Goal: Task Accomplishment & Management: Complete application form

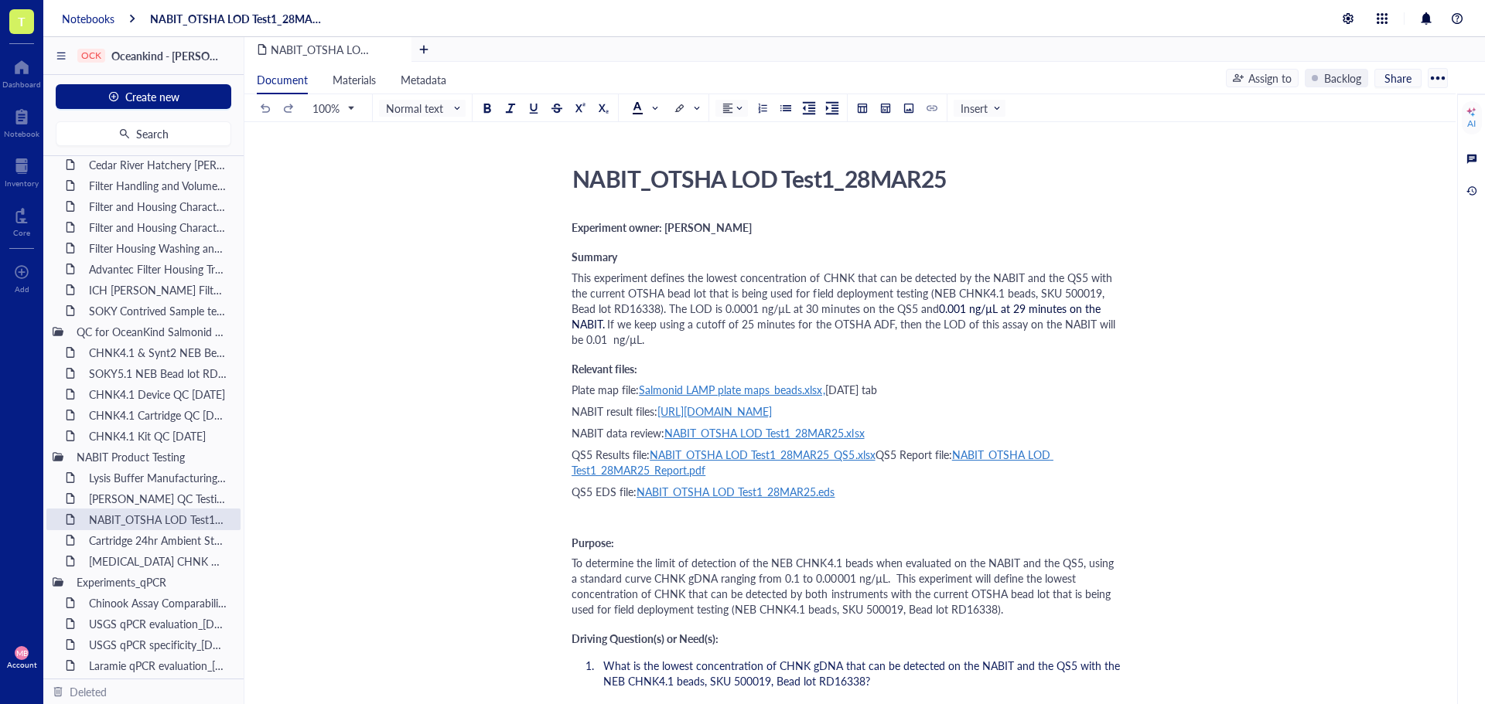
click at [92, 17] on div "Notebooks" at bounding box center [88, 19] width 53 height 14
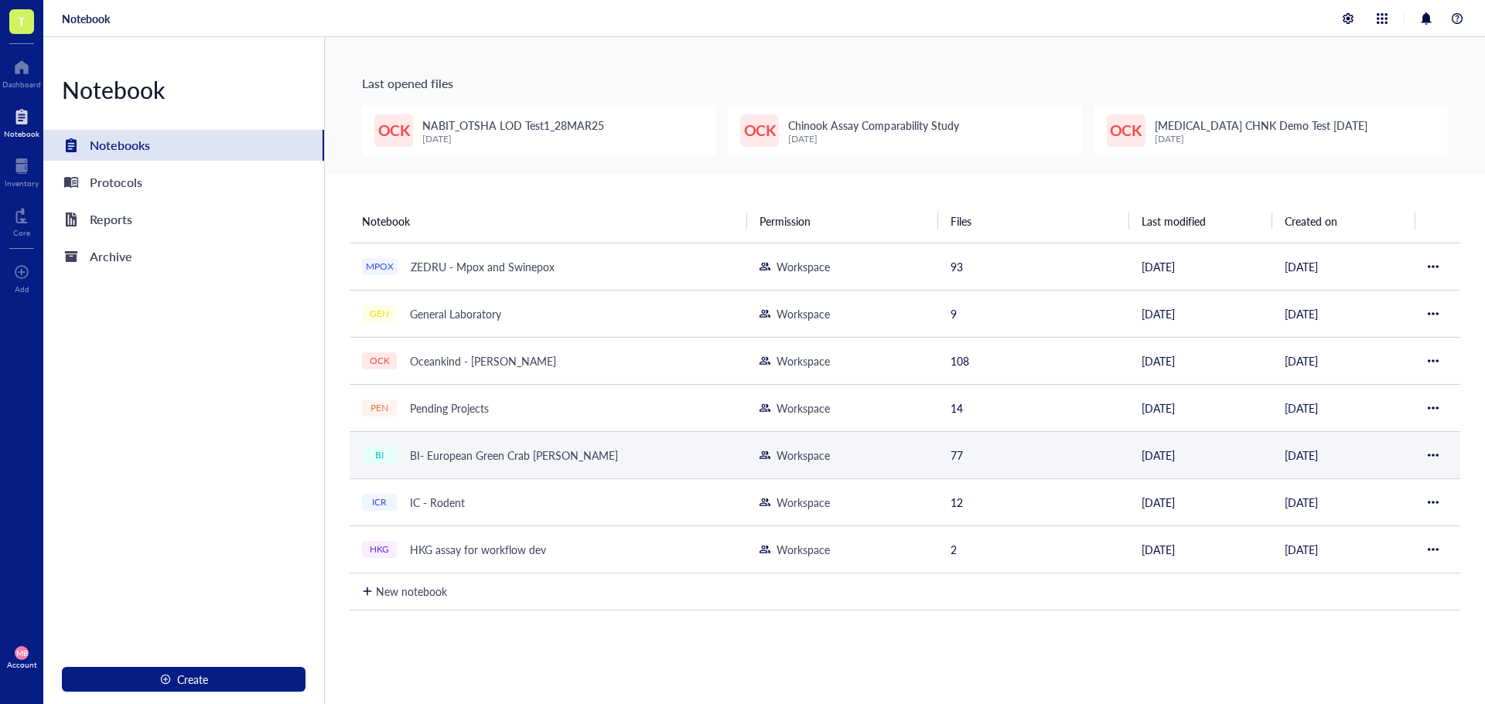
click at [470, 455] on div "BI- European Green Crab [PERSON_NAME]" at bounding box center [514, 456] width 222 height 22
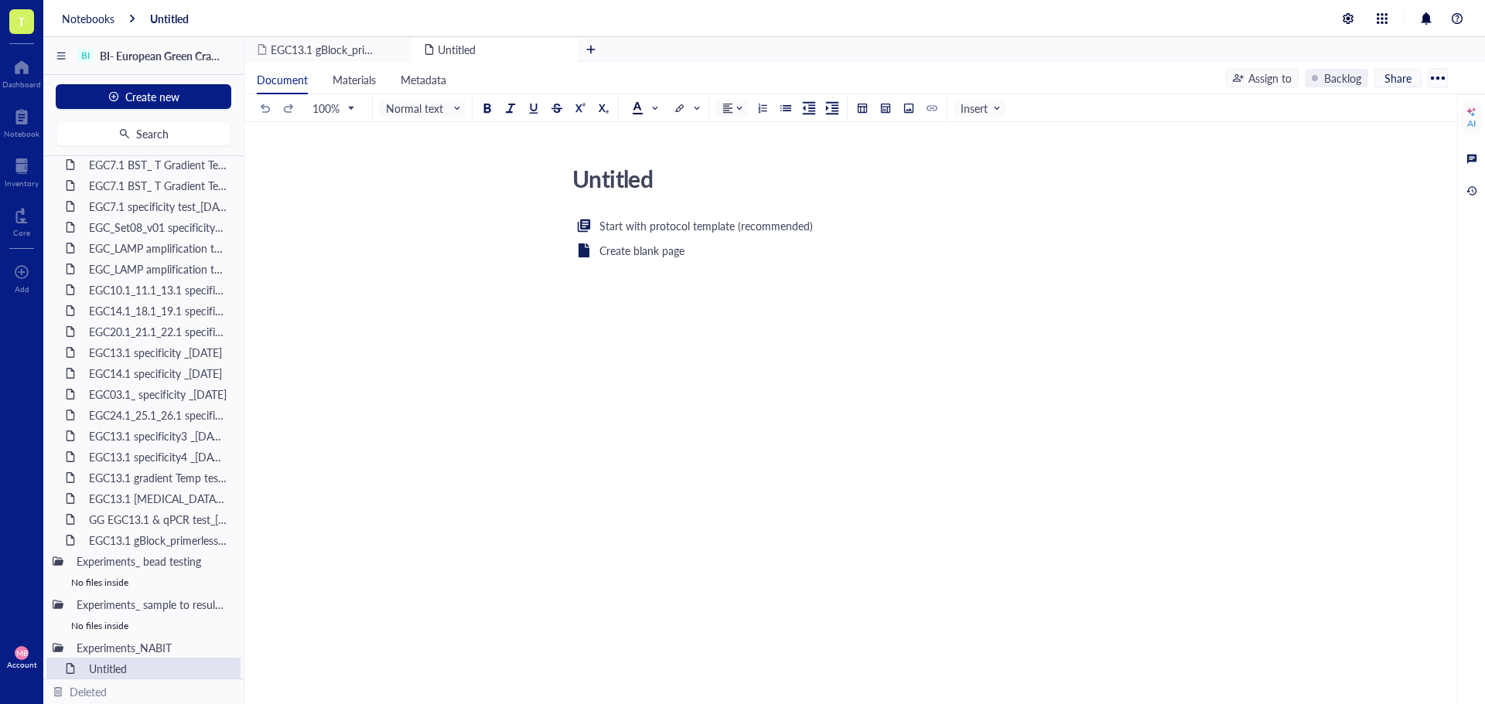
scroll to position [1237, 0]
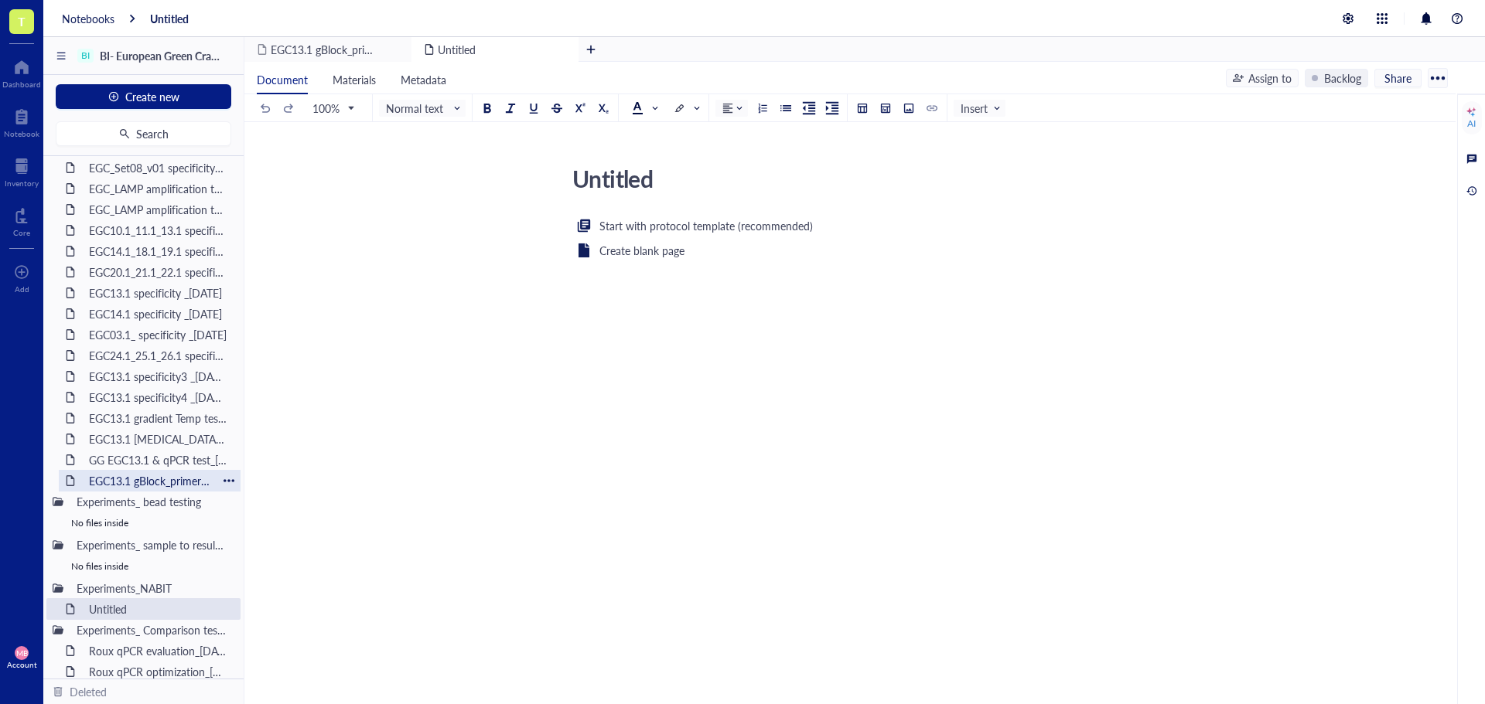
click at [159, 479] on div "EGC13.1 gBlock_primerless beads test_[DATE]" at bounding box center [149, 481] width 135 height 22
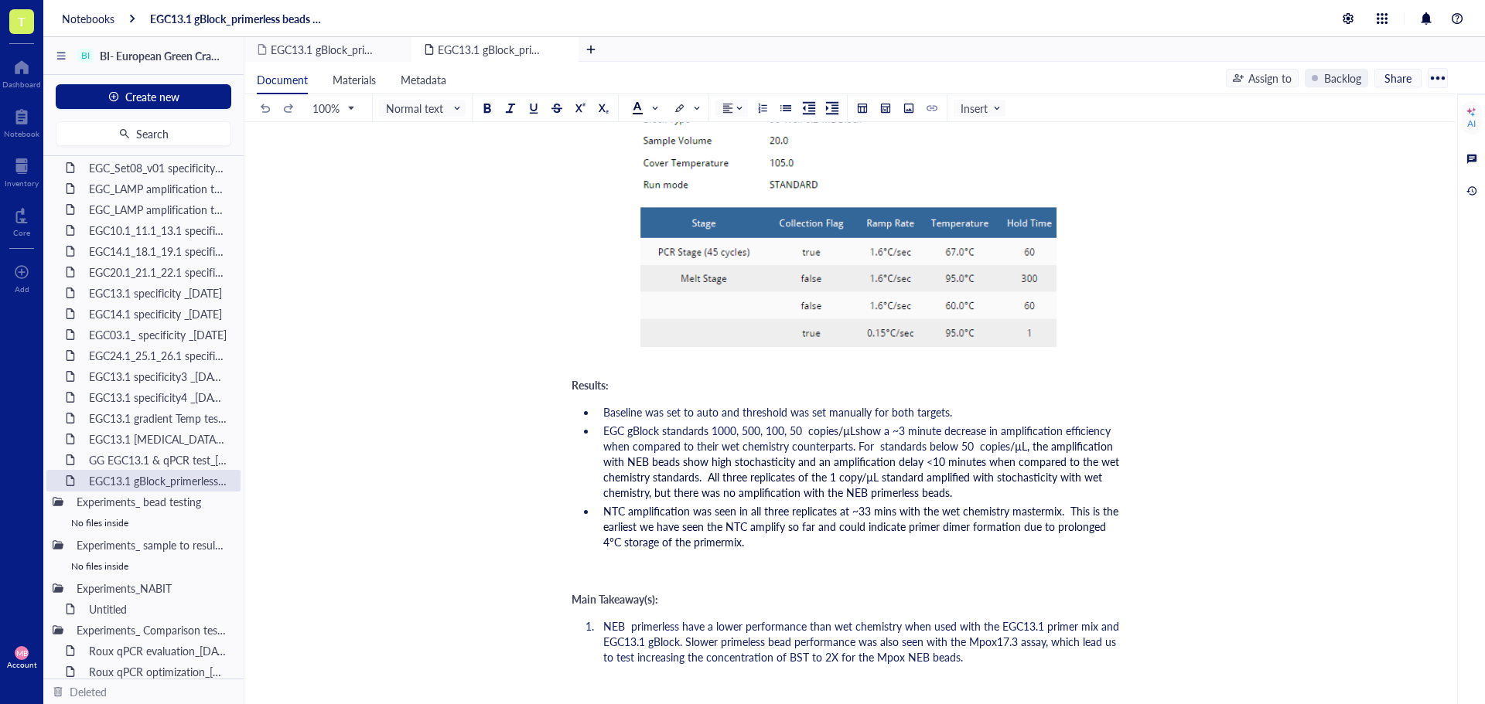
scroll to position [1632, 0]
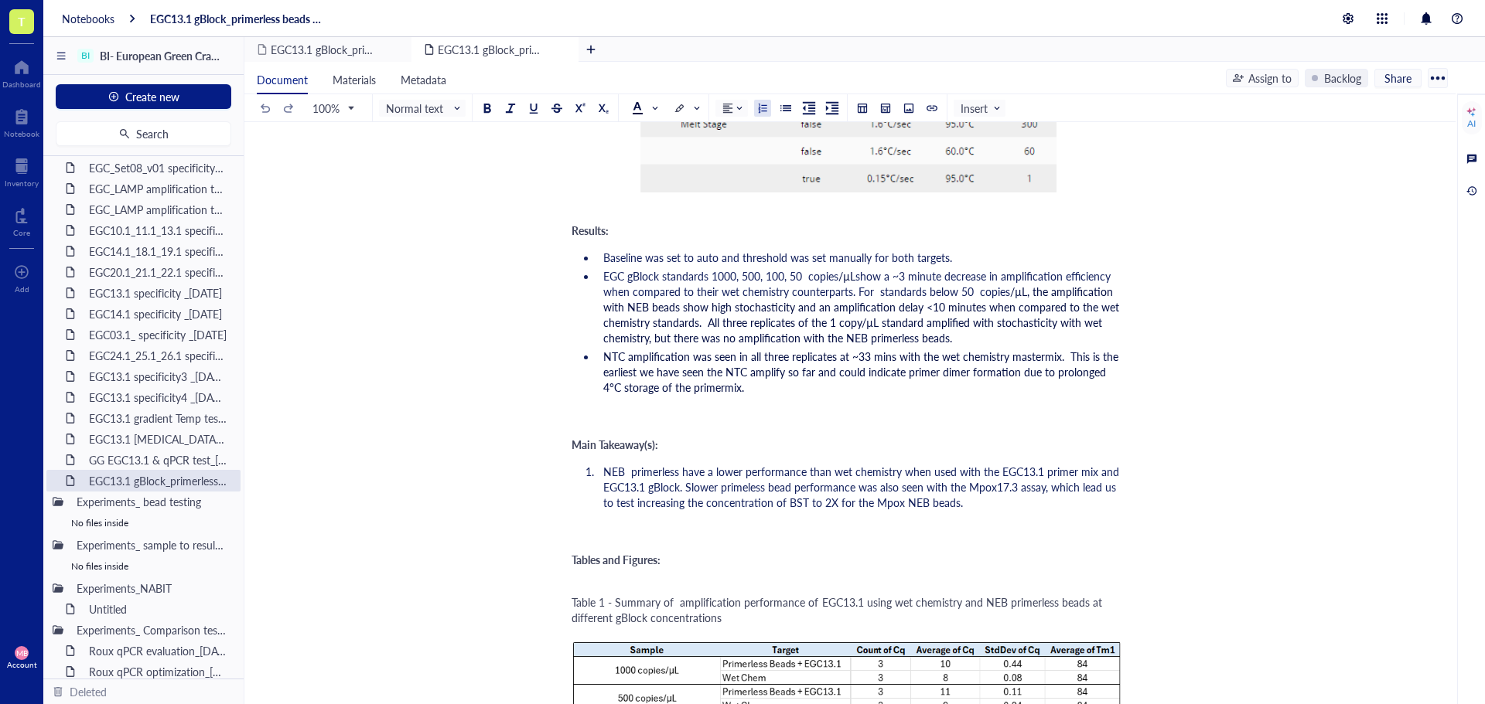
click at [681, 473] on span "NEB primerless have a lower performance than wet chemistry when used with the E…" at bounding box center [862, 487] width 519 height 46
click at [603, 472] on span "NEB primerless beads have a lower performance than wet chemistry when used with…" at bounding box center [863, 487] width 520 height 46
drag, startPoint x: 831, startPoint y: 472, endPoint x: 803, endPoint y: 472, distance: 28.6
click at [803, 472] on span "The EGC13.1 assay NEB primerless beads have a lower performance than wet chemis…" at bounding box center [858, 487] width 510 height 46
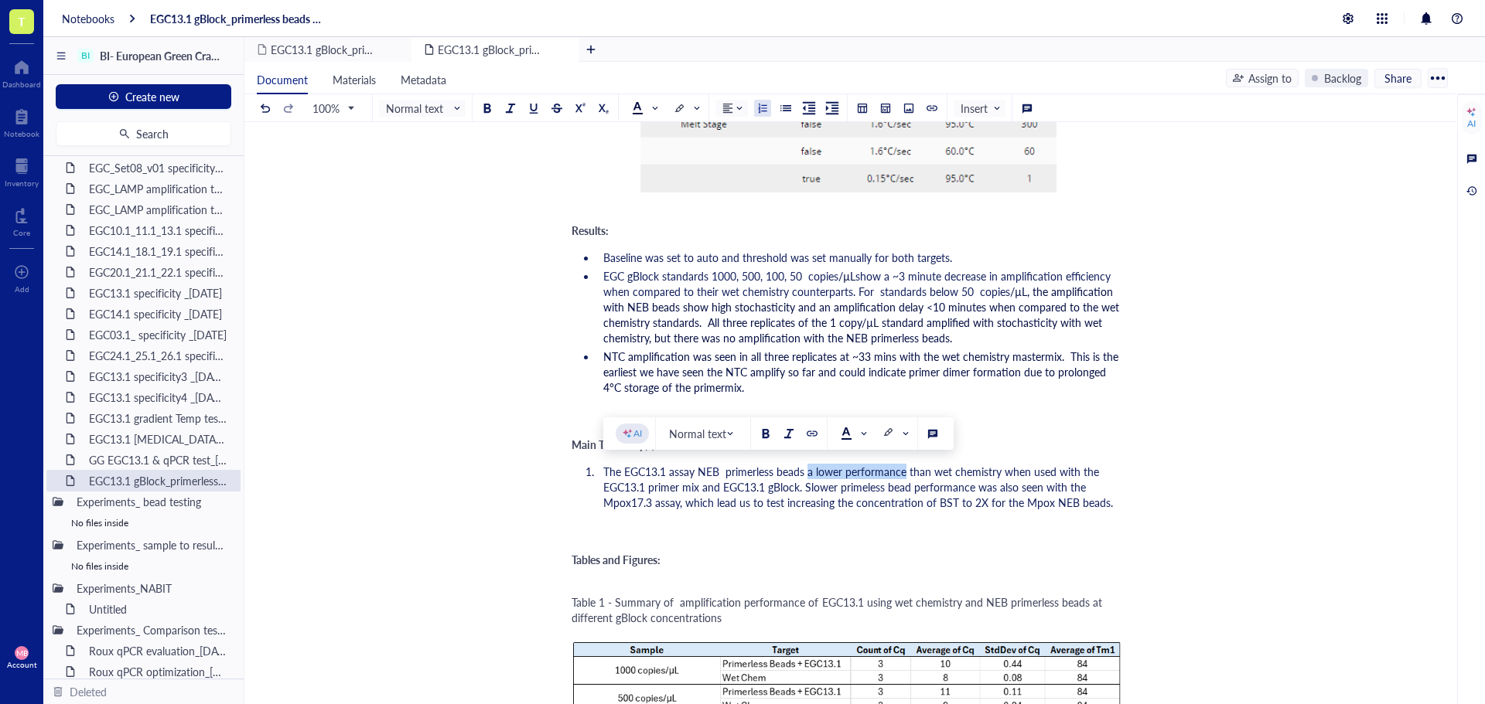
drag, startPoint x: 903, startPoint y: 470, endPoint x: 806, endPoint y: 471, distance: 96.7
click at [806, 471] on span "The EGC13.1 assay NEB primerless beads a lower performance than wet chemistry w…" at bounding box center [858, 487] width 510 height 46
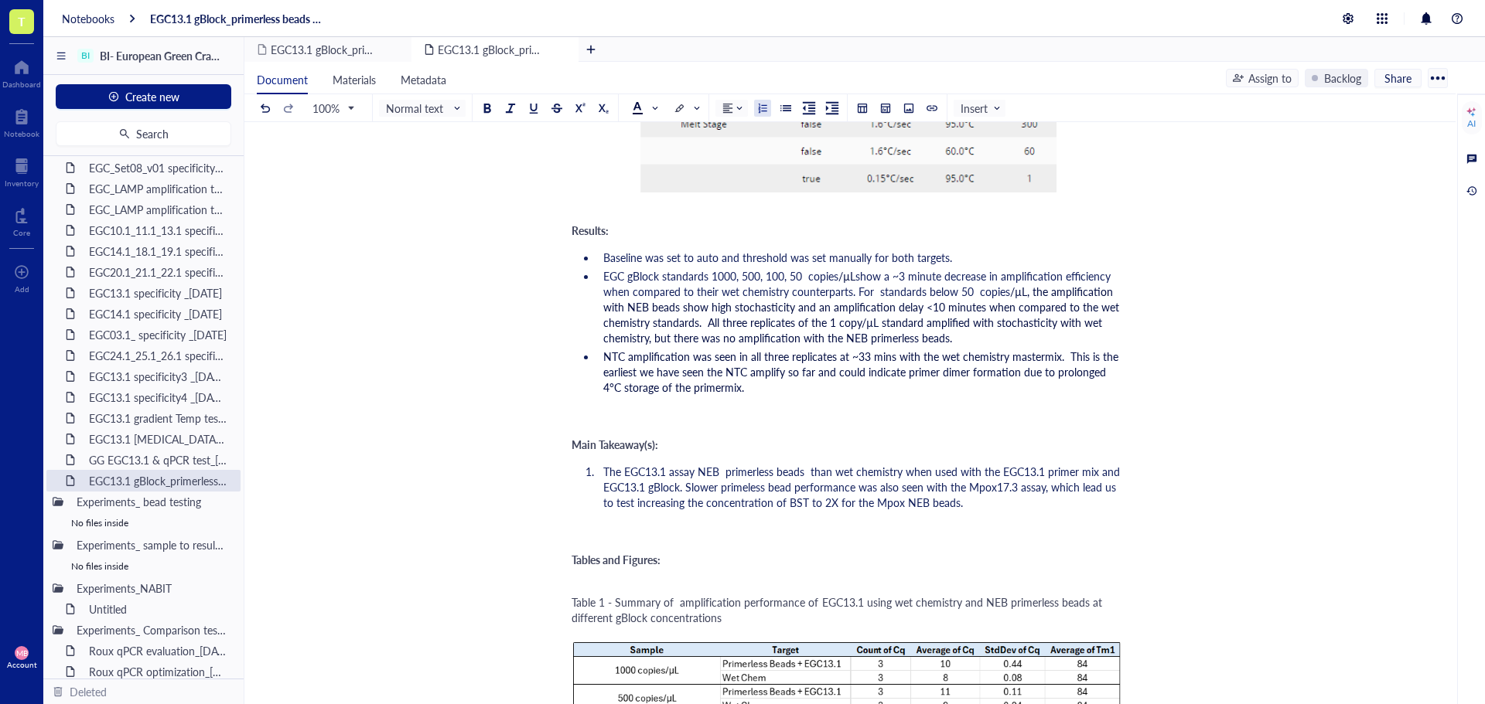
click at [699, 474] on span "The EGC13.1 assay NEB primerless beads than wet chemistry when used with the EG…" at bounding box center [863, 487] width 520 height 46
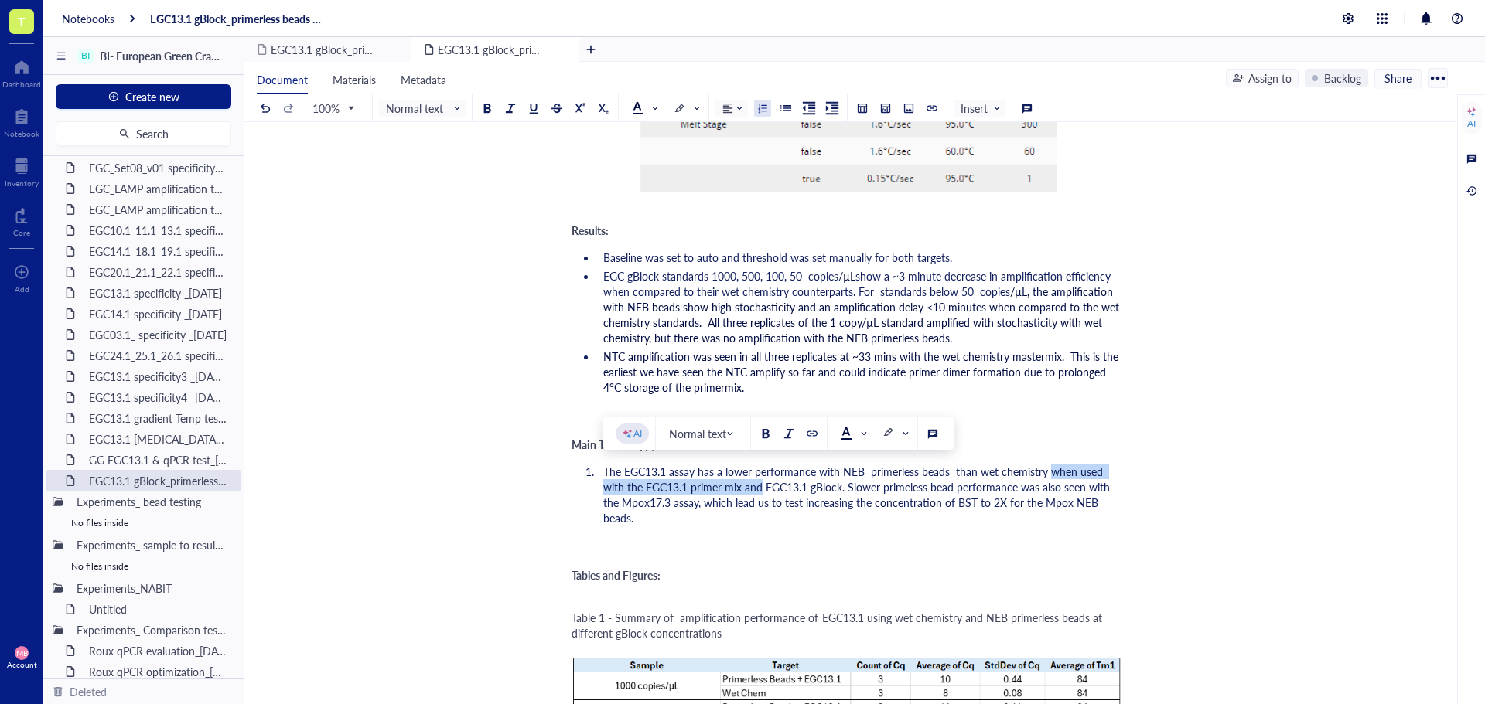
drag, startPoint x: 1046, startPoint y: 472, endPoint x: 735, endPoint y: 486, distance: 311.1
click at [735, 486] on span "The EGC13.1 assay has a lower performance with NEB primerless beads than wet ch…" at bounding box center [858, 495] width 510 height 62
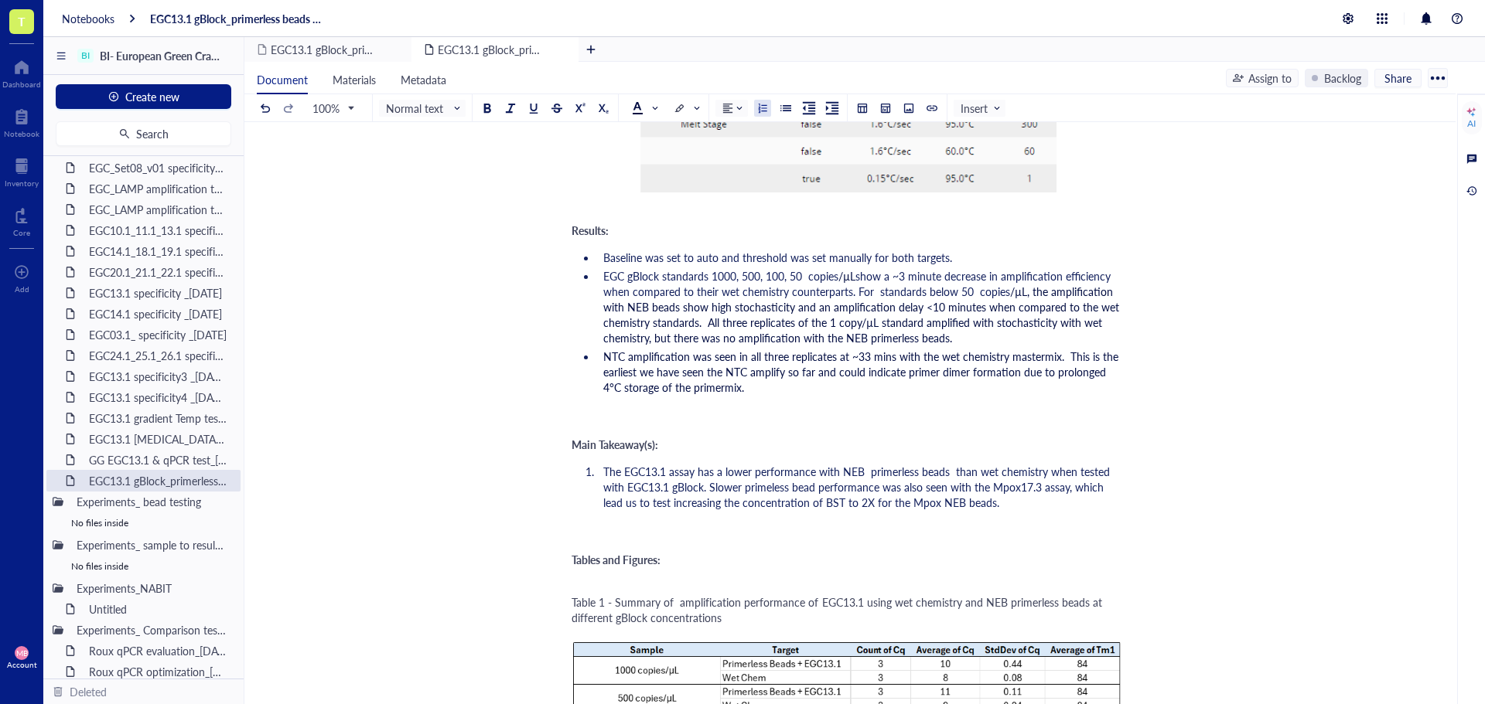
click at [702, 490] on span "The EGC13.1 assay has a lower performance with NEB primerless beads than wet ch…" at bounding box center [858, 487] width 510 height 46
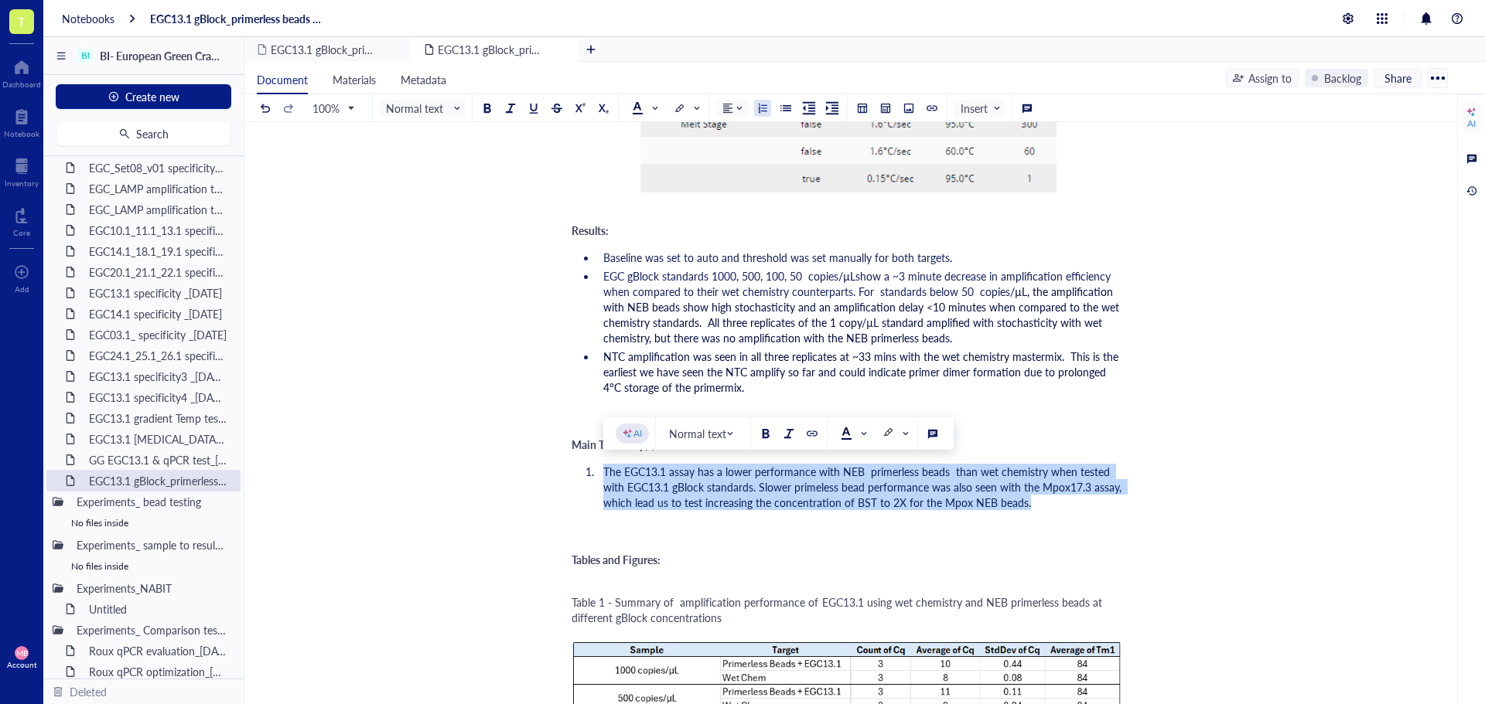
drag, startPoint x: 1056, startPoint y: 501, endPoint x: 603, endPoint y: 473, distance: 454.0
click at [603, 473] on li "The EGC13.1 assay has a lower performance with NEB primerless beads than wet ch…" at bounding box center [859, 487] width 525 height 46
copy span "The EGC13.1 assay has a lower performance with NEB primerless beads than wet ch…"
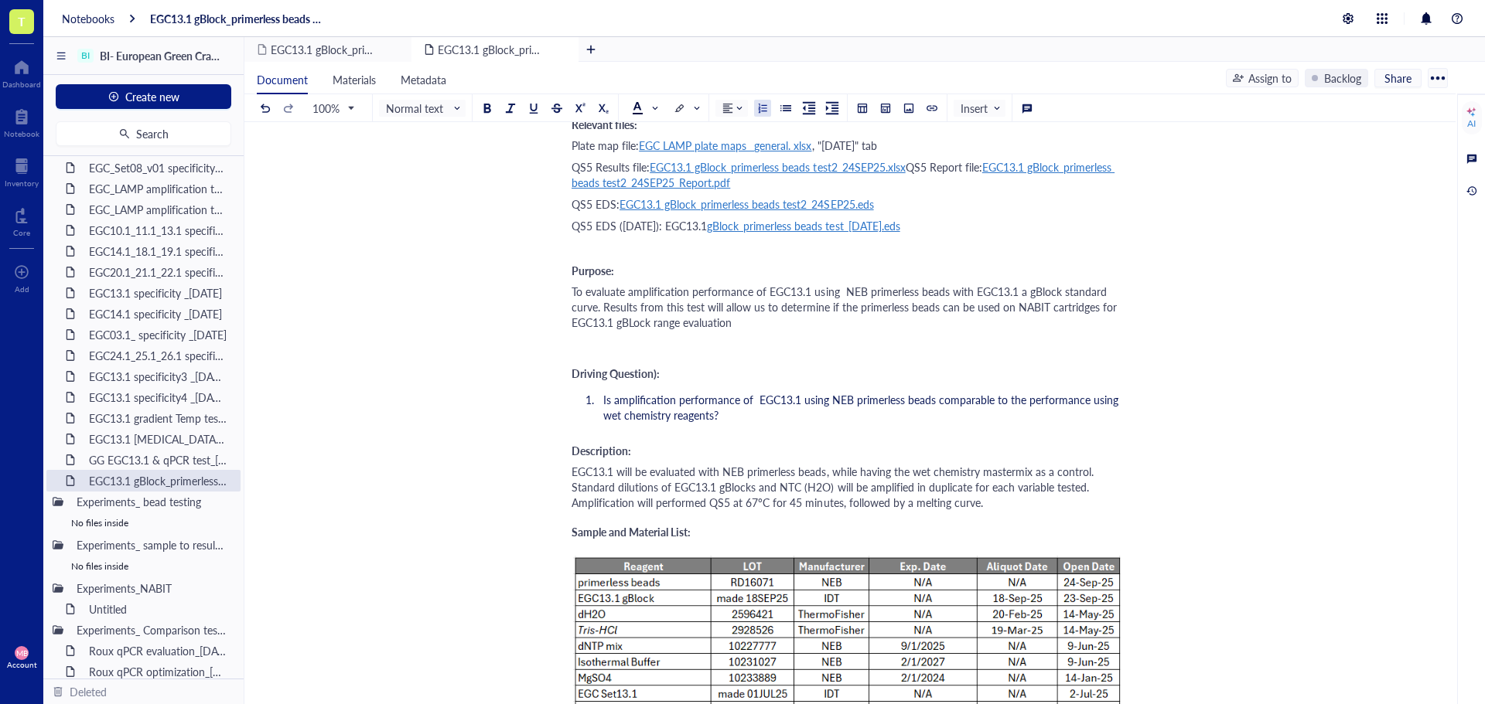
scroll to position [0, 0]
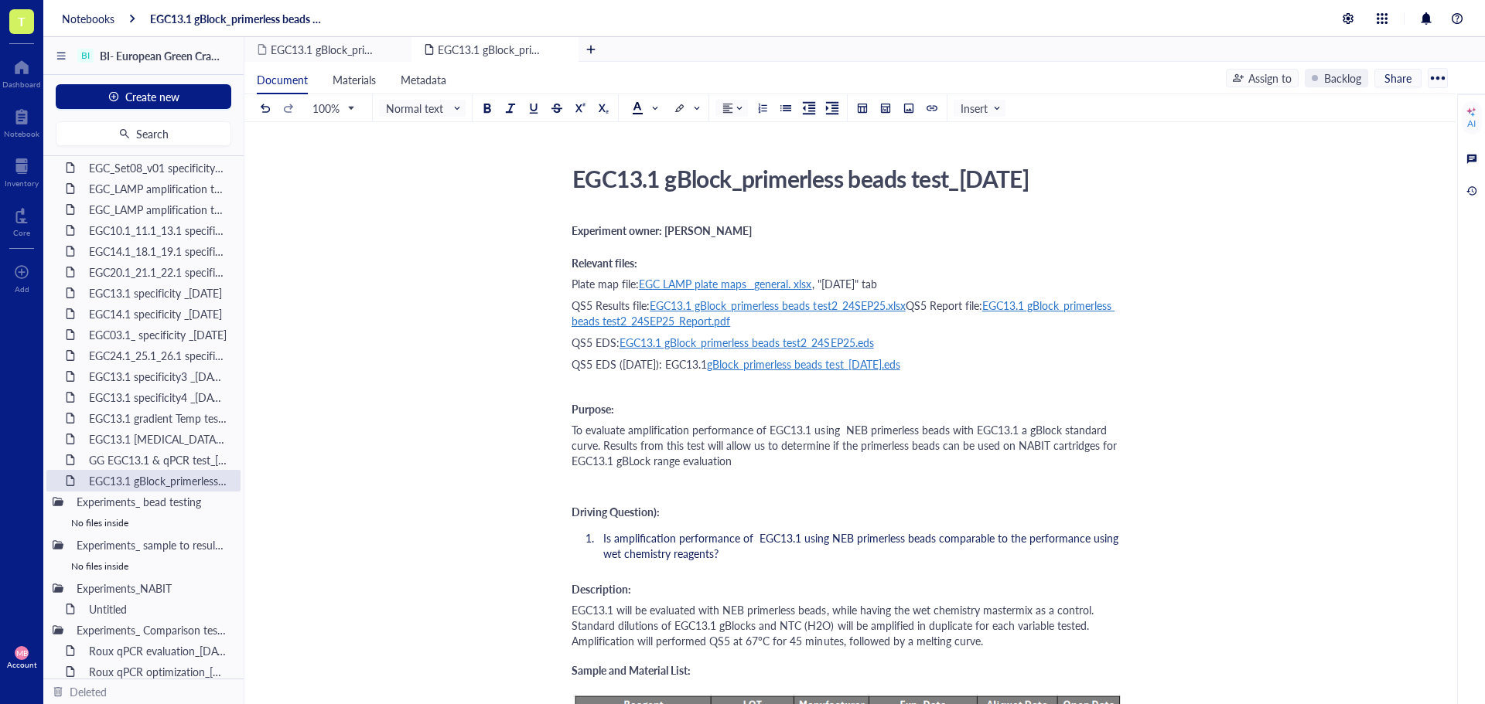
click at [609, 386] on div "QS5 EDS ([DATE]): EGC13.1 gBlock_primerless beads test_[DATE].eds" at bounding box center [846, 371] width 551 height 31
click at [744, 238] on div "Experiment owner: [PERSON_NAME]" at bounding box center [846, 231] width 551 height 22
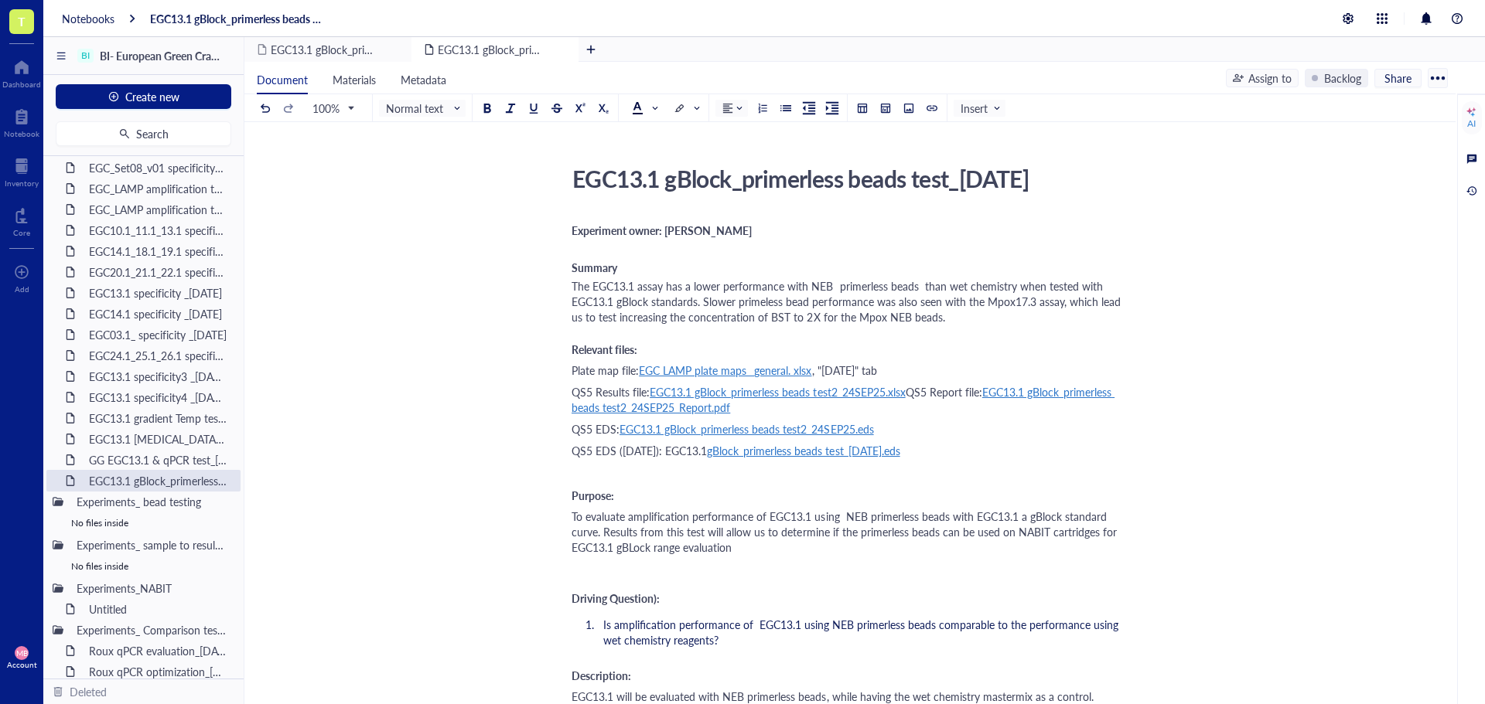
click at [813, 517] on span "To evaluate amplification performance of EGC13.1 using NEB primerless beads wit…" at bounding box center [845, 532] width 548 height 46
click at [766, 519] on span "To evaluate amplification performance of EGC13.1 using NEB primerless beads wit…" at bounding box center [845, 532] width 548 height 46
click at [829, 519] on span "To evaluate amplification performance of the EGC13.1 using NEB primerless beads…" at bounding box center [834, 532] width 527 height 46
drag, startPoint x: 704, startPoint y: 544, endPoint x: 685, endPoint y: 551, distance: 20.3
click at [685, 551] on span "To evaluate amplification performance of the EGC13.1 assay using NEB primerless…" at bounding box center [841, 532] width 540 height 46
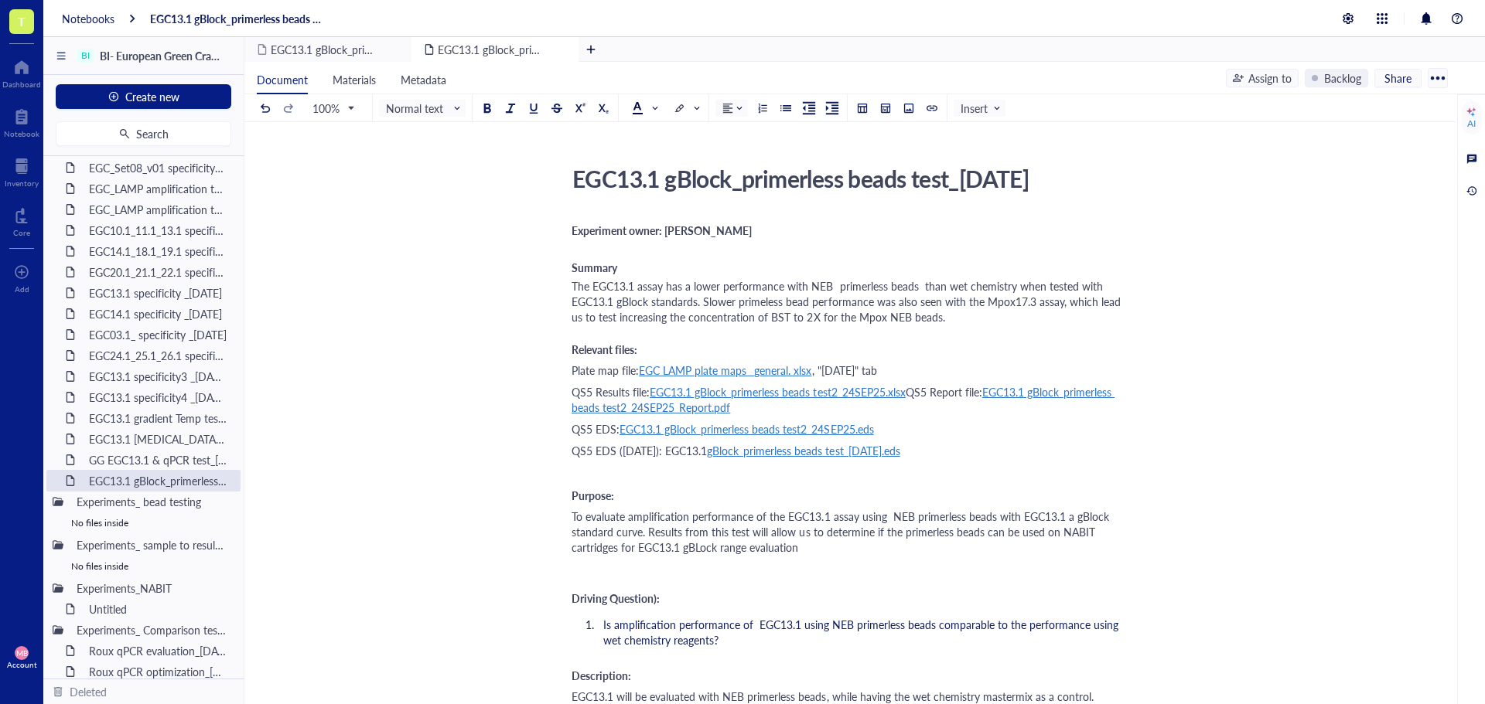
click at [699, 547] on span "To evaluate amplification performance of the EGC13.1 assay using NEB primerless…" at bounding box center [841, 532] width 540 height 46
click at [830, 554] on div "To evaluate amplification performance of the EGC13.1 assay using NEB primerless…" at bounding box center [846, 532] width 551 height 46
click at [571, 285] on span "The EGC13.1 assay has a lower performance with NEB primerless beads than wet ch…" at bounding box center [847, 301] width 552 height 46
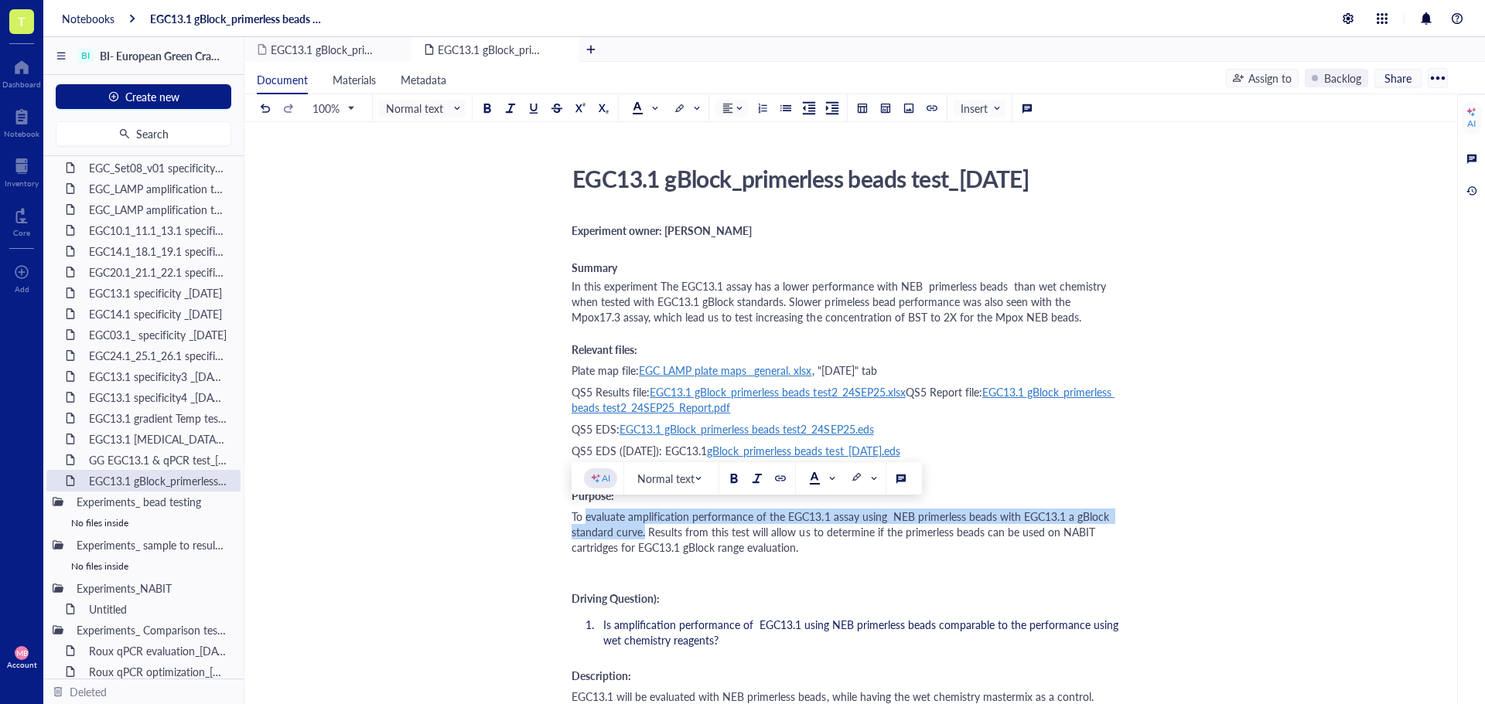
drag, startPoint x: 585, startPoint y: 520, endPoint x: 645, endPoint y: 537, distance: 61.9
click at [645, 537] on span "To evaluate amplification performance of the EGC13.1 assay using NEB primerless…" at bounding box center [841, 532] width 540 height 46
copy span "evaluate amplification performance of the EGC13.1 assay using NEB primerless be…"
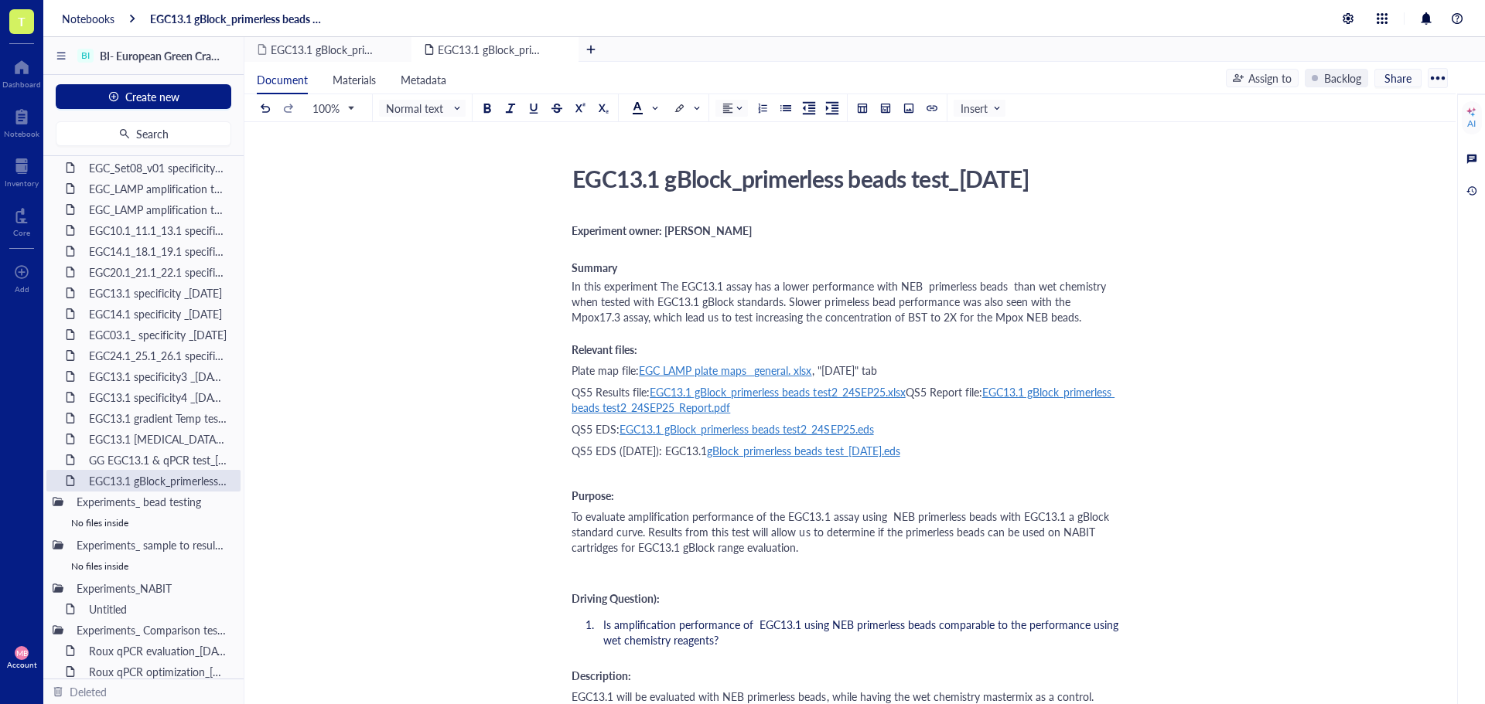
click at [660, 286] on span "In this experiment The EGC13.1 assay has a lower performance with NEB primerles…" at bounding box center [839, 301] width 537 height 46
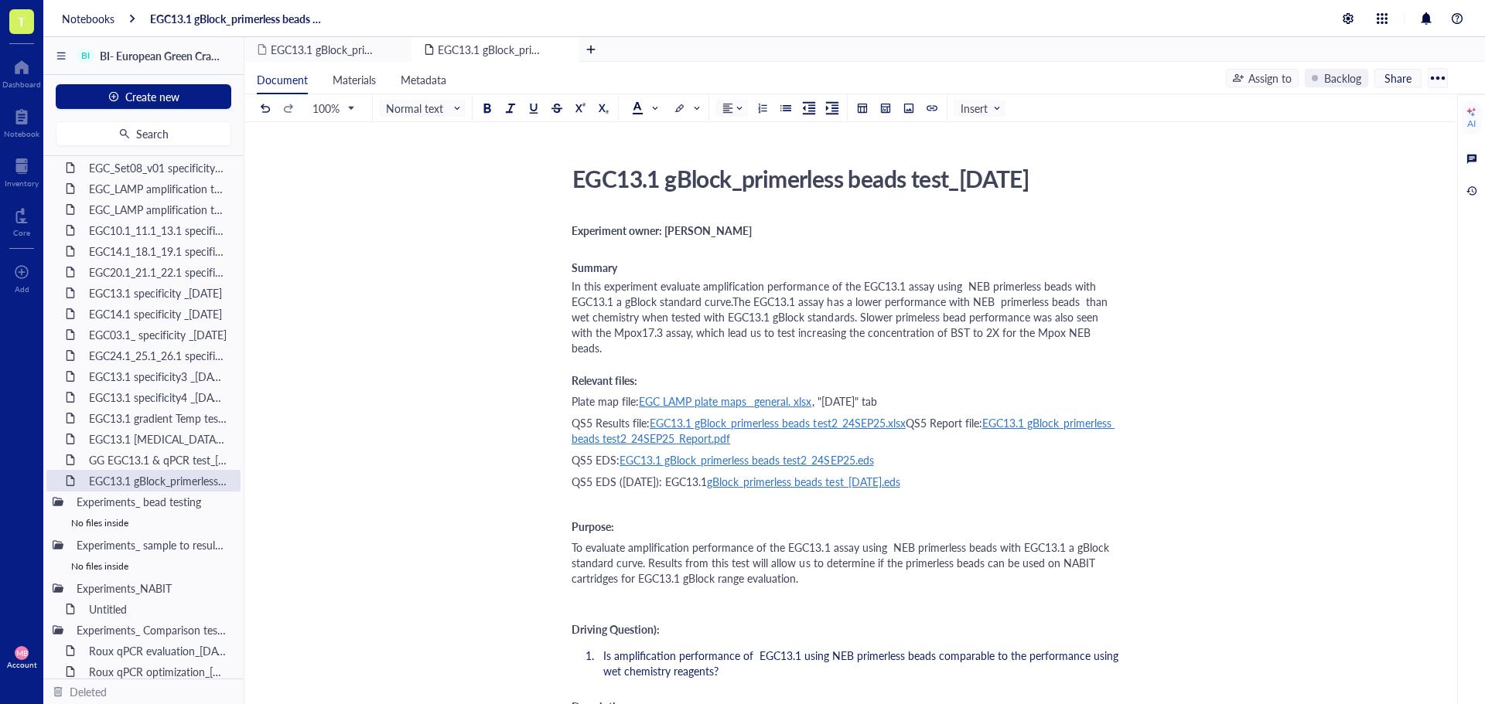
click at [660, 285] on span "In this experiment evaluate amplification performance of the EGC13.1 assay usin…" at bounding box center [840, 316] width 539 height 77
drag, startPoint x: 699, startPoint y: 286, endPoint x: 660, endPoint y: 286, distance: 38.7
click at [660, 286] on span "In this experiment evaluate amplification performance of the EGC13.1 assay usin…" at bounding box center [840, 316] width 539 height 77
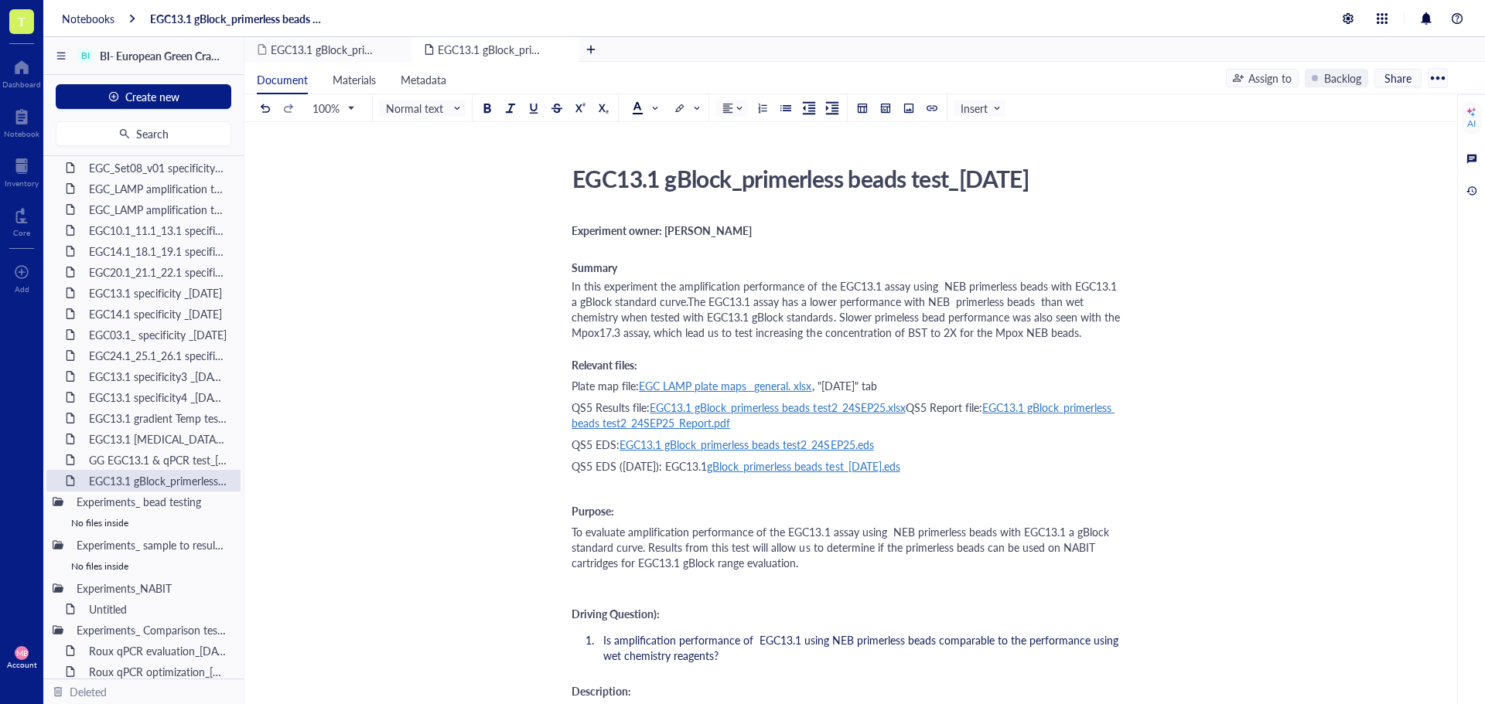
click at [938, 287] on span "In this experiment the amplification performance of the EGC13.1 assay using NEB…" at bounding box center [846, 309] width 551 height 62
click at [675, 303] on span "In this experiment the amplification performance of the EGC13.1 assay using NEB…" at bounding box center [846, 309] width 551 height 62
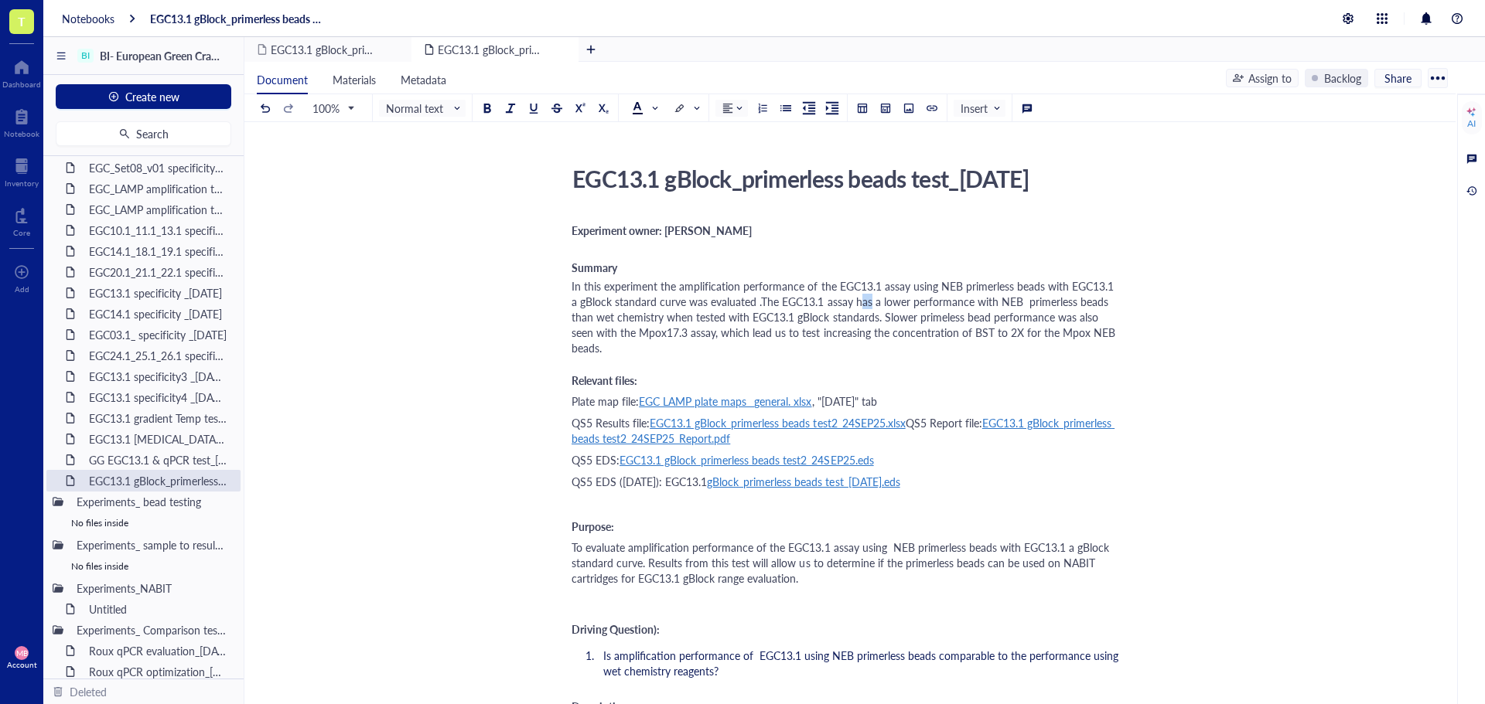
drag, startPoint x: 861, startPoint y: 300, endPoint x: 851, endPoint y: 300, distance: 10.8
click at [851, 300] on span "In this experiment the amplification performance of the EGC13.1 assay using NEB…" at bounding box center [844, 316] width 547 height 77
drag, startPoint x: 871, startPoint y: 302, endPoint x: 846, endPoint y: 301, distance: 24.8
click at [846, 301] on span "In this experiment the amplification performance of the EGC13.1 assay using NEB…" at bounding box center [844, 316] width 547 height 77
click at [876, 318] on span "In this experiment the amplification performance of the EGC13.1 assay using NEB…" at bounding box center [848, 316] width 555 height 77
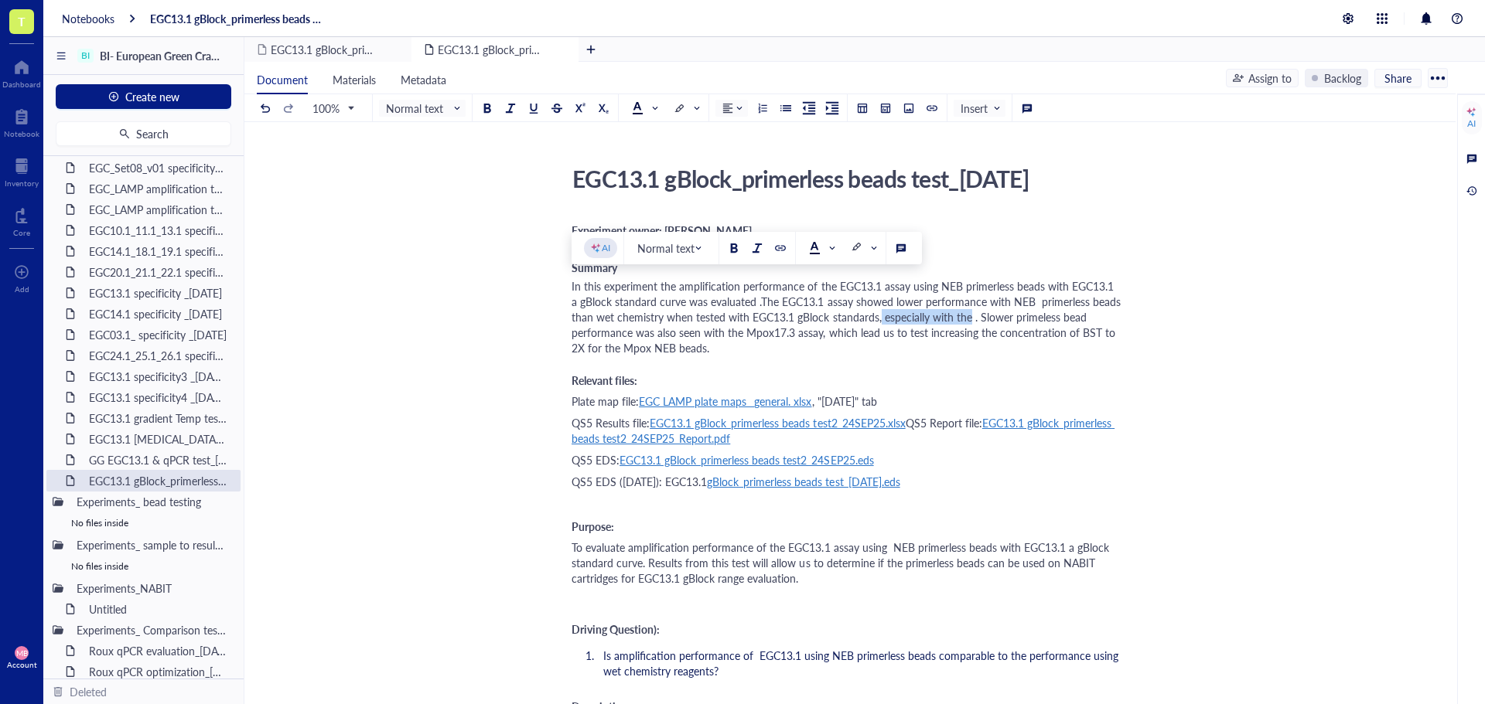
drag, startPoint x: 880, startPoint y: 315, endPoint x: 969, endPoint y: 322, distance: 89.1
click at [969, 322] on span "In this experiment the amplification performance of the EGC13.1 assay using NEB…" at bounding box center [848, 316] width 555 height 77
click at [967, 316] on span "In this experiment the amplification performance of the EGC13.1 assay using NEB…" at bounding box center [848, 316] width 555 height 77
drag, startPoint x: 972, startPoint y: 317, endPoint x: 875, endPoint y: 317, distance: 96.7
click at [875, 317] on span "In this experiment the amplification performance of the EGC13.1 assay using NEB…" at bounding box center [848, 316] width 555 height 77
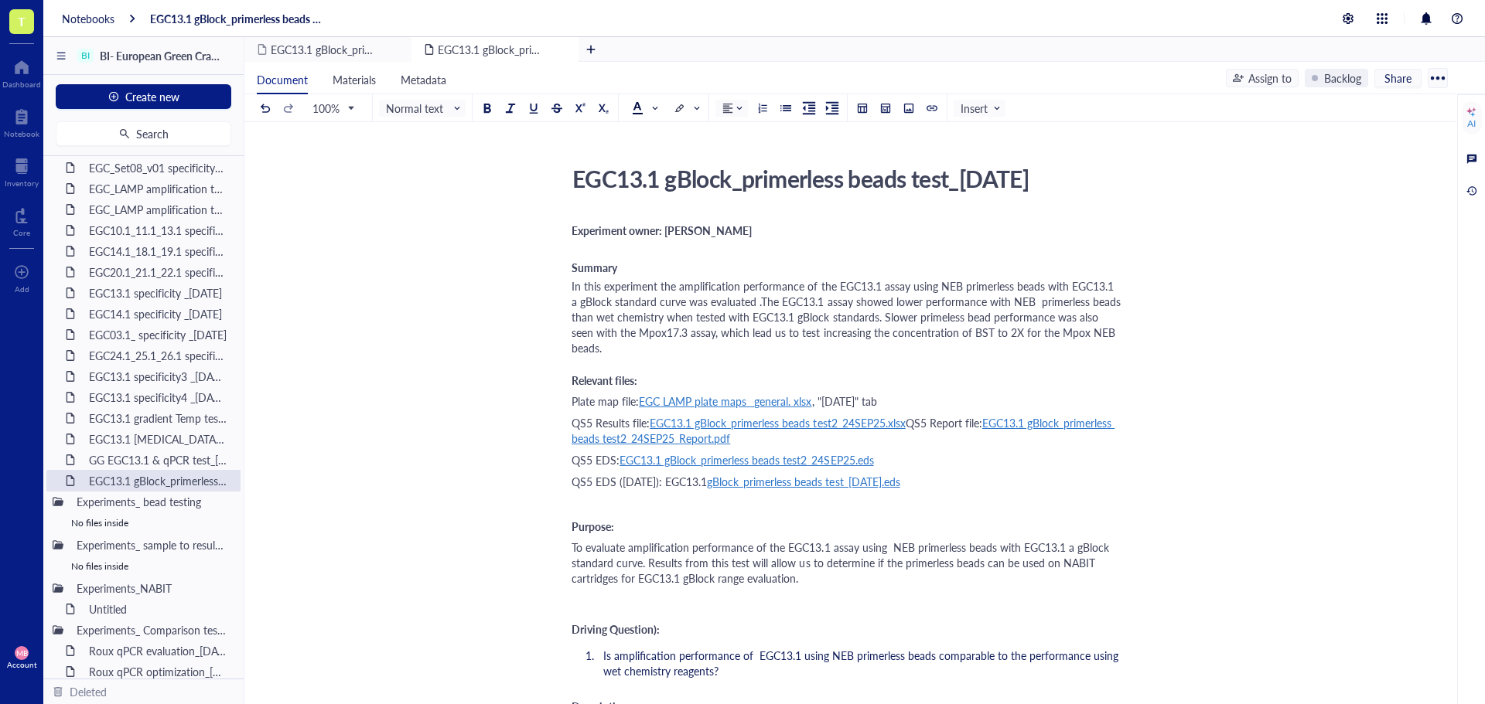
click at [1119, 335] on div "In this experiment the amplification performance of the EGC13.1 assay using NEB…" at bounding box center [846, 316] width 551 height 77
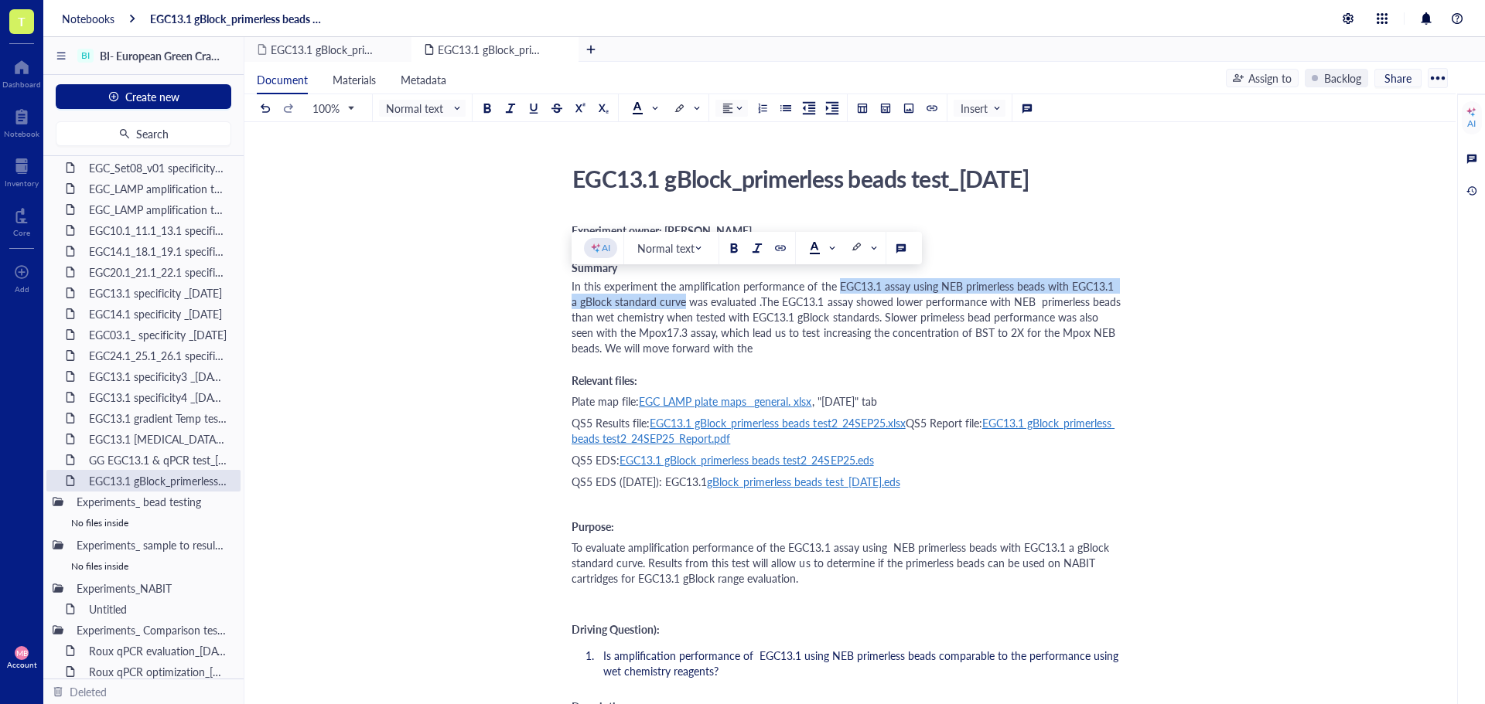
drag, startPoint x: 836, startPoint y: 285, endPoint x: 677, endPoint y: 299, distance: 159.9
click at [677, 299] on span "In this experiment the amplification performance of the EGC13.1 assay using NEB…" at bounding box center [848, 316] width 555 height 77
copy span "EGC13.1 assay using NEB primerless beads with EGC13.1 a gBlock standard curve"
click at [778, 347] on div "In this experiment the amplification performance of the EGC13.1 assay using NEB…" at bounding box center [846, 316] width 551 height 77
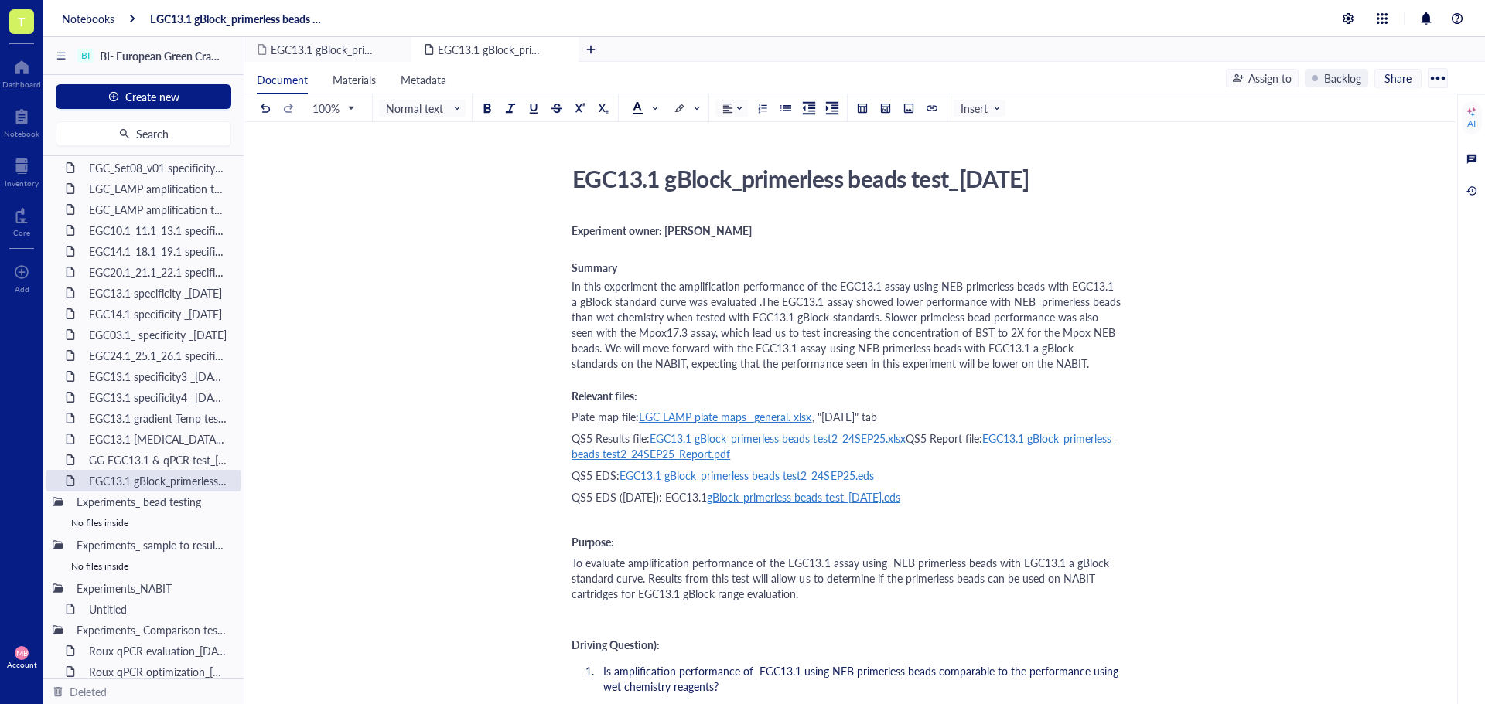
click at [747, 302] on span "In this experiment the amplification performance of the EGC13.1 assay using NEB…" at bounding box center [848, 324] width 555 height 93
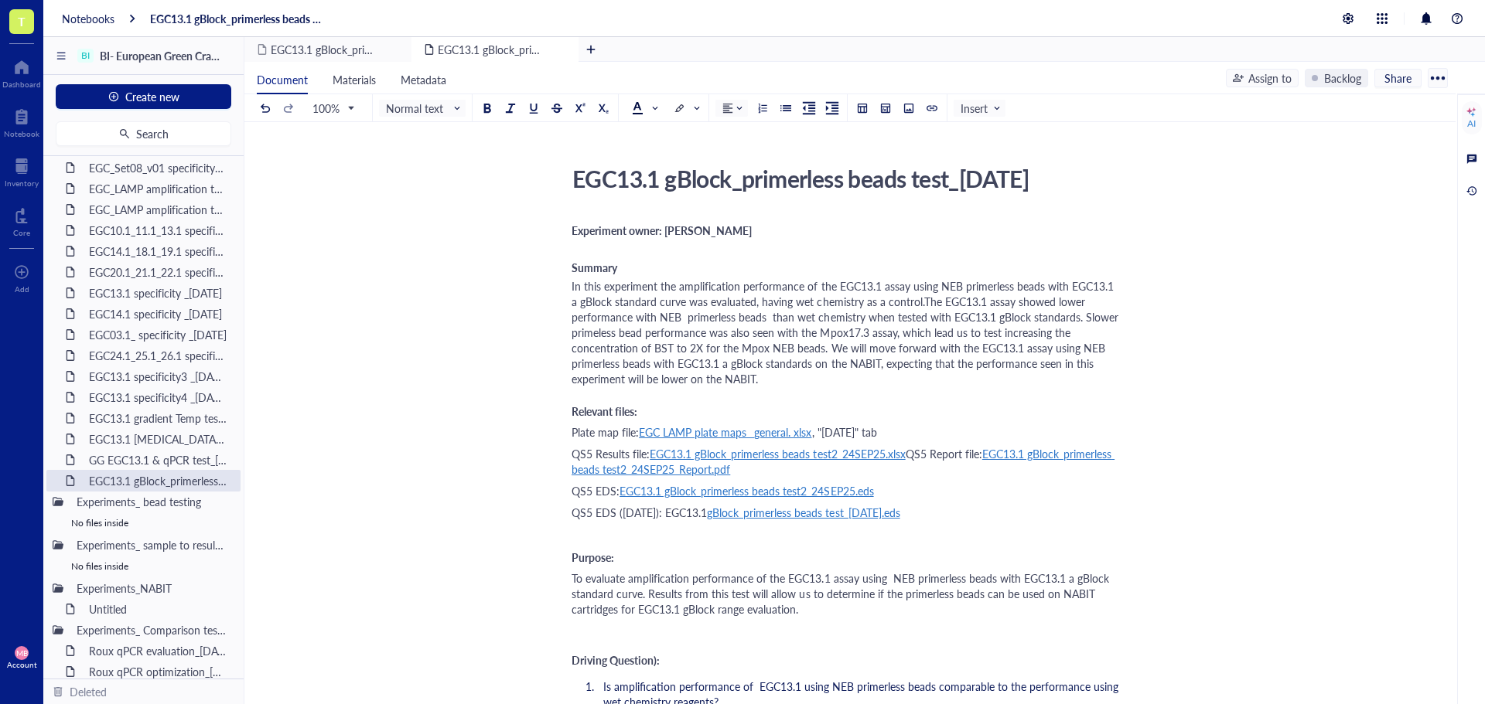
click at [914, 305] on span "In this experiment the amplification performance of the EGC13.1 assay using NEB…" at bounding box center [846, 332] width 550 height 108
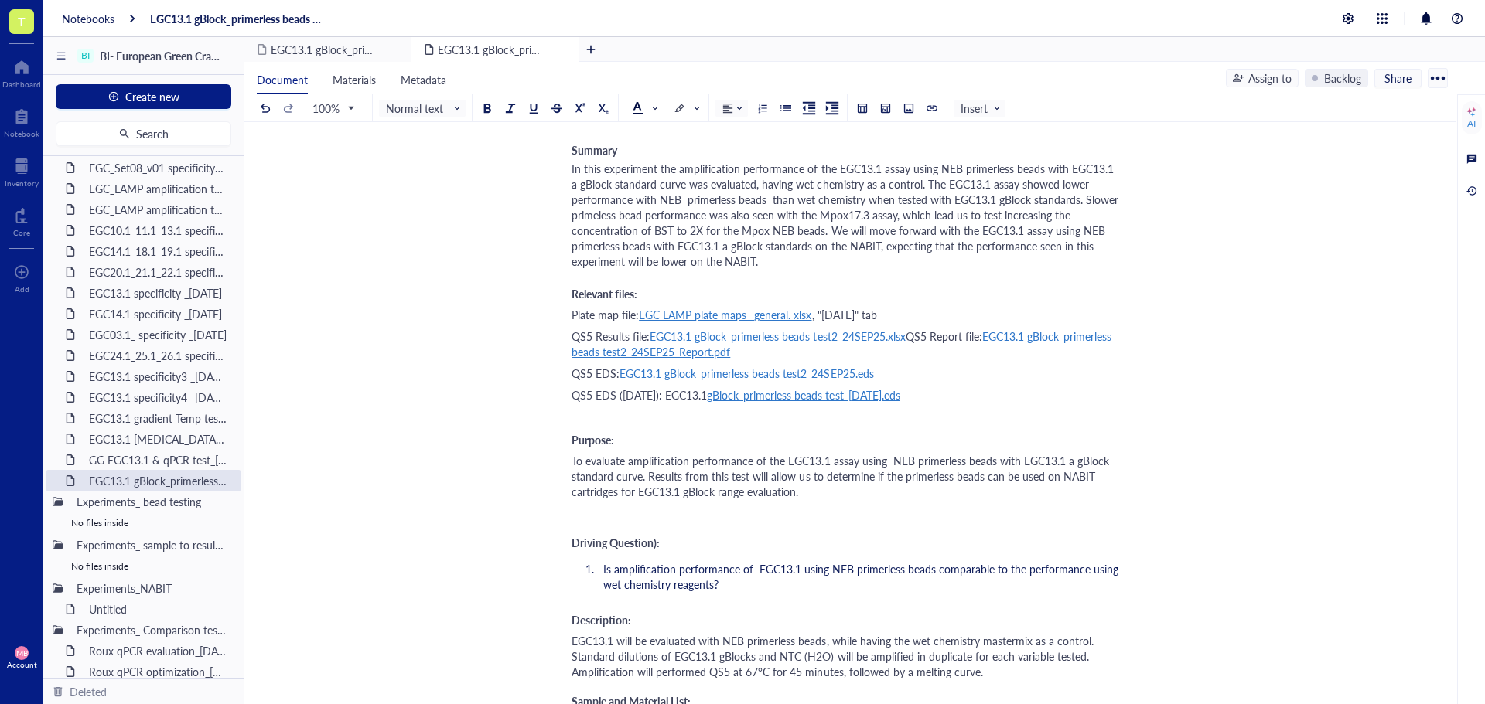
scroll to position [155, 0]
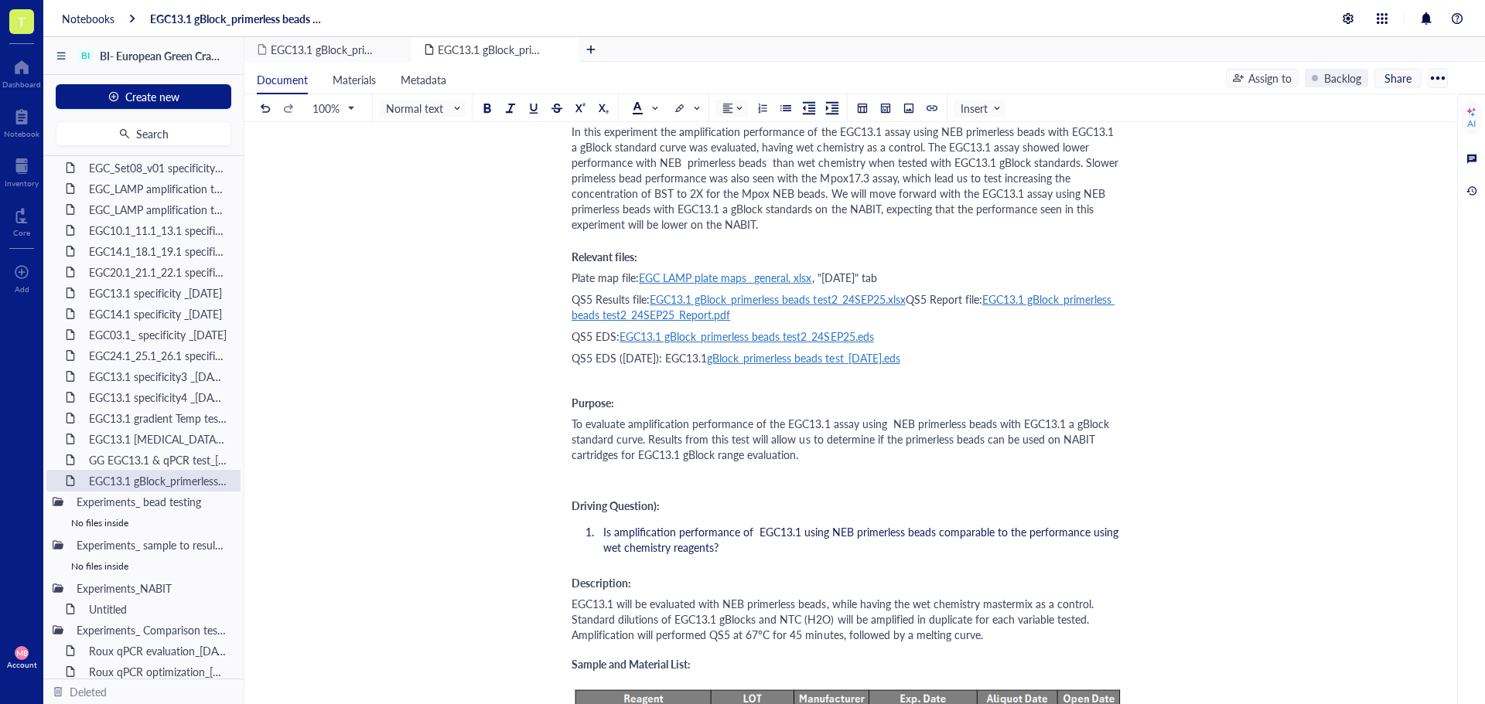
click at [639, 439] on span "To evaluate amplification performance of the EGC13.1 assay using NEB primerless…" at bounding box center [841, 439] width 540 height 46
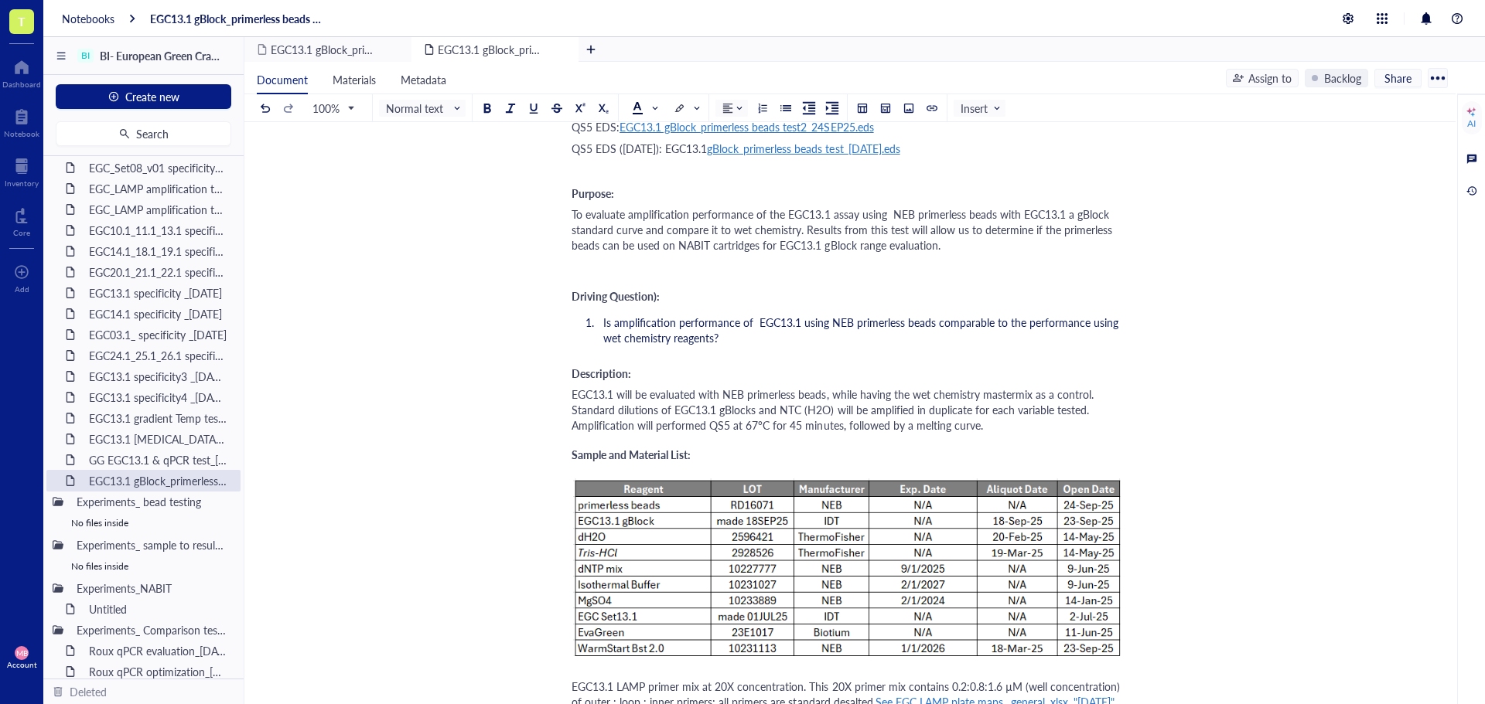
scroll to position [387, 0]
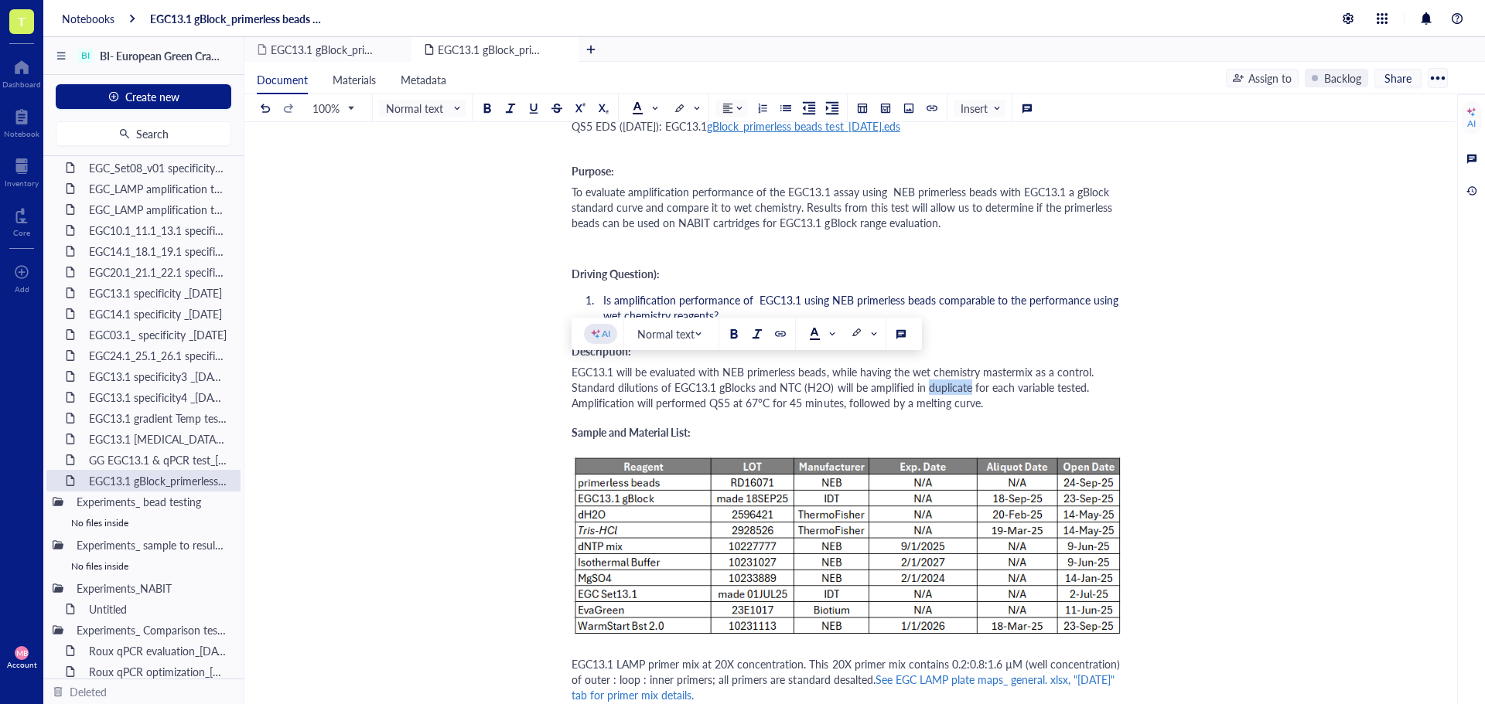
drag, startPoint x: 967, startPoint y: 388, endPoint x: 927, endPoint y: 389, distance: 40.2
click at [927, 389] on span "EGC13.1 will be evaluated with NEB primerless beads, while having the wet chemi…" at bounding box center [833, 387] width 525 height 46
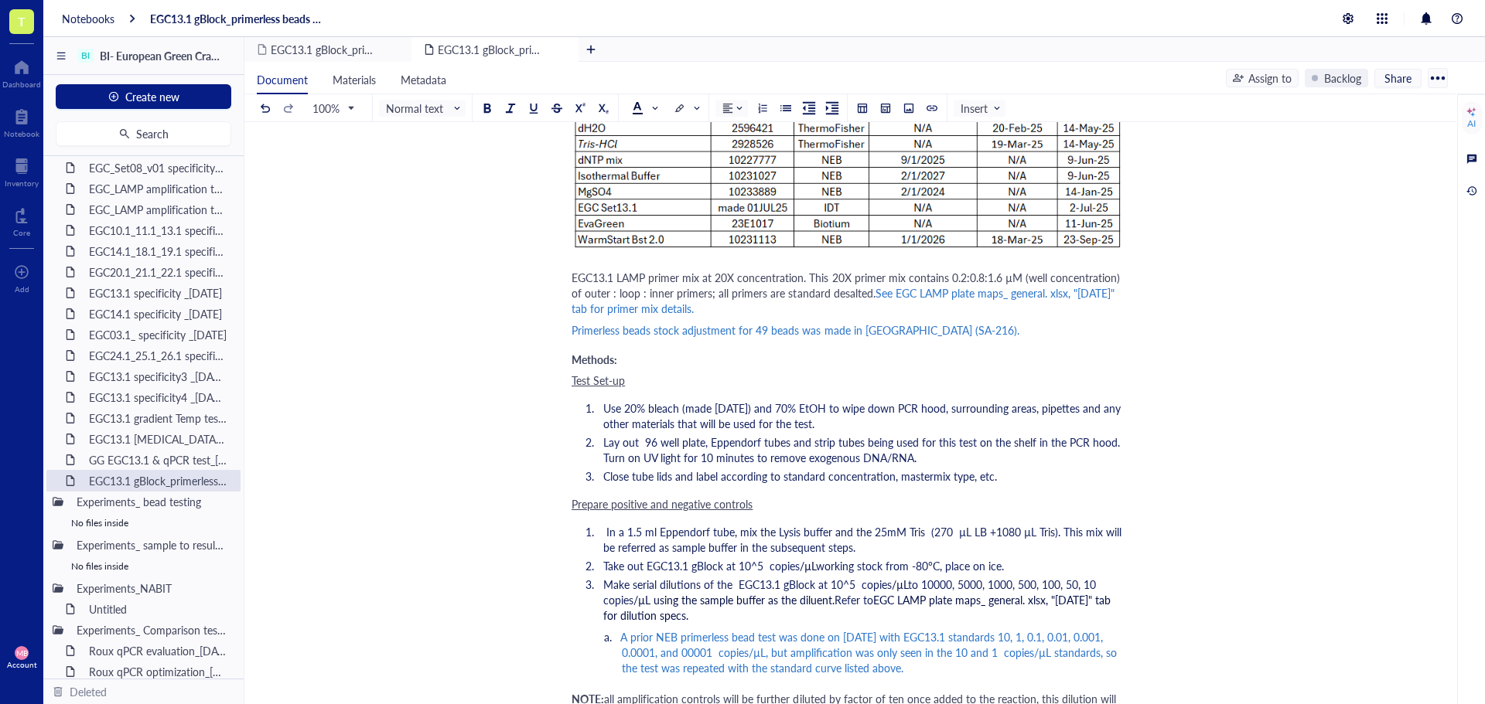
scroll to position [851, 0]
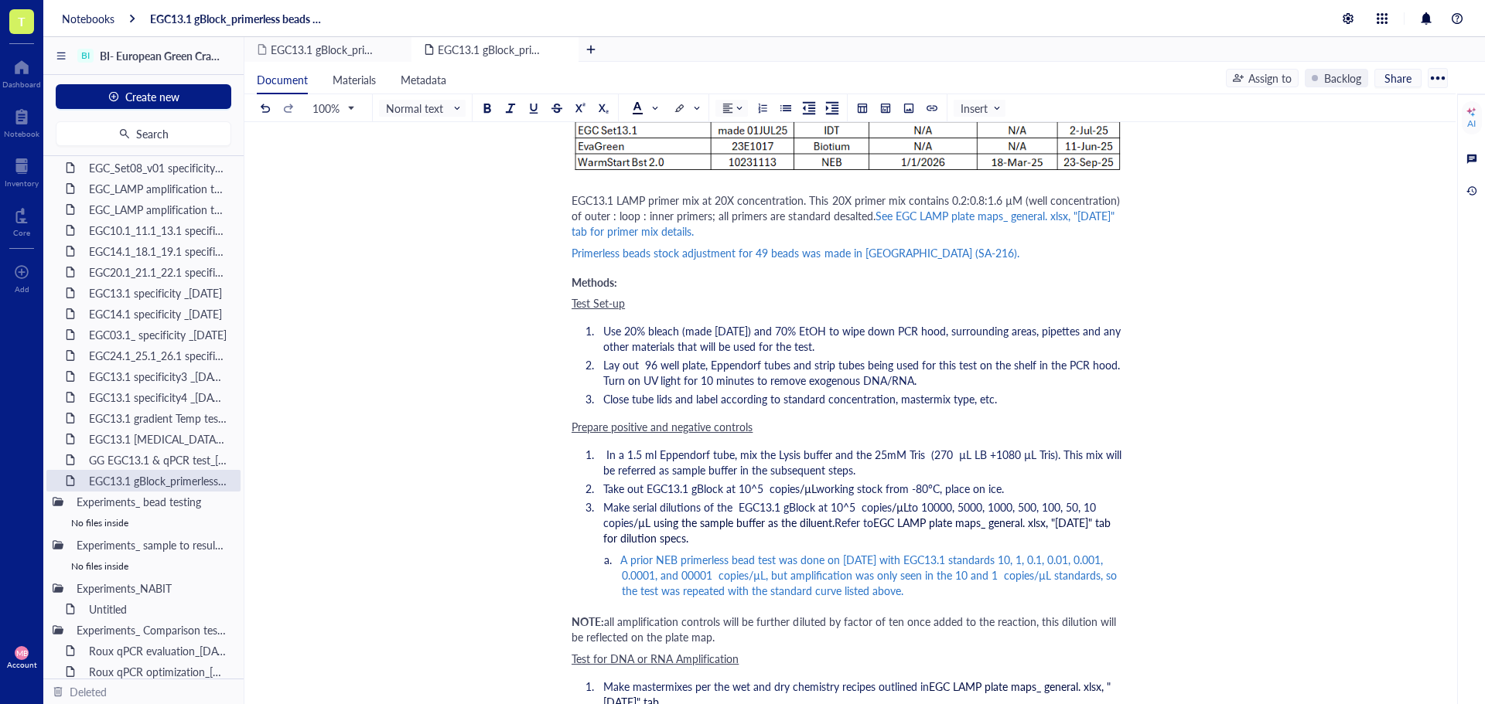
click at [606, 455] on span "In a 1.5 ml Eppendorf tube, mix the Lysis buffer and the 25mM Tris (270 µL LB +…" at bounding box center [863, 462] width 521 height 31
drag, startPoint x: 856, startPoint y: 472, endPoint x: 601, endPoint y: 452, distance: 255.9
click at [601, 452] on li "In a 1.5 ml Eppendorf tube, mix the Lysis buffer and the 25mM Tris (270 µL LB +…" at bounding box center [859, 462] width 525 height 31
click at [629, 462] on span "In a 1.5 ml Eppendorf tube, mix the Lysis buffer and the 25mM Tris (270 µL LB +…" at bounding box center [862, 462] width 518 height 31
click at [629, 455] on span "In a 1.5 ml Eppendorf tube, mix the Lysis buffer and the 25mM Tris (270 µL LB +…" at bounding box center [862, 462] width 518 height 31
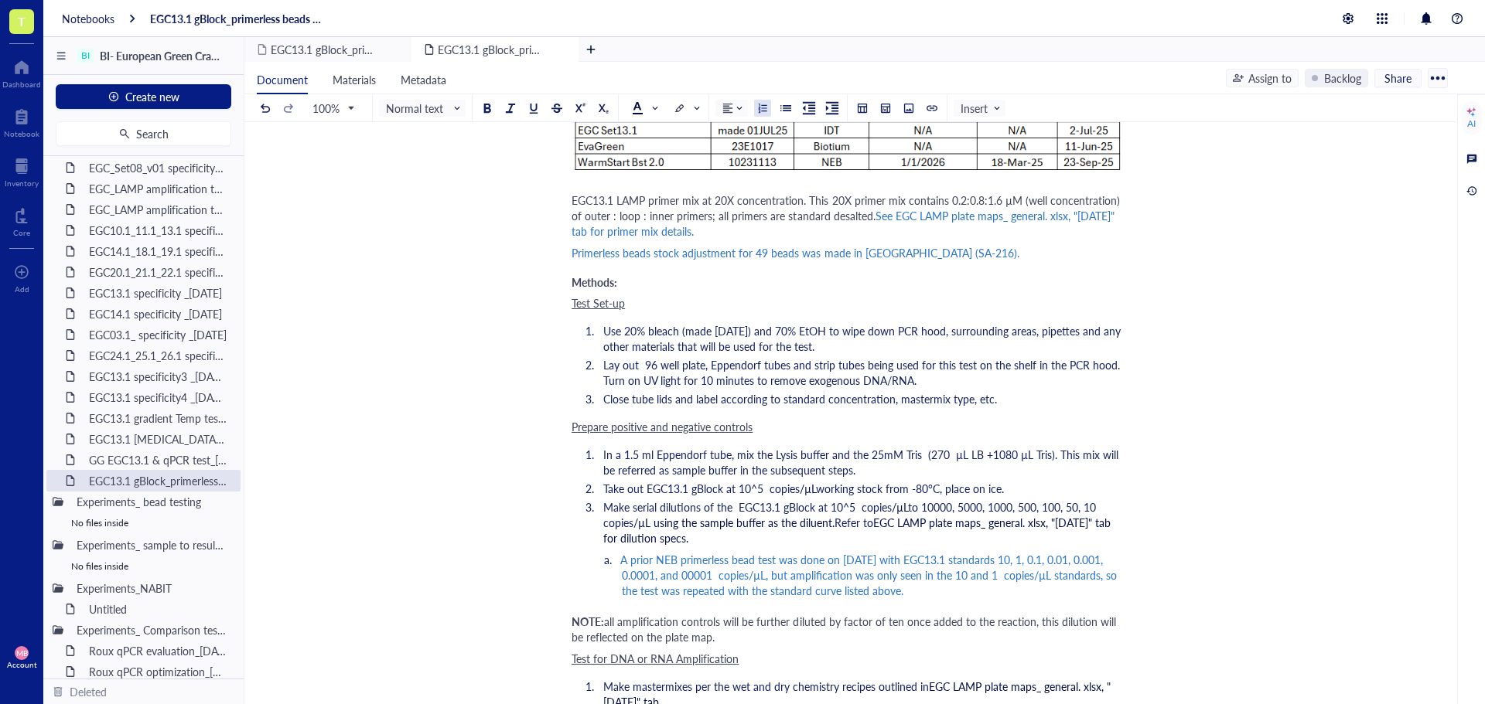
click at [635, 455] on span "In a 1.5 ml Eppendorf tube, mix the Lysis buffer and the 25mM Tris (270 µL LB +…" at bounding box center [862, 462] width 518 height 31
drag, startPoint x: 728, startPoint y: 453, endPoint x: 858, endPoint y: 455, distance: 129.1
click at [858, 455] on span "In a 5 ml Eppendorf tube, mix the Lysis buffer and the 25mM Tris (270 µL LB +10…" at bounding box center [858, 462] width 510 height 31
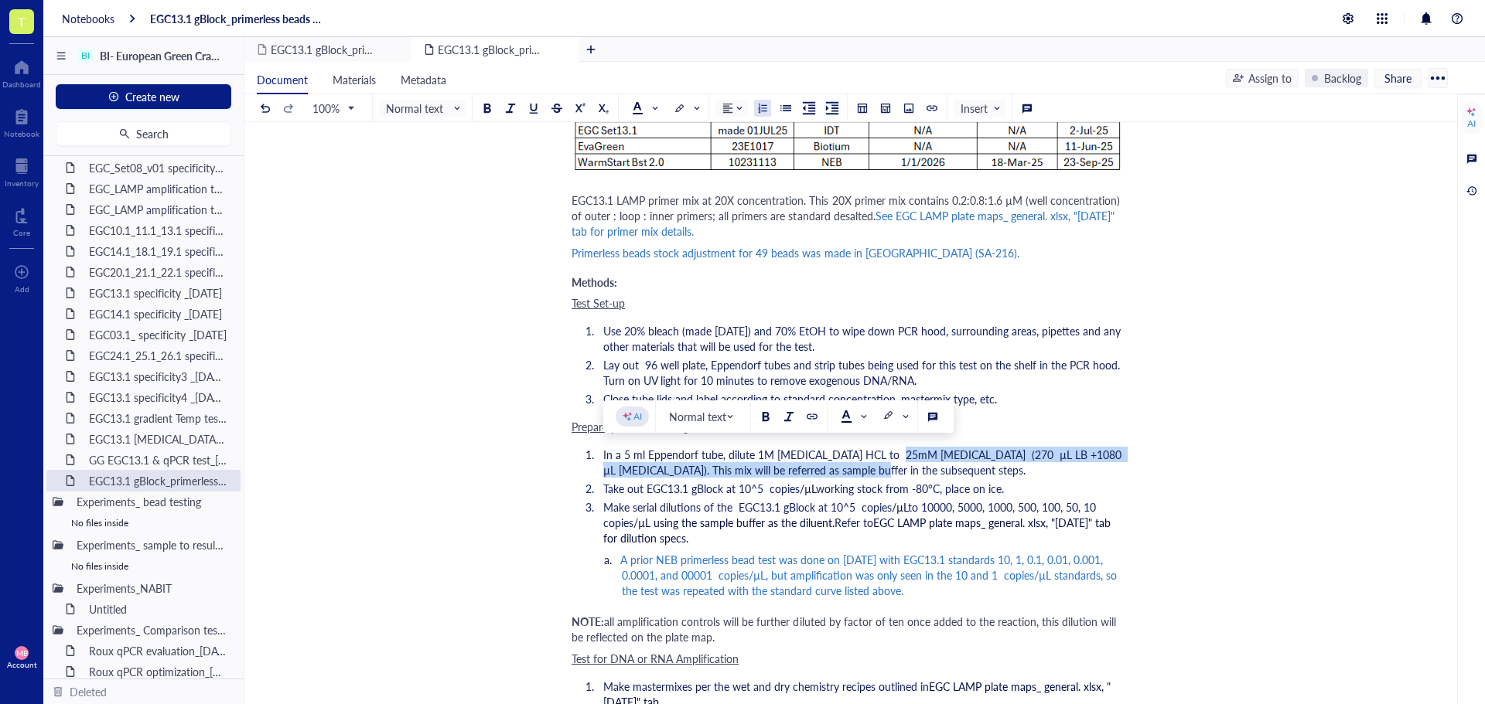
drag, startPoint x: 885, startPoint y: 455, endPoint x: 883, endPoint y: 463, distance: 8.6
click at [883, 463] on li "In a 5 ml Eppendorf tube, dilute 1M [MEDICAL_DATA] HCL to 25mM [MEDICAL_DATA] (…" at bounding box center [859, 462] width 525 height 31
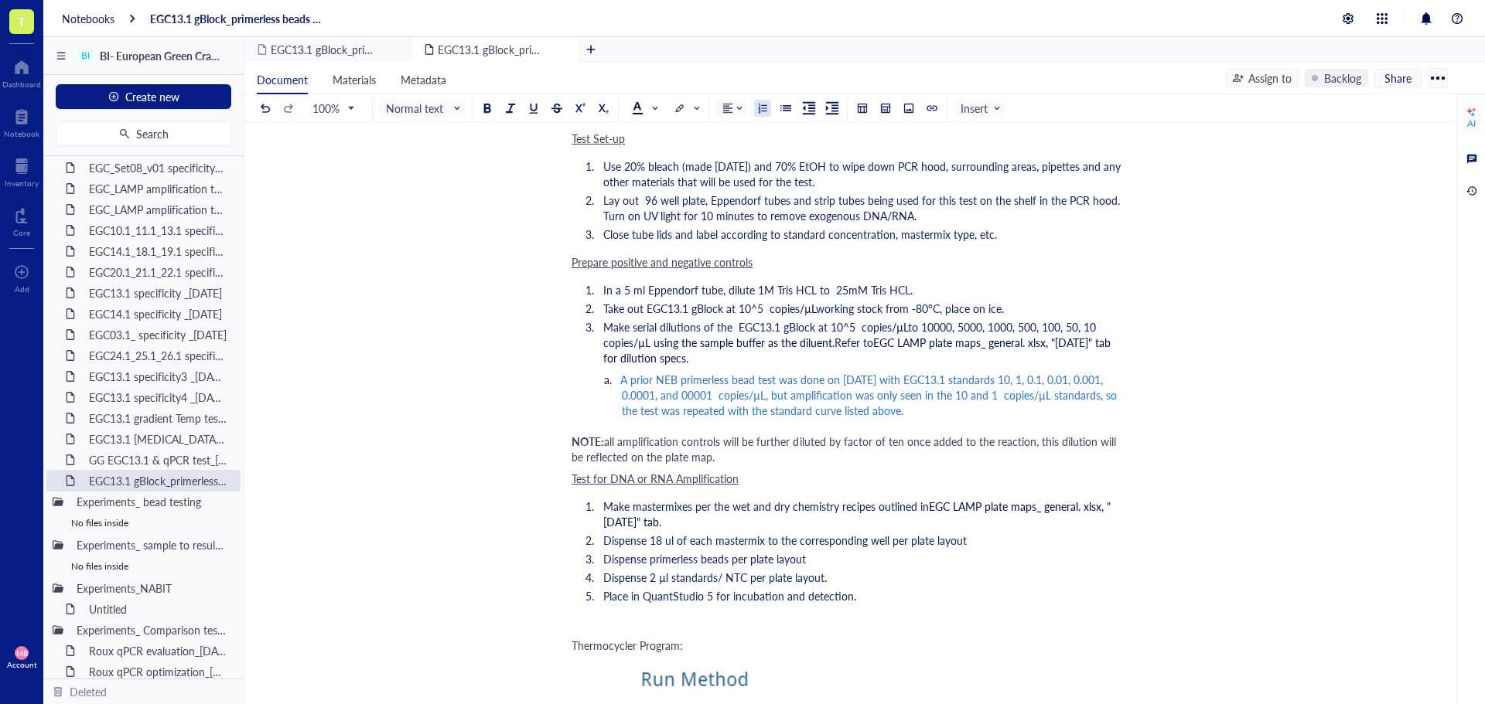
scroll to position [1083, 0]
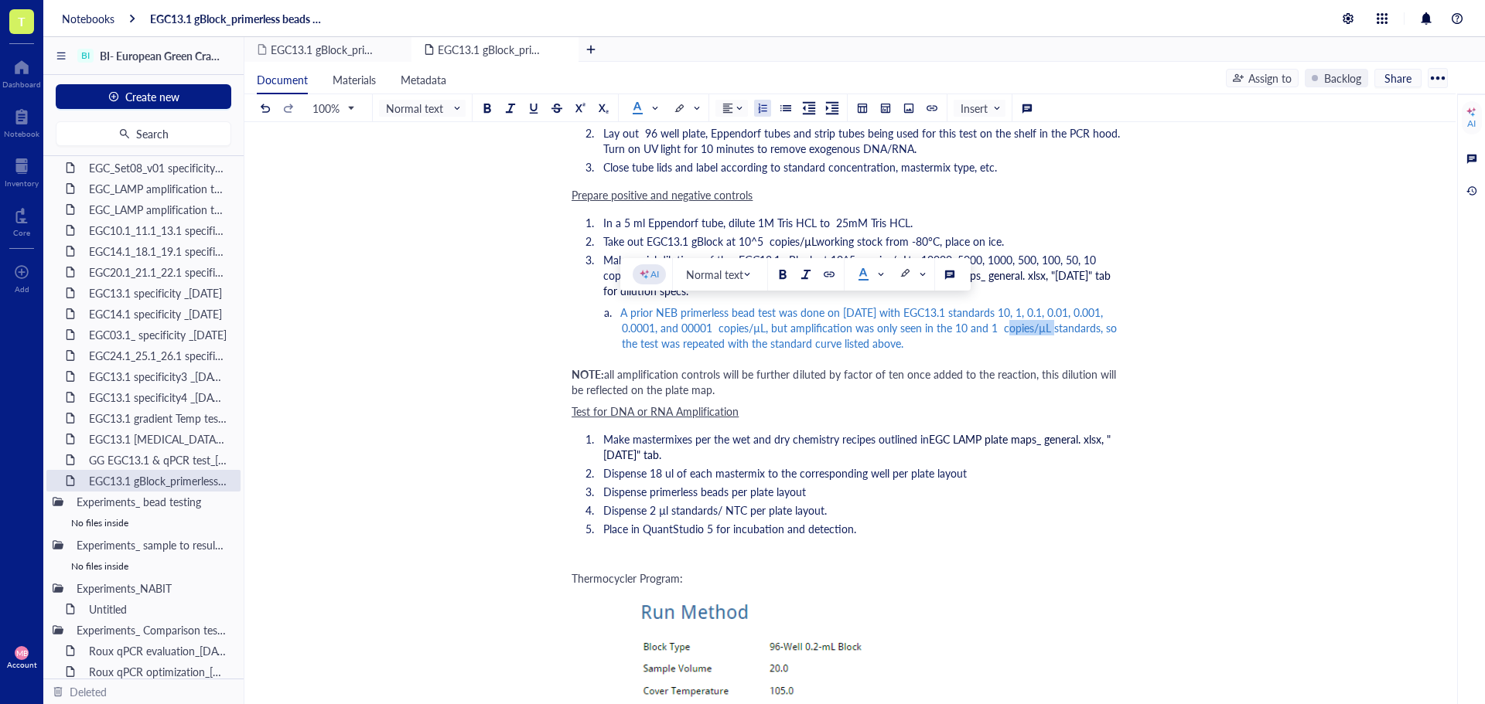
drag, startPoint x: 1047, startPoint y: 330, endPoint x: 1000, endPoint y: 332, distance: 47.2
click at [1000, 332] on span "A prior NEB primerless bead test was done on [DATE] with EGC13.1 standards 10, …" at bounding box center [870, 328] width 500 height 46
copy span "copies/µL"
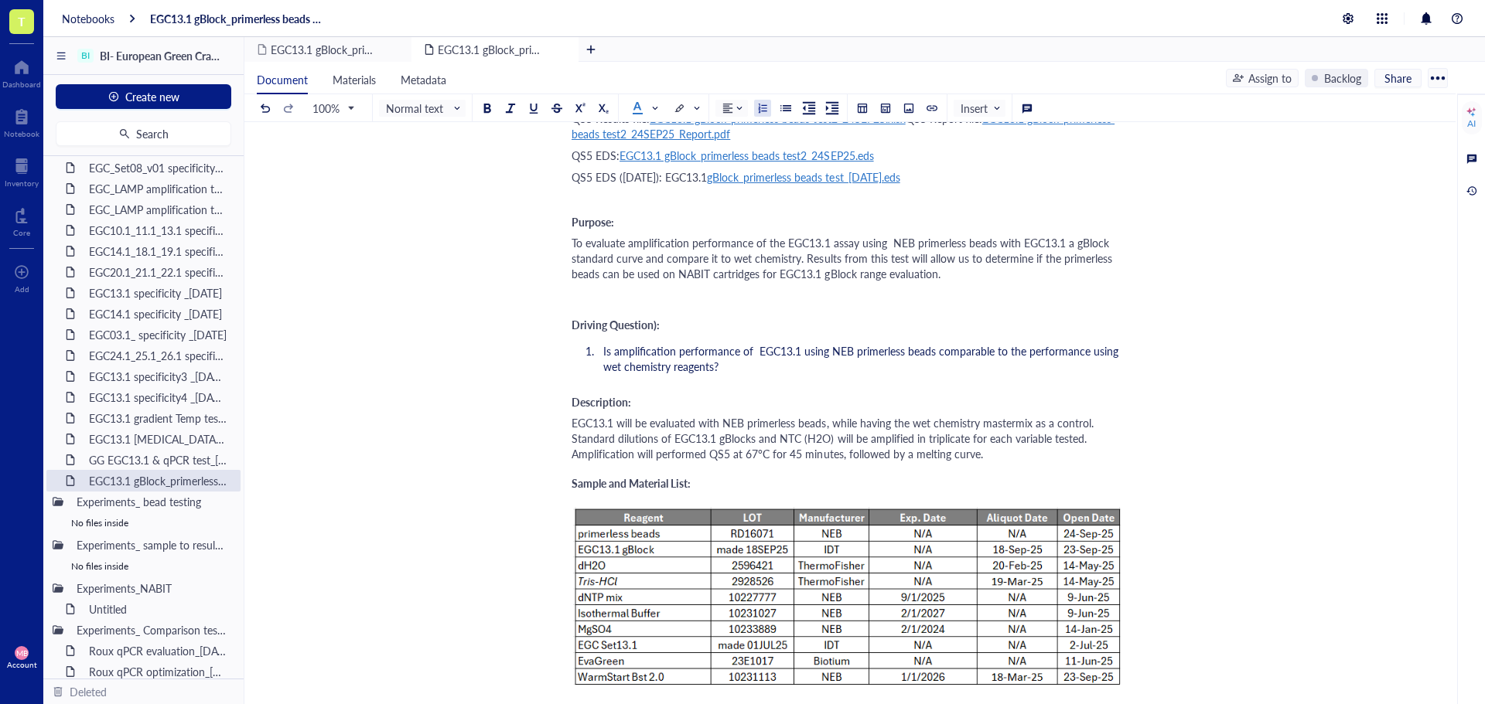
scroll to position [0, 0]
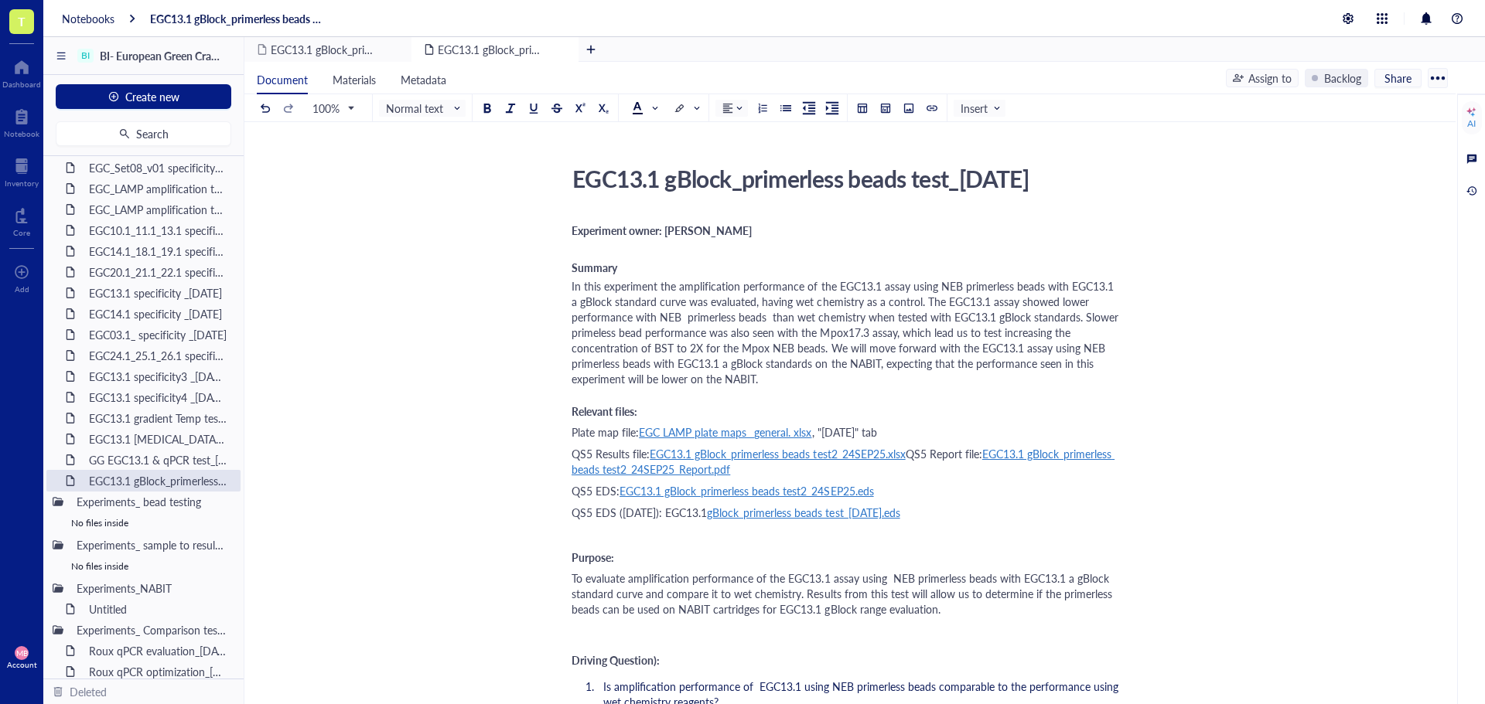
click at [678, 302] on span "In this experiment the amplification performance of the EGC13.1 assay using NEB…" at bounding box center [846, 332] width 550 height 108
click at [781, 303] on span "In this experiment the amplification performance of the EGC13.1 assay using NEB…" at bounding box center [847, 332] width 552 height 108
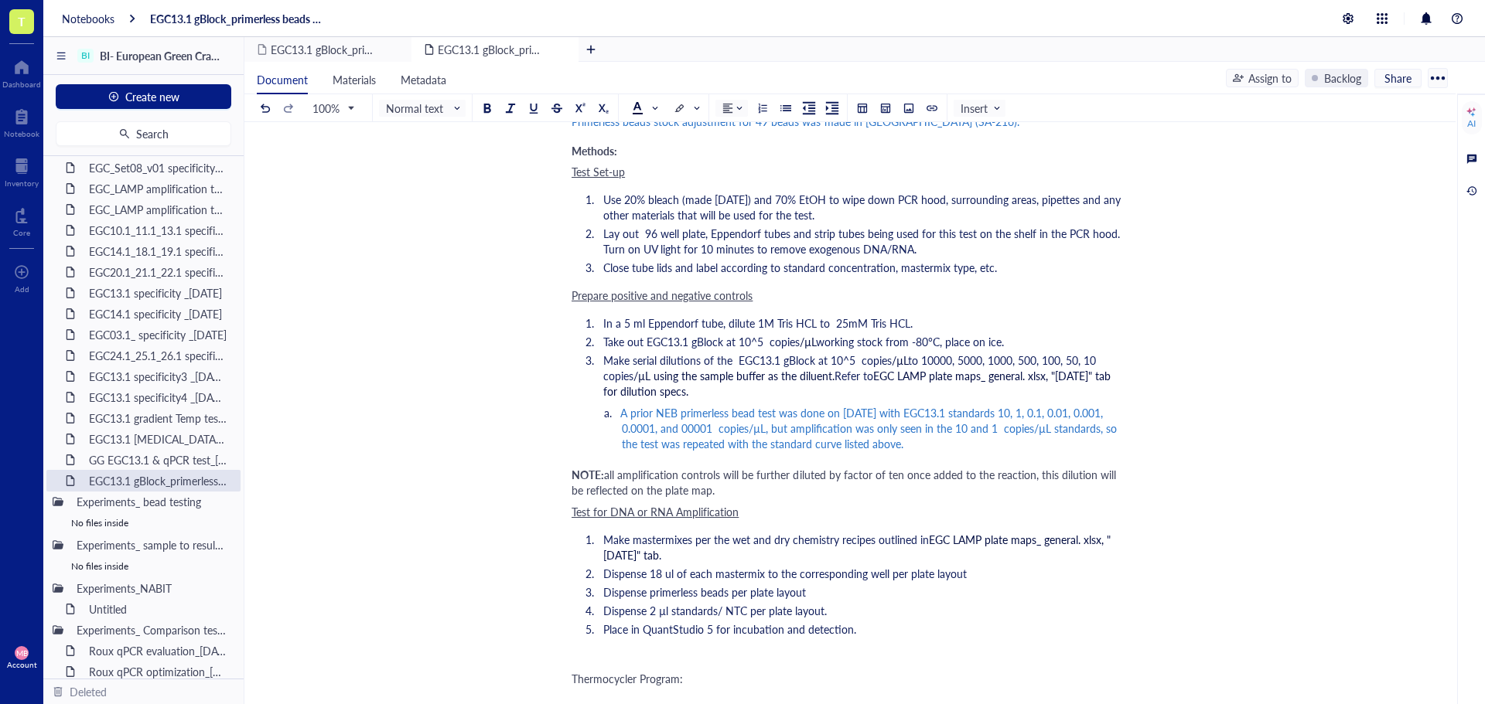
scroll to position [1005, 0]
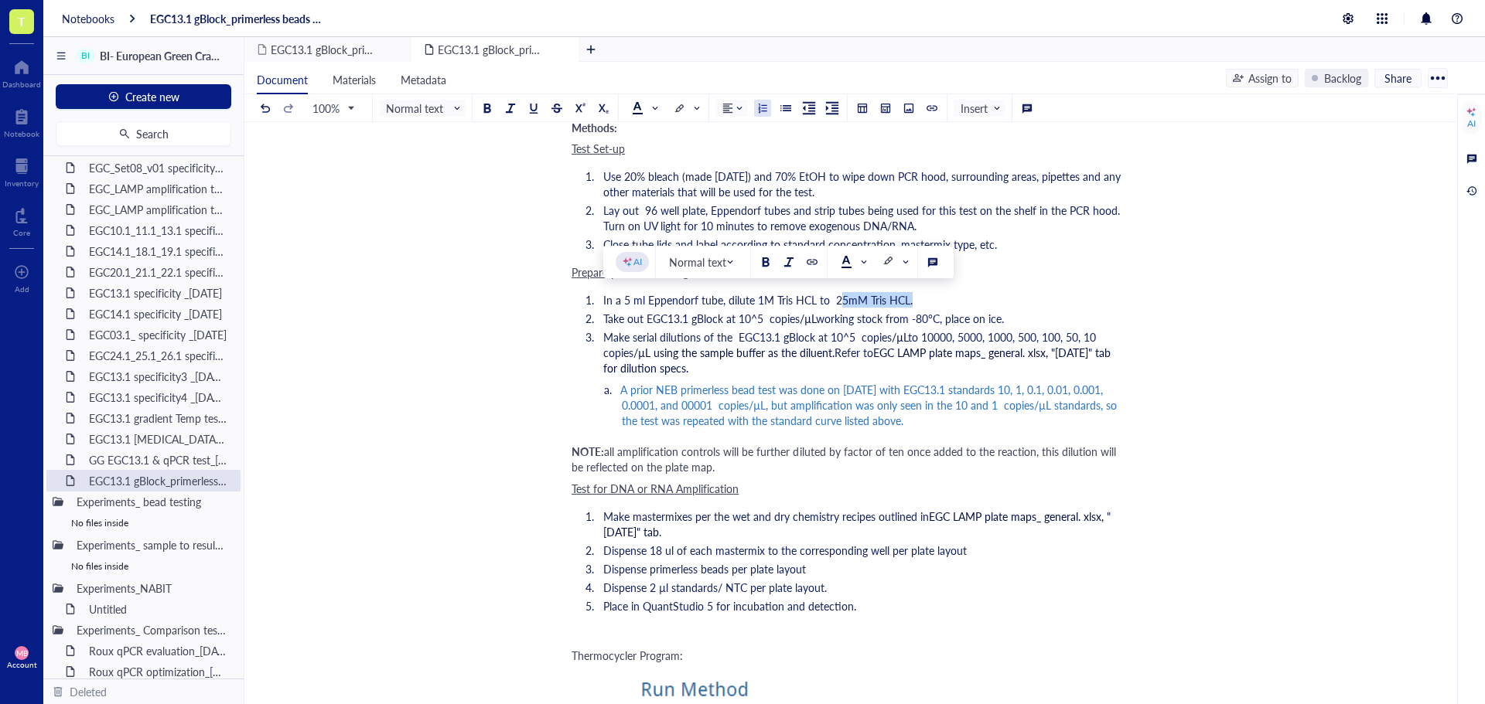
drag, startPoint x: 908, startPoint y: 298, endPoint x: 836, endPoint y: 303, distance: 72.1
click at [836, 303] on span "In a 5 ml Eppendorf tube, dilute 1M Tris HCL to 25mM Tris HCL." at bounding box center [757, 299] width 309 height 15
copy span "25mM [MEDICAL_DATA] HCL"
click at [722, 358] on span "/µL using the sample buffer as the diluent." at bounding box center [733, 352] width 201 height 15
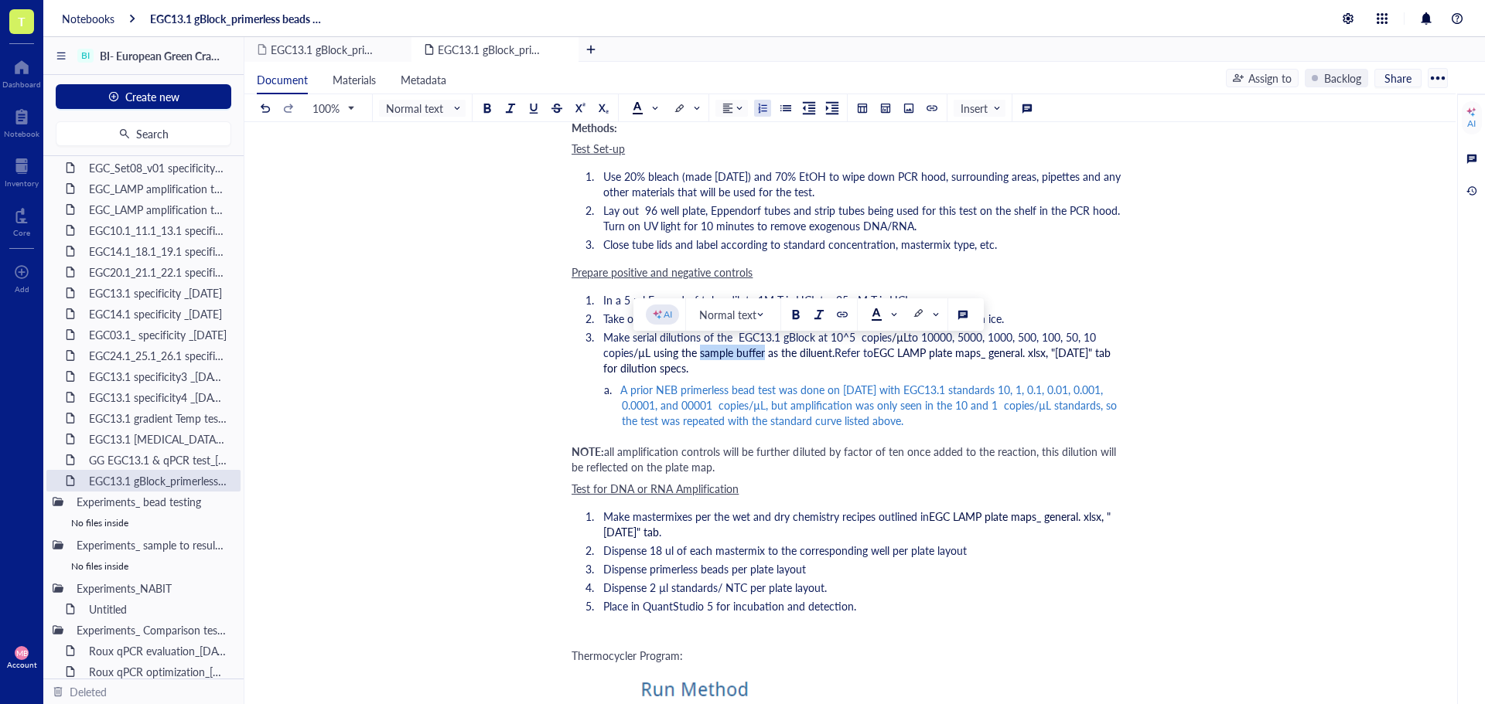
drag, startPoint x: 765, startPoint y: 352, endPoint x: 701, endPoint y: 350, distance: 63.4
click at [701, 350] on span "/µL using the sample buffer as the diluent." at bounding box center [733, 352] width 201 height 15
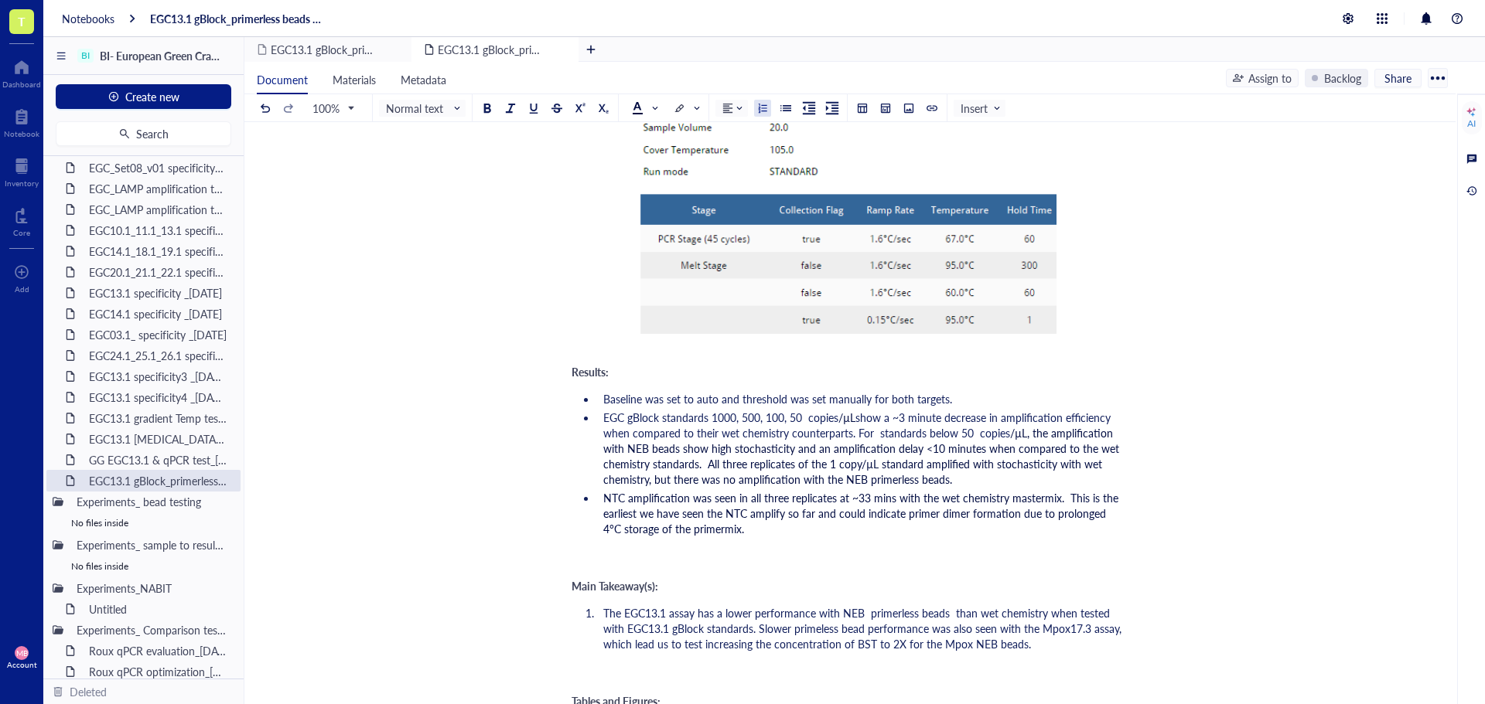
scroll to position [1701, 0]
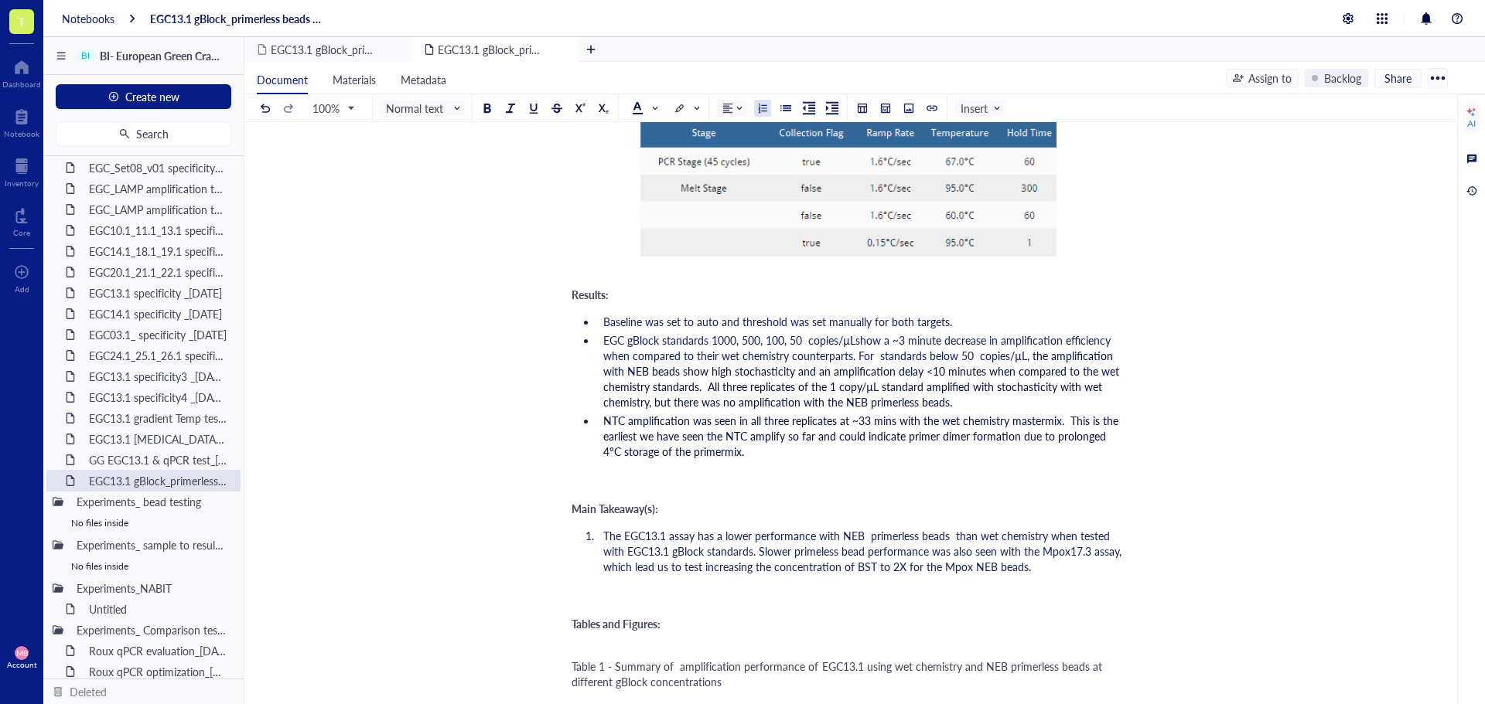
click at [926, 368] on span "/µL, the amplification with NEB beads show high stochasticity and an amplificat…" at bounding box center [862, 379] width 519 height 62
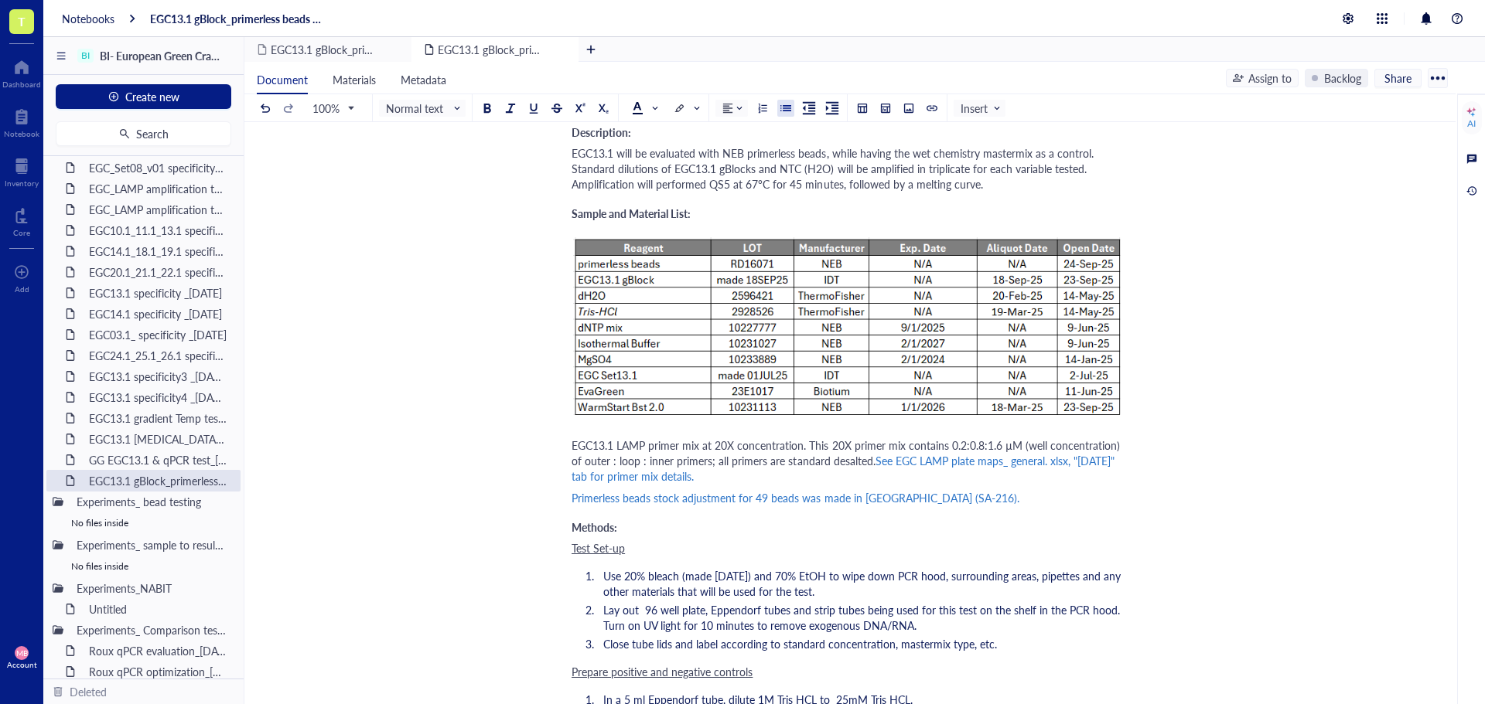
scroll to position [0, 0]
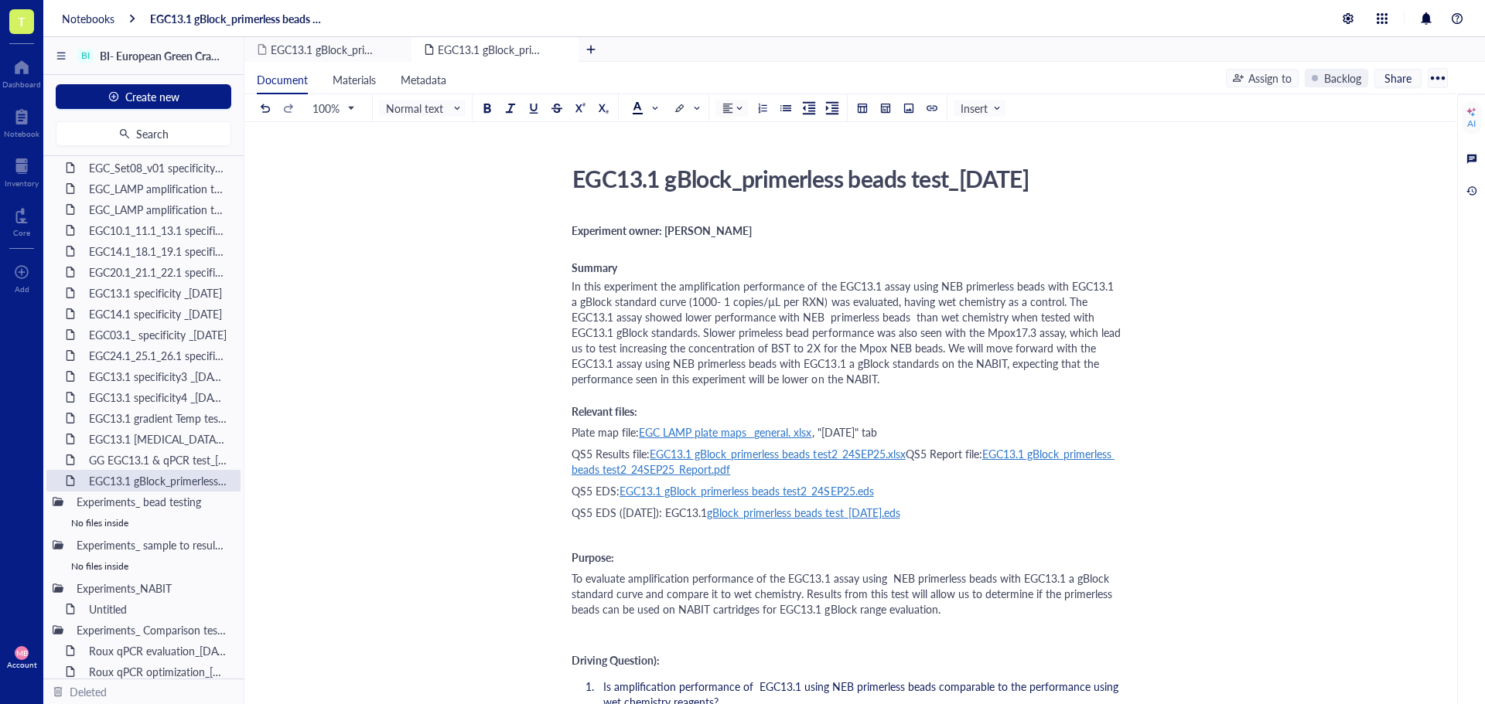
click at [652, 336] on span "In this experiment the amplification performance of the EGC13.1 assay using NEB…" at bounding box center [847, 332] width 552 height 108
click at [810, 332] on span "In this experiment the amplification performance of the EGC13.1 assay using NEB…" at bounding box center [846, 332] width 551 height 108
click at [804, 332] on span "In this experiment the amplification performance of the EGC13.1 assay using NEB…" at bounding box center [846, 332] width 551 height 108
click at [806, 332] on span "In this experiment the amplification performance of the EGC13.1 assay using NEB…" at bounding box center [846, 332] width 551 height 108
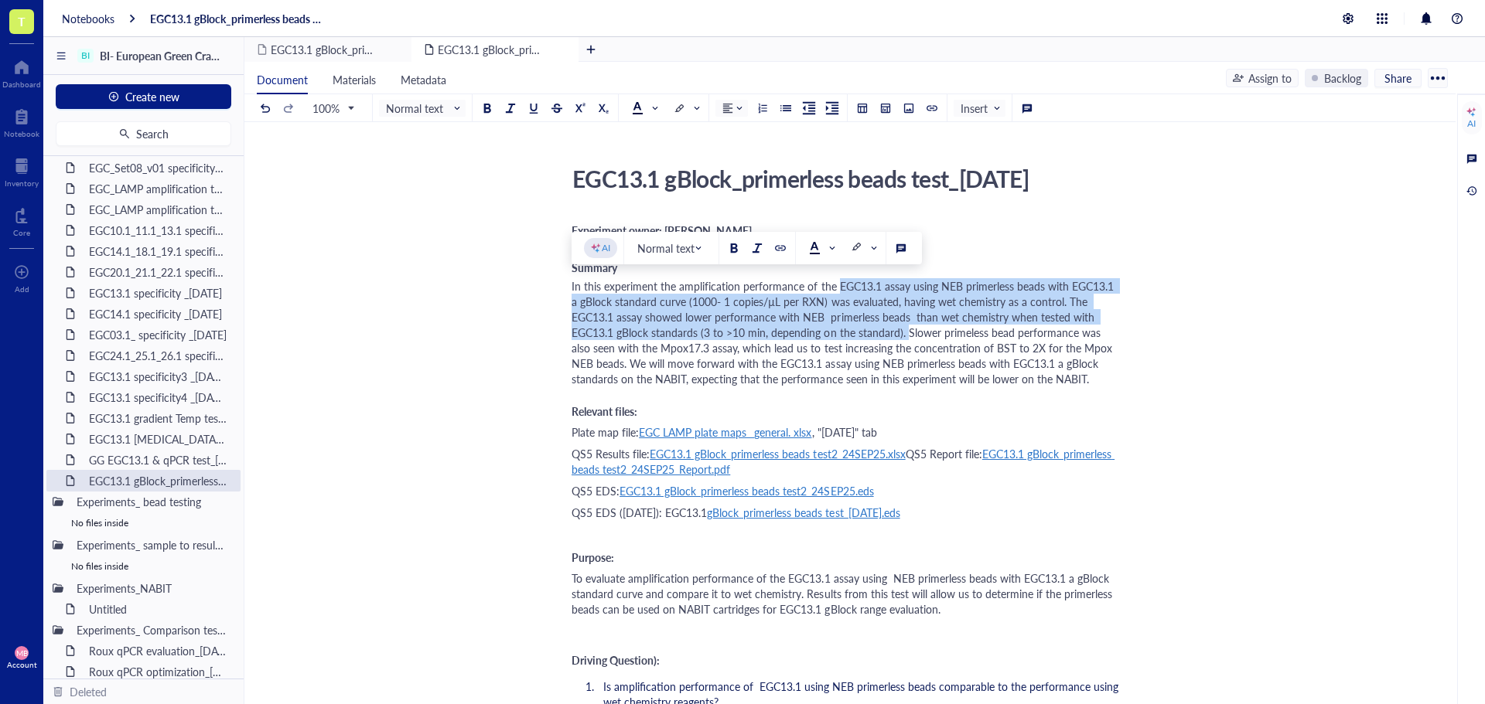
drag, startPoint x: 836, startPoint y: 288, endPoint x: 861, endPoint y: 329, distance: 48.9
click at [861, 329] on span "In this experiment the amplification performance of the EGC13.1 assay using NEB…" at bounding box center [843, 332] width 545 height 108
copy span "EGC13.1 assay using NEB primerless beads with EGC13.1 a gBlock standard curve (…"
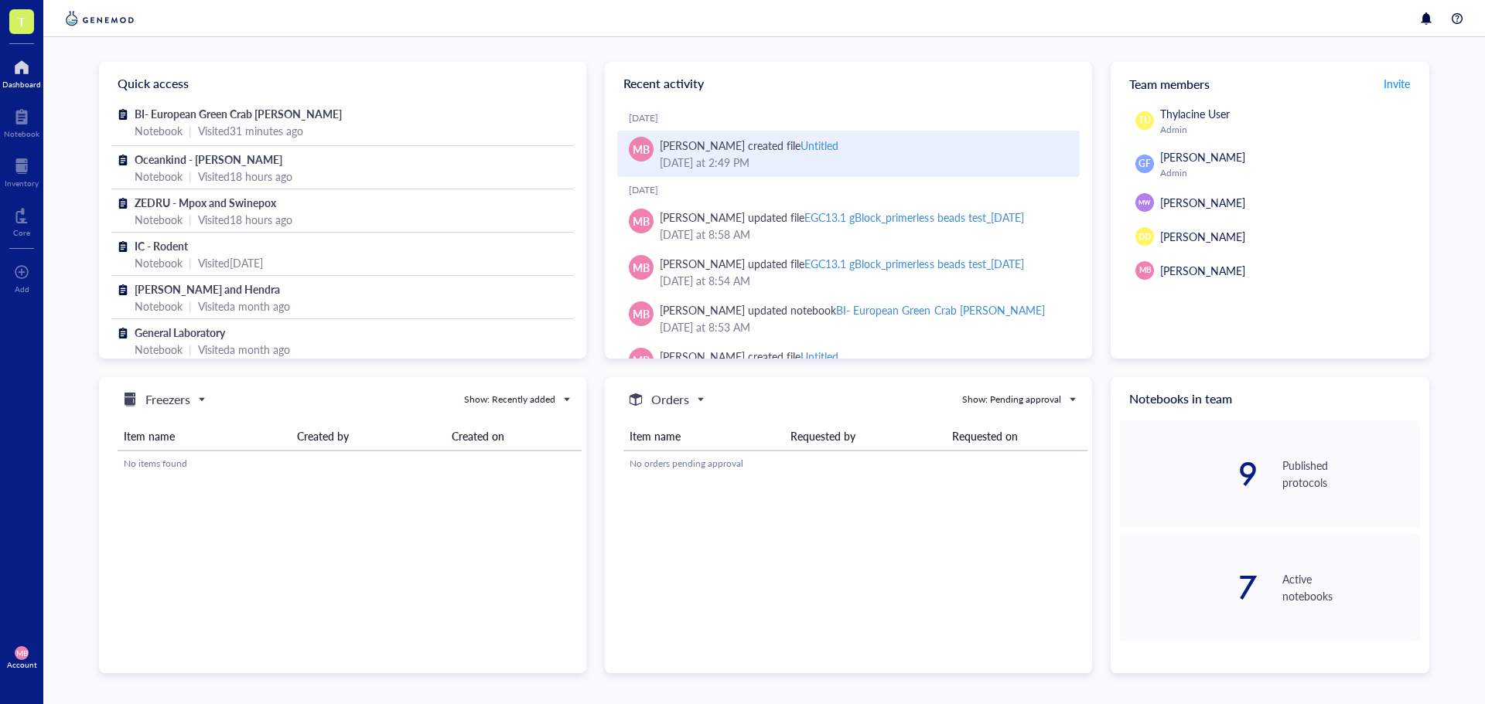
click at [803, 151] on div "Untitled" at bounding box center [819, 145] width 38 height 15
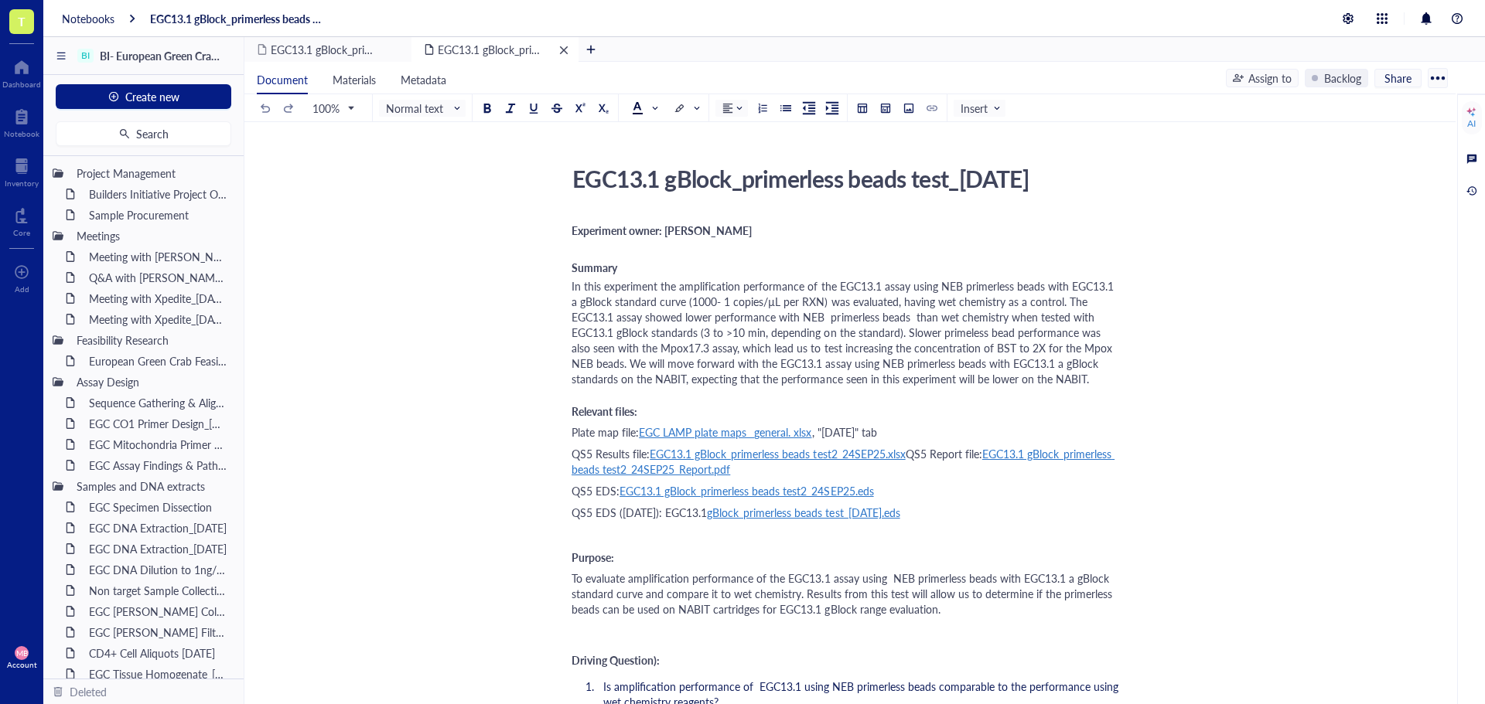
click at [564, 53] on div "remove" at bounding box center [563, 50] width 11 height 11
click at [394, 52] on div "remove" at bounding box center [396, 50] width 11 height 11
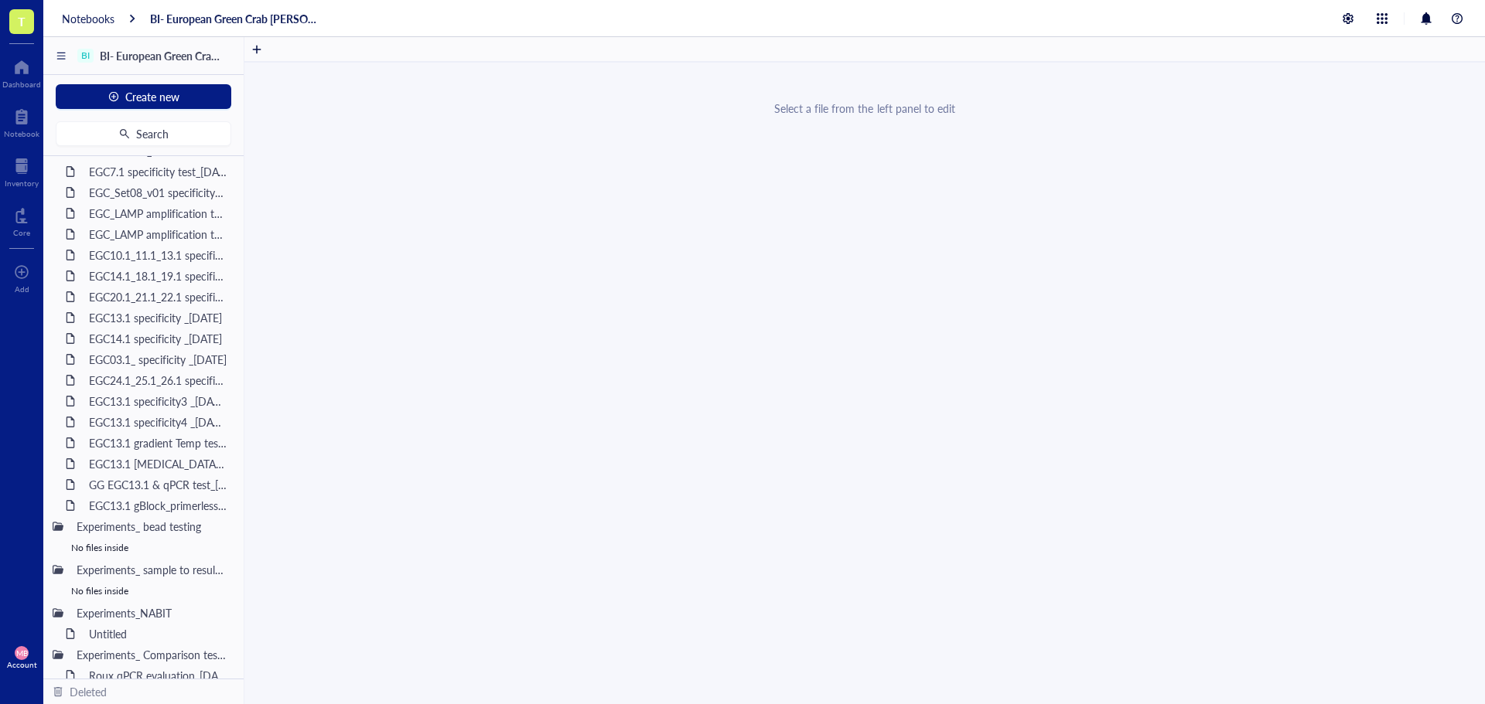
scroll to position [1264, 0]
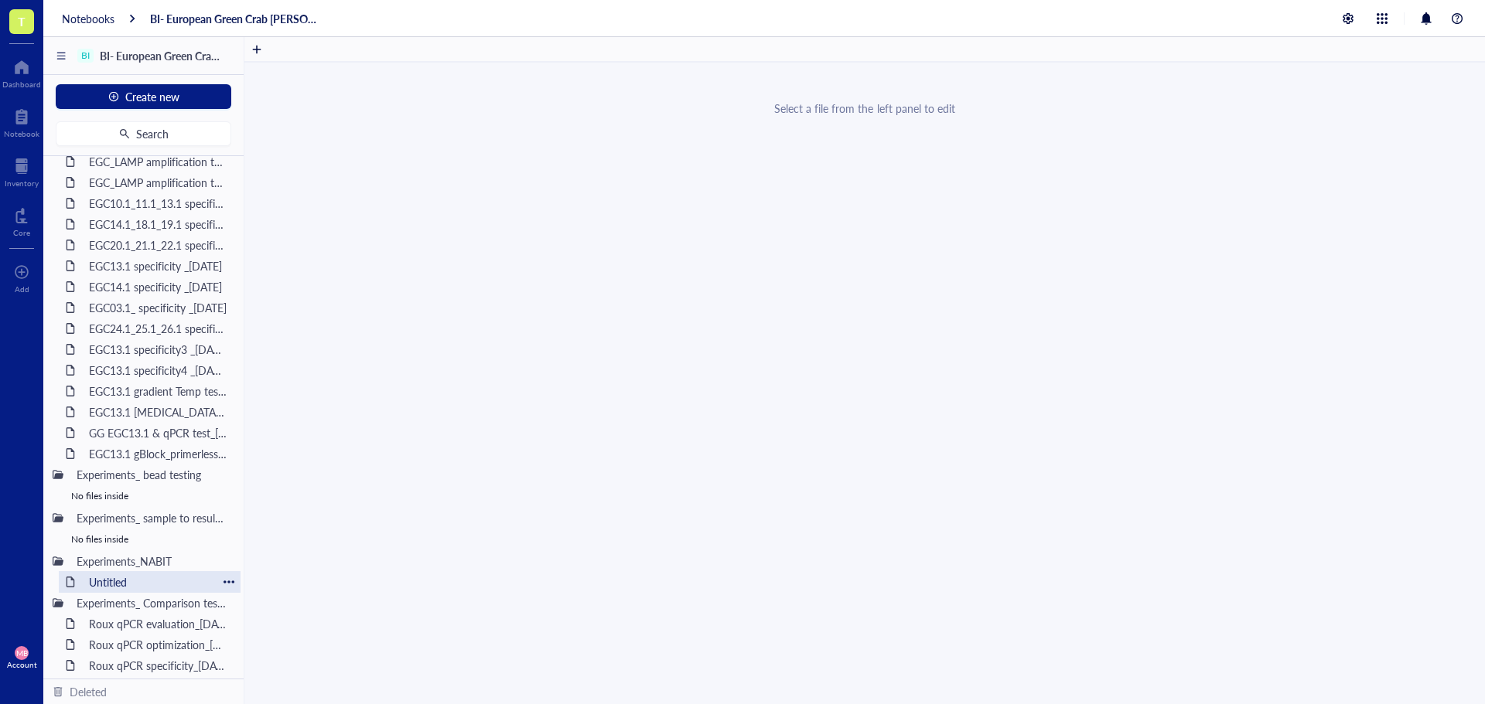
click at [123, 583] on div "Untitled" at bounding box center [149, 582] width 135 height 22
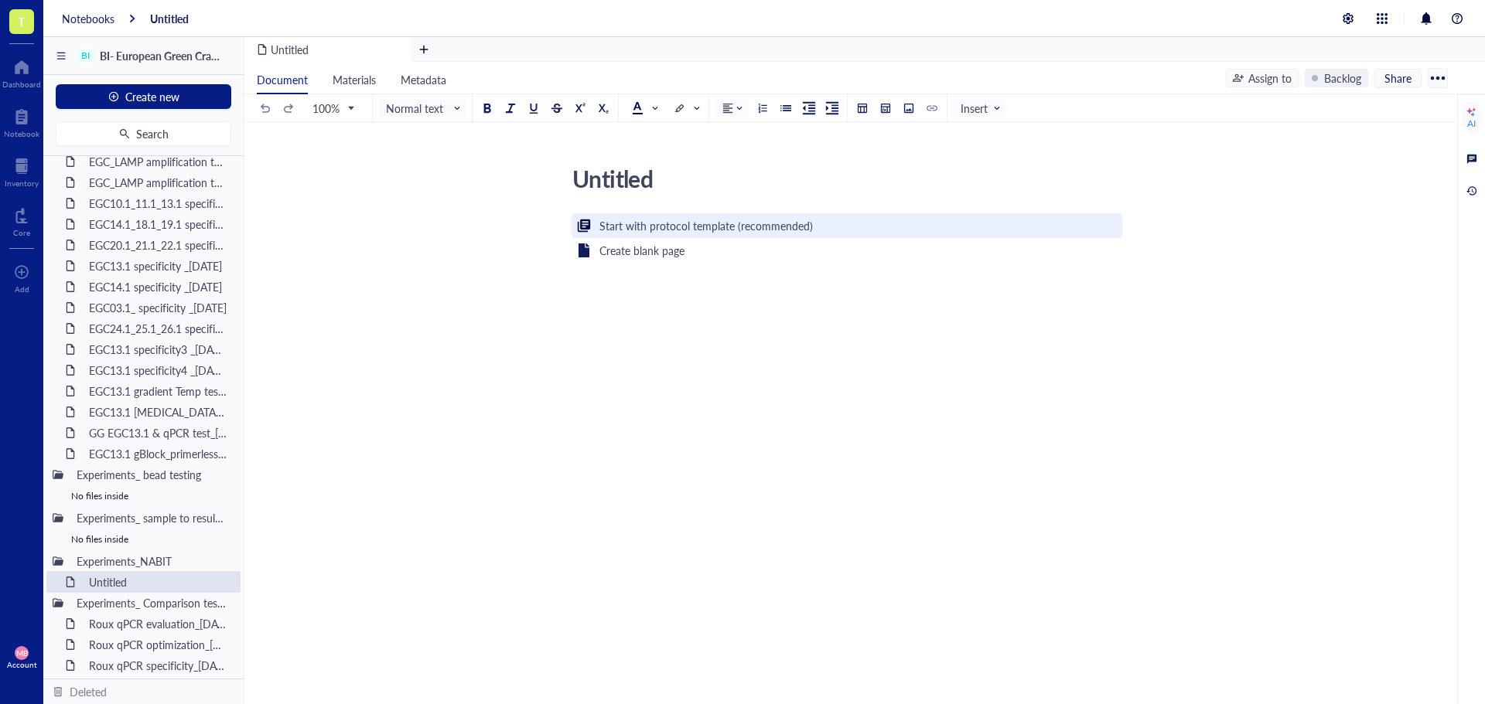
click at [618, 227] on div "Start with protocol template (recommended)" at bounding box center [705, 225] width 213 height 17
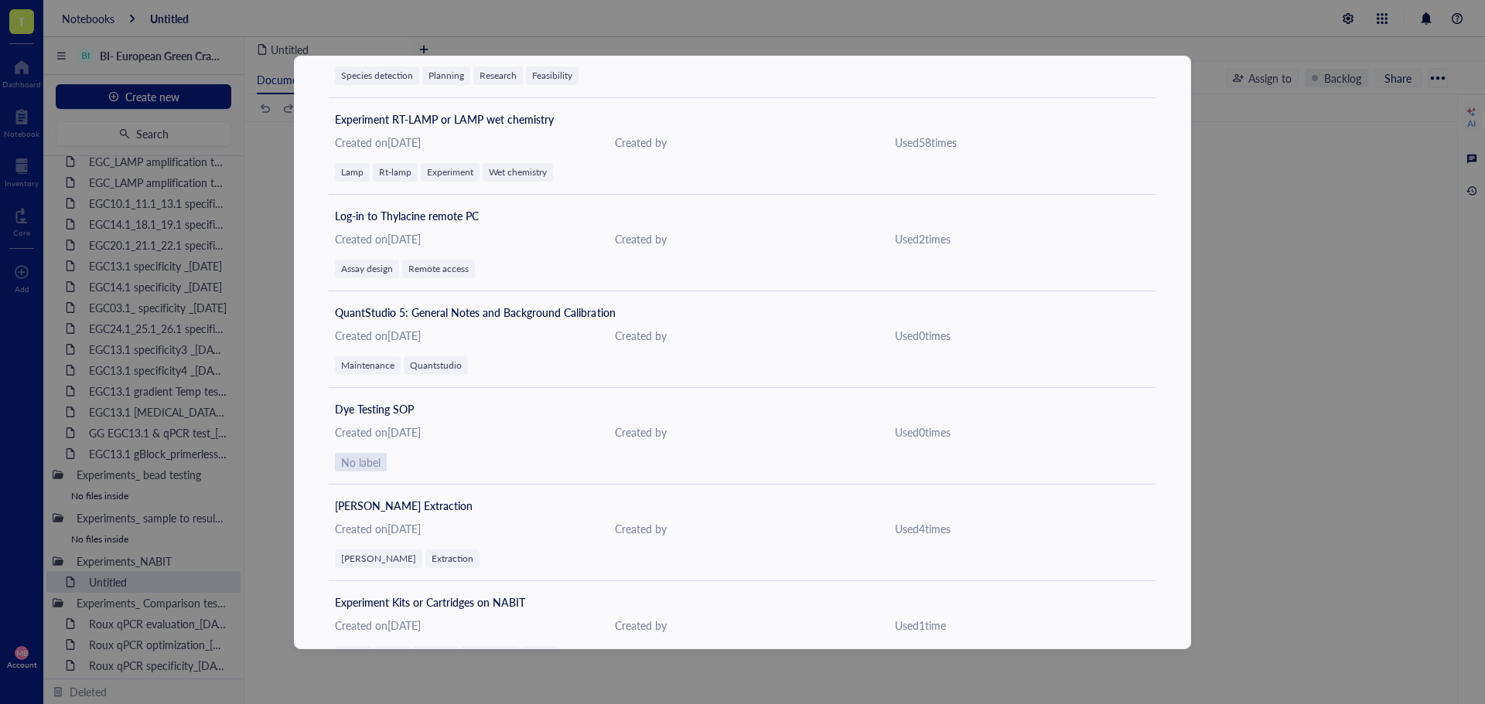
scroll to position [441, 0]
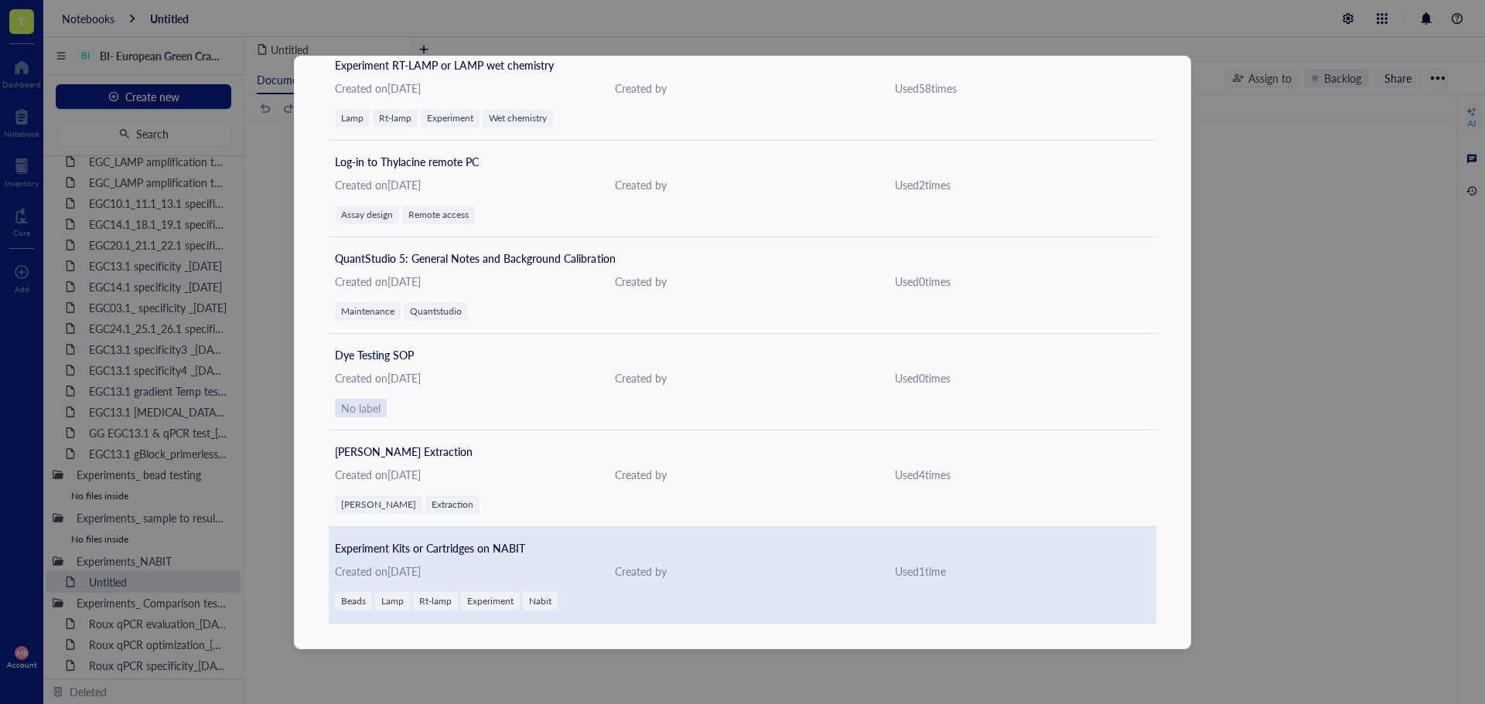
click at [430, 551] on span "Experiment Kits or Cartridges on NABIT" at bounding box center [430, 547] width 190 height 15
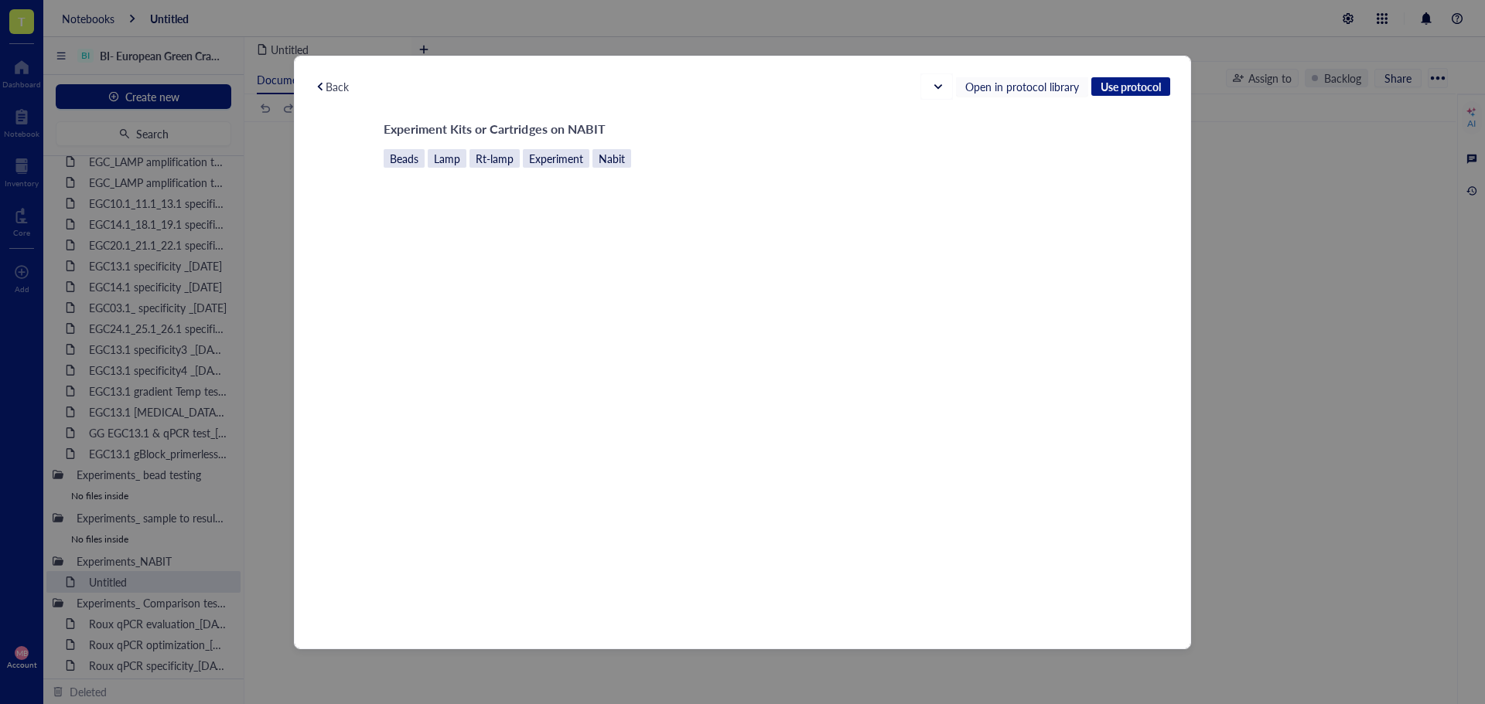
scroll to position [2, 0]
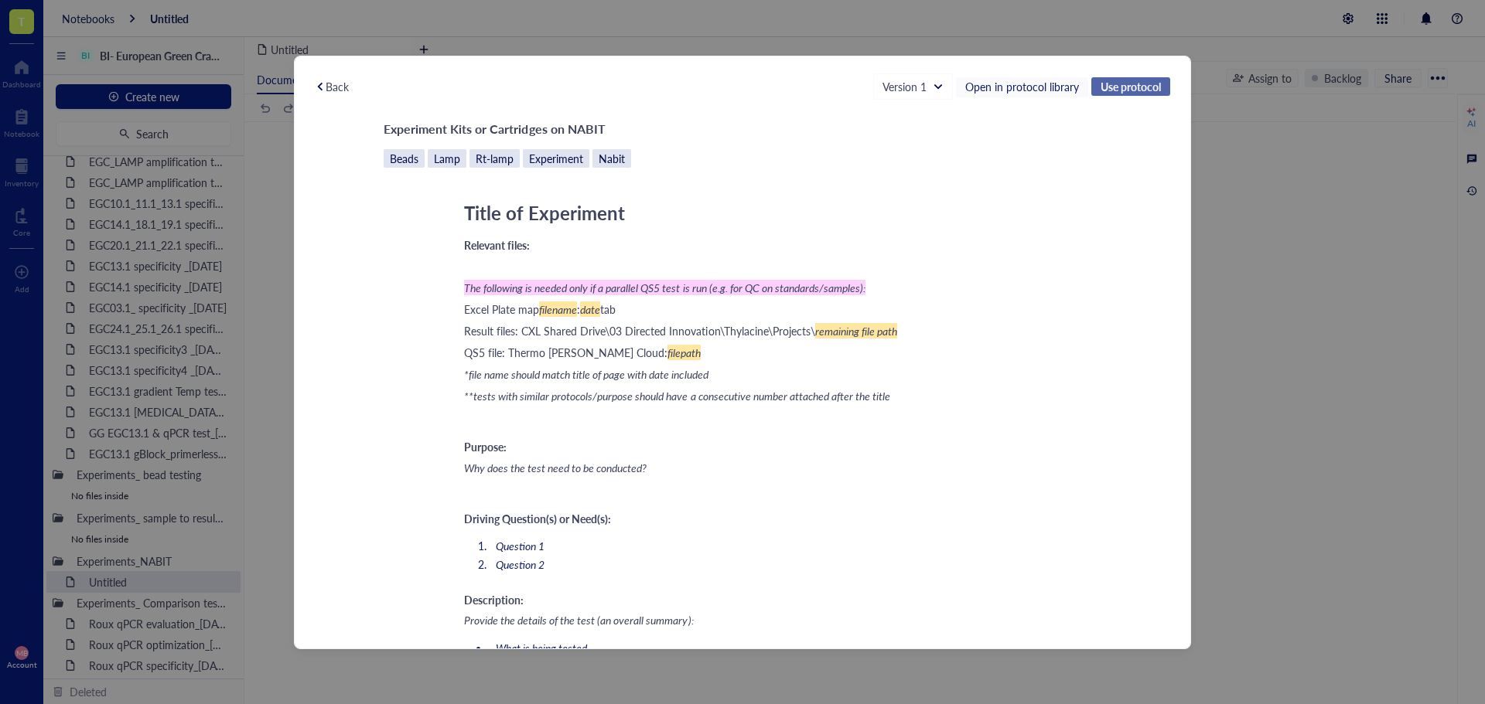
click at [1110, 84] on span "Use protocol" at bounding box center [1130, 87] width 60 height 14
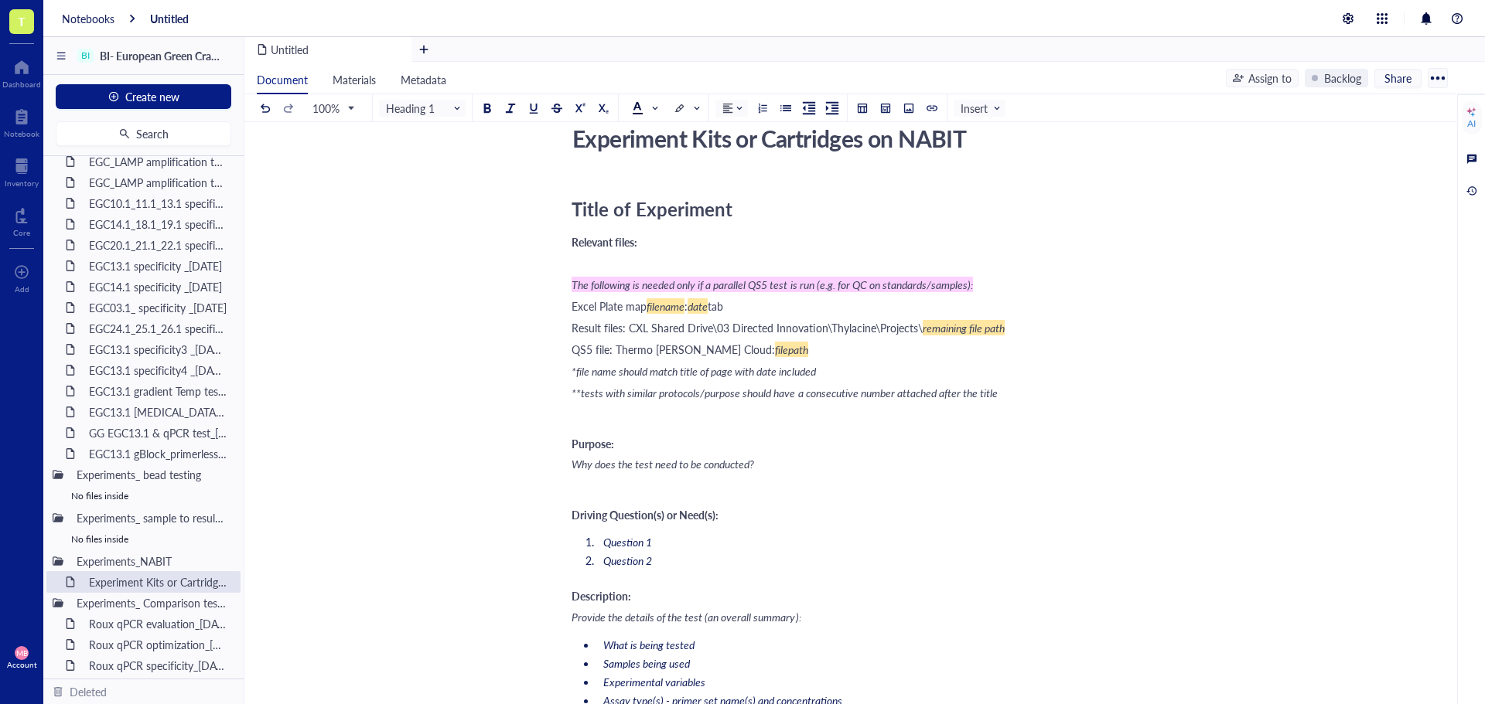
scroll to position [77, 0]
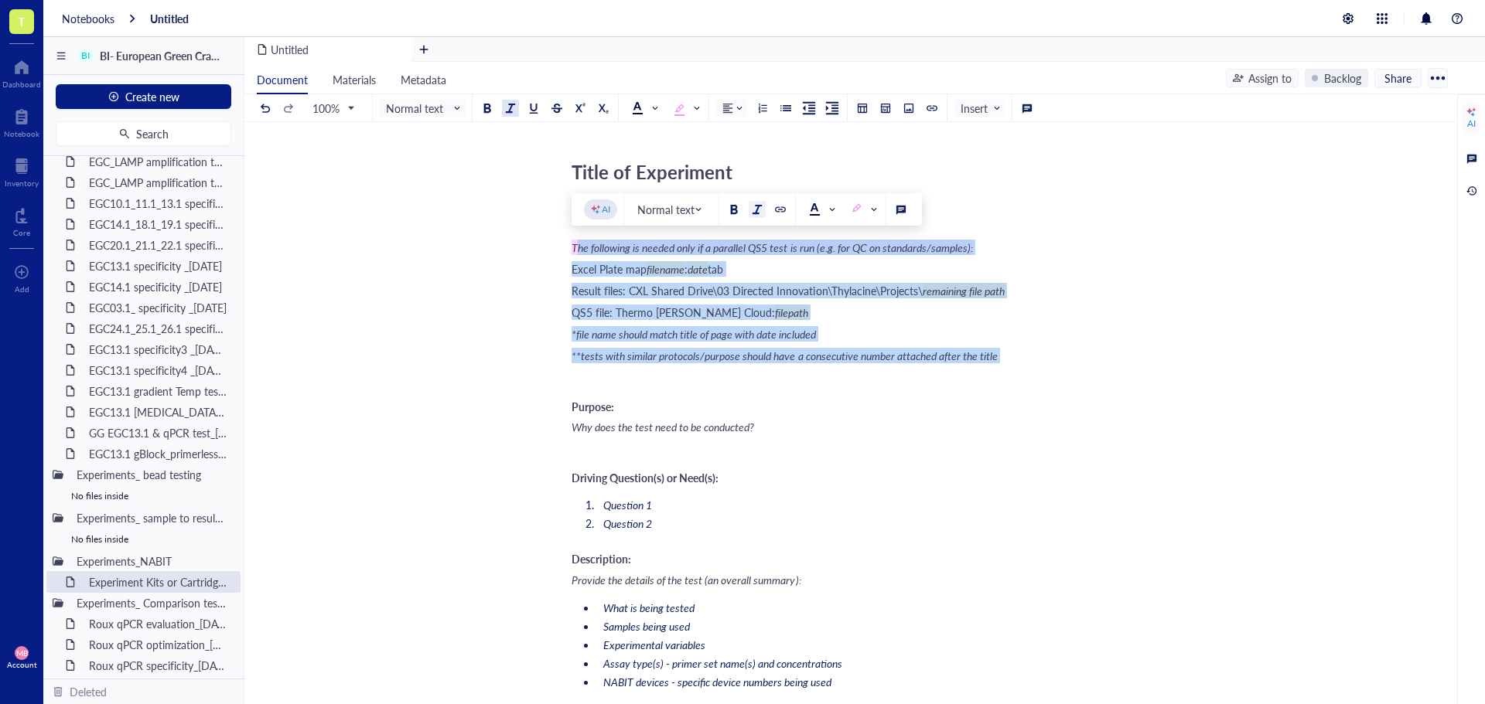
drag, startPoint x: 576, startPoint y: 251, endPoint x: 1018, endPoint y: 371, distance: 458.2
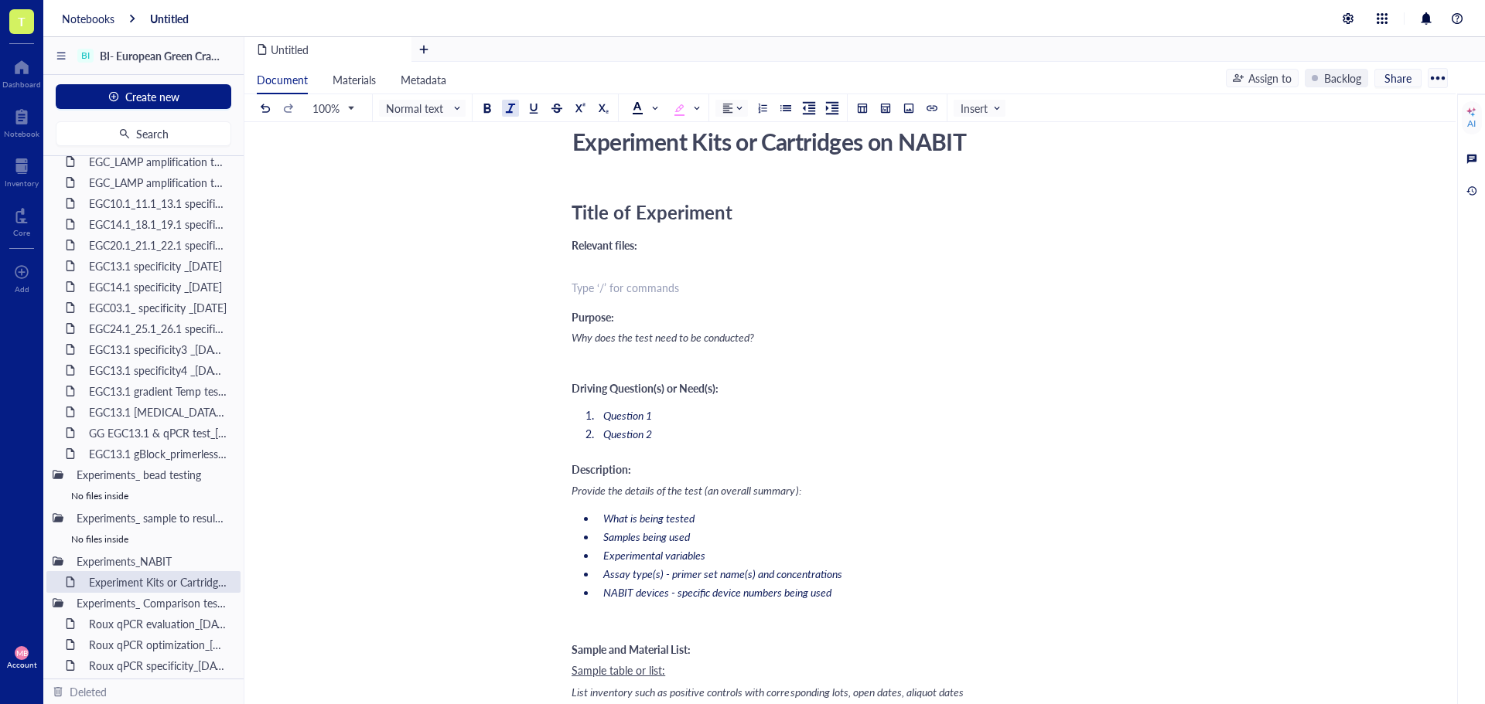
scroll to position [0, 0]
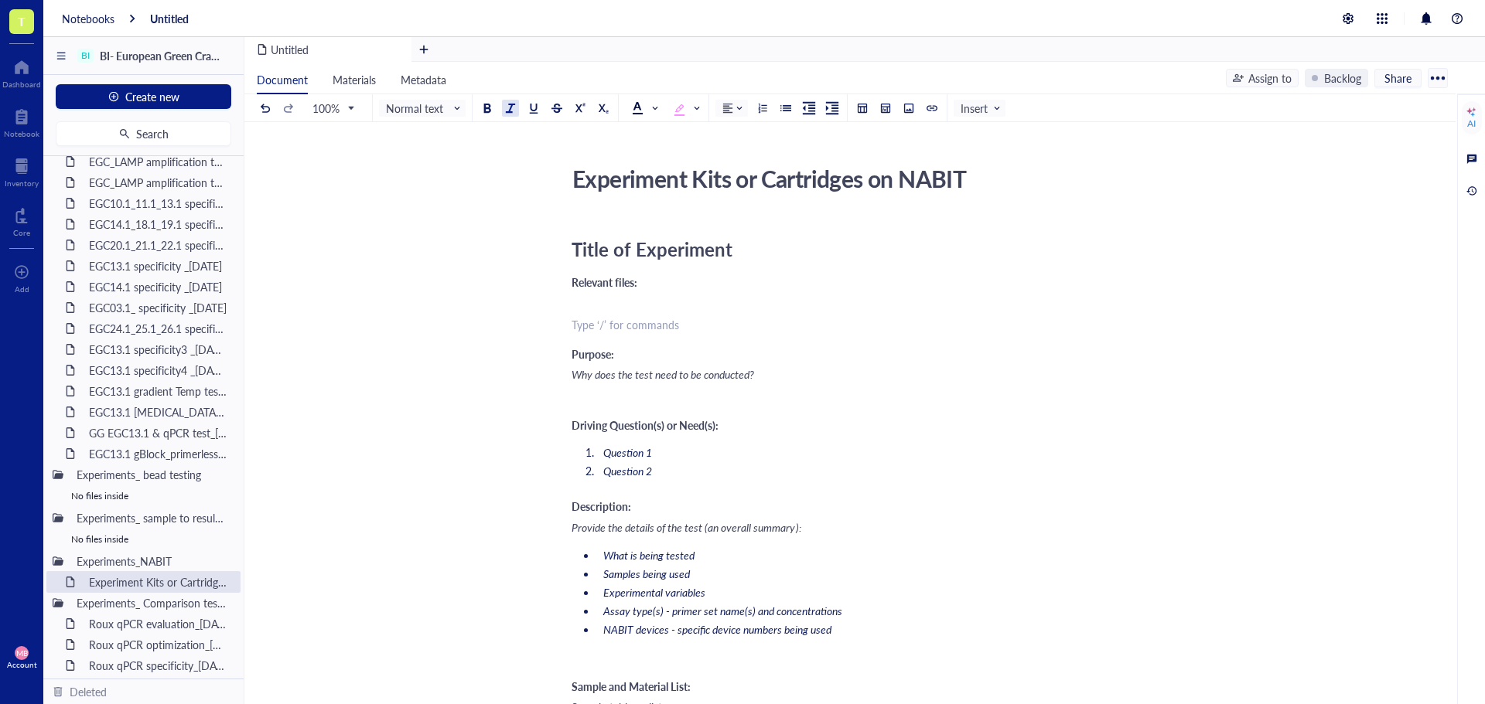
click at [614, 186] on div "Experiment Kits or Cartridges on NABIT" at bounding box center [840, 178] width 551 height 39
click at [614, 186] on textarea "Experiment Kits or Cartridges on NABIT" at bounding box center [840, 178] width 549 height 37
click at [755, 185] on textarea "EGC13.1 NEB PB cartridge test" at bounding box center [840, 178] width 549 height 37
click at [977, 186] on textarea "EGC13.1 NEB PB NABIT cartridge test" at bounding box center [840, 178] width 549 height 37
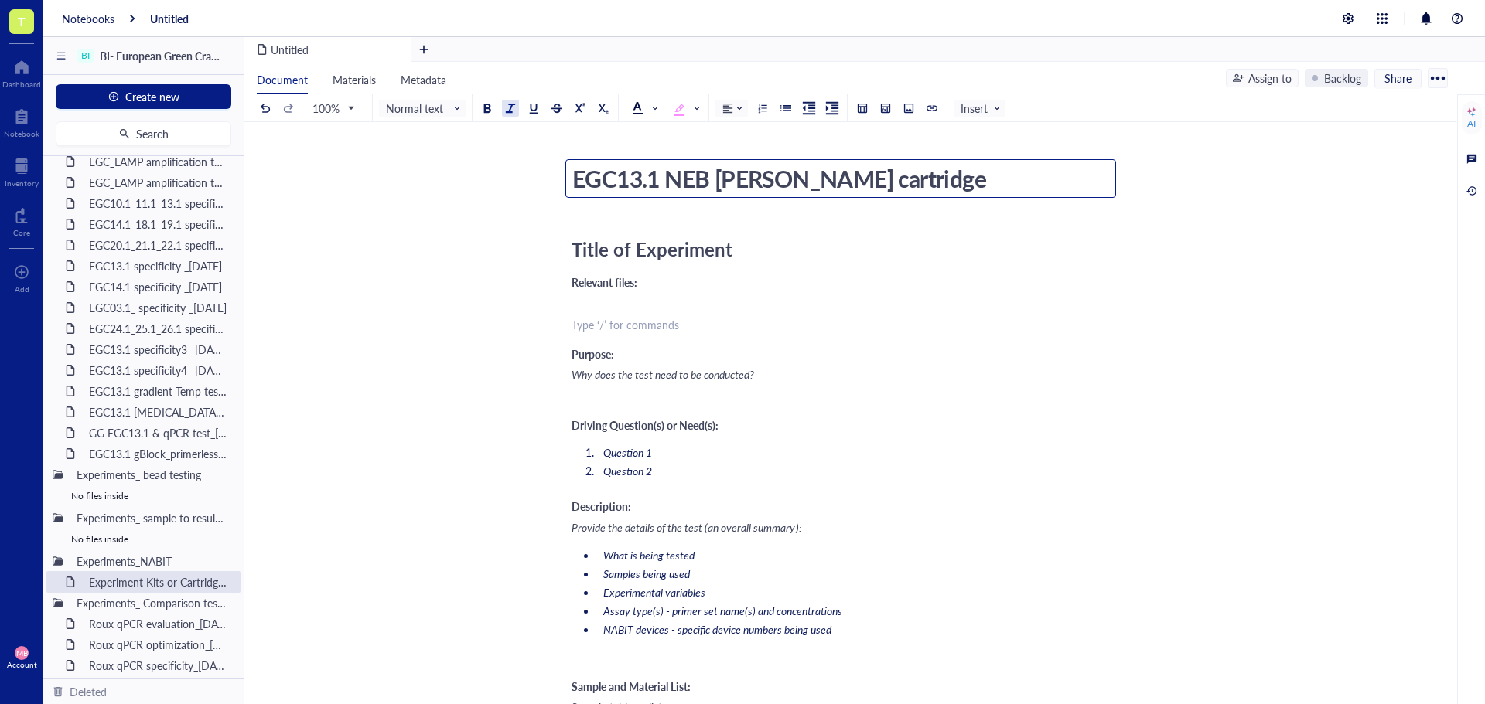
type textarea "EGC13.1 NEB PB NABIT cartridge test_01OCT25"
click at [714, 254] on span "Title of Experiment" at bounding box center [651, 249] width 161 height 26
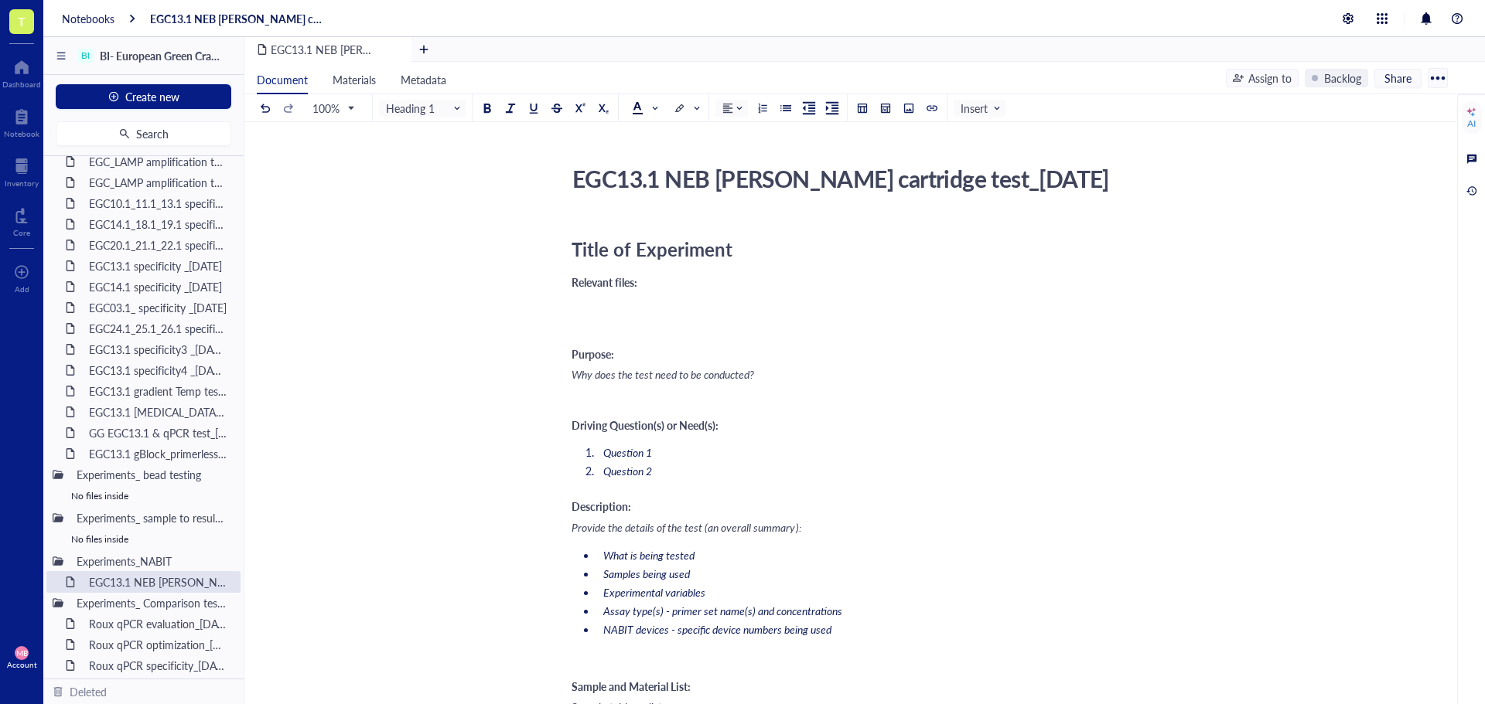
click at [731, 248] on span "Title of Experiment" at bounding box center [651, 249] width 161 height 26
click at [731, 247] on span "Title of Experiment" at bounding box center [651, 249] width 161 height 26
click at [617, 373] on span "Why does the test need to be conducted?" at bounding box center [662, 374] width 182 height 15
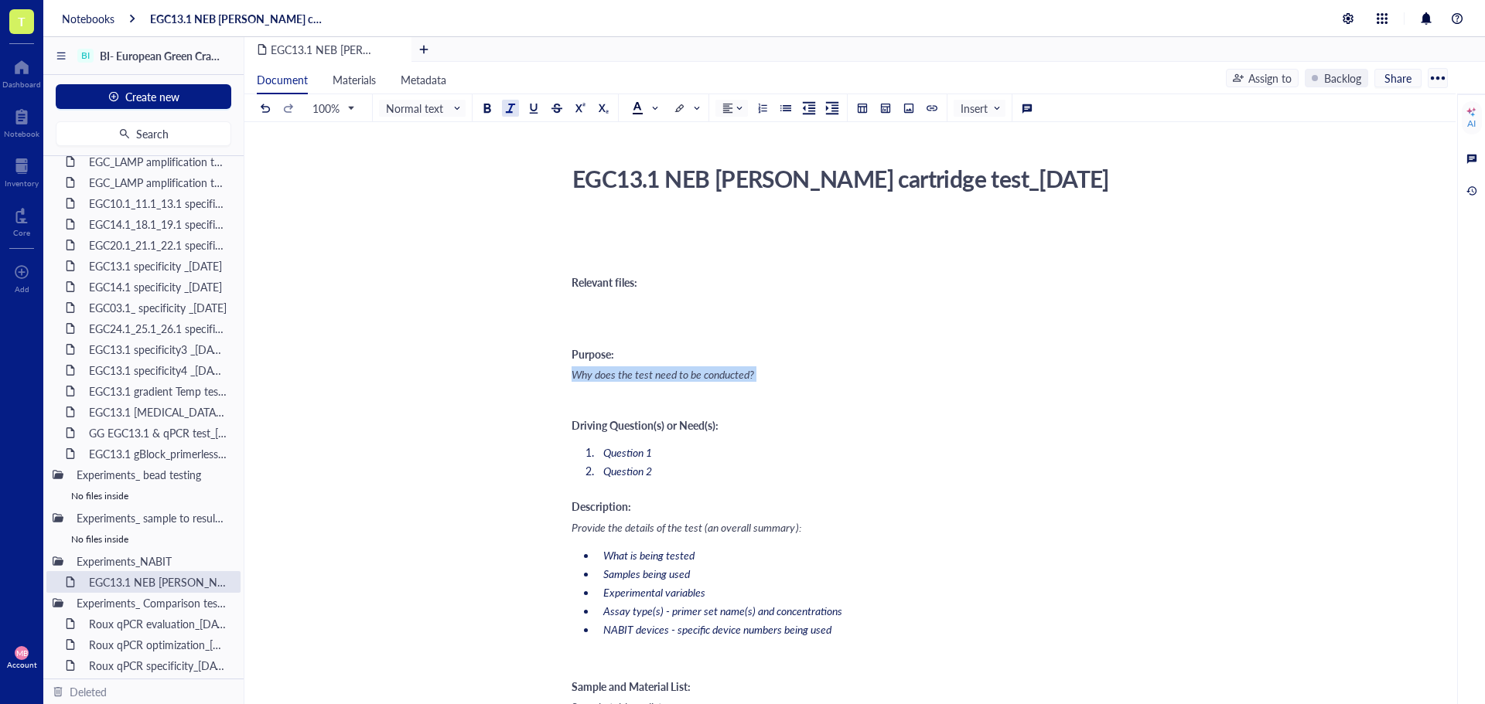
click at [617, 373] on span "Why does the test need to be conducted?" at bounding box center [662, 374] width 182 height 15
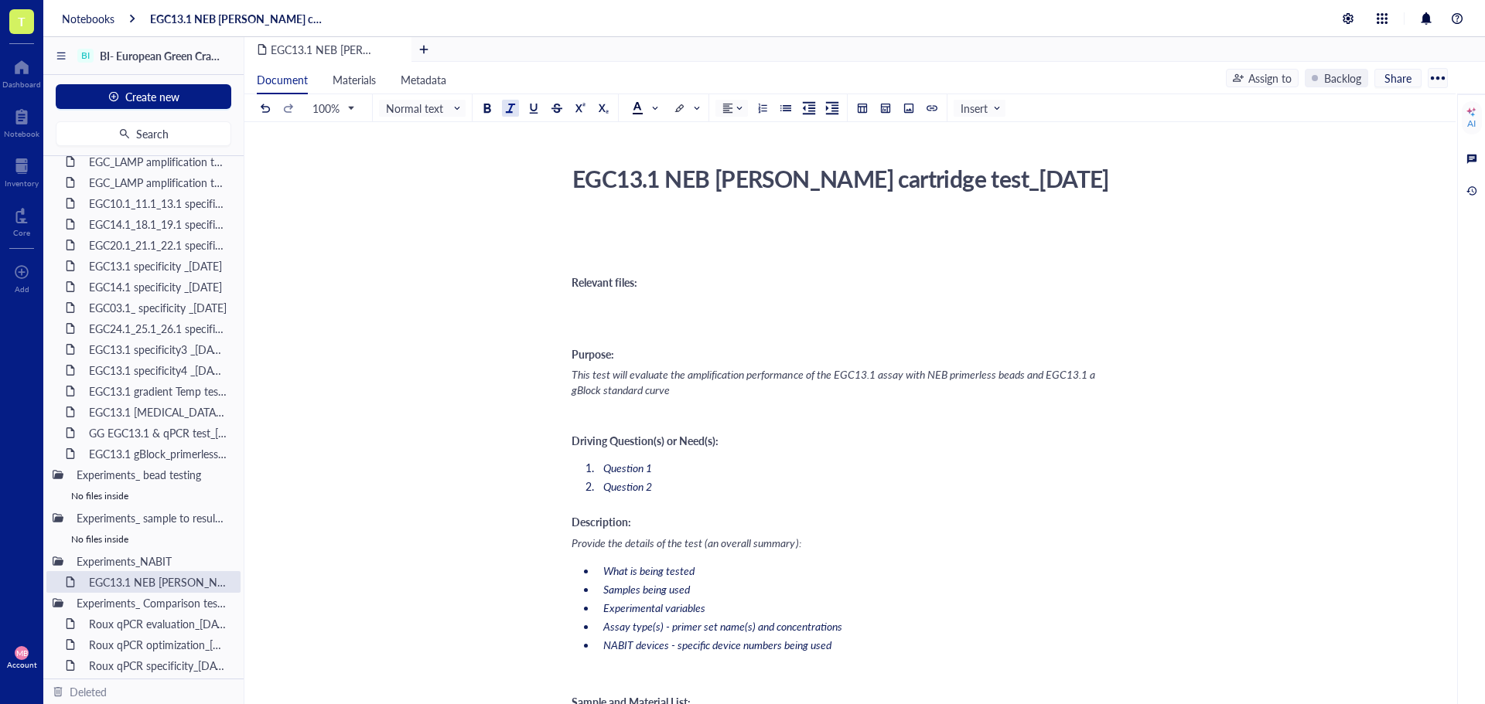
click at [1027, 378] on span "This test will evaluate the amplification performance of the EGC13.1 assay with…" at bounding box center [834, 382] width 526 height 31
drag, startPoint x: 1076, startPoint y: 375, endPoint x: 1096, endPoint y: 377, distance: 20.2
click at [1096, 377] on div "This test will evaluate the amplification performance of the EGC13.1 assay with…" at bounding box center [846, 382] width 551 height 31
click at [1074, 375] on span "This test will evaluate the amplification performance of the EGC13.1 assay with…" at bounding box center [829, 382] width 517 height 31
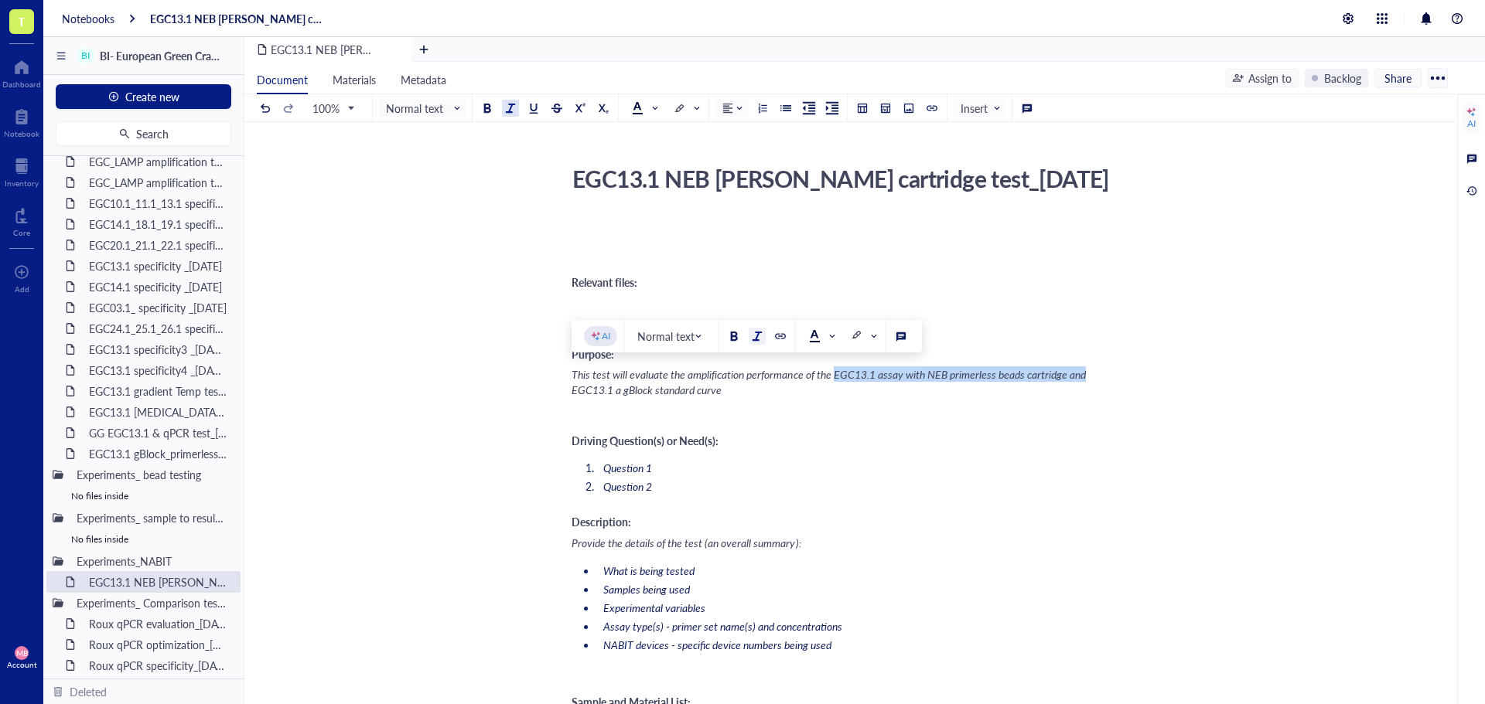
drag, startPoint x: 1089, startPoint y: 378, endPoint x: 839, endPoint y: 379, distance: 249.8
click at [839, 379] on span "This test will evaluate the amplification performance of the EGC13.1 assay with…" at bounding box center [829, 382] width 517 height 31
click at [896, 377] on span "This test will evaluate the amplification performance of the EGC13.1 assay with…" at bounding box center [829, 382] width 517 height 31
click at [926, 378] on span "This test will evaluate the amplification performance of the EGC13.1 assay with…" at bounding box center [829, 382] width 517 height 31
drag, startPoint x: 929, startPoint y: 374, endPoint x: 880, endPoint y: 377, distance: 48.8
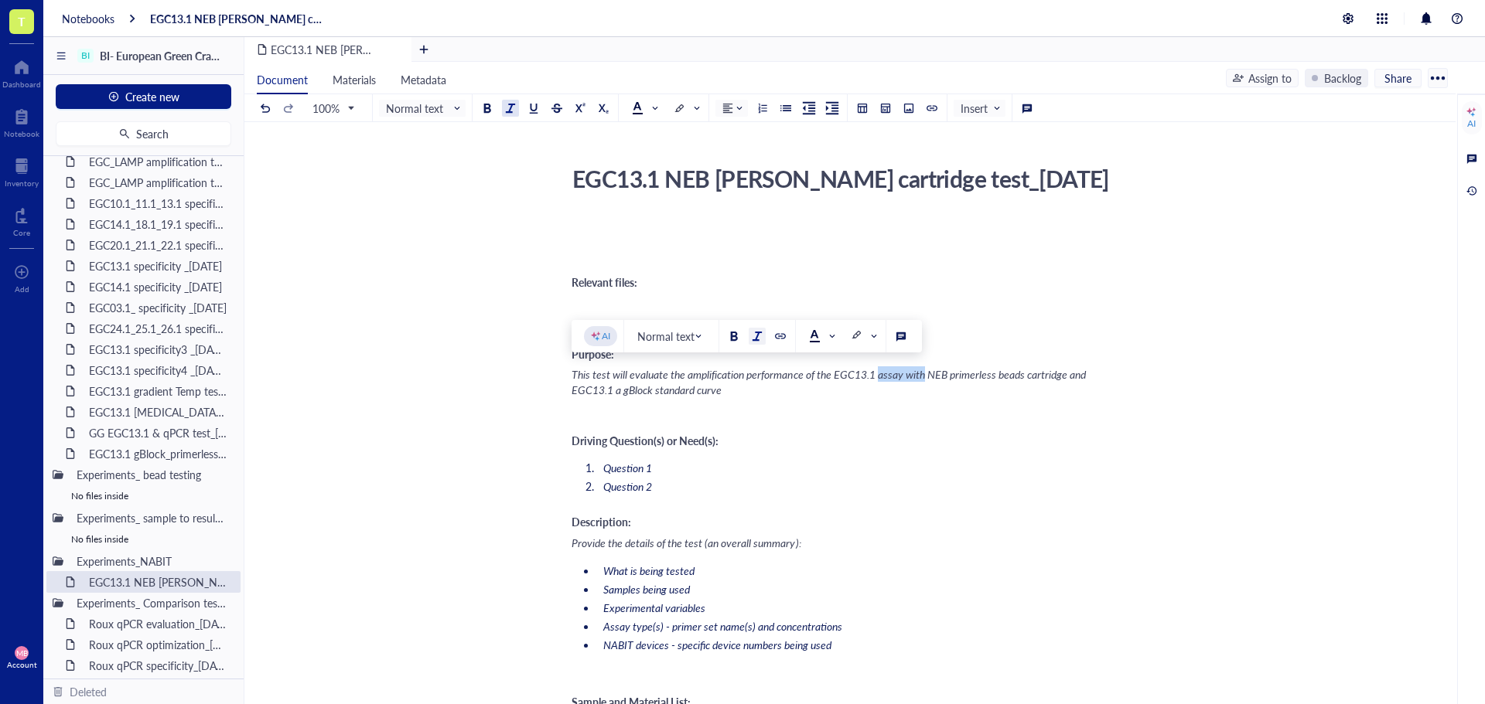
click at [880, 377] on span "This test will evaluate the amplification performance of the EGC13.1 assay with…" at bounding box center [829, 382] width 517 height 31
click at [1088, 374] on span "This test will evaluate the amplification performance of the EGC13.1 NEB primer…" at bounding box center [846, 382] width 551 height 31
click at [1076, 414] on div "﻿" at bounding box center [846, 411] width 551 height 15
click at [1090, 375] on span "This test will evaluate the amplification performance of the EGC13.1 NEB primer…" at bounding box center [846, 382] width 551 height 31
click at [598, 371] on span "This test will evaluate the amplification performance of the EGC13.1 NEB primer…" at bounding box center [846, 382] width 551 height 31
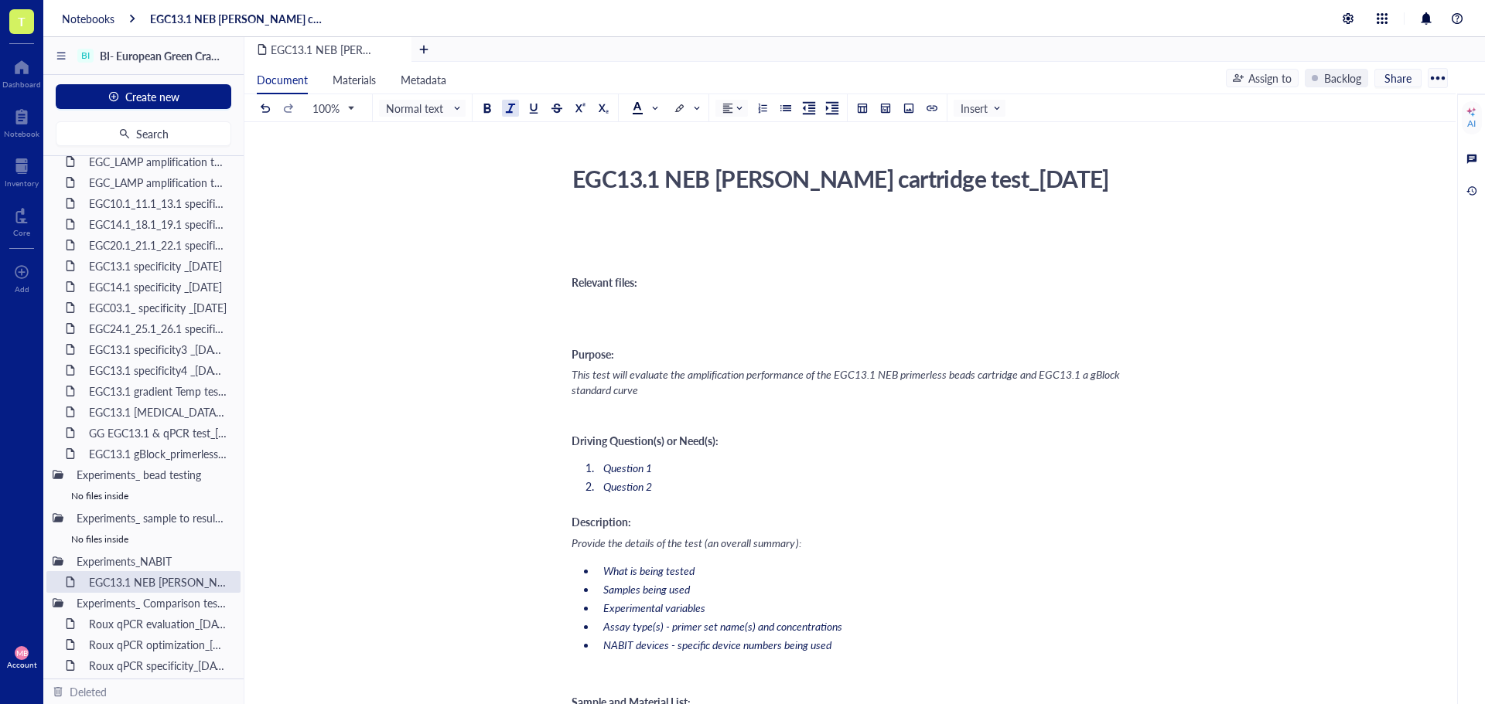
click at [633, 373] on span "This test will evaluate the amplification performance of the EGC13.1 NEB primer…" at bounding box center [846, 382] width 551 height 31
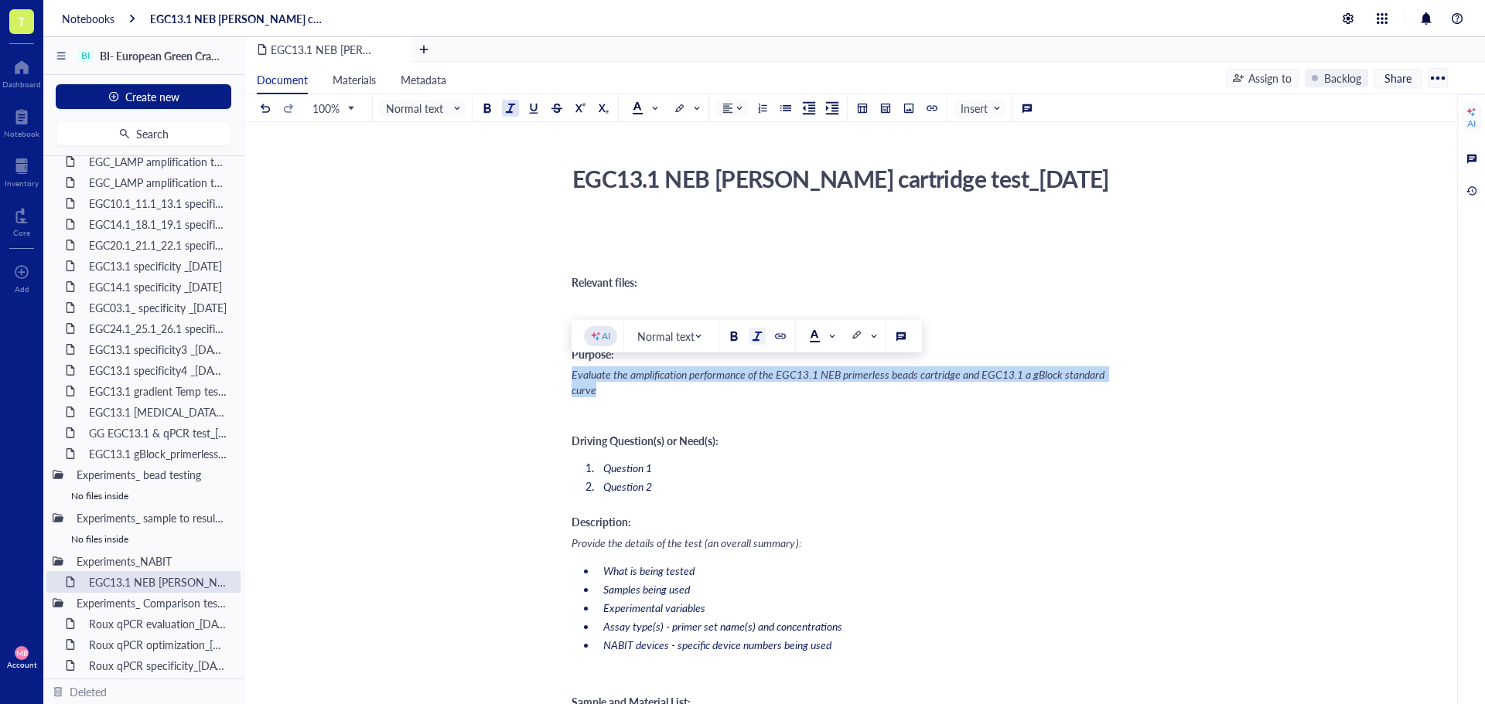
drag, startPoint x: 604, startPoint y: 394, endPoint x: 571, endPoint y: 379, distance: 36.4
click at [753, 339] on div at bounding box center [757, 336] width 11 height 11
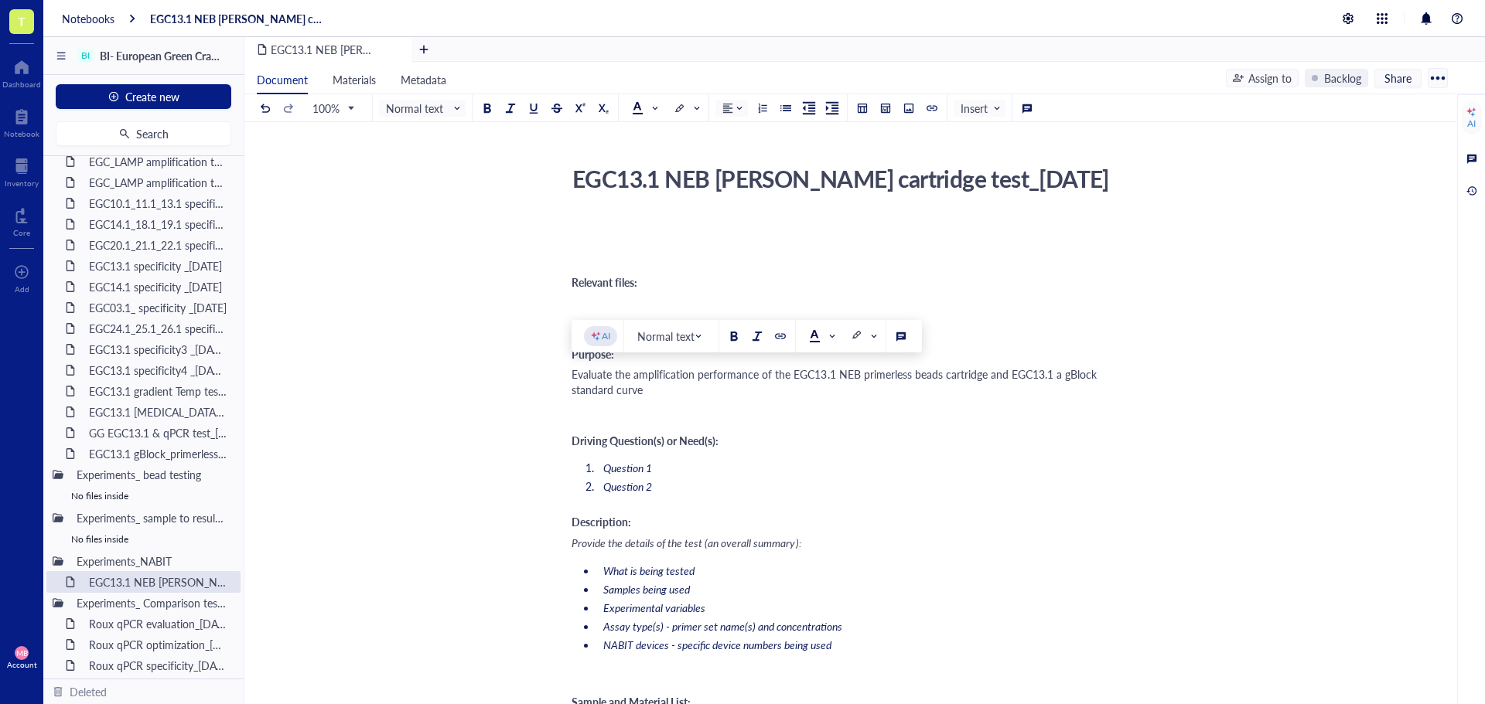
click at [717, 386] on div "Evaluate the amplification performance of the EGC13.1 NEB primerless beads cart…" at bounding box center [846, 382] width 551 height 31
click at [1059, 374] on span "Evaluate the amplification performance of the EGC13.1 NEB primerless beads cart…" at bounding box center [835, 382] width 528 height 31
drag, startPoint x: 667, startPoint y: 393, endPoint x: 613, endPoint y: 389, distance: 54.3
click at [613, 389] on div "Evaluate the amplification performance of the EGC13.1 NEB primerless beads cart…" at bounding box center [846, 382] width 551 height 31
click at [748, 390] on div "Evaluate the amplification performance of the EGC13.1 NEB primerless beads cart…" at bounding box center [846, 382] width 551 height 31
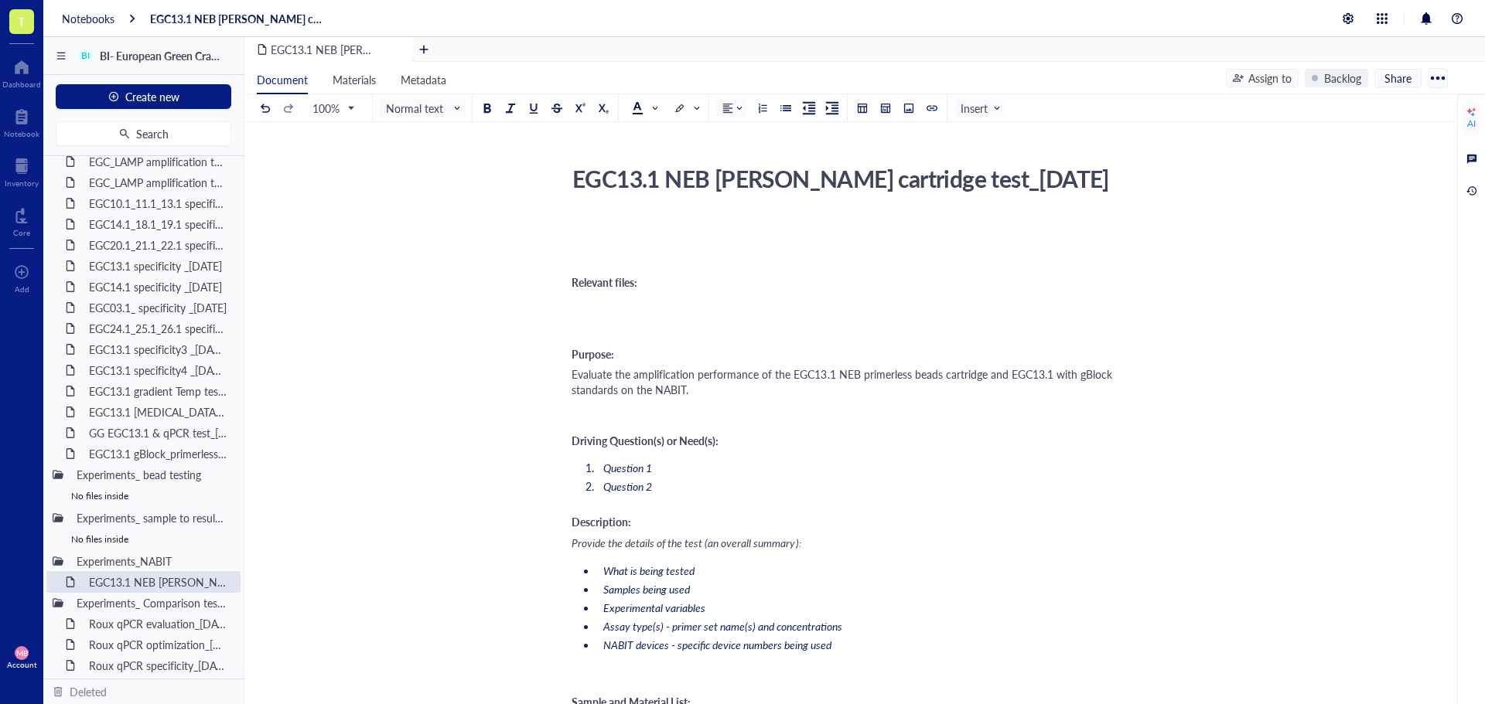
click at [1052, 375] on span "Evaluate the amplification performance of the EGC13.1 NEB primerless beads cart…" at bounding box center [843, 382] width 544 height 31
drag, startPoint x: 1007, startPoint y: 373, endPoint x: 991, endPoint y: 373, distance: 16.2
click at [991, 373] on span "Evaluate the amplification performance of the EGC13.1 NEB primerless beads cart…" at bounding box center [843, 382] width 544 height 31
drag, startPoint x: 1081, startPoint y: 375, endPoint x: 1058, endPoint y: 376, distance: 23.2
click at [1058, 376] on span "Evaluate the amplification performance of the EGC13.1 NEB primerless beads cart…" at bounding box center [844, 382] width 547 height 31
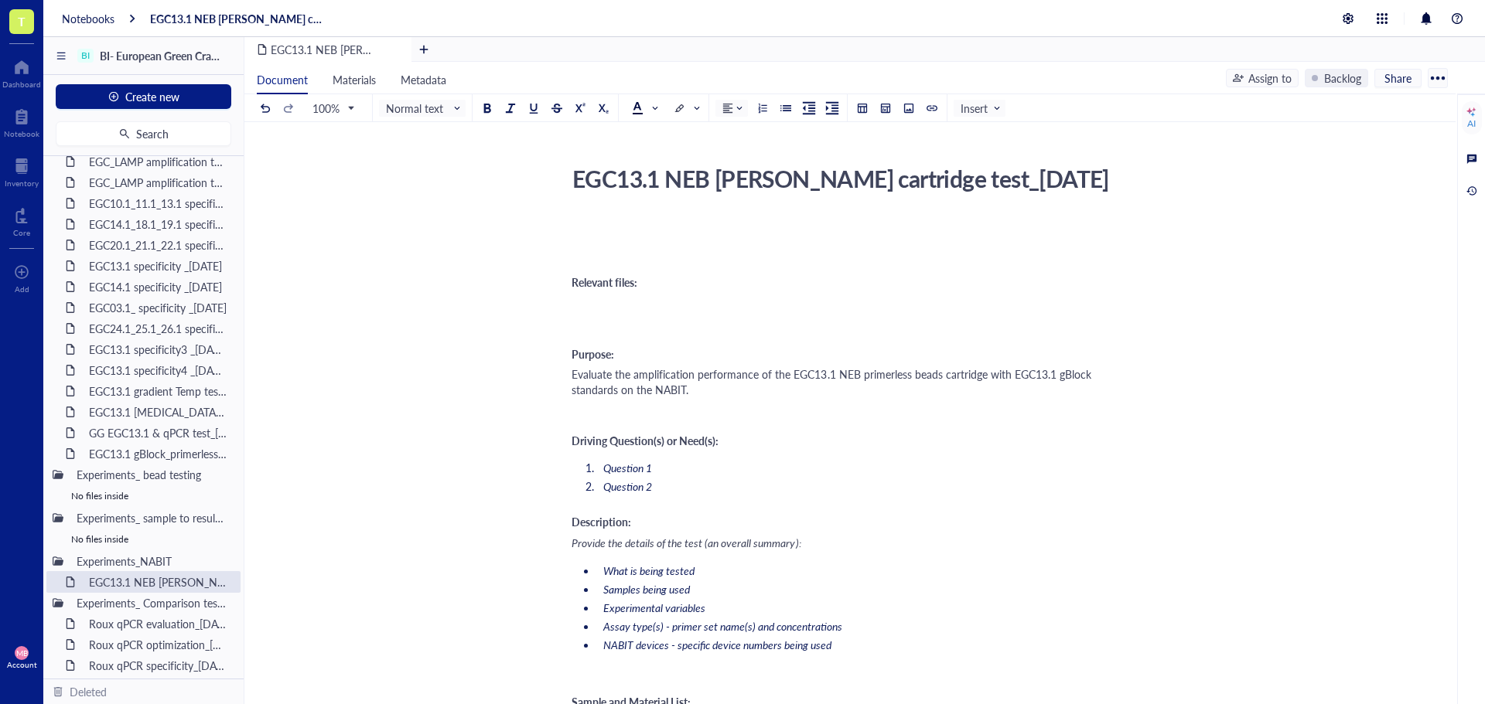
click at [786, 392] on div "Evaluate the amplification performance of the EGC13.1 NEB primerless beads cart…" at bounding box center [846, 382] width 551 height 31
click at [572, 376] on span "Evaluate the amplification performance of the EGC13.1 NEB primerless beads cart…" at bounding box center [832, 382] width 523 height 31
click at [769, 396] on div "Evaluate the amplification performance of the EGC13.1 NEB primerless beads cart…" at bounding box center [846, 382] width 551 height 31
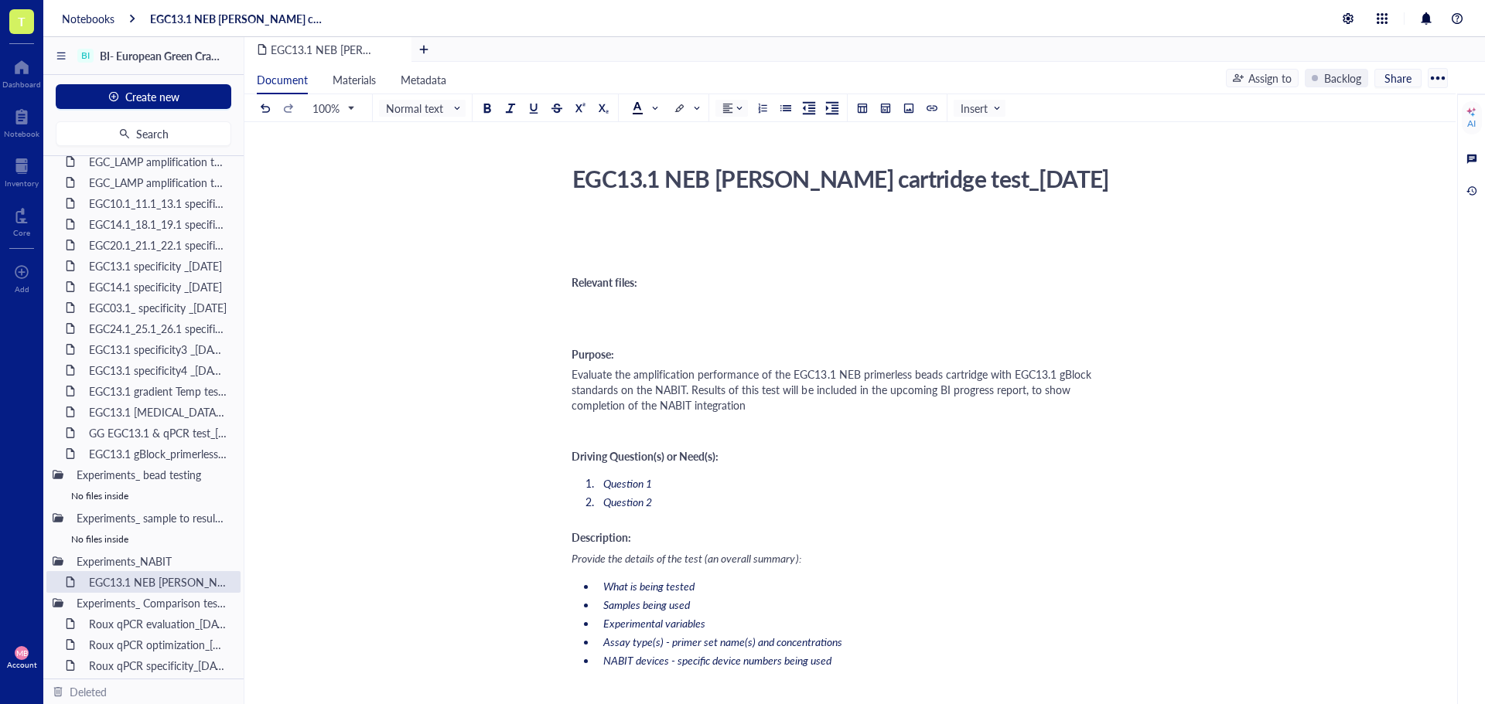
click at [604, 405] on span "Evaluate the amplification performance of the EGC13.1 NEB primerless beads cart…" at bounding box center [832, 390] width 523 height 46
drag, startPoint x: 853, startPoint y: 406, endPoint x: 796, endPoint y: 406, distance: 57.2
click at [796, 406] on div "Evaluate the amplification performance of the EGC13.1 NEB primerless beads cart…" at bounding box center [846, 390] width 551 height 46
click at [660, 495] on li "Question 2" at bounding box center [859, 501] width 525 height 15
drag, startPoint x: 656, startPoint y: 483, endPoint x: 605, endPoint y: 483, distance: 50.3
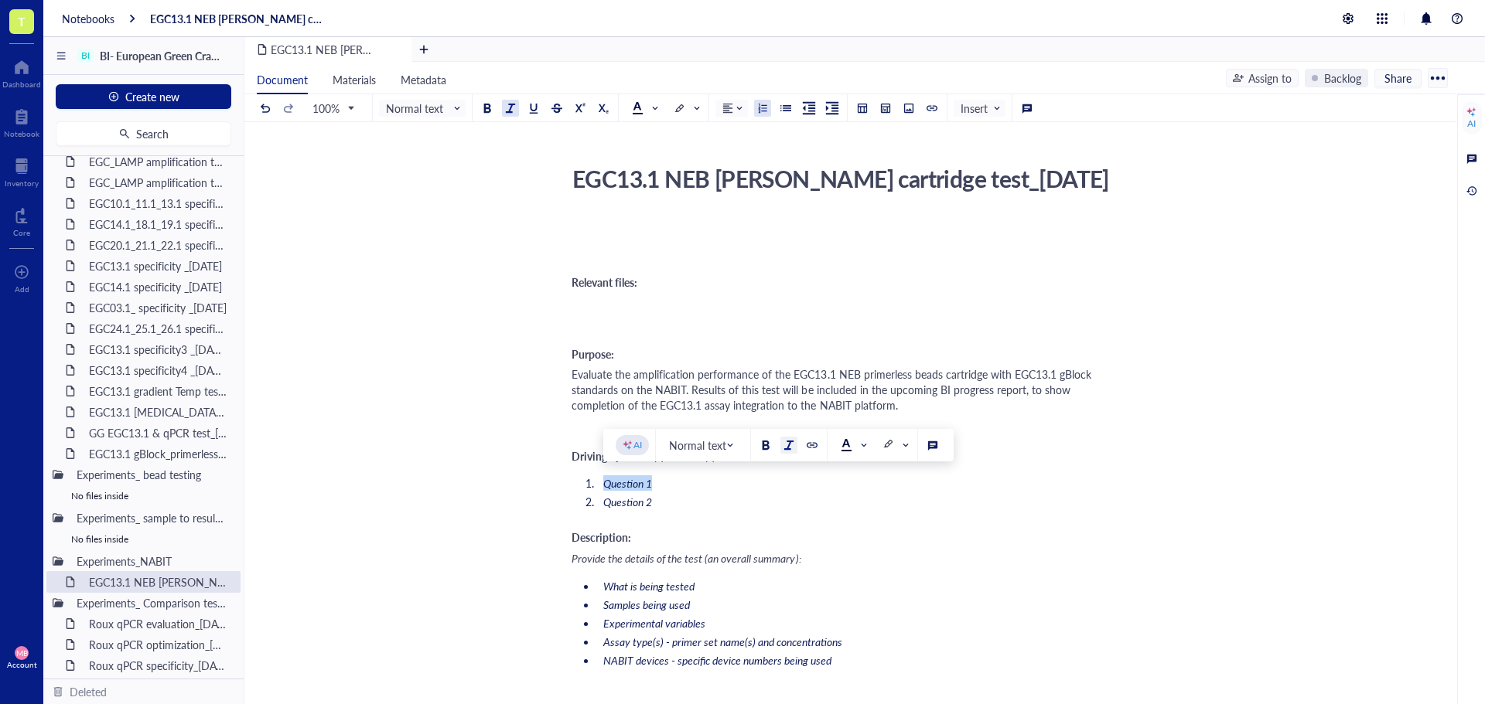
click at [605, 483] on li "Question 1" at bounding box center [859, 483] width 525 height 15
click at [701, 497] on li "Question 2" at bounding box center [859, 501] width 525 height 15
drag, startPoint x: 671, startPoint y: 483, endPoint x: 605, endPoint y: 483, distance: 65.7
click at [605, 483] on li "Question 1" at bounding box center [859, 483] width 525 height 15
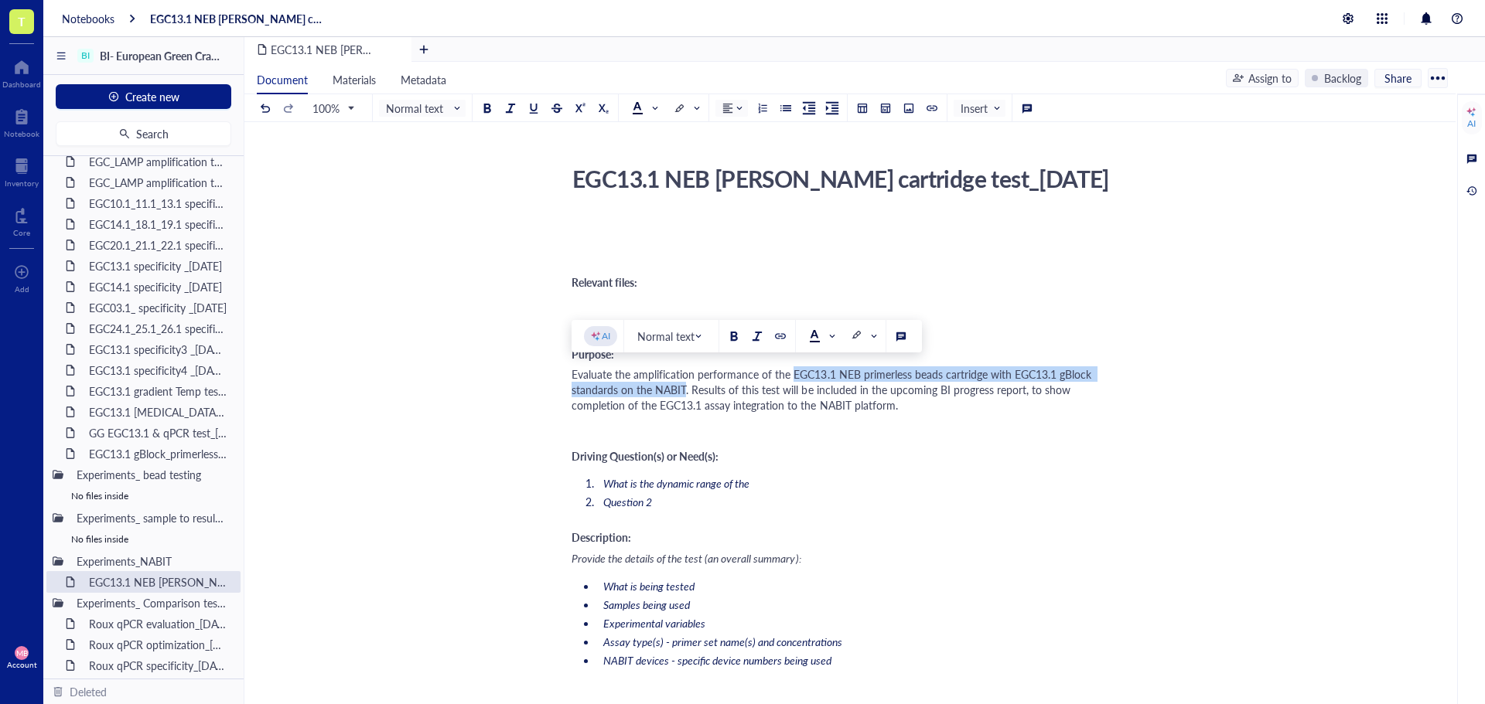
drag, startPoint x: 791, startPoint y: 377, endPoint x: 686, endPoint y: 387, distance: 105.7
click at [686, 387] on span "Evaluate the amplification performance of the EGC13.1 NEB primerless beads cart…" at bounding box center [832, 390] width 523 height 46
copy span "EGC13.1 NEB primerless beads cartridge with EGC13.1 gBlock standards on the NAB…"
click at [785, 489] on li "What is the dynamic range of the" at bounding box center [859, 483] width 525 height 15
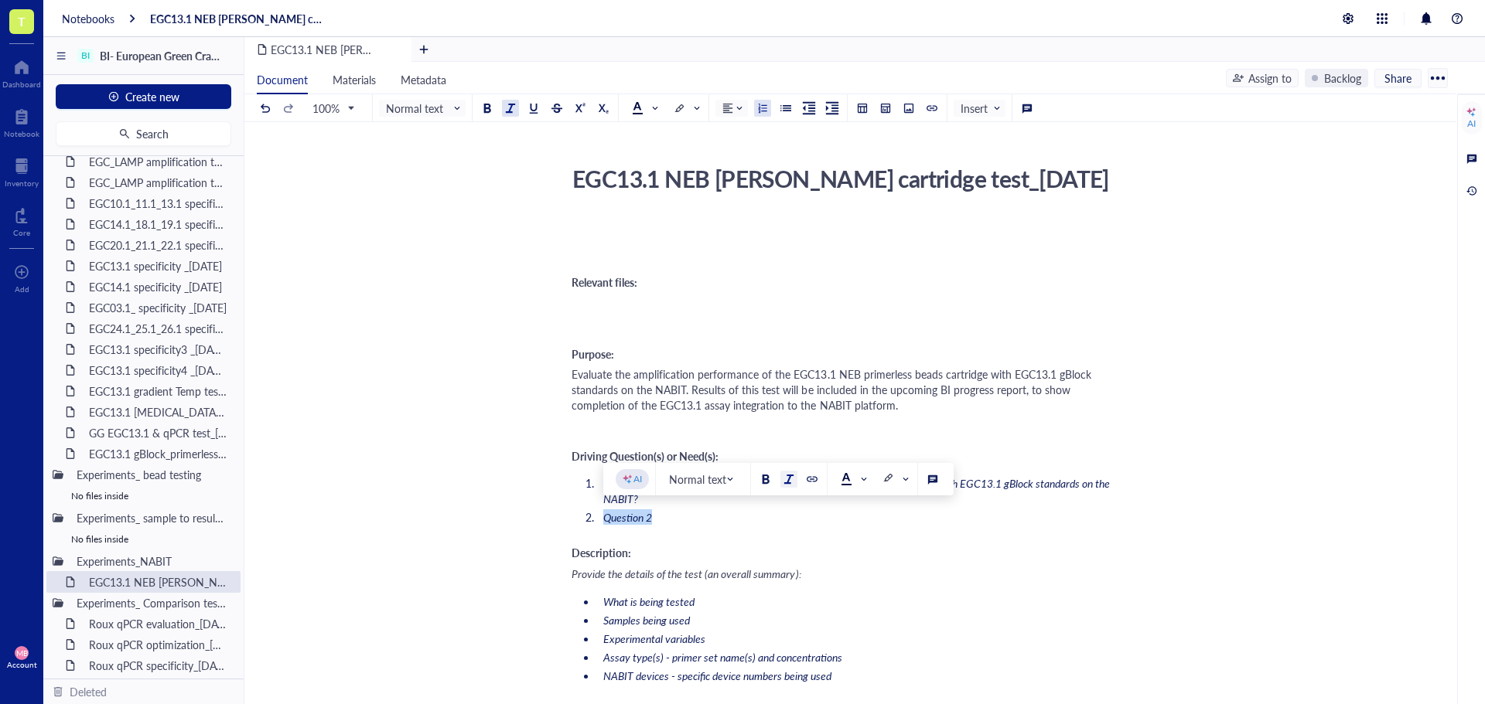
drag, startPoint x: 668, startPoint y: 516, endPoint x: 605, endPoint y: 514, distance: 62.7
click at [605, 514] on li "Question 2" at bounding box center [859, 517] width 525 height 15
click at [605, 514] on span "Question 2" at bounding box center [627, 517] width 49 height 15
click at [642, 500] on li "What is the dynamic range of the EGC13.1 NEB primerless beads cartridge with EG…" at bounding box center [859, 491] width 525 height 31
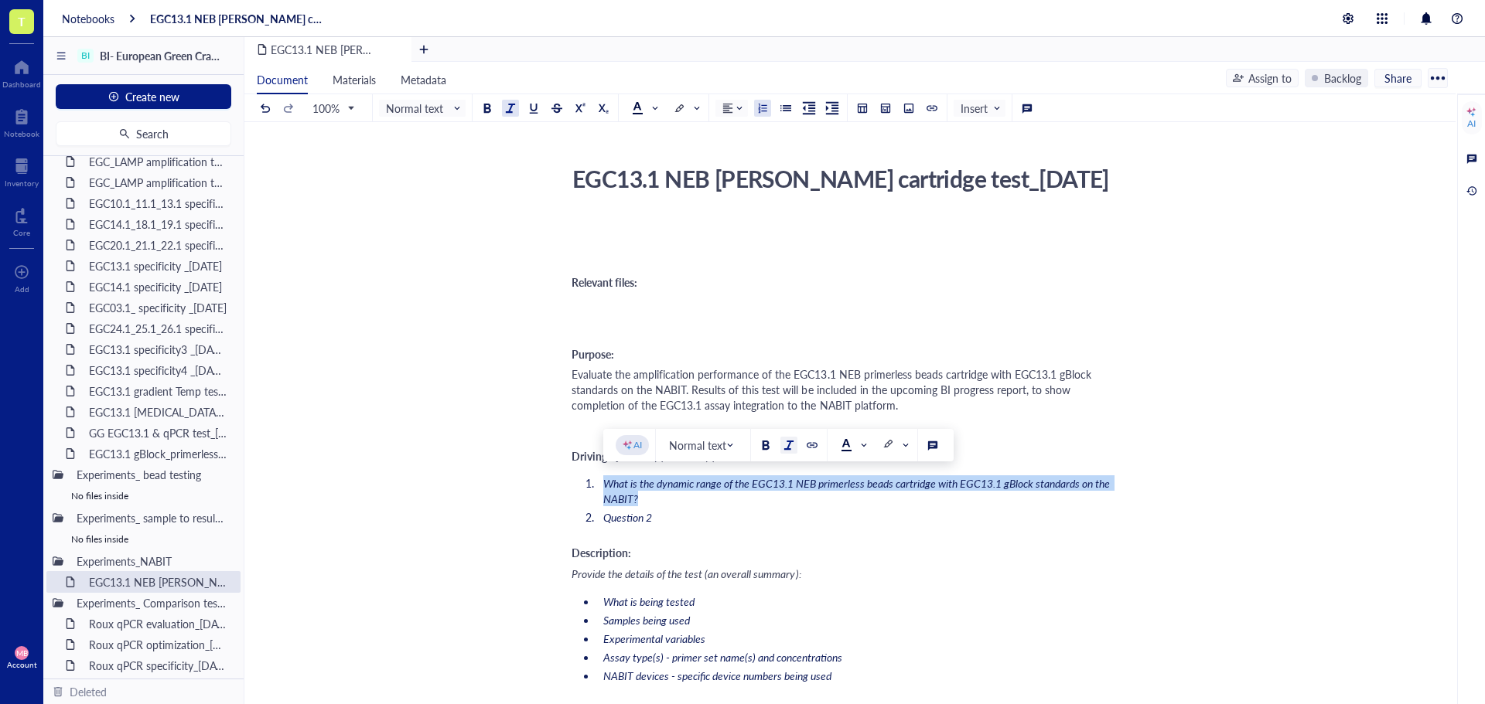
drag, startPoint x: 642, startPoint y: 500, endPoint x: 605, endPoint y: 485, distance: 39.2
click at [605, 485] on li "What is the dynamic range of the EGC13.1 NEB primerless beads cartridge with EG…" at bounding box center [859, 491] width 525 height 31
click at [512, 110] on div at bounding box center [510, 108] width 11 height 11
click at [677, 520] on li "Question 2" at bounding box center [859, 517] width 525 height 15
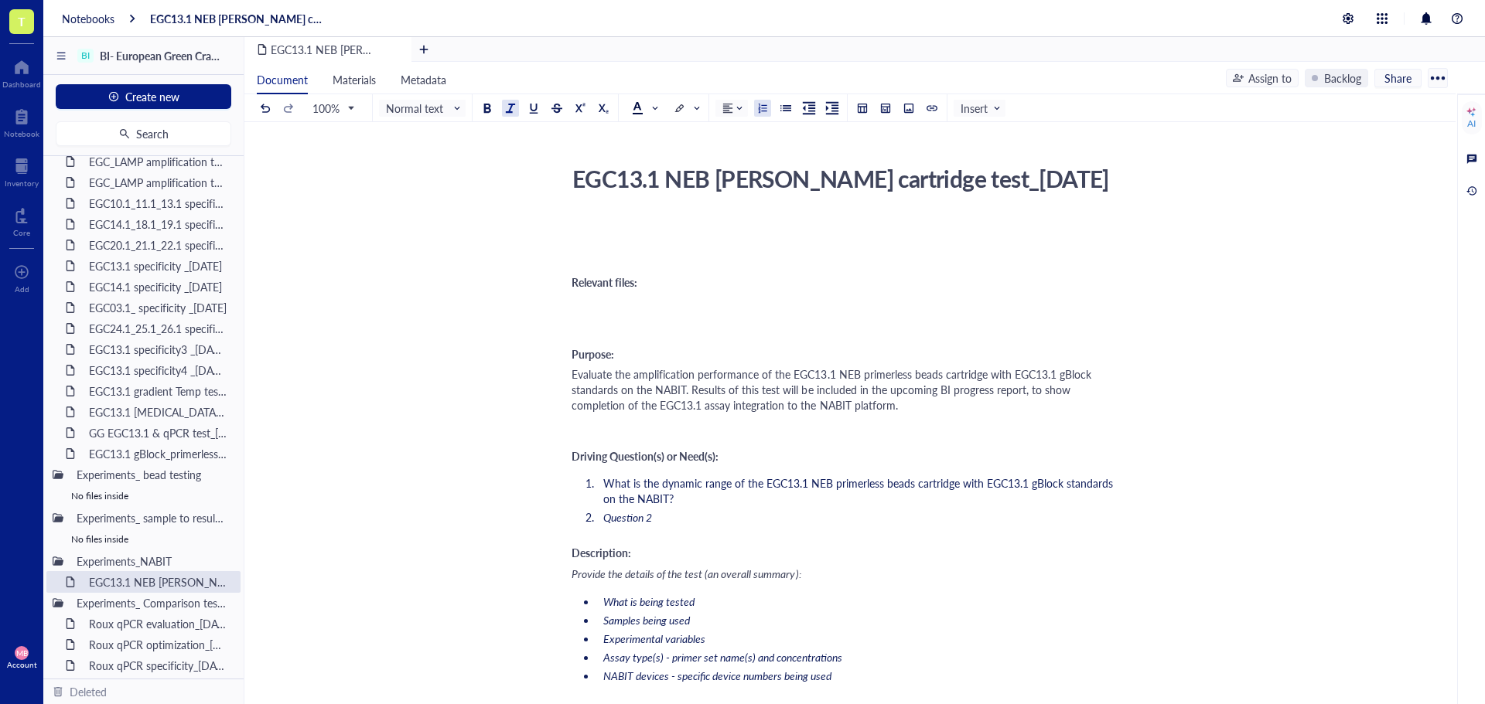
click at [677, 520] on li "Question 2" at bounding box center [859, 517] width 525 height 15
click at [690, 496] on li "What is the dynamic range of the EGC13.1 NEB primerless beads cartridge with EG…" at bounding box center [859, 491] width 525 height 31
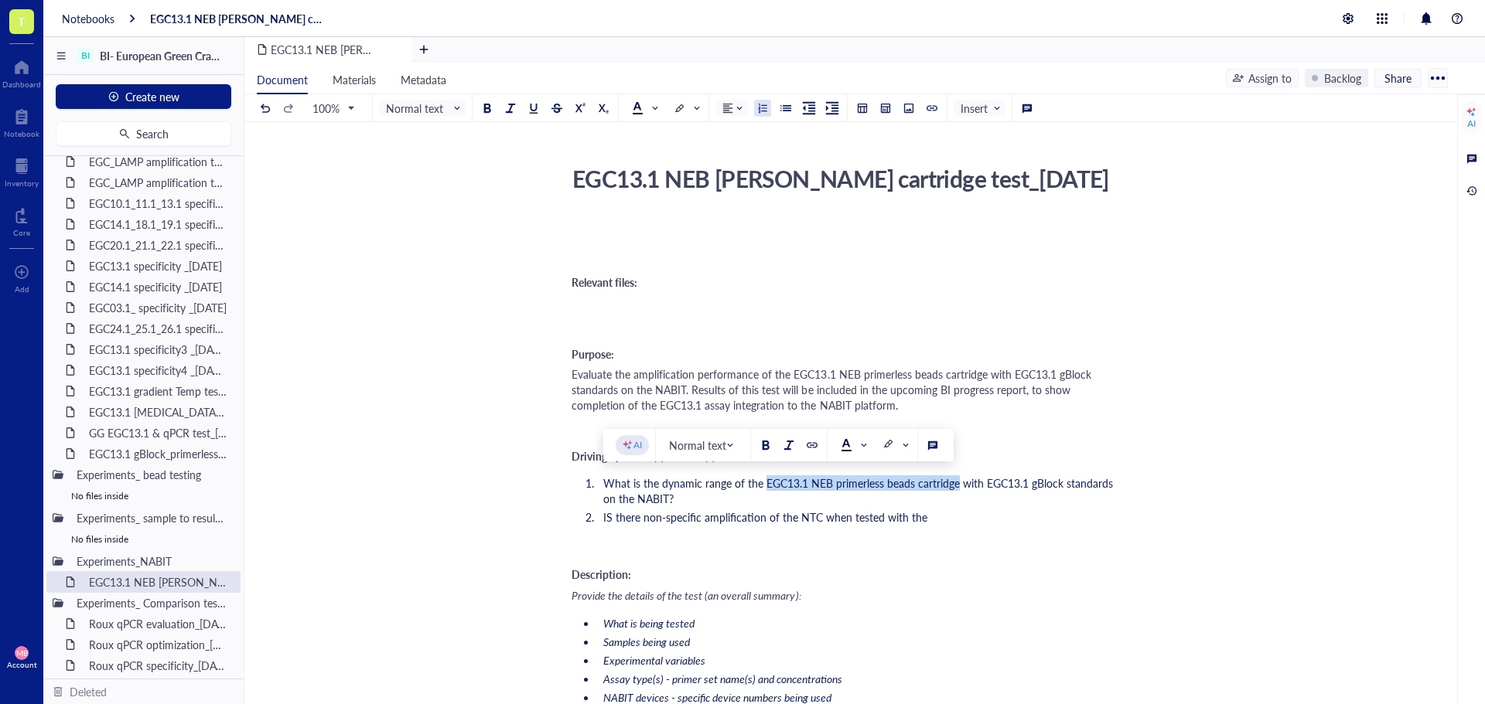
drag, startPoint x: 766, startPoint y: 486, endPoint x: 955, endPoint y: 487, distance: 188.7
click at [955, 487] on span "What is the dynamic range of the EGC13.1 NEB primerless beads cartridge with EG…" at bounding box center [859, 491] width 513 height 31
copy span "EGC13.1 NEB primerless beads cartridge"
click at [956, 513] on li "IS there non-specific amplification of the NTC when tested with the" at bounding box center [859, 517] width 525 height 15
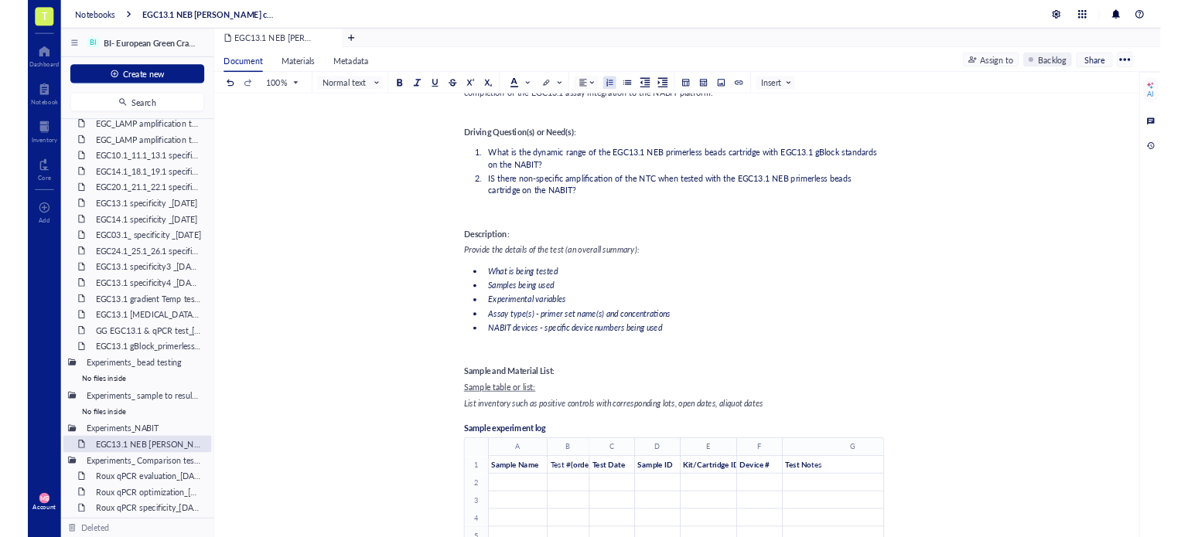
scroll to position [309, 0]
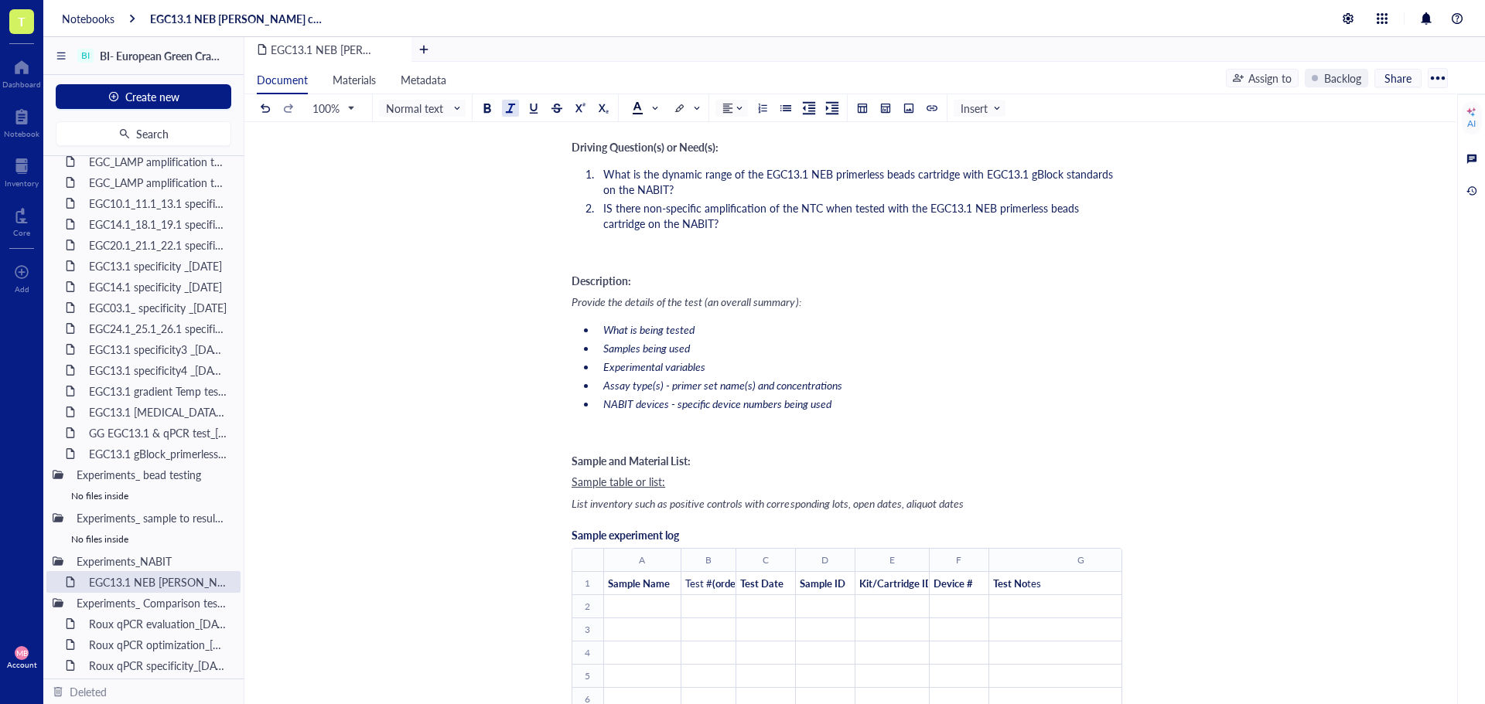
click at [575, 302] on span "Provide the details of the test (an overall summary):" at bounding box center [686, 301] width 230 height 15
click at [572, 303] on span "Provide the details of the test (an overall summary):" at bounding box center [686, 301] width 230 height 15
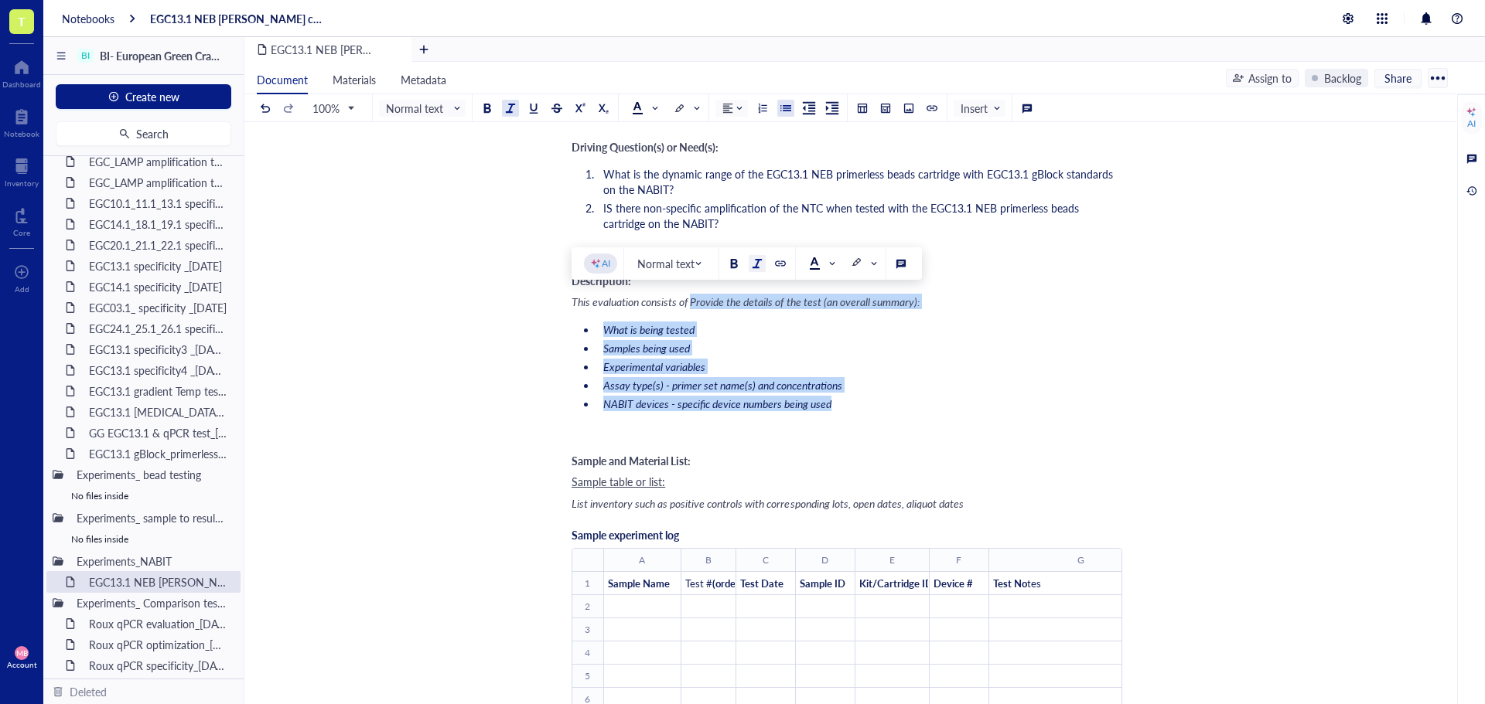
drag, startPoint x: 692, startPoint y: 302, endPoint x: 852, endPoint y: 403, distance: 189.4
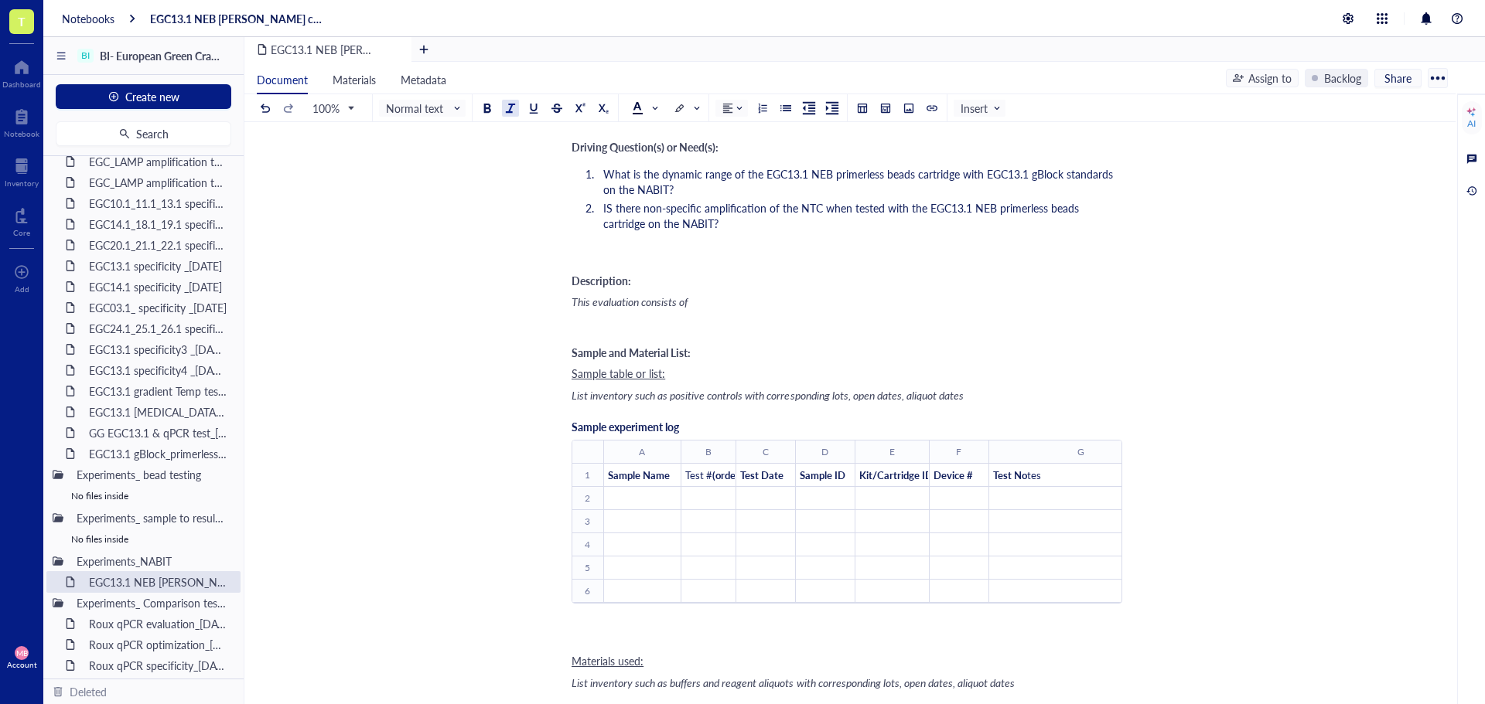
click at [598, 303] on span "This evaluation consists of" at bounding box center [629, 301] width 116 height 15
click at [509, 105] on div at bounding box center [510, 108] width 11 height 11
click at [725, 303] on div "This evaluation consists of" at bounding box center [846, 301] width 551 height 15
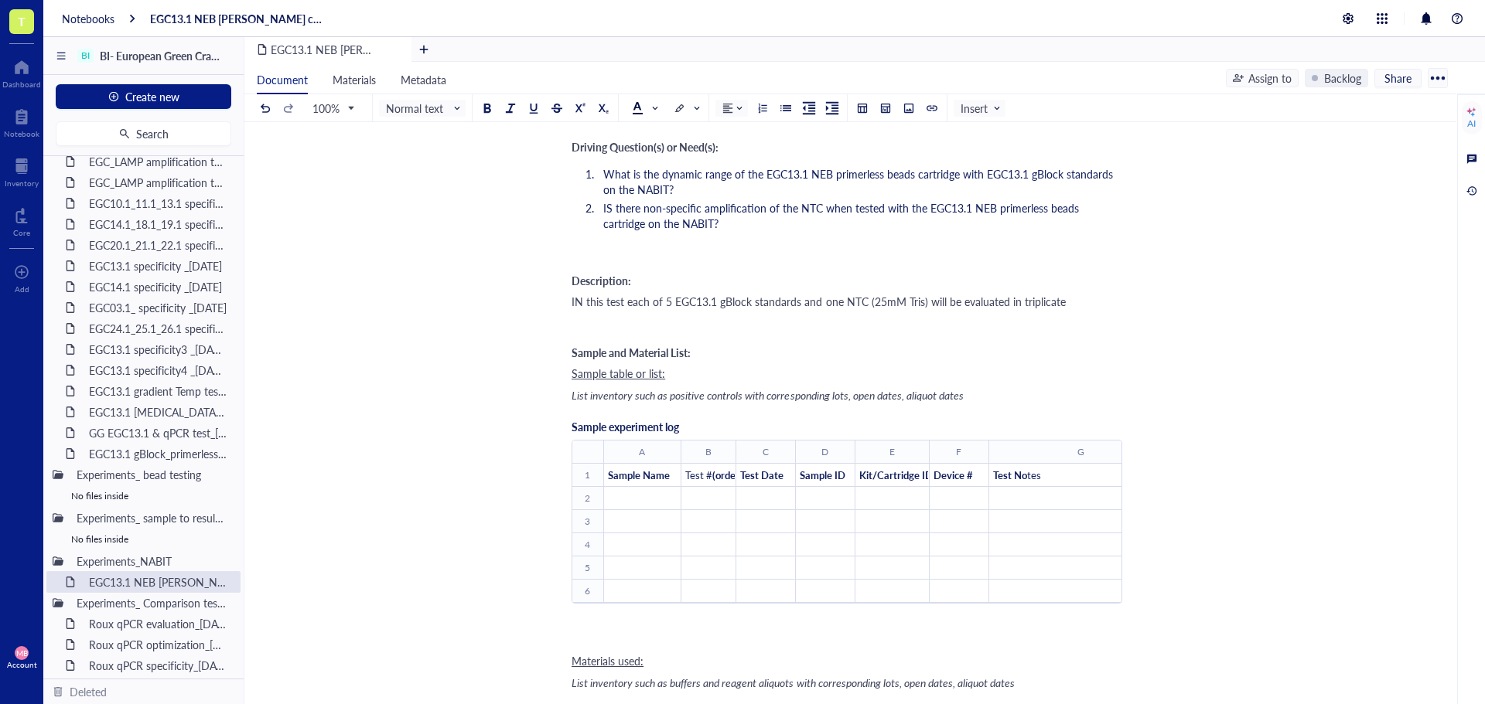
click at [581, 300] on span "IN this test each of 5 EGC13.1 gBlock standards and one NTC (25mM Tris) will be…" at bounding box center [818, 301] width 494 height 15
click at [1091, 299] on div "In this test each of 5 EGC13.1 gBlock standards and one NTC (25mM Tris) will be…" at bounding box center [846, 301] width 551 height 15
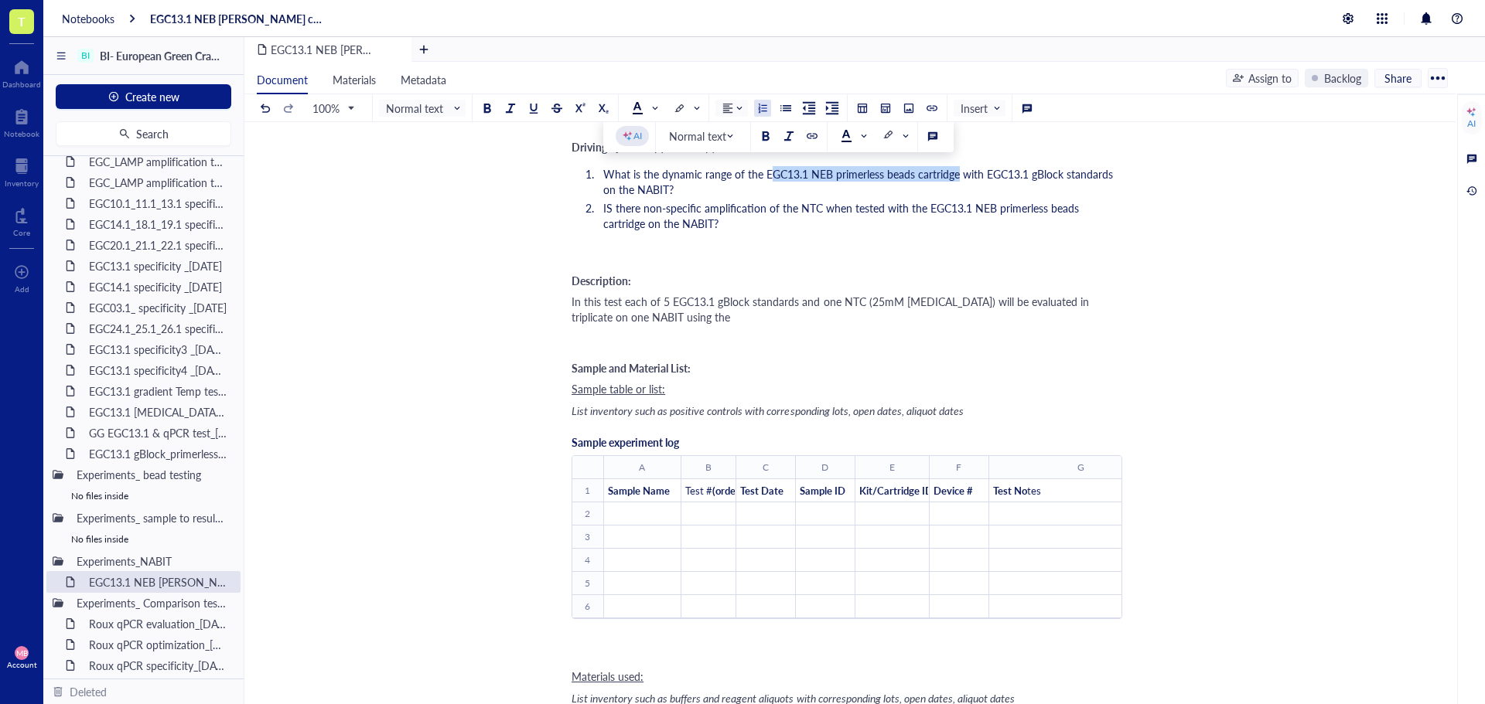
drag, startPoint x: 767, startPoint y: 174, endPoint x: 955, endPoint y: 176, distance: 187.9
click at [955, 176] on span "What is the dynamic range of the EGC13.1 NEB primerless beads cartridge with EG…" at bounding box center [859, 181] width 513 height 31
copy span "GC13.1 NEB primerless beads cartridge"
click at [749, 320] on div "In this test each of 5 EGC13.1 gBlock standards and one NTC (25mM Tris) will be…" at bounding box center [846, 309] width 551 height 31
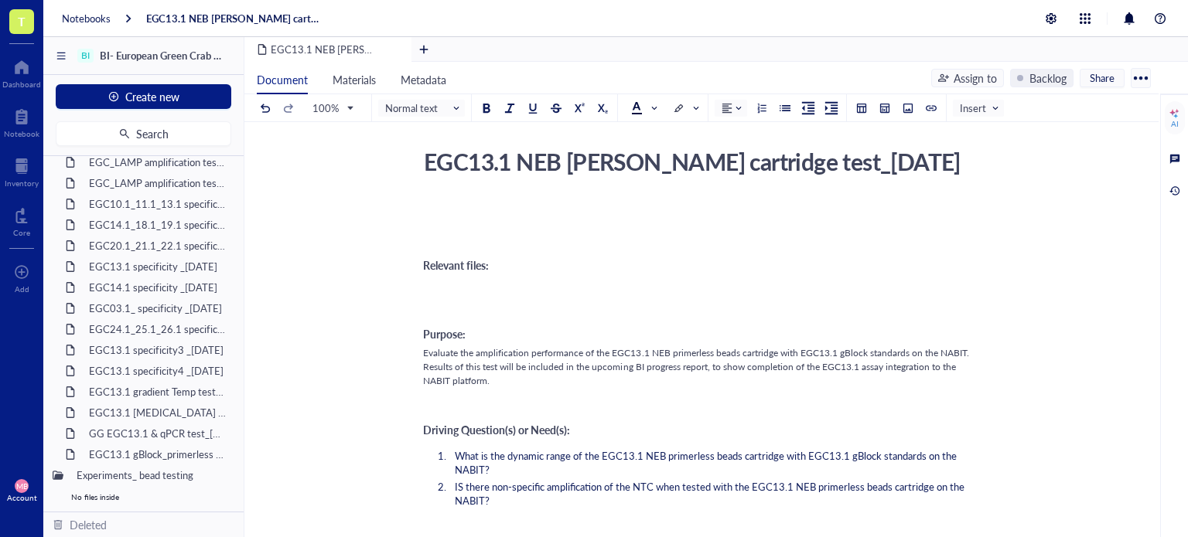
scroll to position [16, 0]
click at [741, 350] on span "Evaluate the amplification performance of the EGC13.1 NEB primerless beads cart…" at bounding box center [697, 367] width 548 height 41
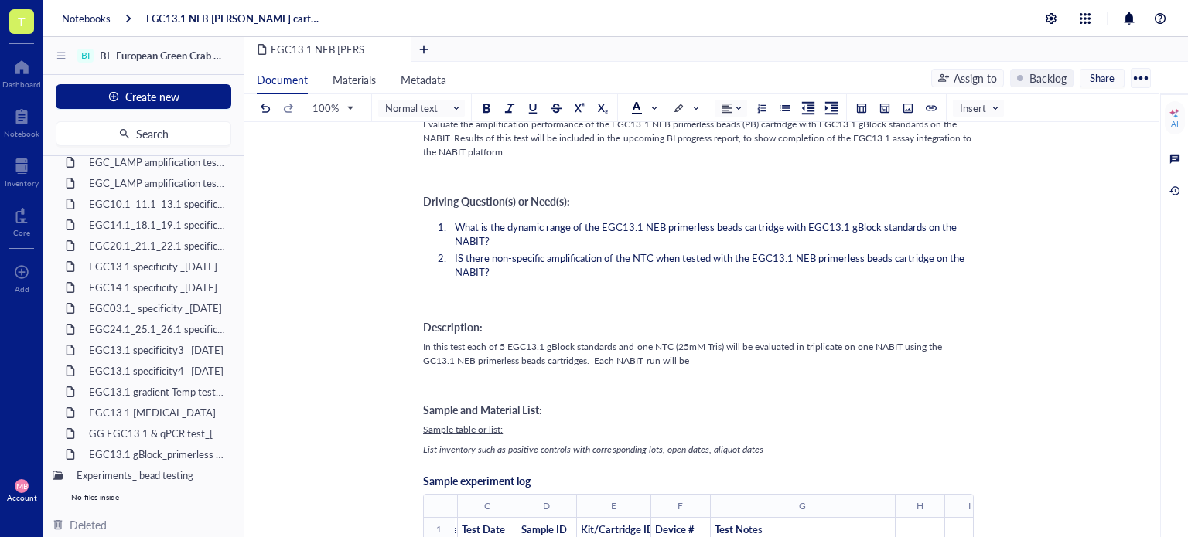
scroll to position [257, 0]
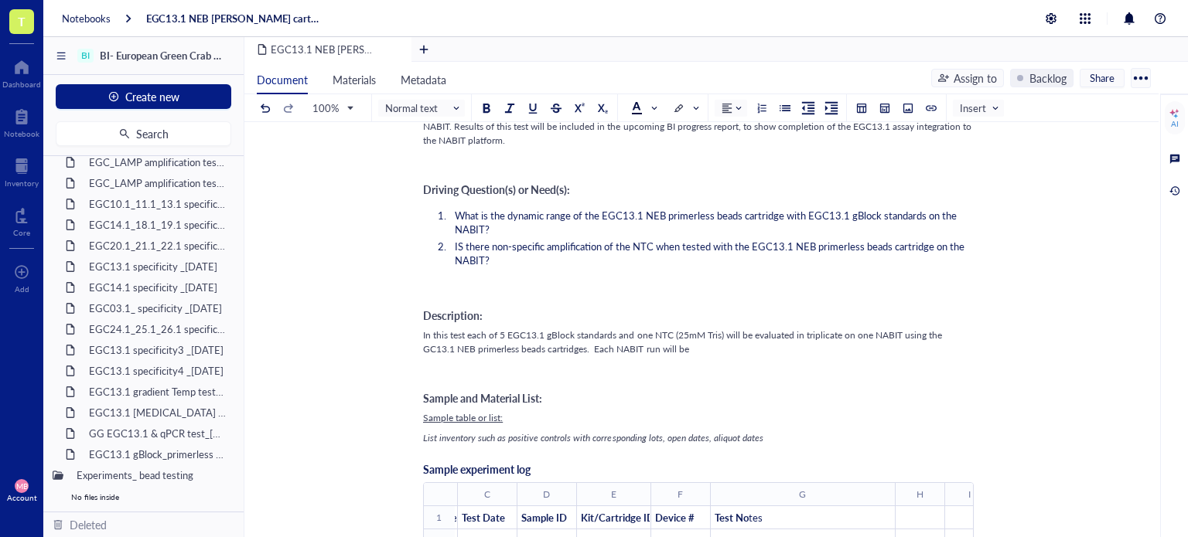
click at [714, 350] on div "In this test each of 5 EGC13.1 gBlock standards and one NTC (25mM Tris) will be…" at bounding box center [698, 343] width 551 height 28
click at [689, 349] on span "In this test each of 5 EGC13.1 gBlock standards and one NTC (25mM Tris) will be…" at bounding box center [694, 342] width 542 height 27
click at [690, 349] on span "In this test each of 5 EGC13.1 gBlock standards and one NTC (25mM Tris) will be…" at bounding box center [694, 342] width 542 height 27
click at [909, 349] on div "In this test each of 5 EGC13.1 gBlock standards and one NTC (25mM Tris) will be…" at bounding box center [698, 343] width 551 height 28
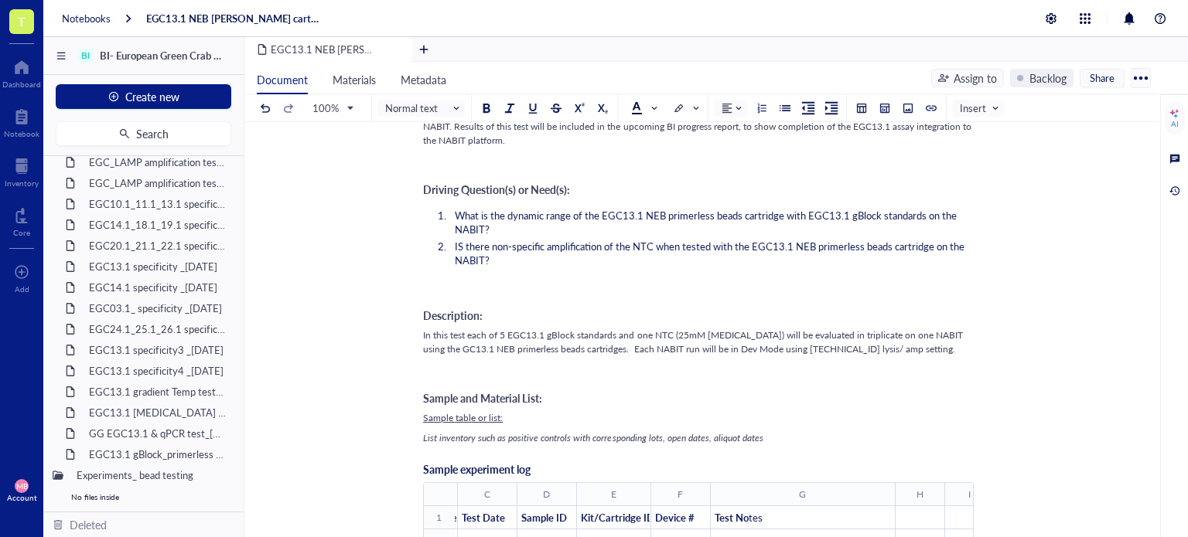
click at [807, 348] on span "In this test each of 5 EGC13.1 gBlock standards and one NTC (25mM Tris) will be…" at bounding box center [694, 342] width 542 height 27
click at [795, 349] on span "In this test each of 5 EGC13.1 gBlock standards and one NTC (25mM Tris) will be…" at bounding box center [683, 342] width 521 height 27
click at [898, 347] on div "In this test each of 5 EGC13.1 gBlock standards and one NTC (25mM Tris) will be…" at bounding box center [698, 343] width 551 height 28
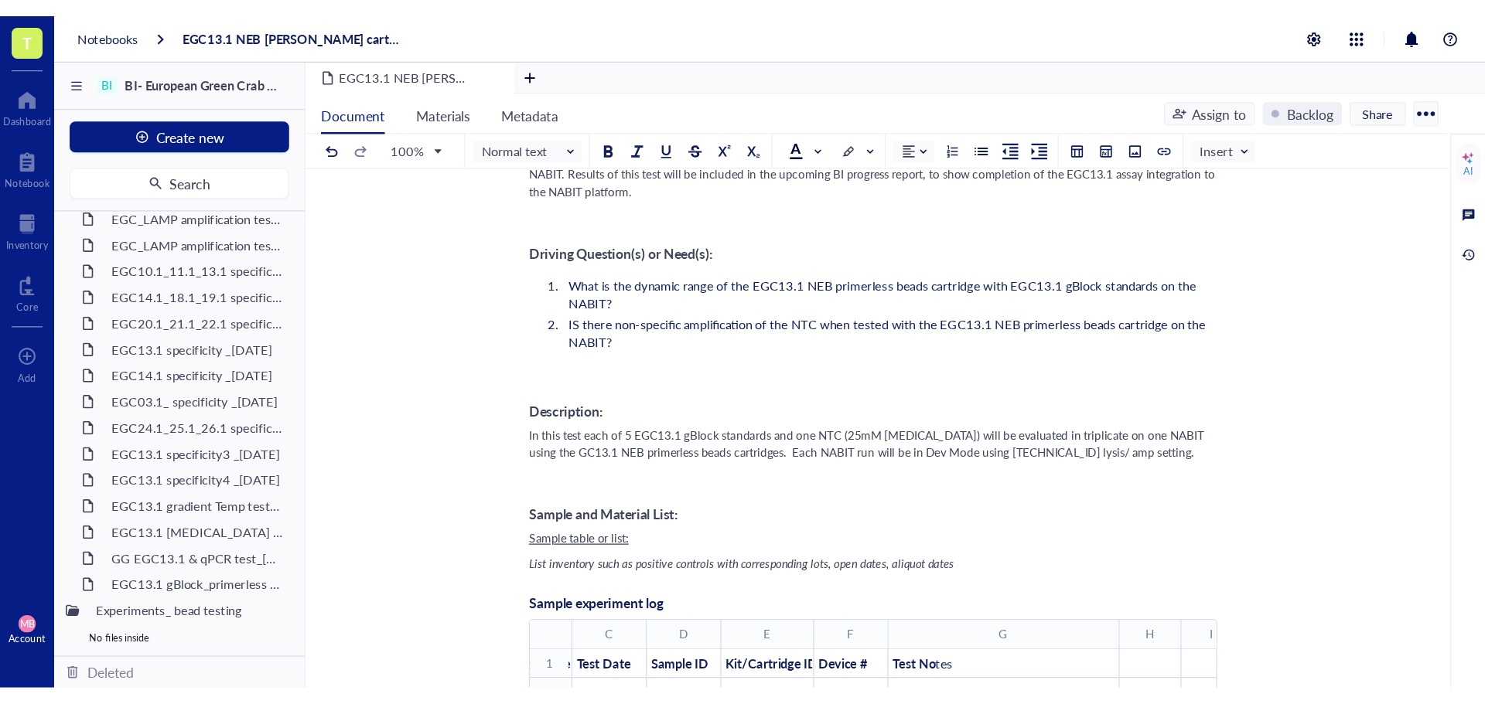
scroll to position [373, 0]
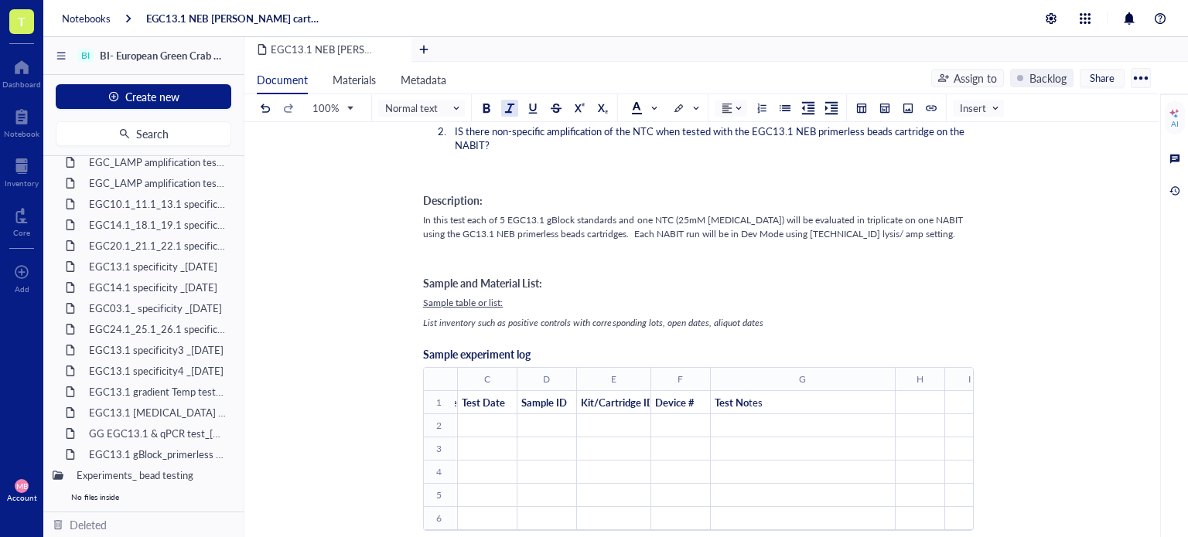
click at [742, 326] on span "List inventory such as positive controls with corresponding lots, open dates, a…" at bounding box center [593, 322] width 340 height 13
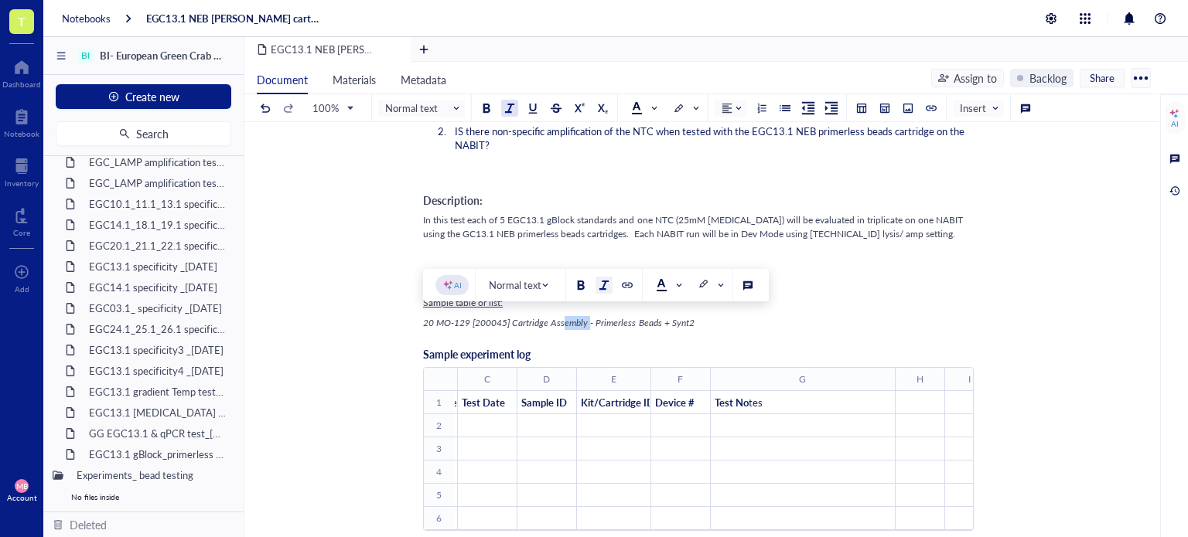
drag, startPoint x: 590, startPoint y: 323, endPoint x: 563, endPoint y: 323, distance: 27.1
click at [563, 323] on span "20 MO-129 [200045] Cartridge Assembly - Primerless Beads + Synt2" at bounding box center [558, 322] width 271 height 13
drag, startPoint x: 594, startPoint y: 323, endPoint x: 529, endPoint y: 322, distance: 65.0
click at [529, 322] on span "20 MO-129 [200045] Cartridge Assembly - Primerless Beads + Synt2" at bounding box center [558, 322] width 271 height 13
drag, startPoint x: 435, startPoint y: 322, endPoint x: 587, endPoint y: 323, distance: 151.6
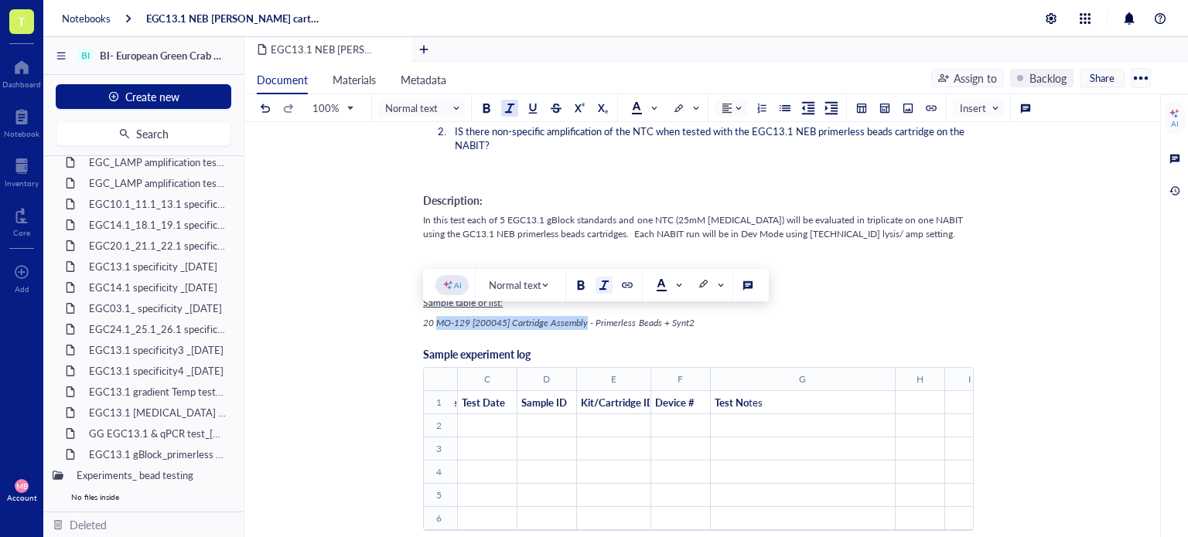
click at [587, 323] on span "20 MO-129 [200045] Cartridge Assembly - Primerless Beads + Synt2" at bounding box center [558, 322] width 271 height 13
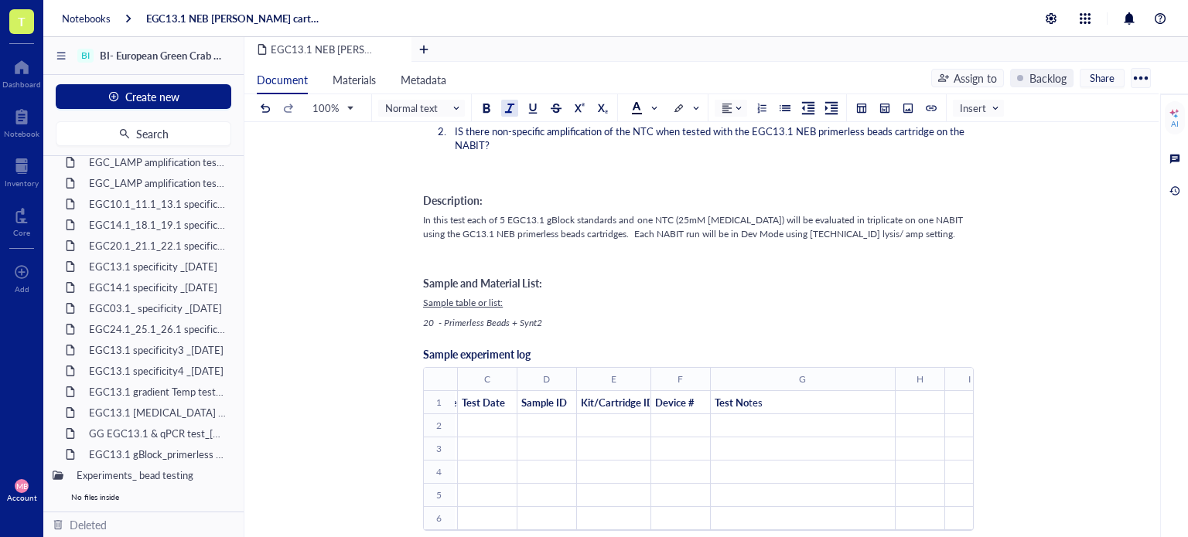
click at [605, 316] on div "20 - Primerless Beads + Synt2" at bounding box center [698, 323] width 551 height 14
click at [439, 324] on span "20 - Primerless Beads + Synt2, see MO-129 [200045] Cartridge Assembly order." at bounding box center [580, 322] width 315 height 13
click at [441, 324] on span "20 - Primerless Beads + Synt2, see MO-129 [200045] Cartridge Assembly order." at bounding box center [580, 322] width 315 height 13
click at [532, 322] on span "20 Primerless Beads + Synt2, see MO-129 [200045] Cartridge Assembly order." at bounding box center [578, 322] width 310 height 13
click at [577, 326] on span "20 Primerless Beads + Synt2 cartridges, see MO-129 [200045] Cartridge Assembly …" at bounding box center [598, 322] width 350 height 13
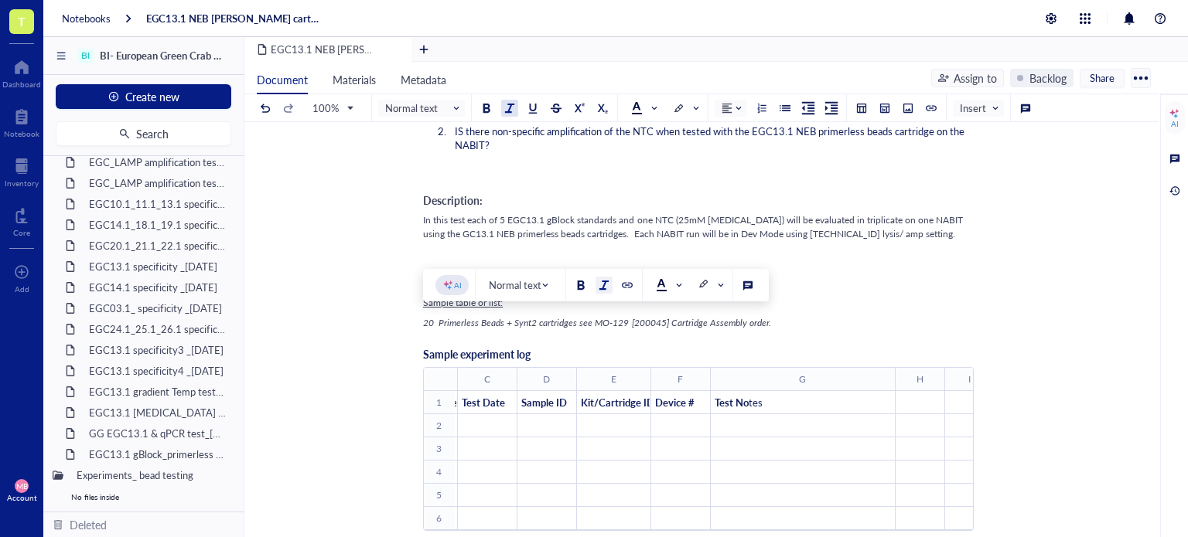
click at [568, 324] on span "20 Primerless Beads + Synt2 cartridges see MO-129 [200045] Cartridge Assembly o…" at bounding box center [597, 322] width 348 height 13
click at [578, 324] on span "20 Primerless Beads + Synt2 cartridges see MO-129 [200045] Cartridge Assembly o…" at bounding box center [597, 322] width 348 height 13
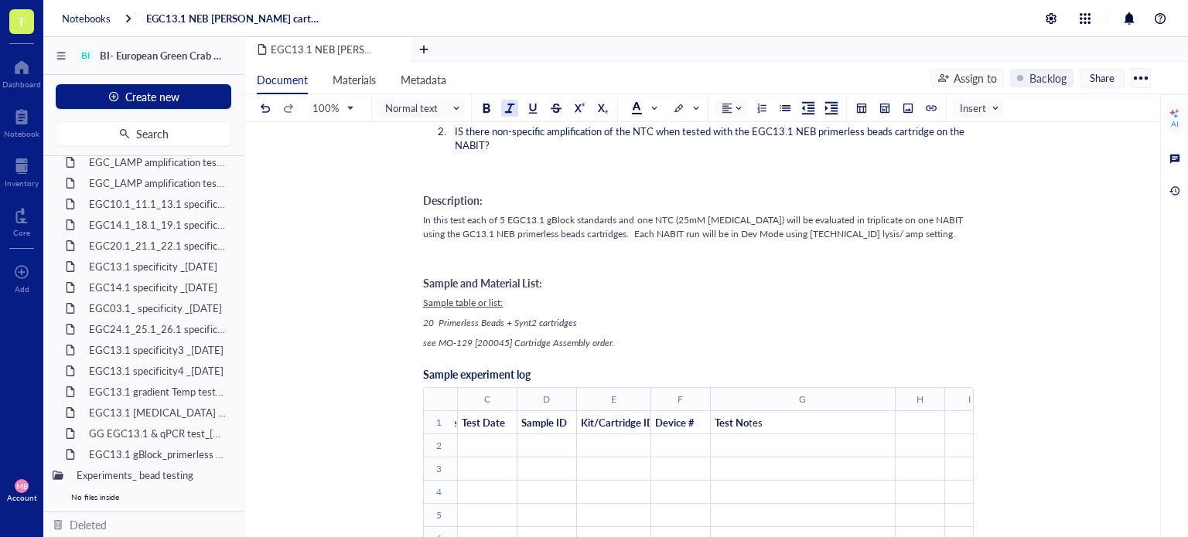
click at [854, 322] on span "20 Primerless Beads + Synt2 cartridges. Prior to cartridge assembly, 2µL of EGC…" at bounding box center [663, 322] width 481 height 13
click at [920, 322] on div "20 Primerless Beads + Synt2 cartridges. Prior to cartridge assembly, 2µL of EGC…" at bounding box center [698, 323] width 551 height 14
click at [929, 318] on div "20 Primerless Beads + Synt2 cartridges. Prior to cartridge assembly, 2µL of EGC…" at bounding box center [698, 323] width 551 height 14
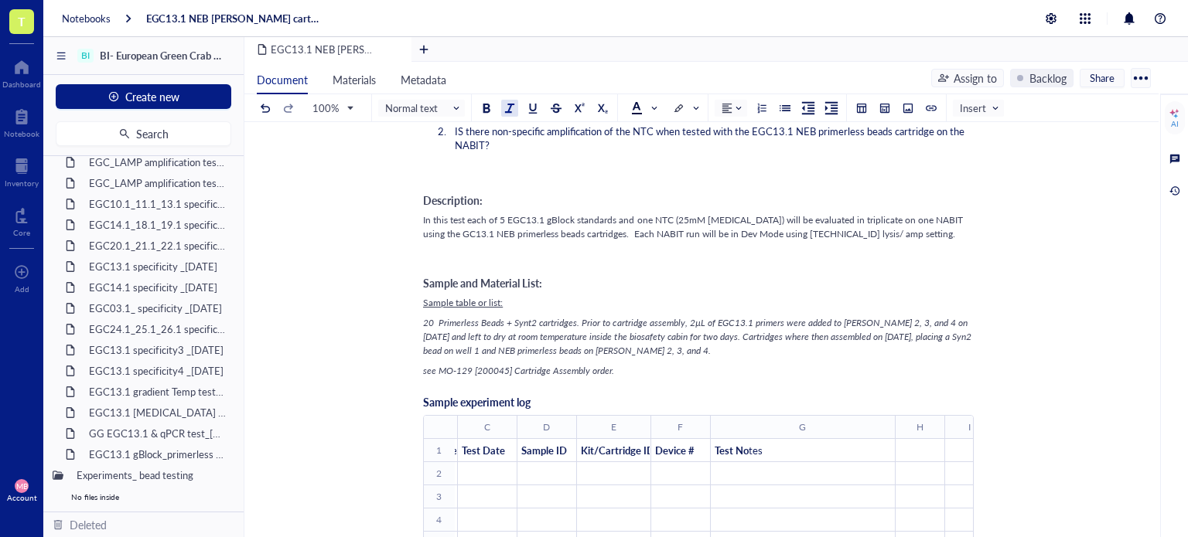
click at [424, 371] on span "see MO-129 [200045] Cartridge Assembly order." at bounding box center [518, 370] width 191 height 13
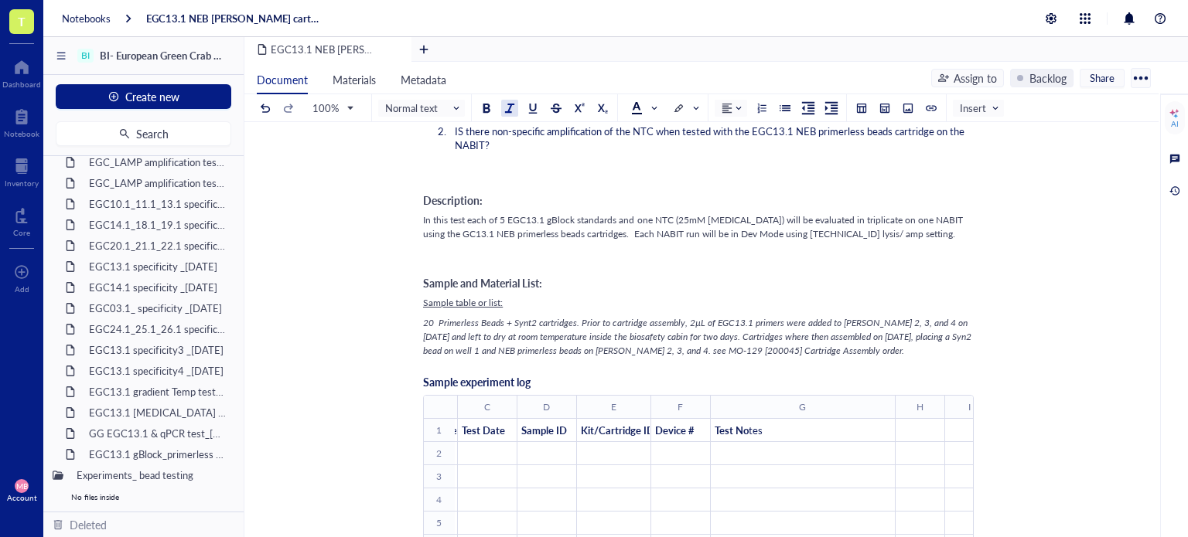
click at [550, 349] on span "20 Primerless Beads + Synt2 cartridges. Prior to cartridge assembly, 2µL of EGC…" at bounding box center [698, 336] width 551 height 41
drag, startPoint x: 421, startPoint y: 322, endPoint x: 557, endPoint y: 324, distance: 135.3
click at [554, 333] on span "20 Primerless Beads + Synt2 cartridges. Prior to cartridge assembly, 2µL of EGC…" at bounding box center [698, 336] width 551 height 41
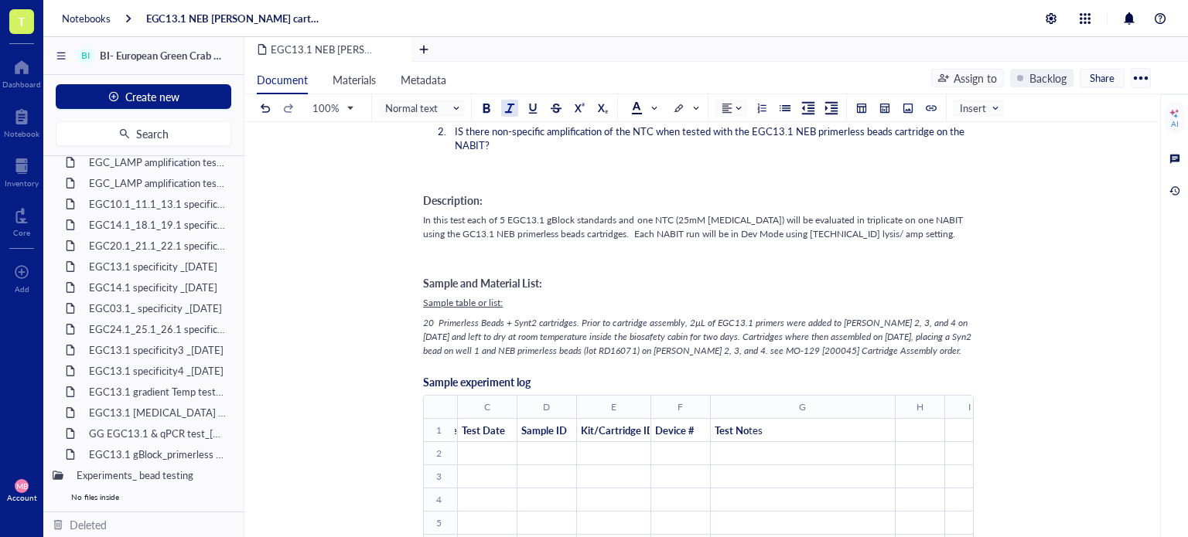
click at [554, 333] on span "20 Primerless Beads + Synt2 cartridges. Prior to cartridge assembly, 2µL of EGC…" at bounding box center [698, 336] width 551 height 41
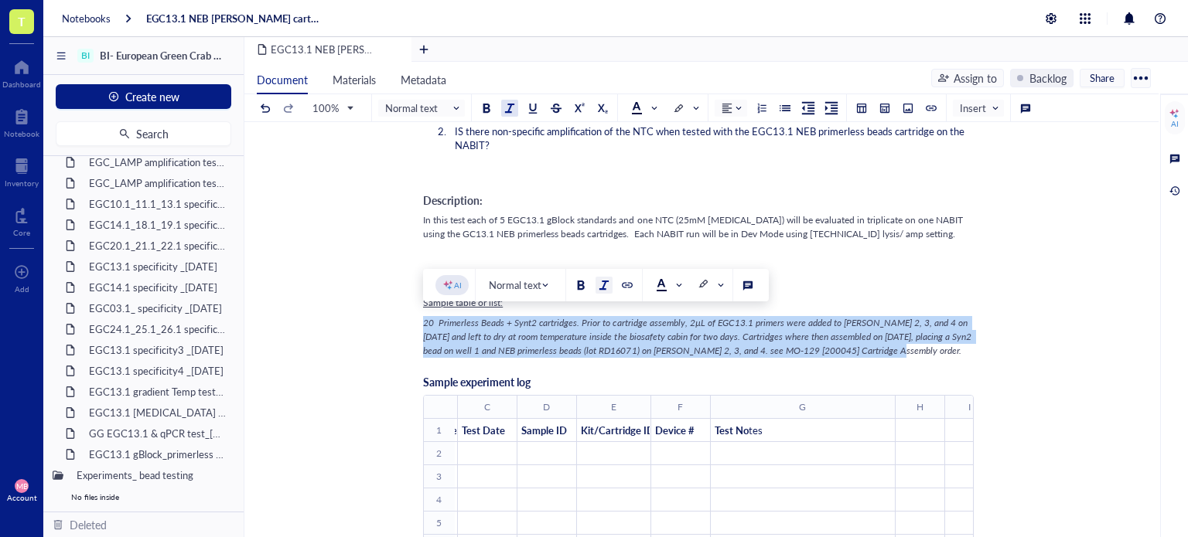
click at [504, 112] on div at bounding box center [509, 108] width 11 height 11
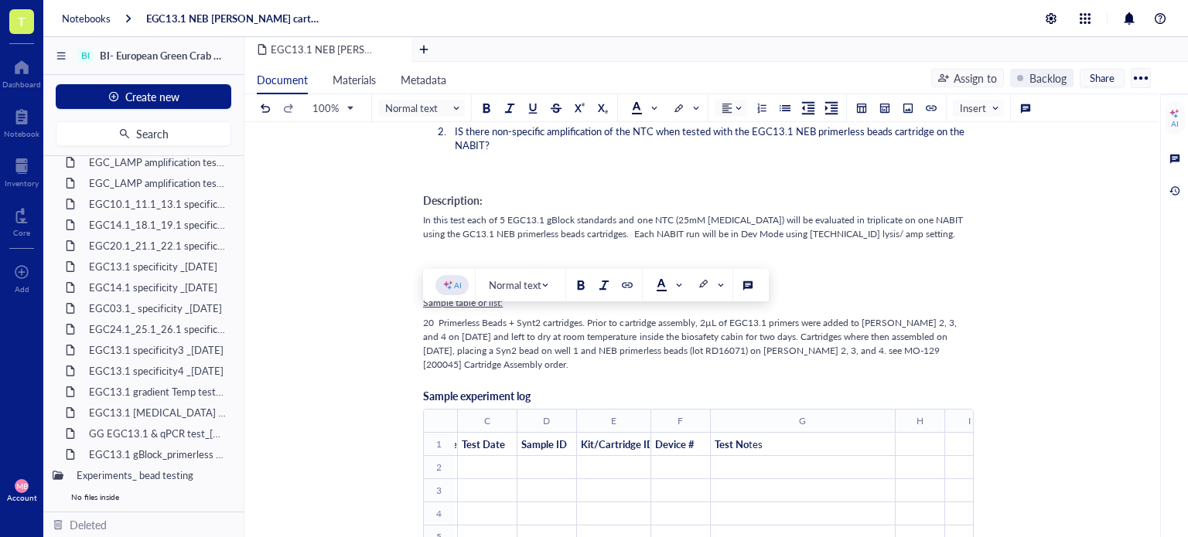
click at [521, 332] on span "20 Primerless Beads + Synt2 cartridges. Prior to cartridge assembly, 2µL of EGC…" at bounding box center [691, 343] width 536 height 55
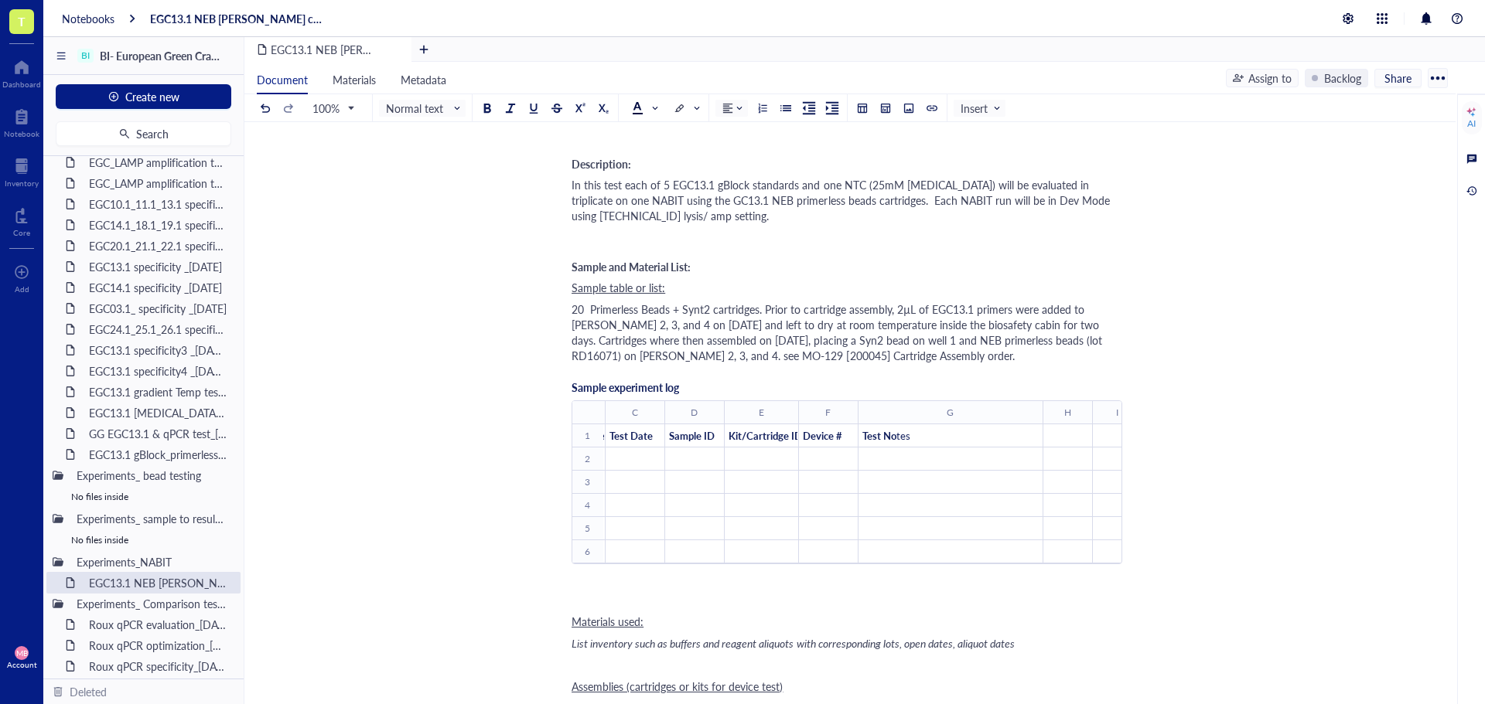
scroll to position [450, 0]
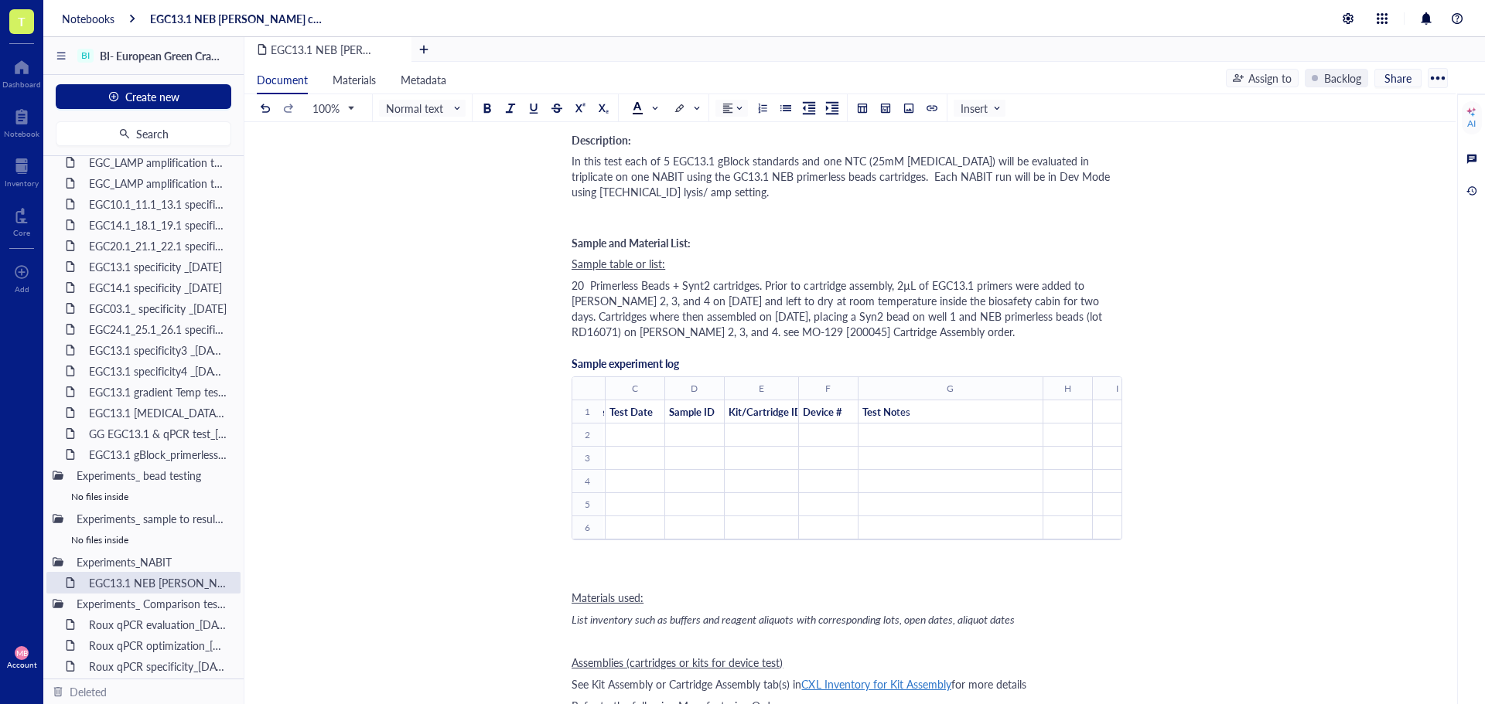
click at [807, 316] on span "20 Primerless Beads + Synt2 cartridges. Prior to cartridge assembly, 2µL of EGC…" at bounding box center [838, 309] width 534 height 62
click at [765, 285] on span "20 Primerless Beads + Synt2 cartridges. Prior to cartridge assembly, 2µL of EGC…" at bounding box center [843, 309] width 544 height 62
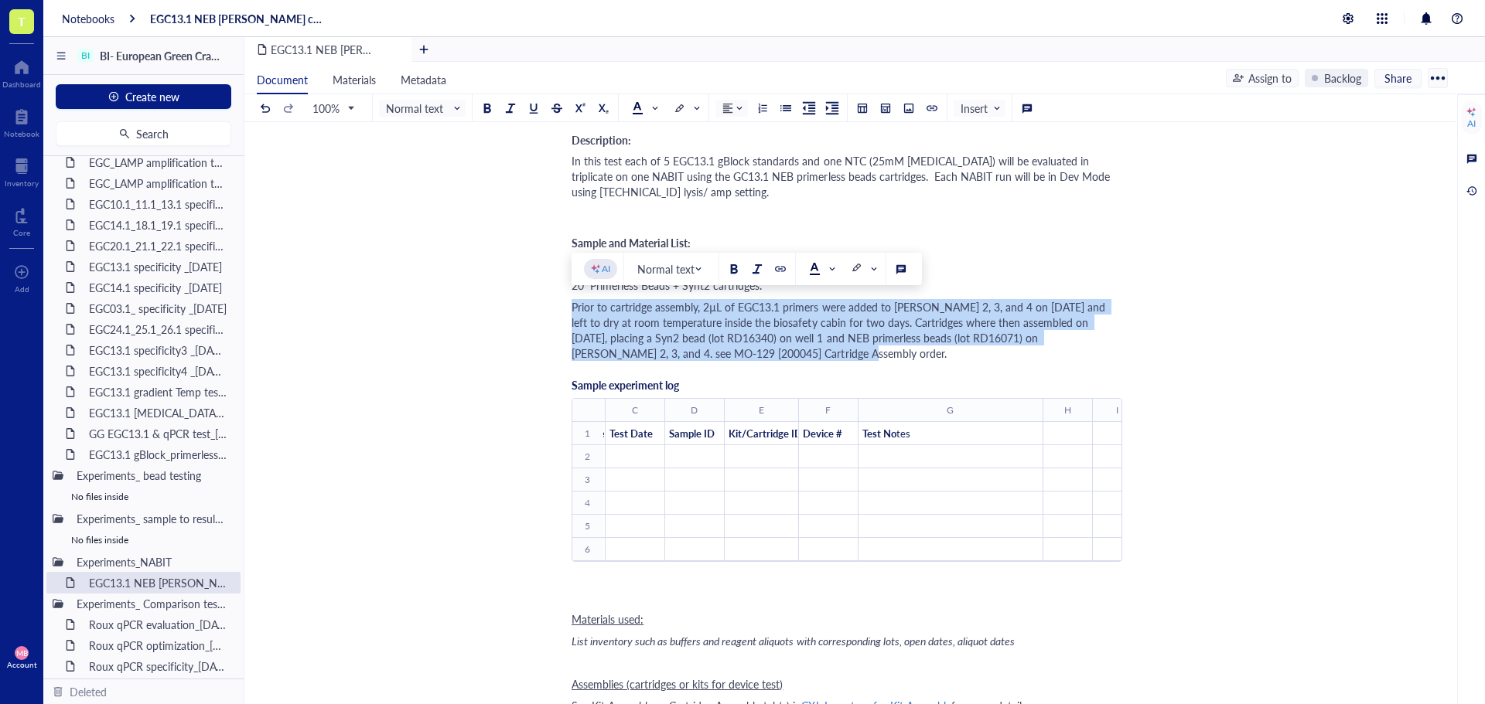
drag, startPoint x: 572, startPoint y: 306, endPoint x: 749, endPoint y: 347, distance: 181.0
click at [749, 347] on div "Prior to cartridge assembly, 2µL of EGC13.1 primers were added to wells 2, 3, a…" at bounding box center [846, 330] width 551 height 62
click at [659, 110] on span at bounding box center [646, 108] width 28 height 23
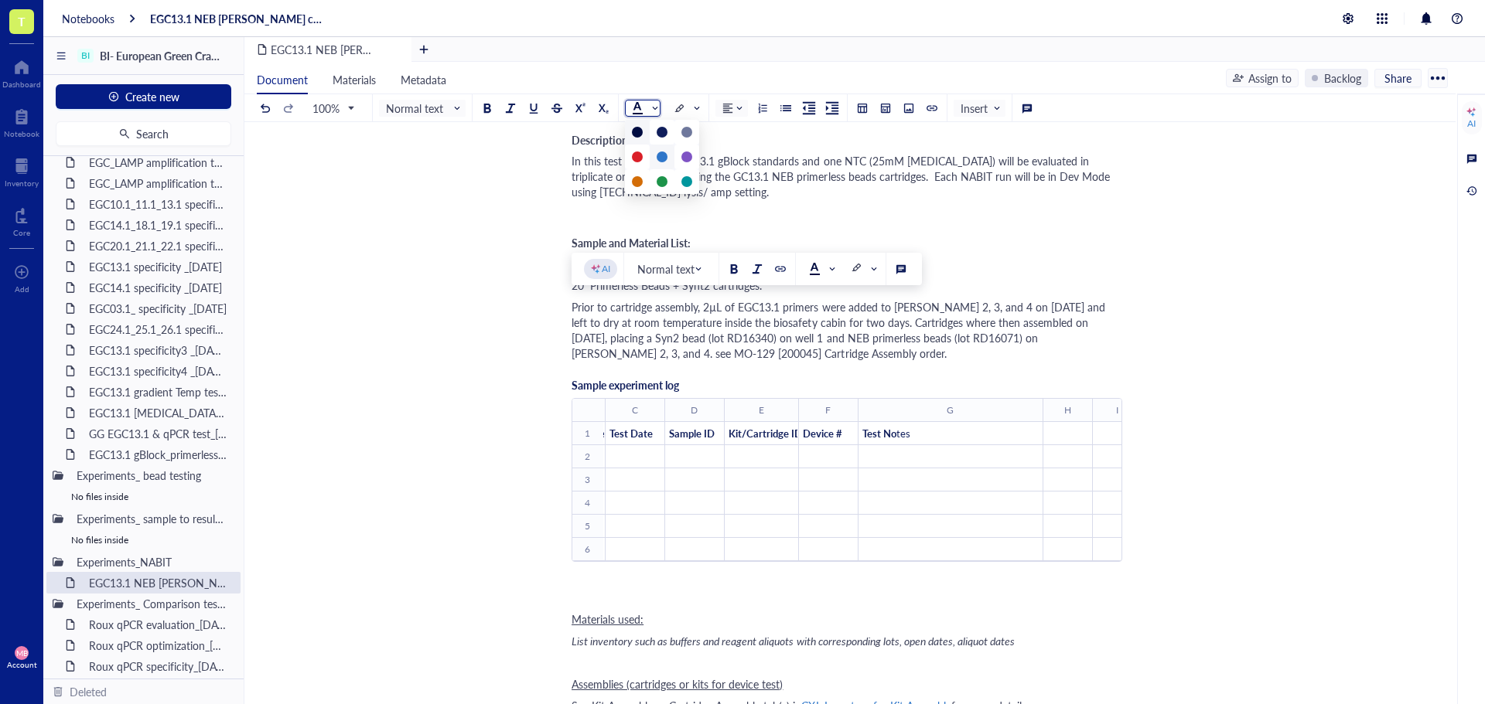
click at [660, 157] on div at bounding box center [661, 157] width 11 height 11
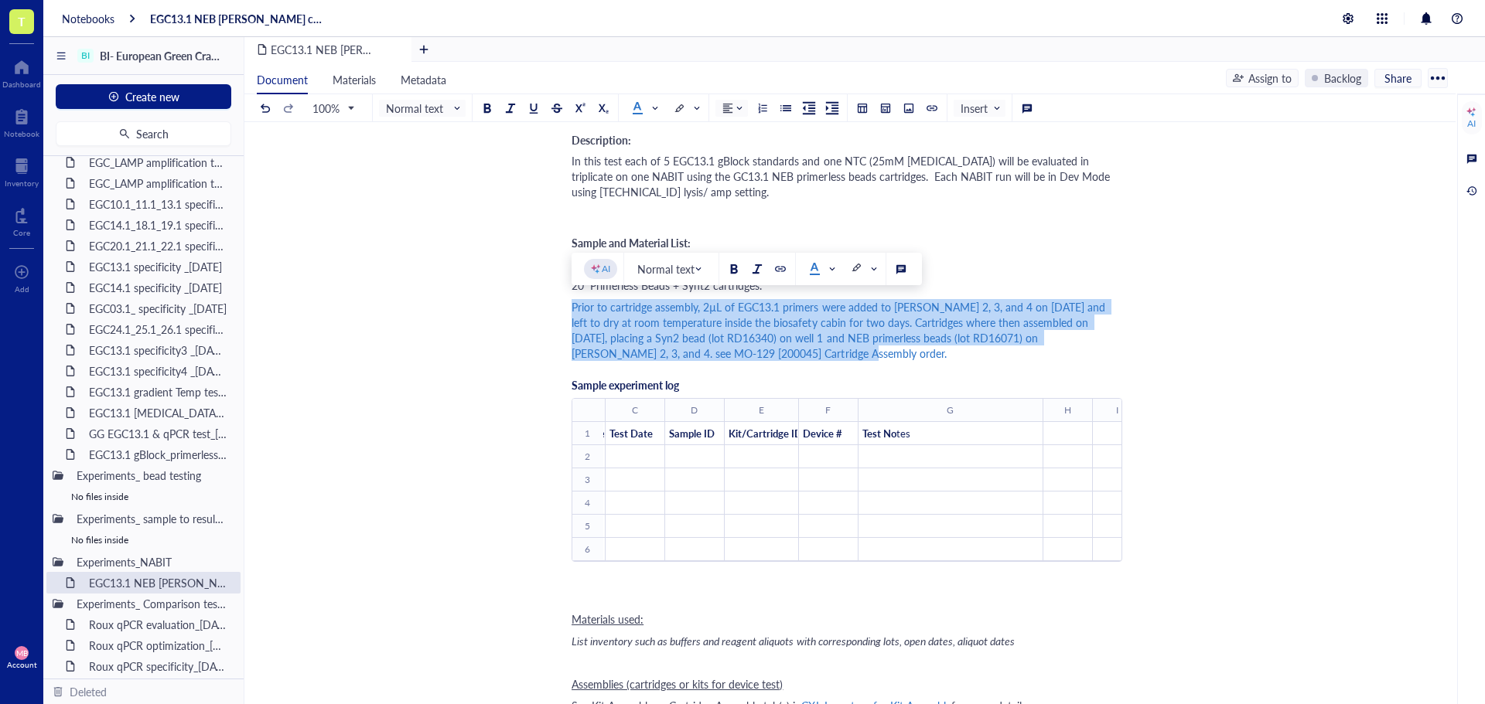
click at [749, 357] on div "Prior to cartridge assembly, 2µL of EGC13.1 primers were added to wells 2, 3, a…" at bounding box center [846, 330] width 551 height 62
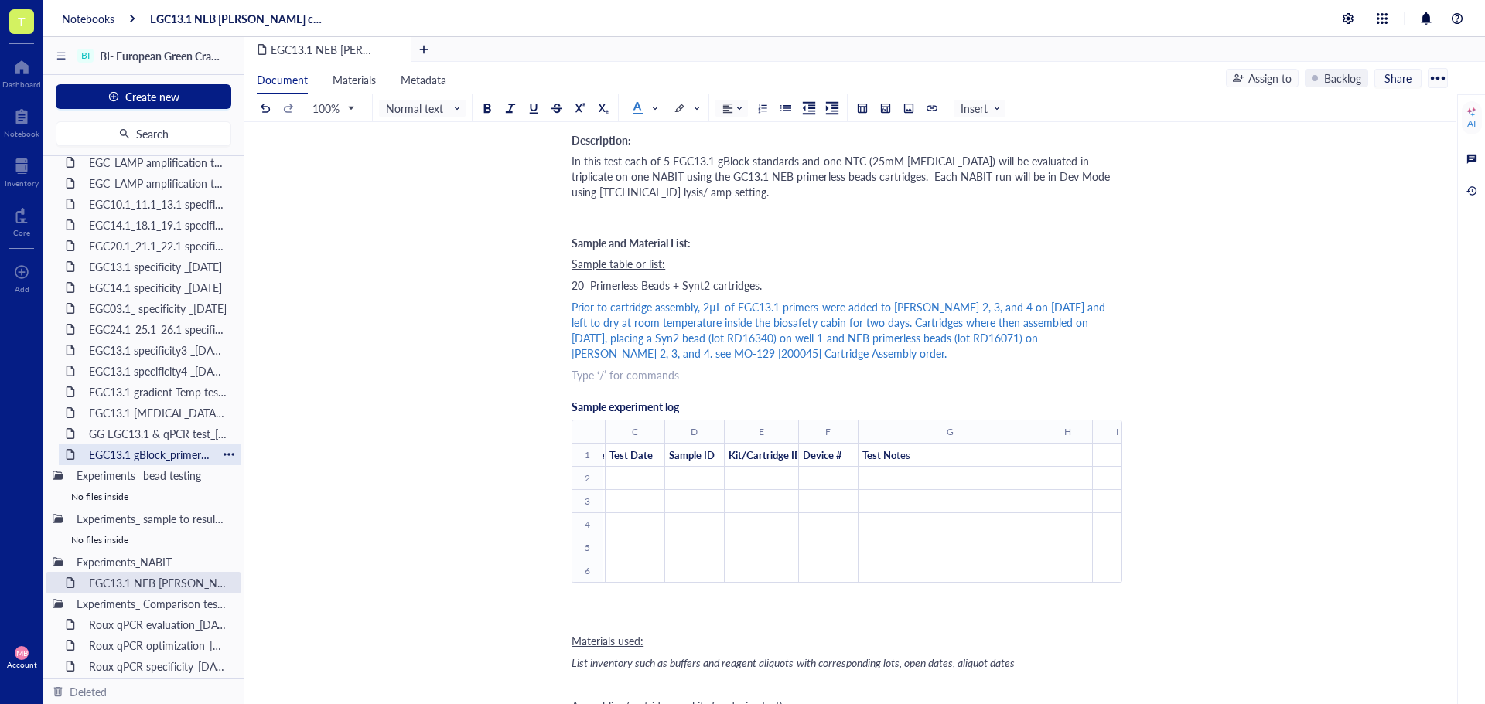
click at [122, 456] on div "EGC13.1 gBlock_primerless beads test_[DATE]" at bounding box center [149, 455] width 135 height 22
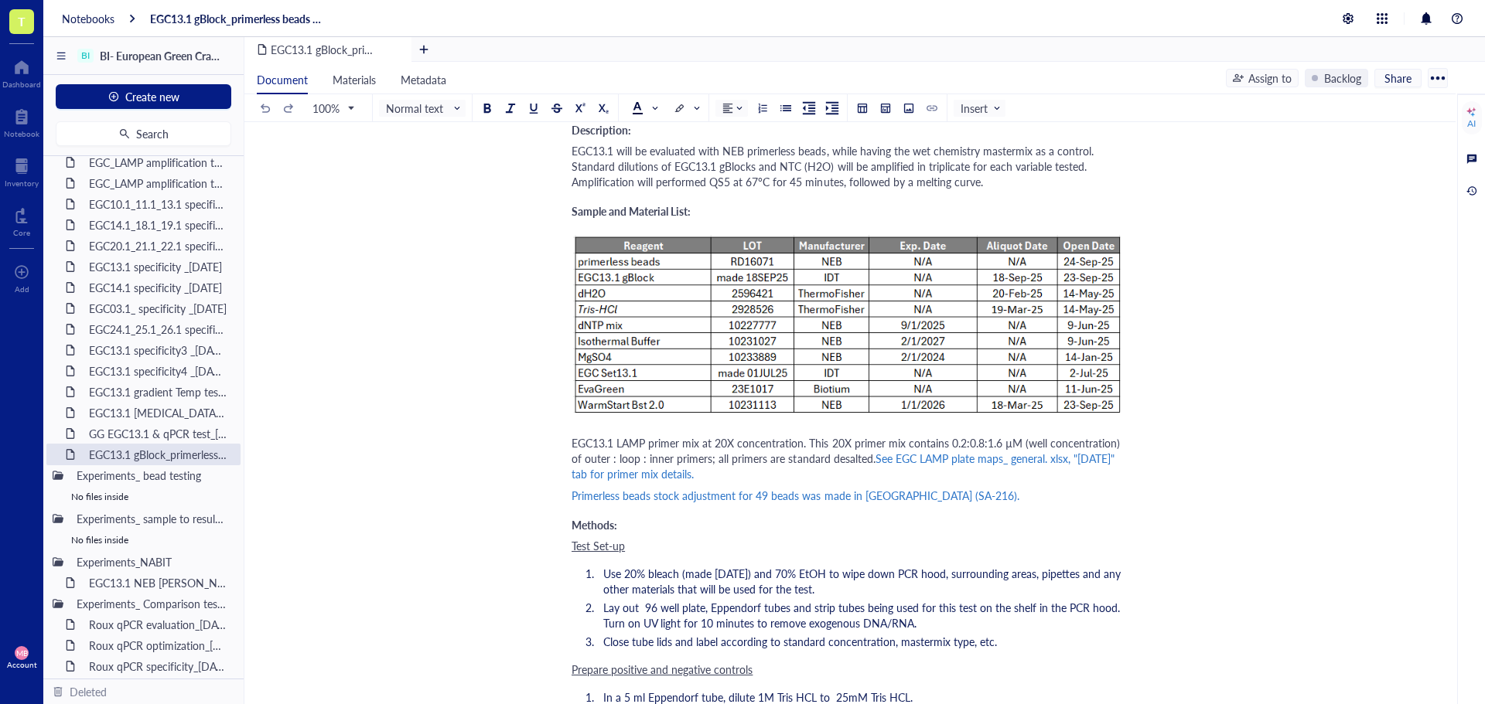
scroll to position [619, 0]
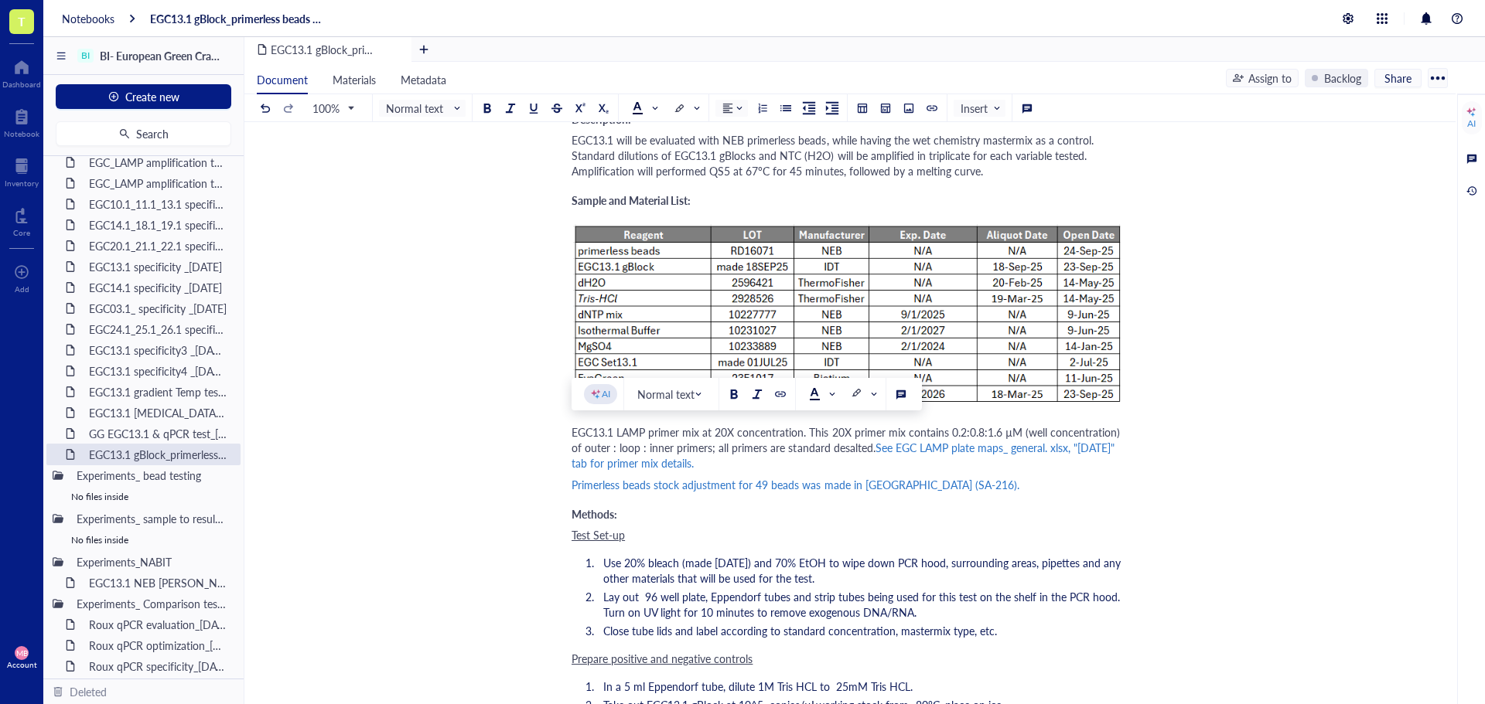
drag, startPoint x: 572, startPoint y: 431, endPoint x: 783, endPoint y: 462, distance: 213.4
click at [783, 462] on div "EGC13.1 LAMP primer mix at 20X concentration. This 20X primer mix contains 0.2:…" at bounding box center [846, 448] width 551 height 46
copy div "EGC13.1 LAMP primer mix at 20X concentration. This 20X primer mix contains 0.2:…"
click at [145, 579] on div "EGC13.1 NEB PB NABIT cartridge test_01OCT25" at bounding box center [149, 583] width 135 height 22
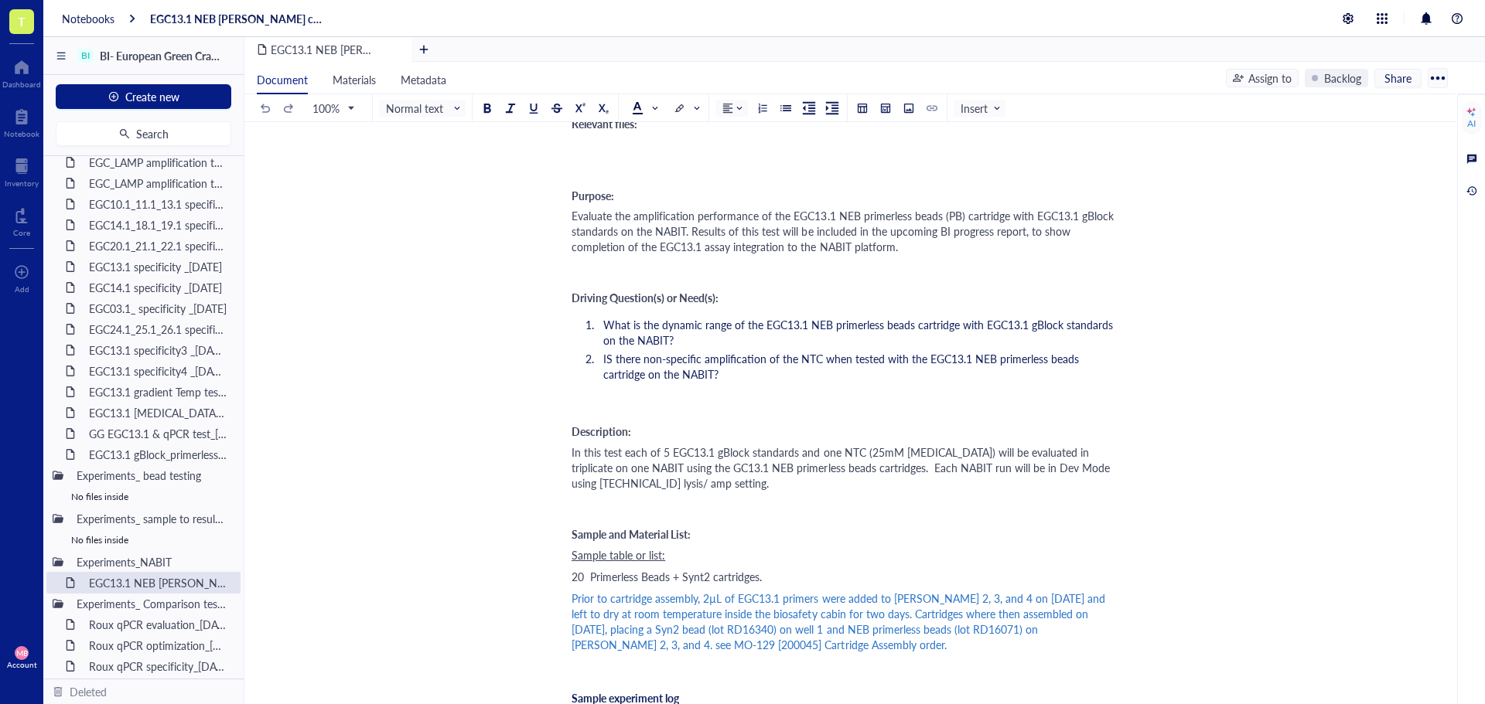
scroll to position [155, 0]
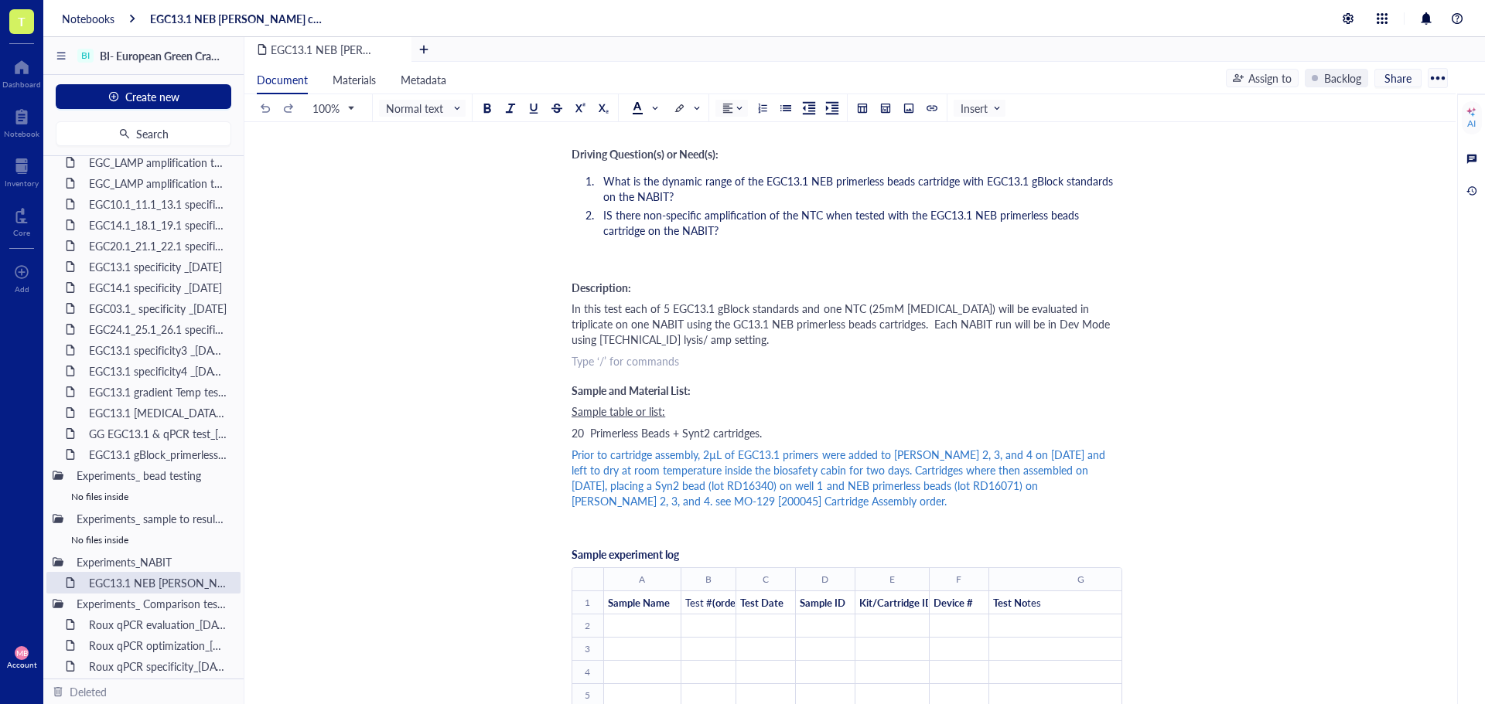
scroll to position [309, 0]
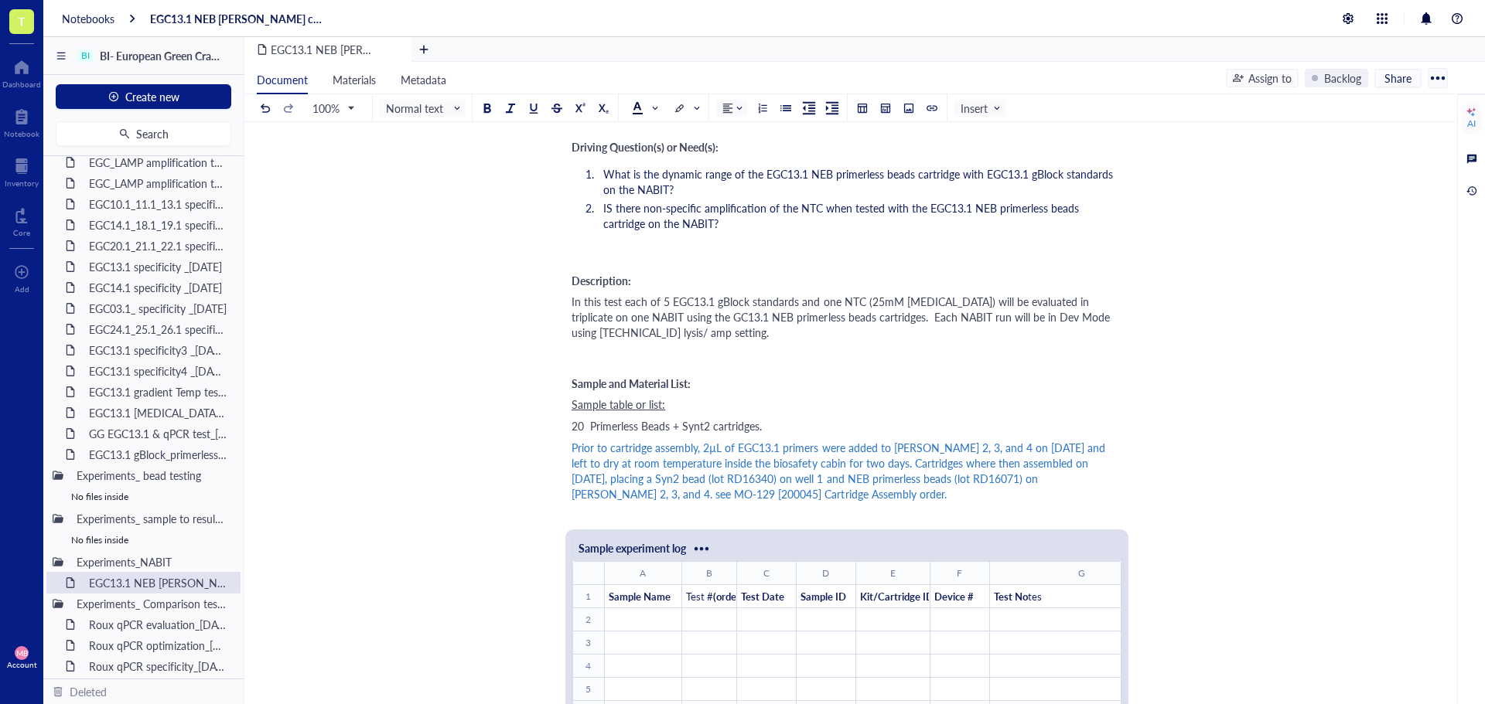
click at [582, 527] on div "Sample experiment log ﻿ To pick up a draggable item, press the space bar. While…" at bounding box center [846, 649] width 551 height 244
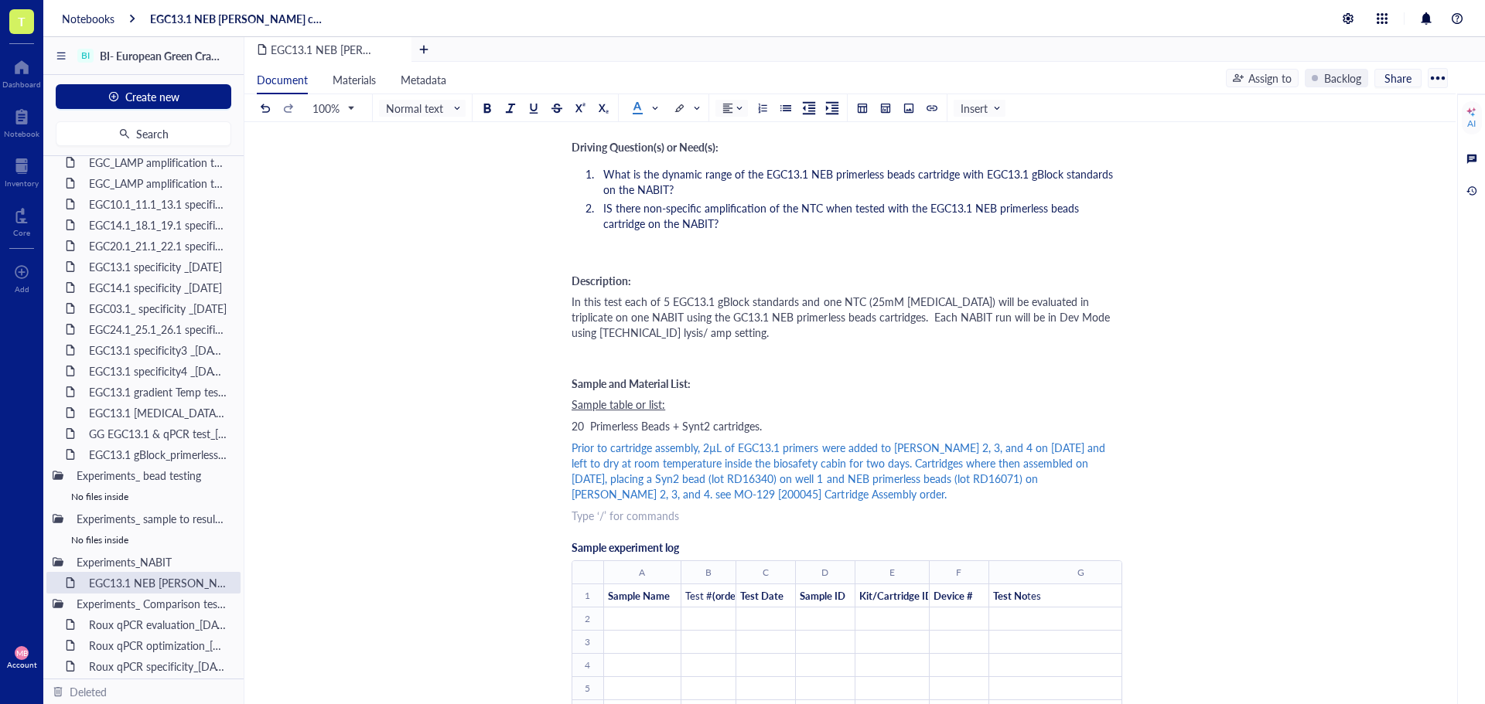
click at [582, 519] on div "﻿ Type ‘/’ for commands" at bounding box center [846, 515] width 551 height 15
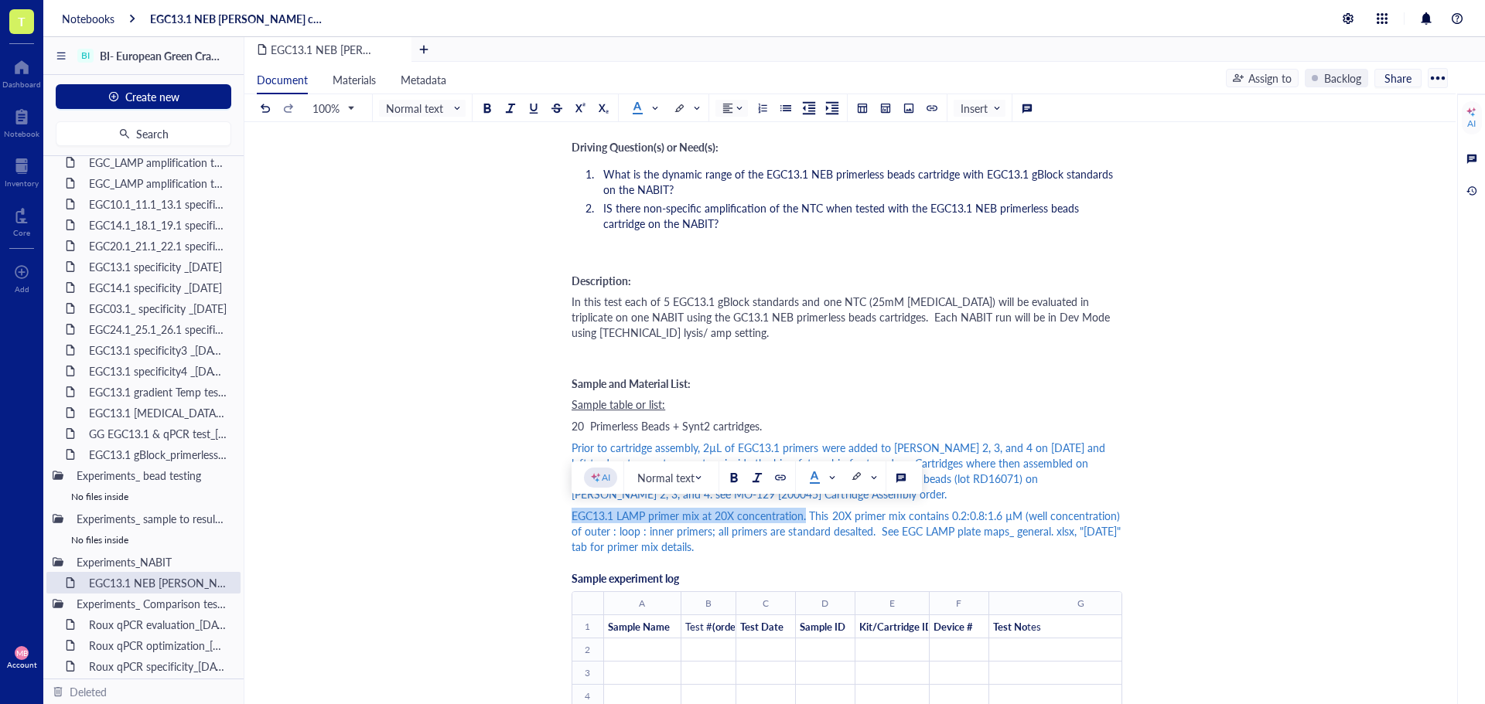
drag, startPoint x: 572, startPoint y: 514, endPoint x: 805, endPoint y: 517, distance: 232.8
click at [805, 517] on span "EGC13.1 LAMP primer mix at 20X concentration. This 20X primer mix contains 0.2:…" at bounding box center [847, 531] width 552 height 46
click at [816, 476] on div at bounding box center [814, 477] width 11 height 11
click at [809, 507] on div at bounding box center [814, 505] width 11 height 11
click at [809, 517] on span "This 20X primer mix contains 0.2:0.8:1.6 µM (well concentration) of outer : loo…" at bounding box center [847, 531] width 552 height 46
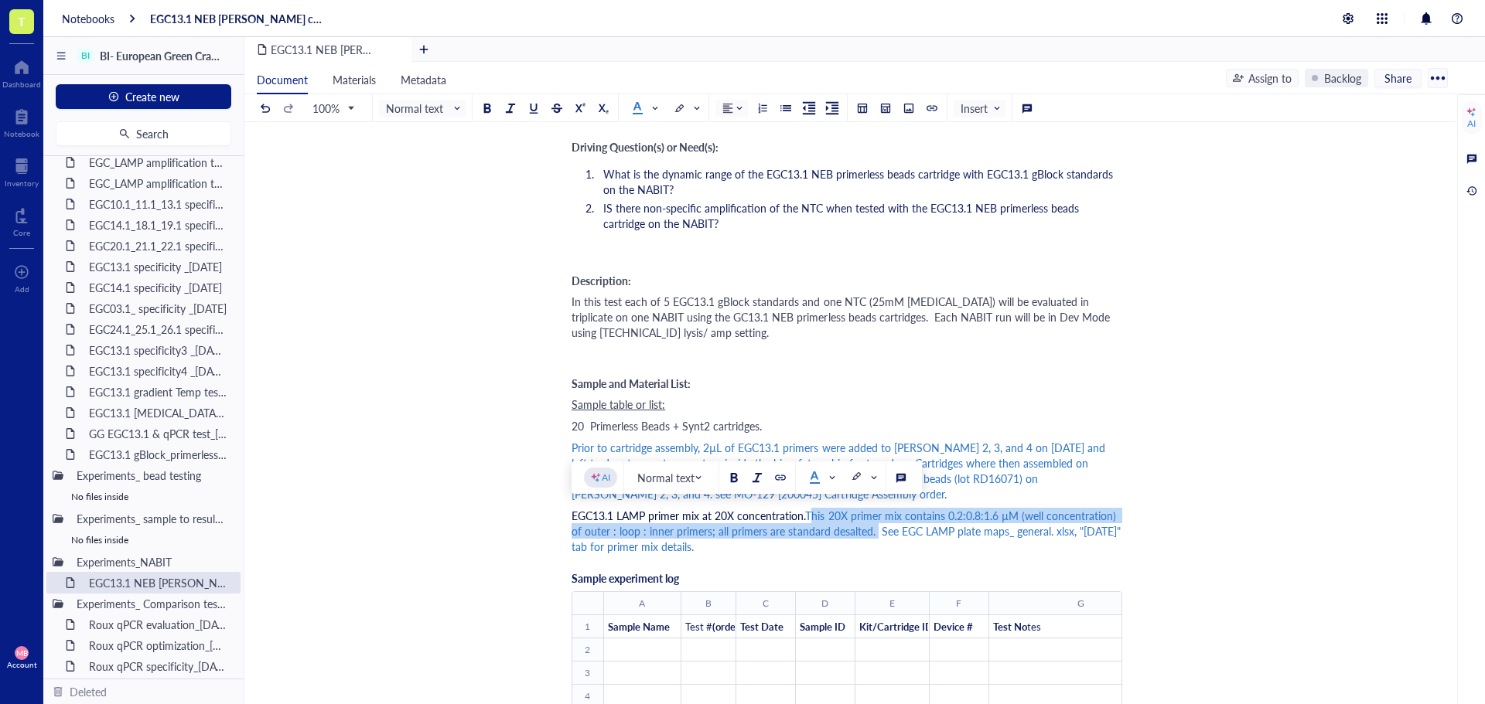
drag, startPoint x: 872, startPoint y: 530, endPoint x: 807, endPoint y: 520, distance: 65.8
click at [807, 520] on span "This 20X primer mix contains 0.2:0.8:1.6 µM (well concentration) of outer : loo…" at bounding box center [847, 531] width 552 height 46
click at [827, 475] on span at bounding box center [821, 478] width 25 height 12
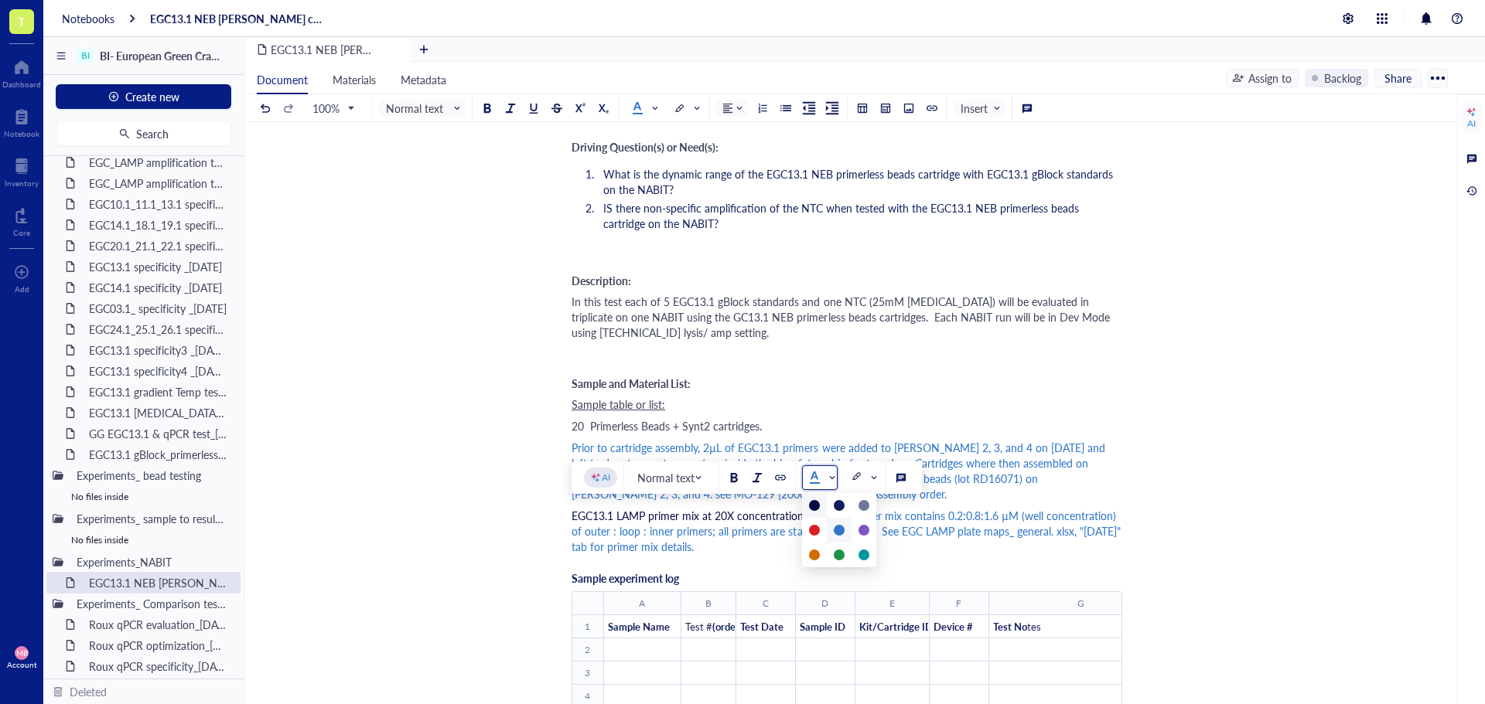
click at [816, 503] on div at bounding box center [814, 505] width 11 height 11
click at [939, 540] on div "EGC13.1 LAMP primer mix at 20X concentration. This 20X primer mix contains 0.2:…" at bounding box center [846, 531] width 551 height 46
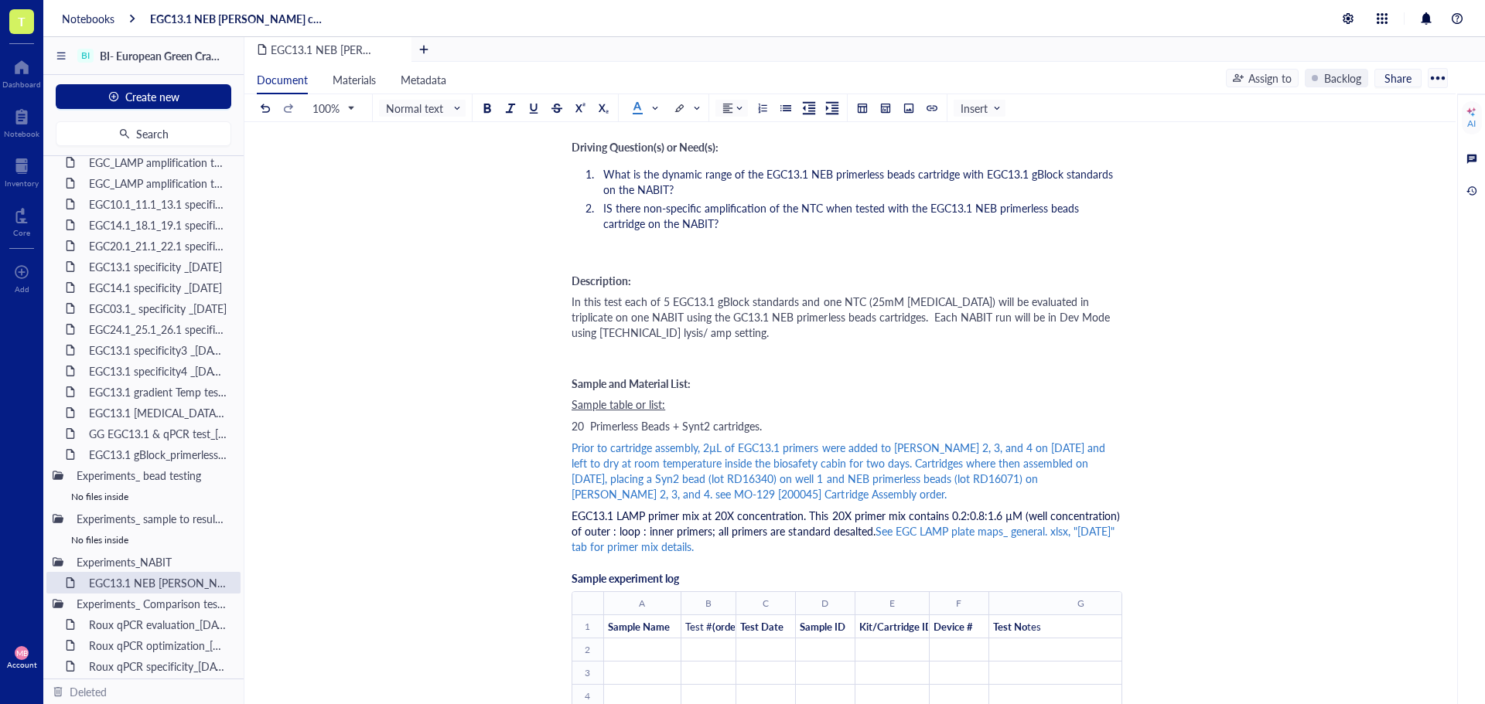
scroll to position [387, 0]
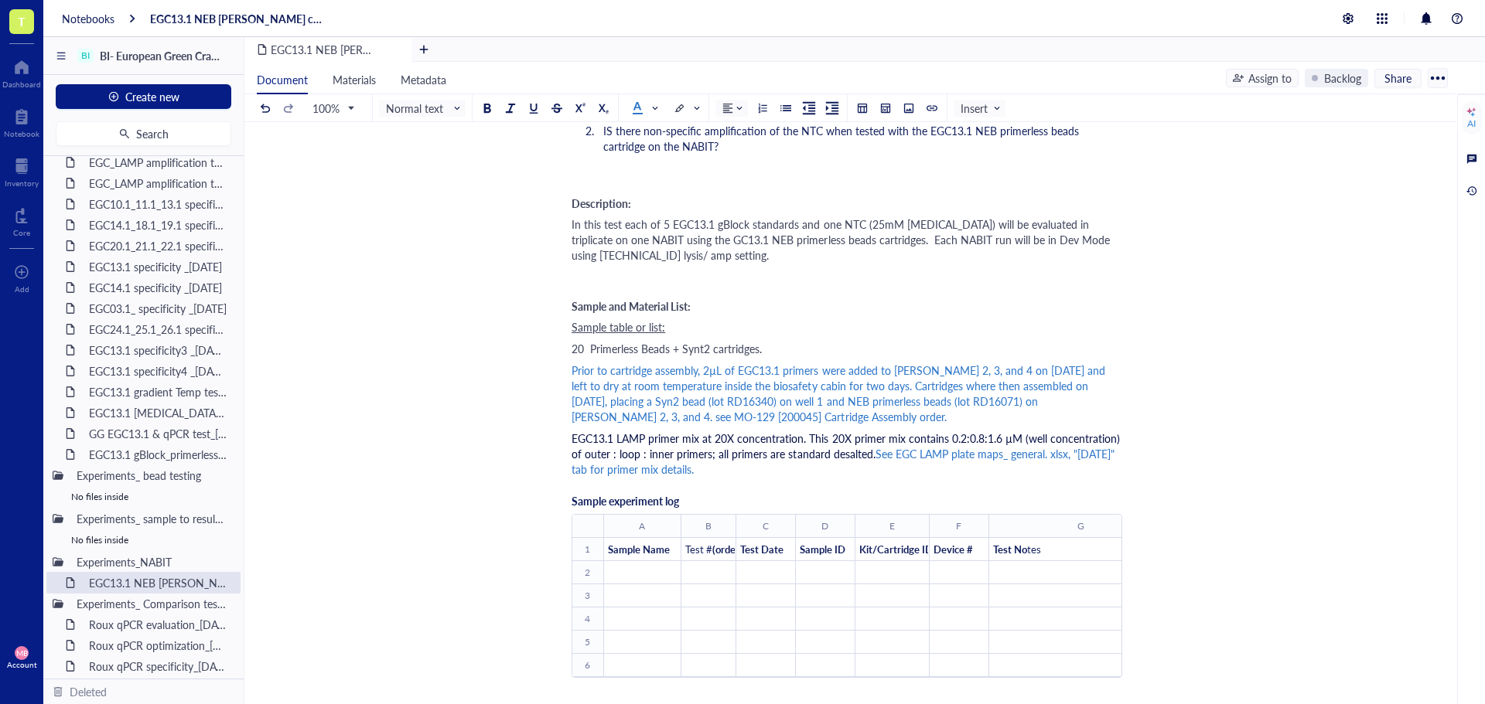
click at [854, 407] on span "Prior to cartridge assembly, 2µL of EGC13.1 primers were added to wells 2, 3, a…" at bounding box center [839, 394] width 537 height 62
drag, startPoint x: 607, startPoint y: 466, endPoint x: 581, endPoint y: 472, distance: 27.0
click at [578, 470] on span "See EGC LAMP plate maps_ general. xlsx, "[DATE]" tab for primer mix details." at bounding box center [844, 461] width 546 height 31
click at [974, 399] on span "Prior to cartridge assembly, 2µL of EGC13.1 primers were added to wells 2, 3, a…" at bounding box center [839, 394] width 537 height 62
click at [1023, 434] on span "This 20X primer mix contains 0.2:0.8:1.6 µM (well concentration) of outer : loo…" at bounding box center [846, 446] width 551 height 31
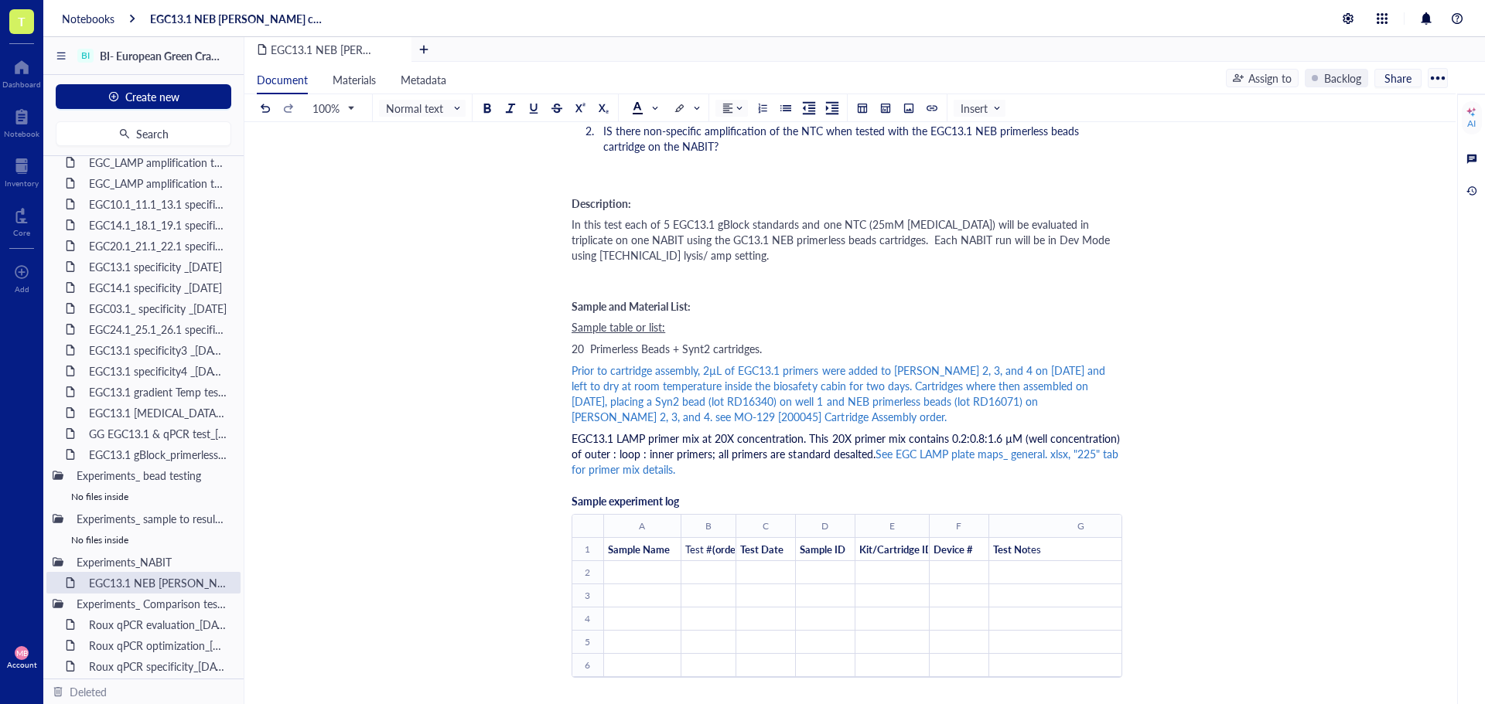
click at [1096, 462] on div "EGC13.1 LAMP primer mix at 20X concentration. This 20X primer mix contains 0.2:…" at bounding box center [846, 454] width 551 height 46
click at [1095, 452] on span "See EGC LAMP plate maps_ general. xlsx, "225" tab for primer mix details." at bounding box center [846, 461] width 550 height 31
click at [1100, 455] on span "See EGC LAMP plate maps_ general. xlsx, "225" tab for primer mix details." at bounding box center [846, 461] width 550 height 31
click at [1089, 454] on span "See EGC LAMP plate maps_ general. xlsx, "225" tab for primer mix details." at bounding box center [846, 461] width 550 height 31
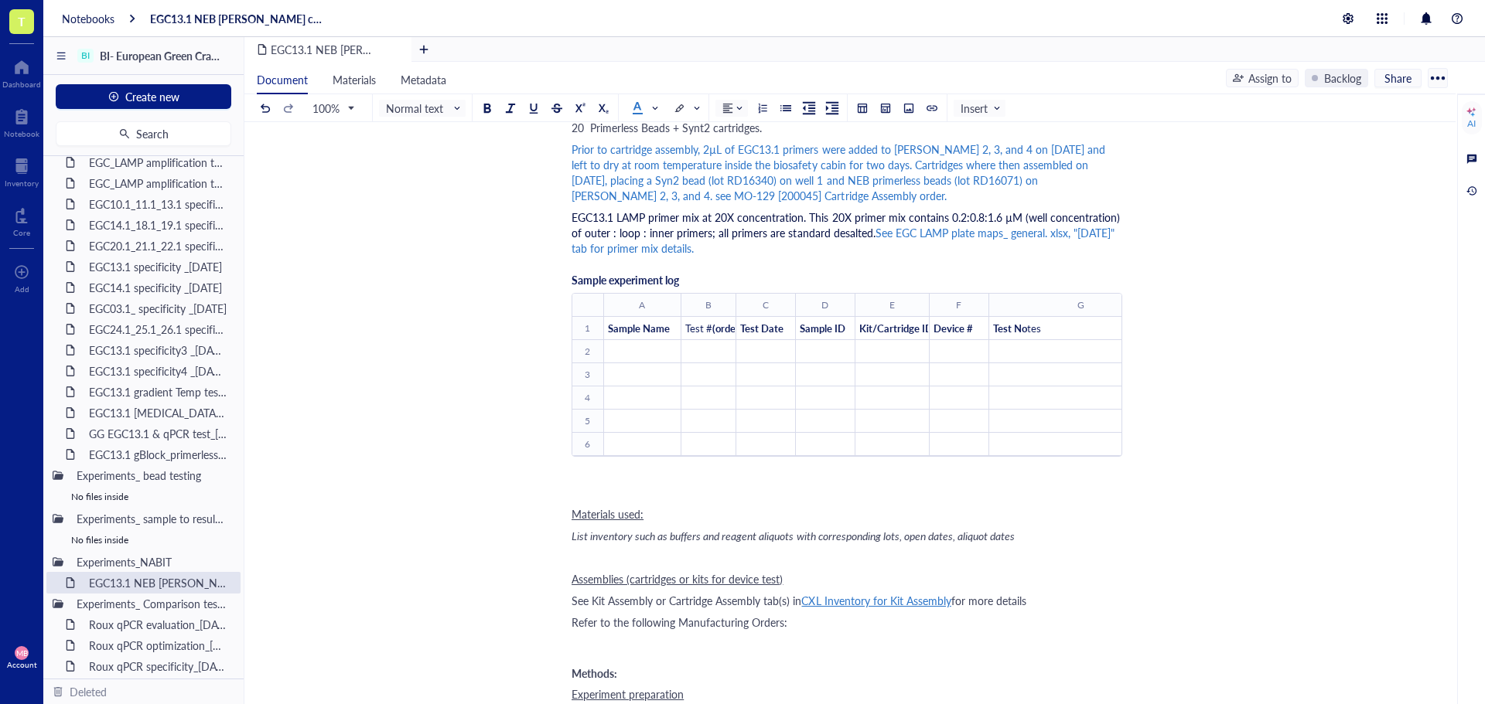
scroll to position [619, 0]
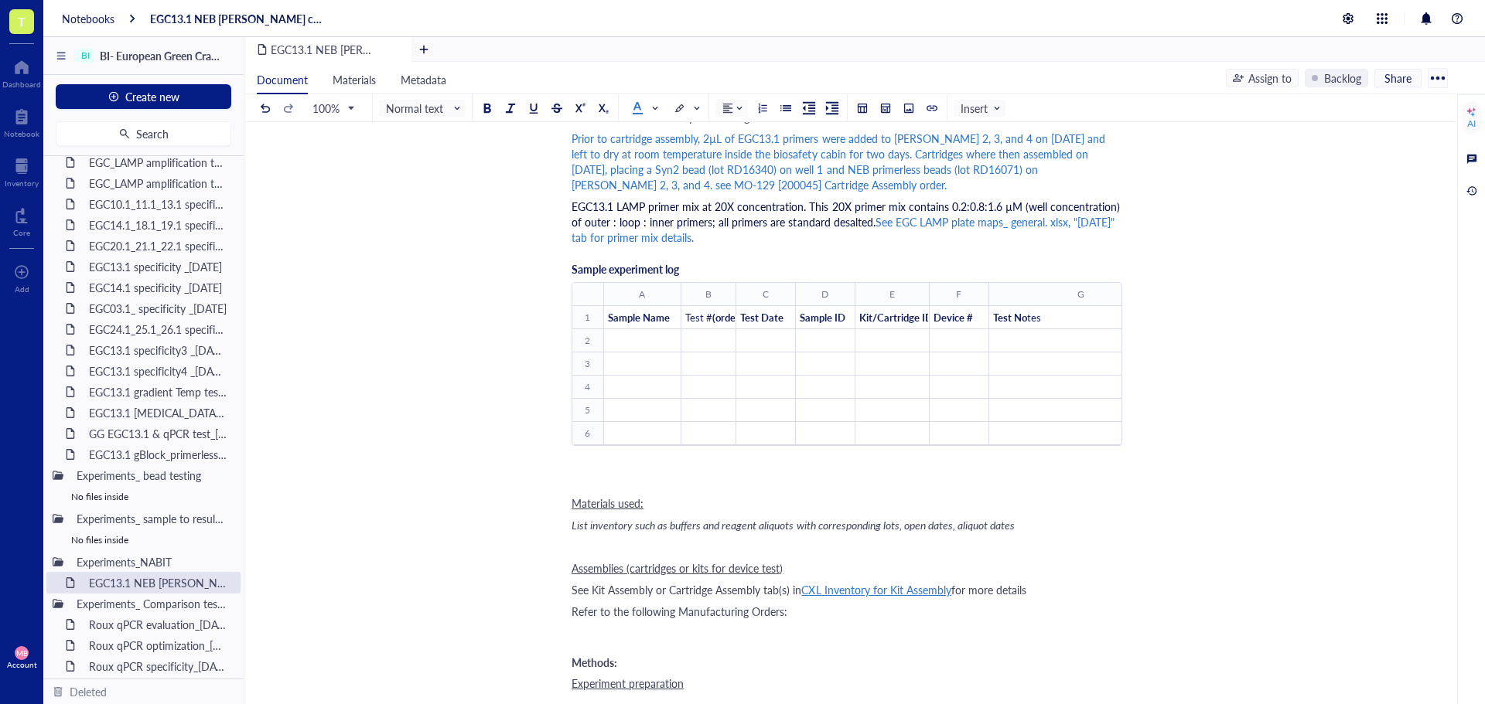
click at [604, 483] on div "Sample experiment log ﻿ To pick up a draggable item, press the space bar. While…" at bounding box center [846, 370] width 551 height 244
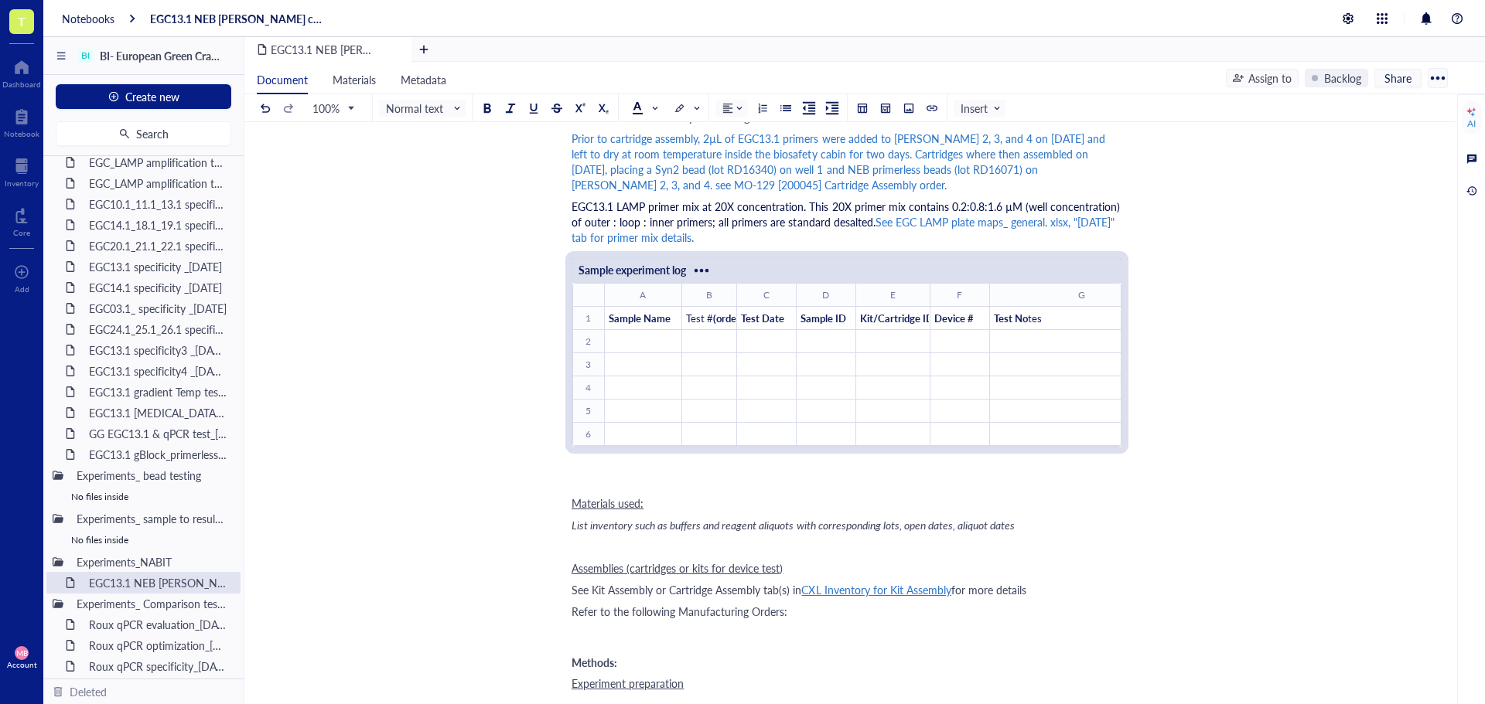
scroll to position [541, 0]
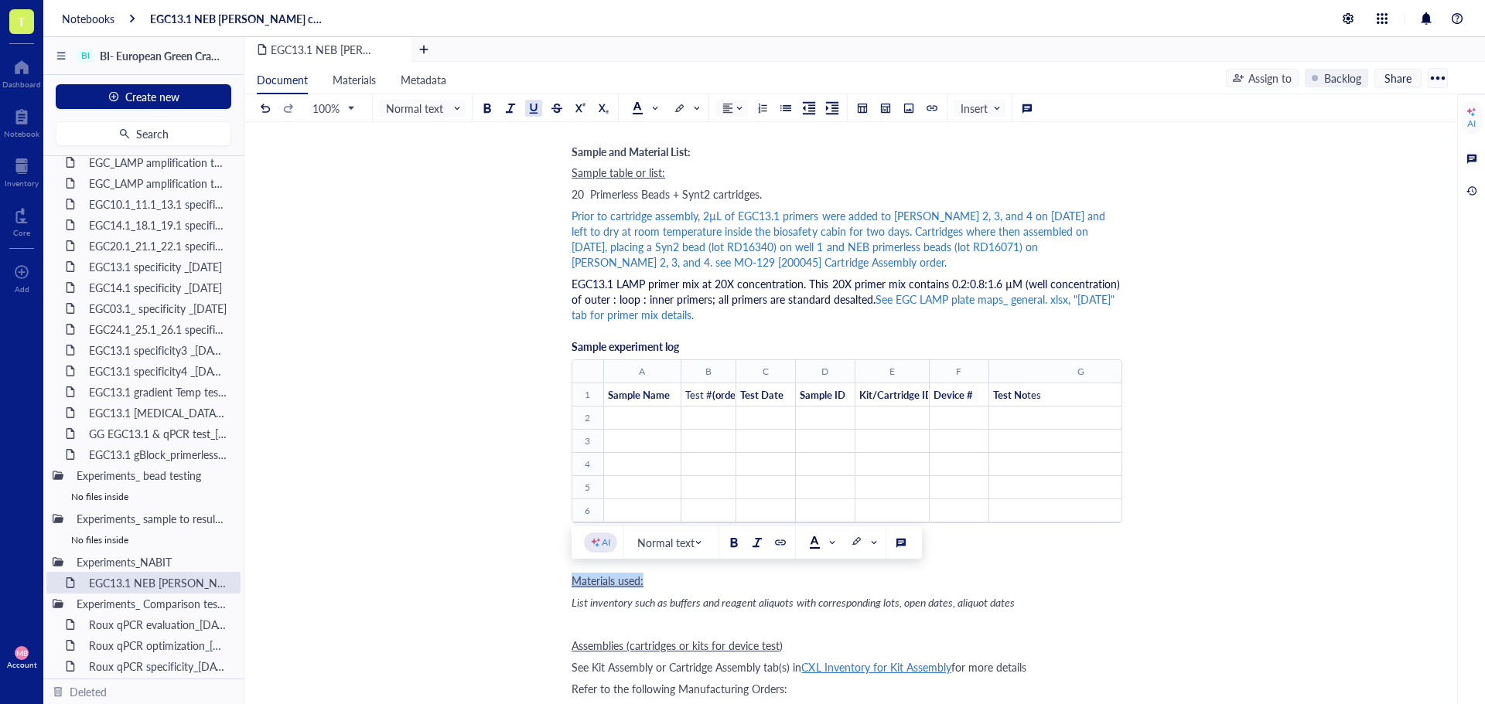
drag, startPoint x: 649, startPoint y: 578, endPoint x: 570, endPoint y: 580, distance: 78.9
click at [583, 223] on span "Prior to cartridge assembly, 2µL of EGC13.1 primers were added to wells 2, 3, a…" at bounding box center [839, 239] width 537 height 62
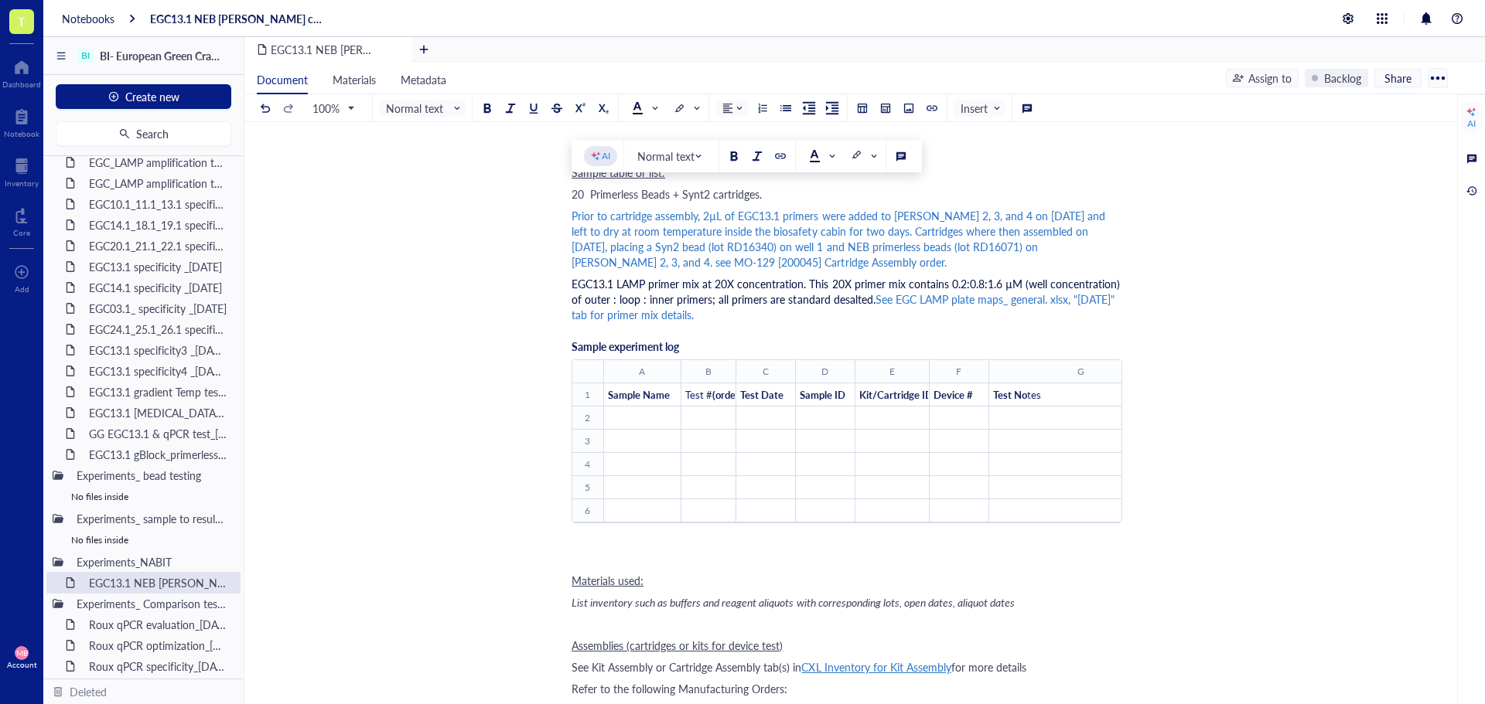
drag, startPoint x: 571, startPoint y: 192, endPoint x: 768, endPoint y: 311, distance: 229.7
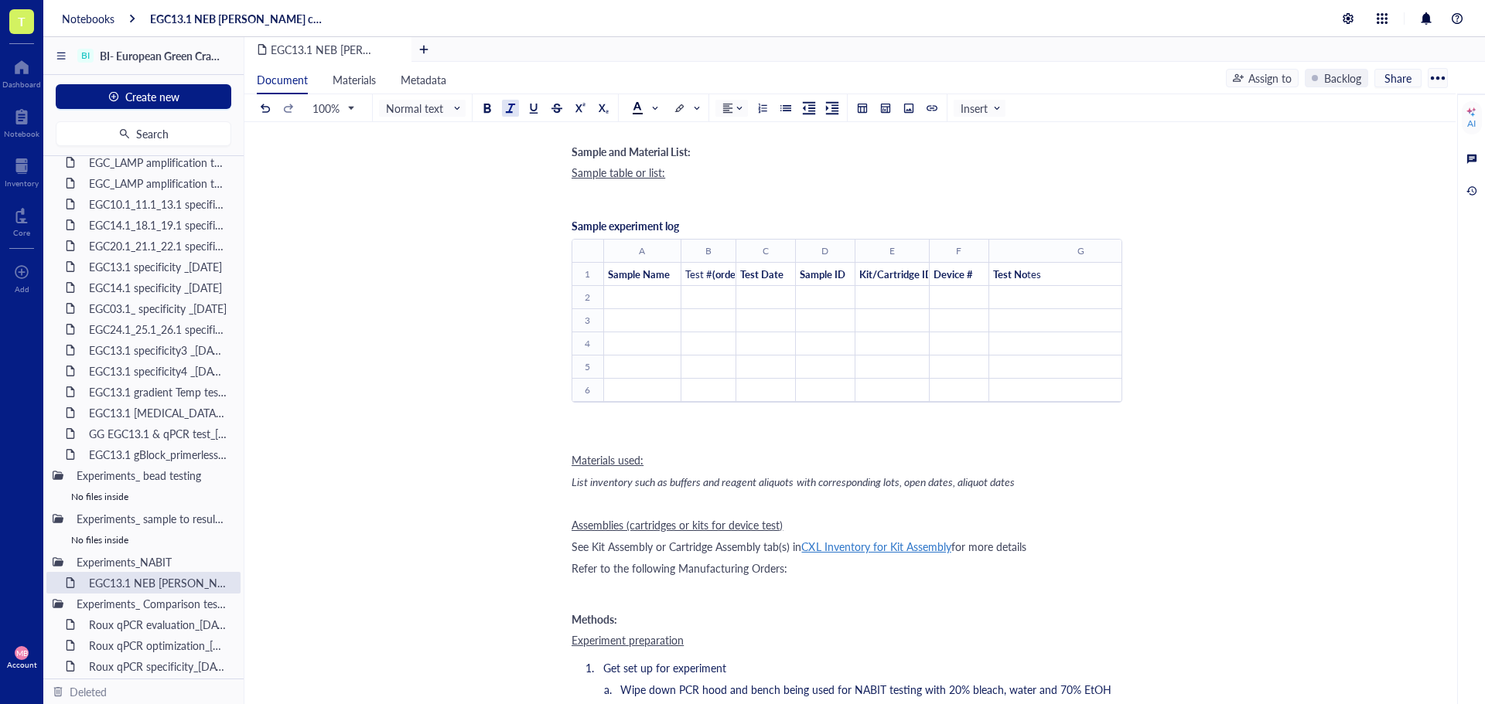
click at [592, 489] on span "List inventory such as buffers and reagent aliquots with corresponding lots, op…" at bounding box center [792, 481] width 443 height 15
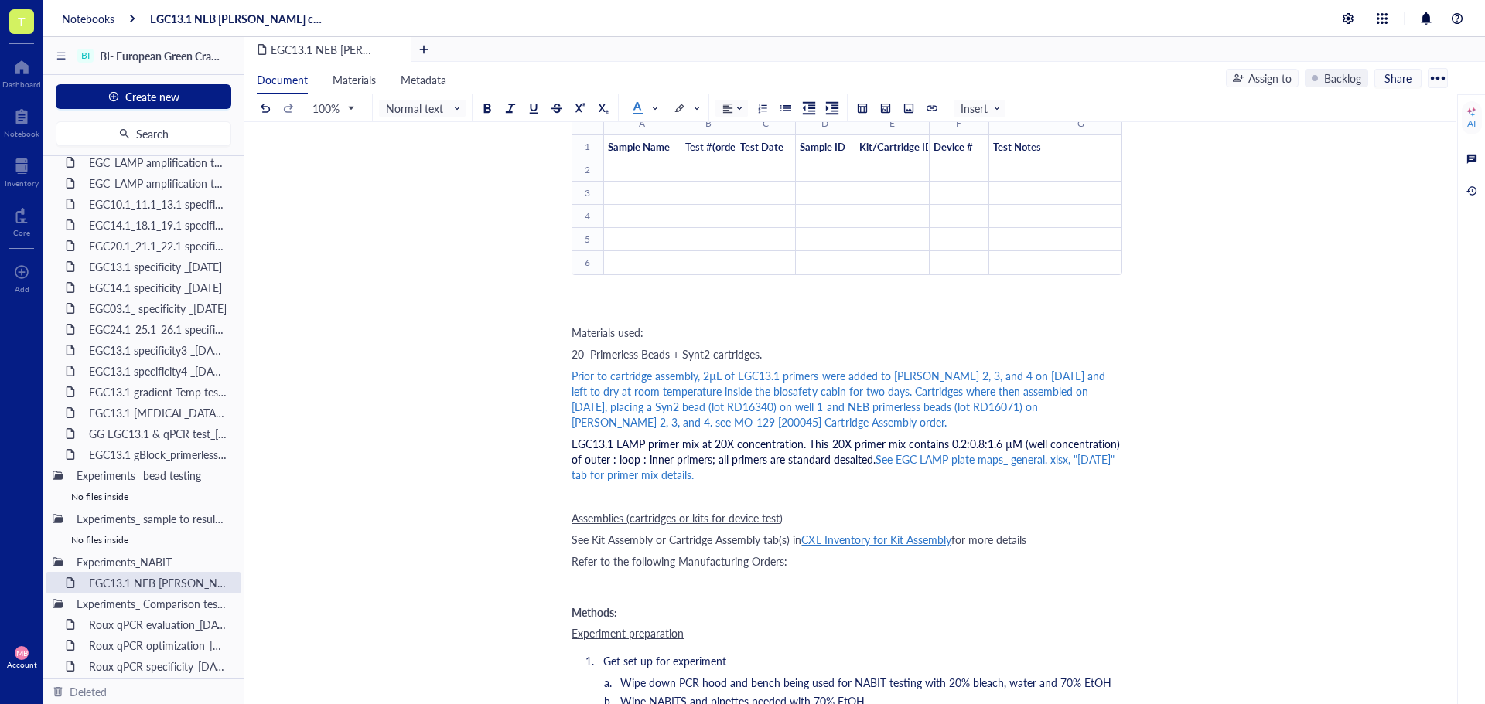
scroll to position [696, 0]
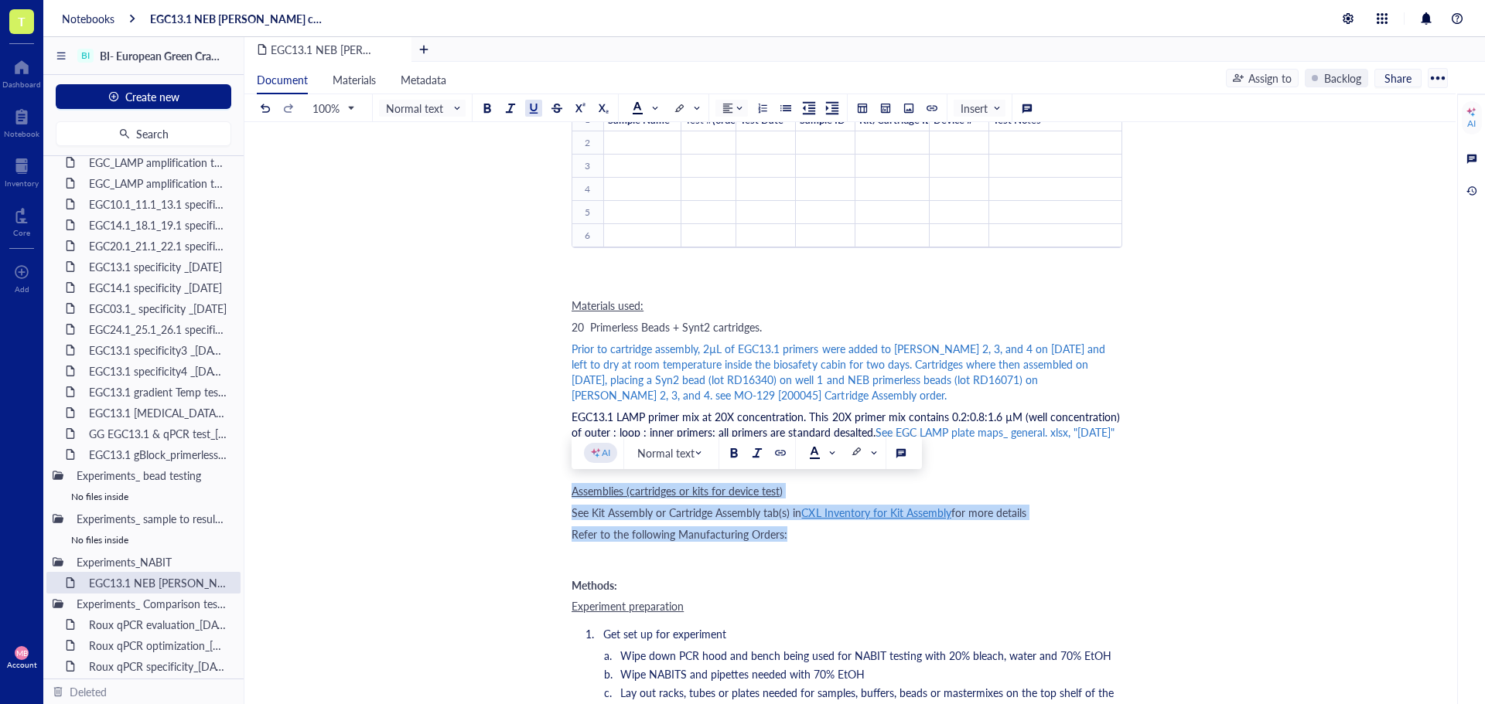
drag, startPoint x: 790, startPoint y: 532, endPoint x: 568, endPoint y: 493, distance: 226.2
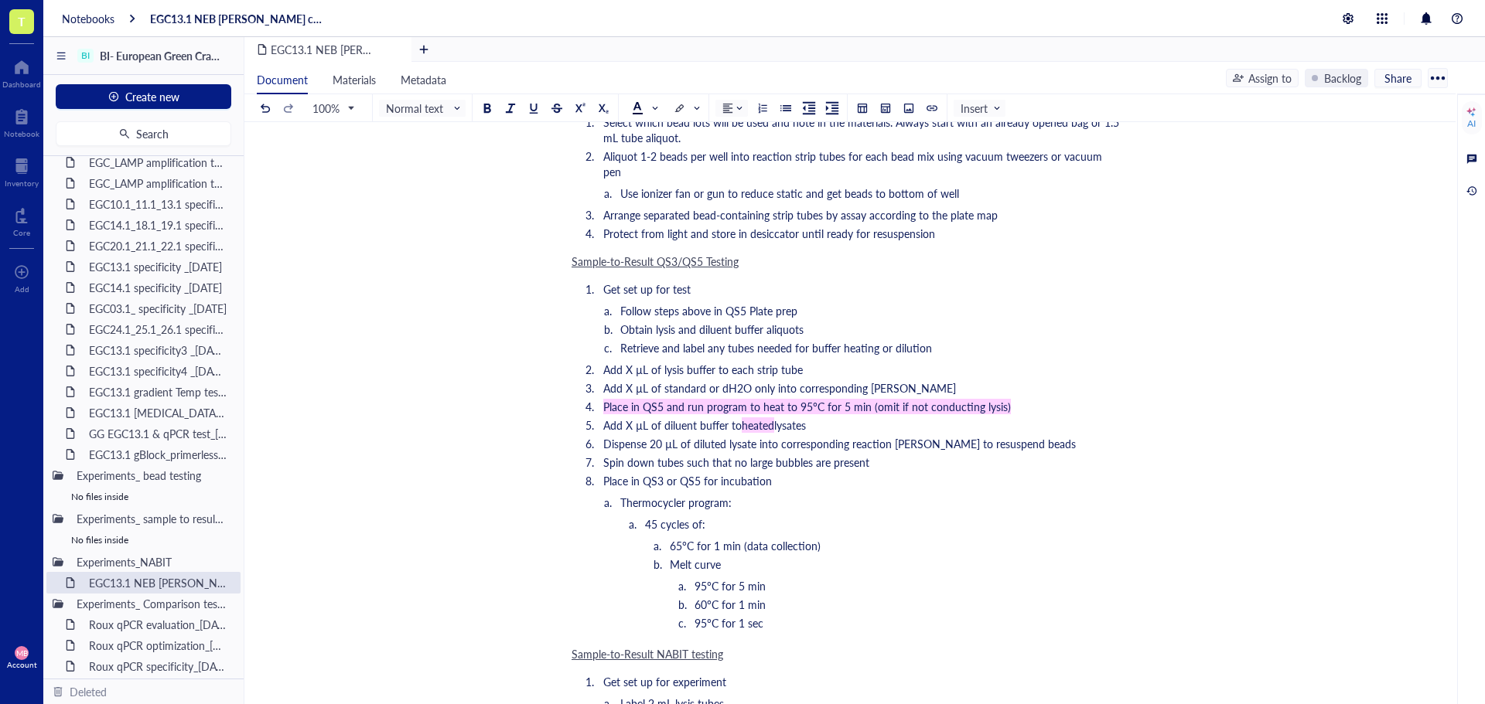
scroll to position [1624, 0]
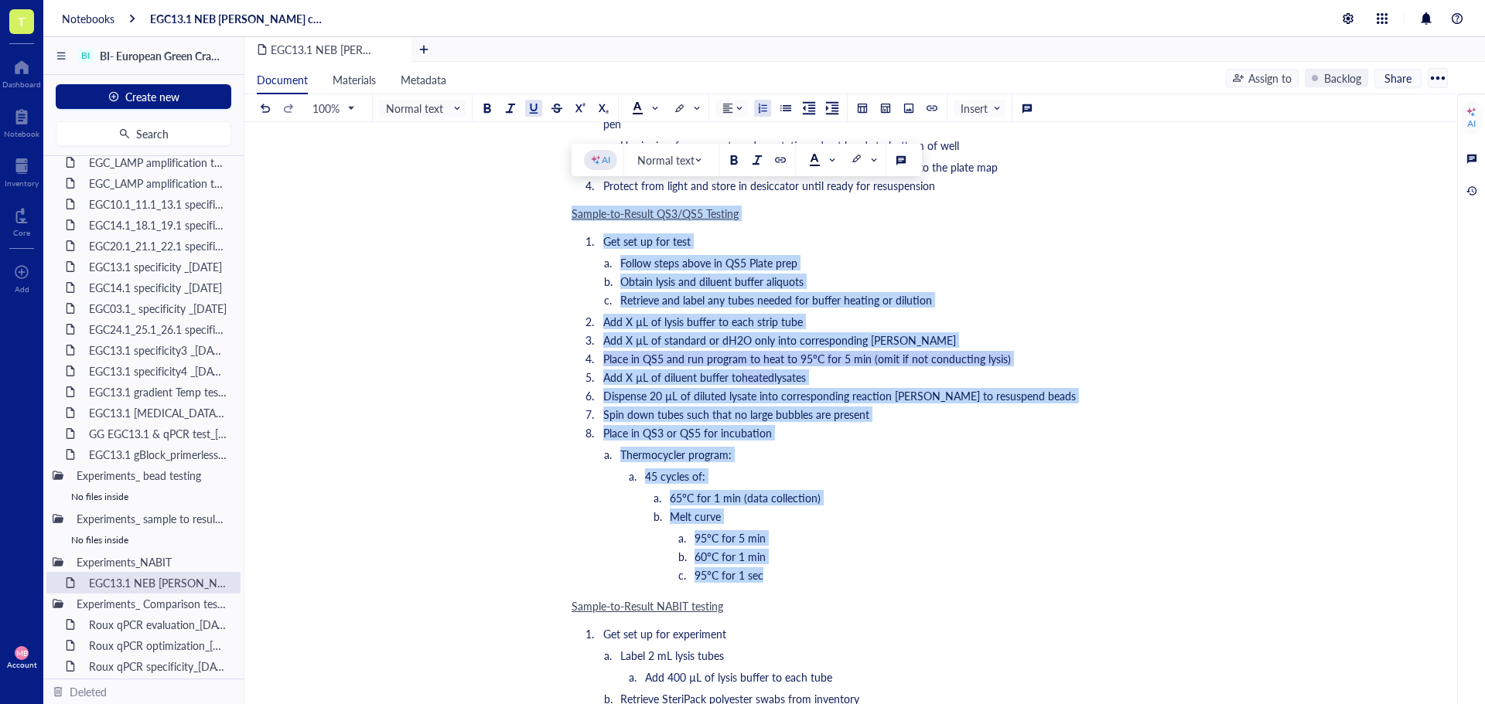
drag, startPoint x: 572, startPoint y: 201, endPoint x: 809, endPoint y: 558, distance: 428.5
click at [809, 558] on div "﻿ Relevant files: ﻿ ﻿ Purpose: Evaluate the amplification performance of the EG…" at bounding box center [846, 249] width 551 height 3313
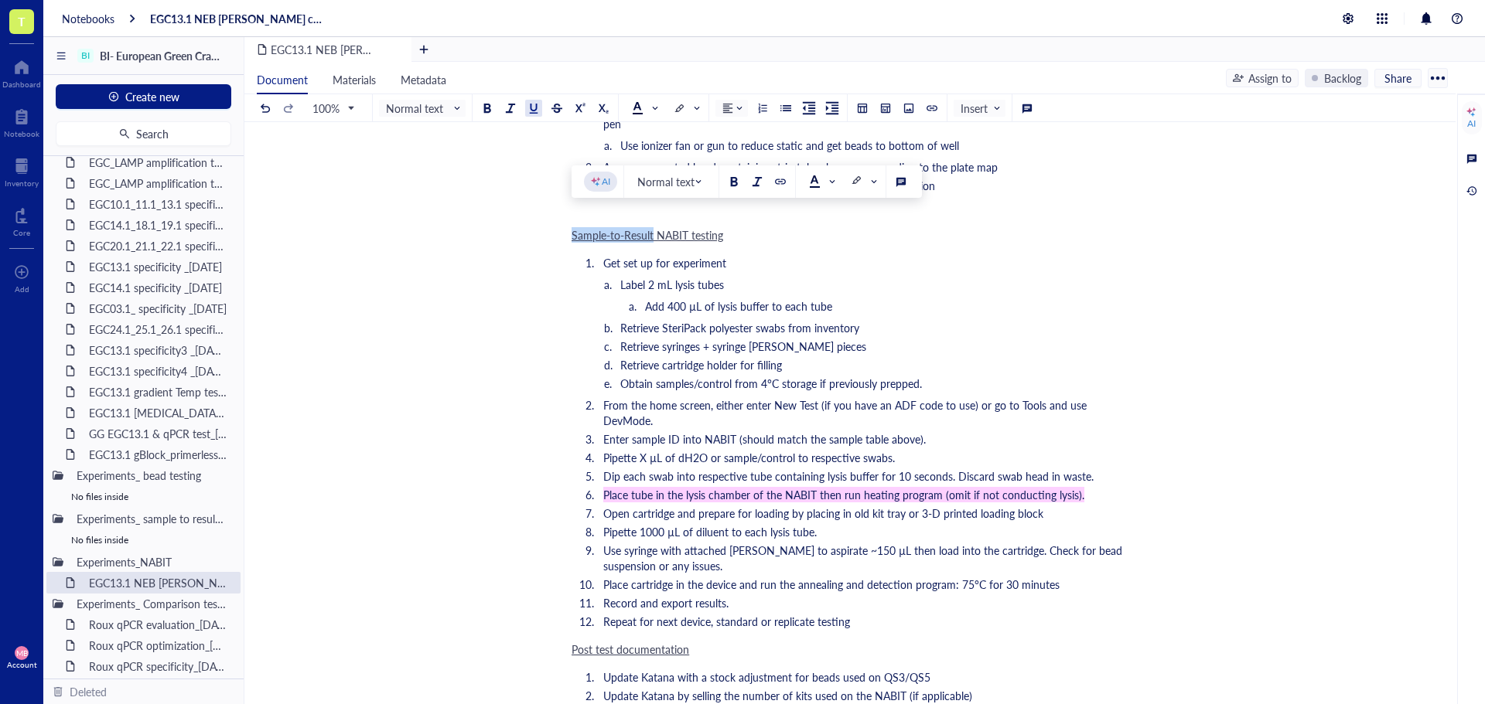
drag, startPoint x: 654, startPoint y: 218, endPoint x: 574, endPoint y: 216, distance: 80.5
click at [574, 227] on span "Sample-to-Result NABIT testing" at bounding box center [647, 234] width 152 height 15
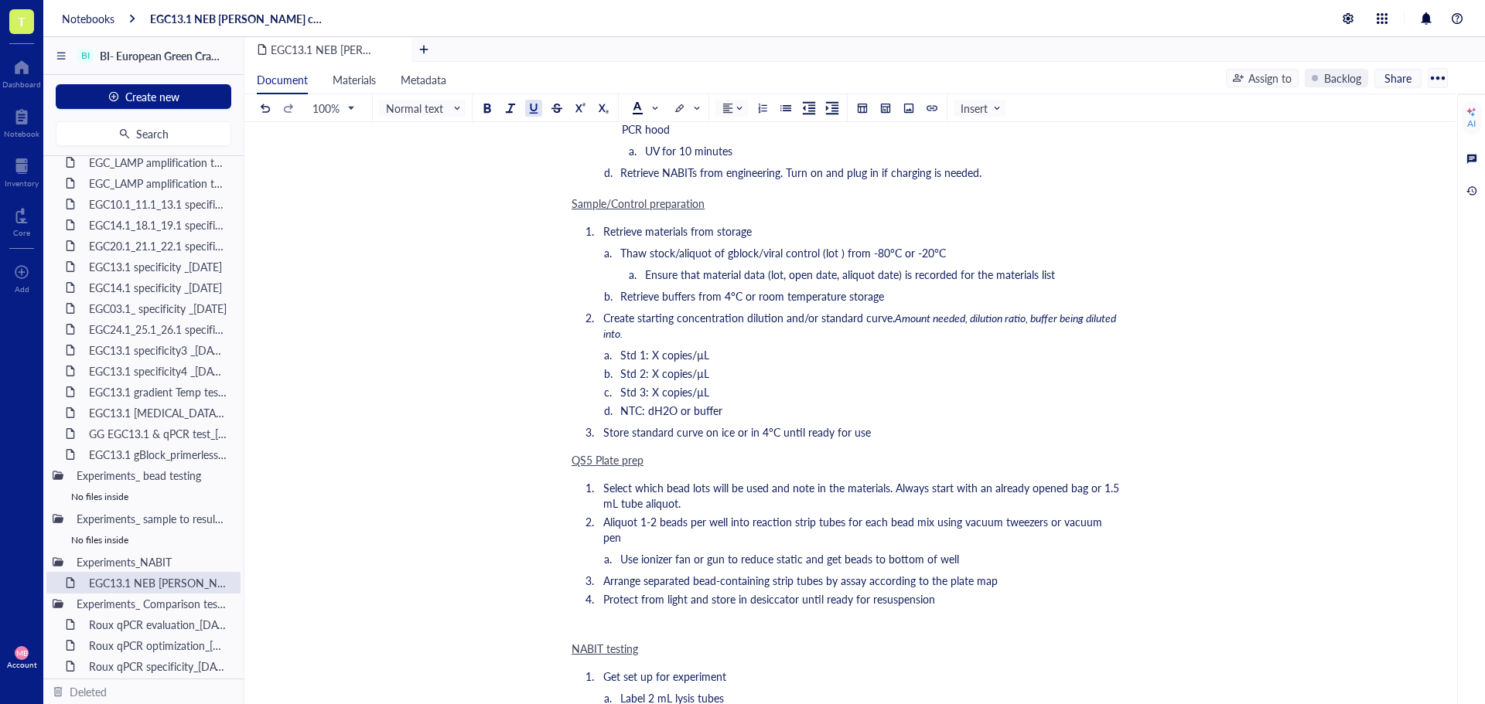
scroll to position [1237, 0]
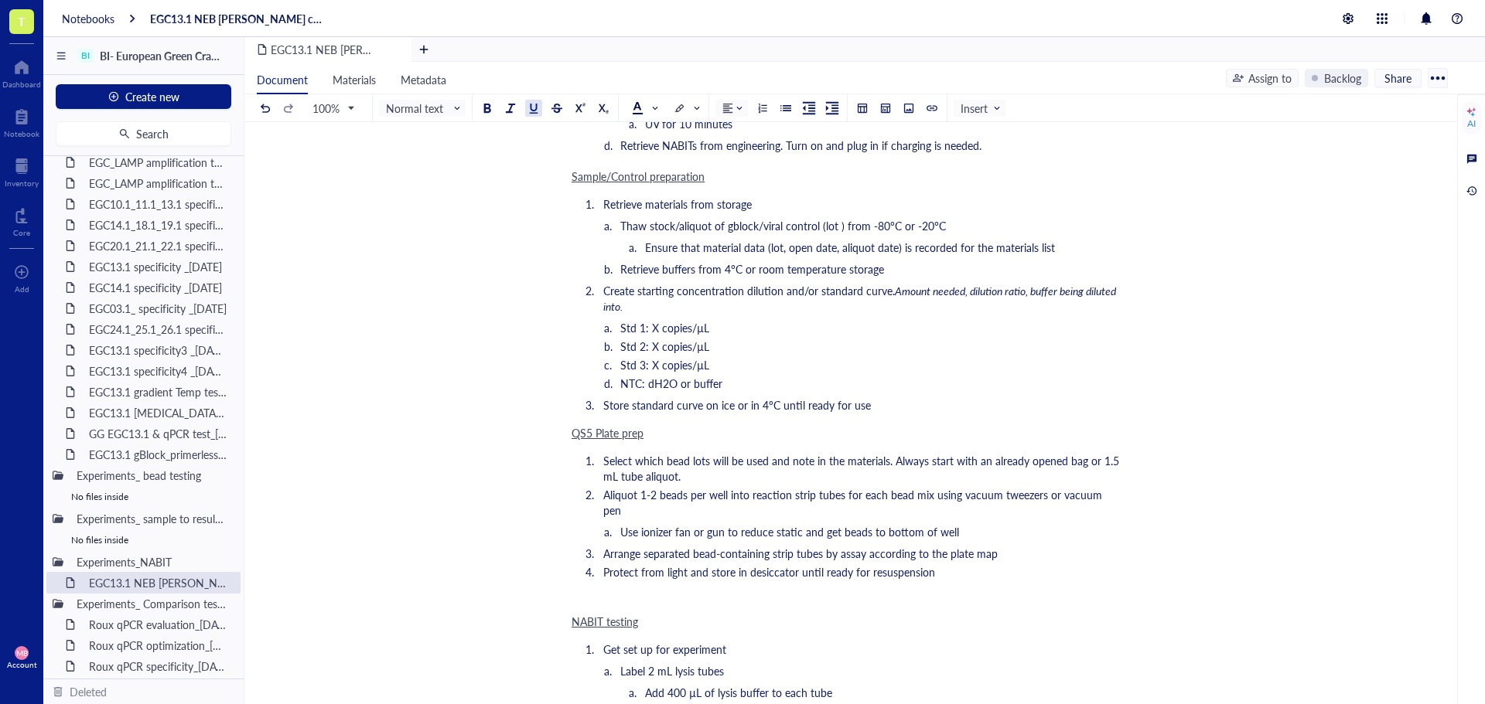
drag, startPoint x: 571, startPoint y: 436, endPoint x: 851, endPoint y: 532, distance: 296.6
click at [851, 532] on div "EGC13.1 NEB PB NABIT cartridge test_01OCT25 EGC13.1 NEB PB NABIT cartridge test…" at bounding box center [846, 421] width 1205 height 2999
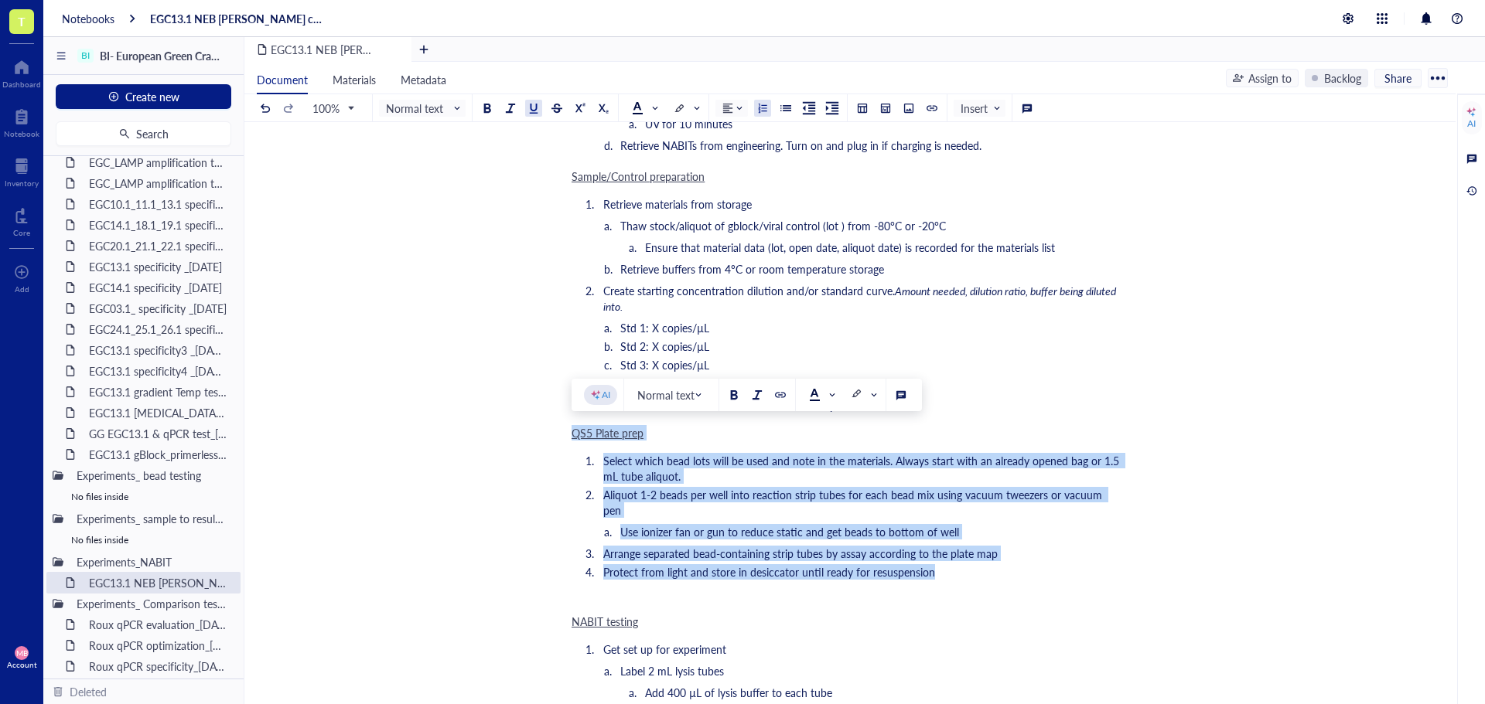
drag, startPoint x: 935, startPoint y: 558, endPoint x: 563, endPoint y: 434, distance: 392.2
click at [563, 434] on div "EGC13.1 NEB PB NABIT cartridge test_01OCT25 EGC13.1 NEB PB NABIT cartridge test…" at bounding box center [846, 421] width 1205 height 2999
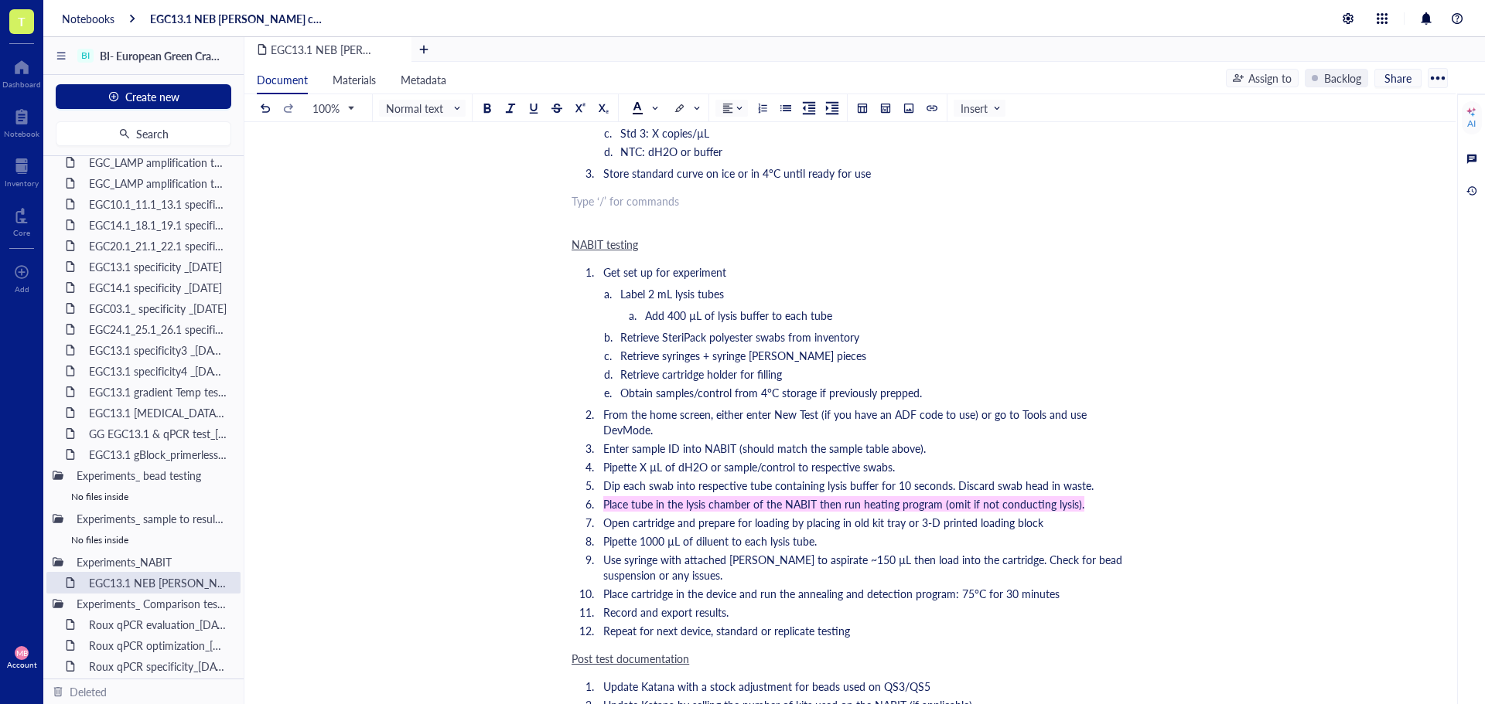
scroll to position [1546, 0]
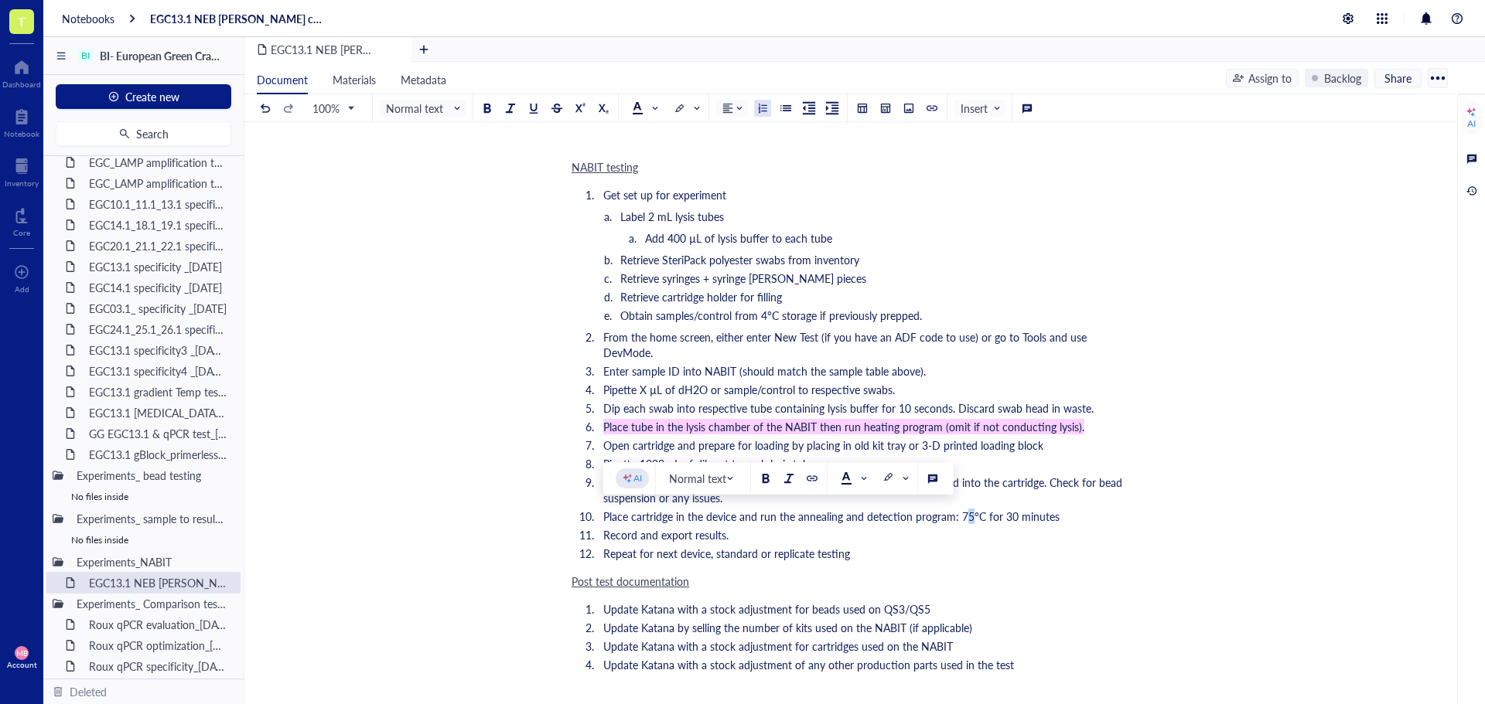
click at [966, 516] on span "Place cartridge in the device and run the annealing and detection program: 75°C…" at bounding box center [831, 516] width 456 height 15
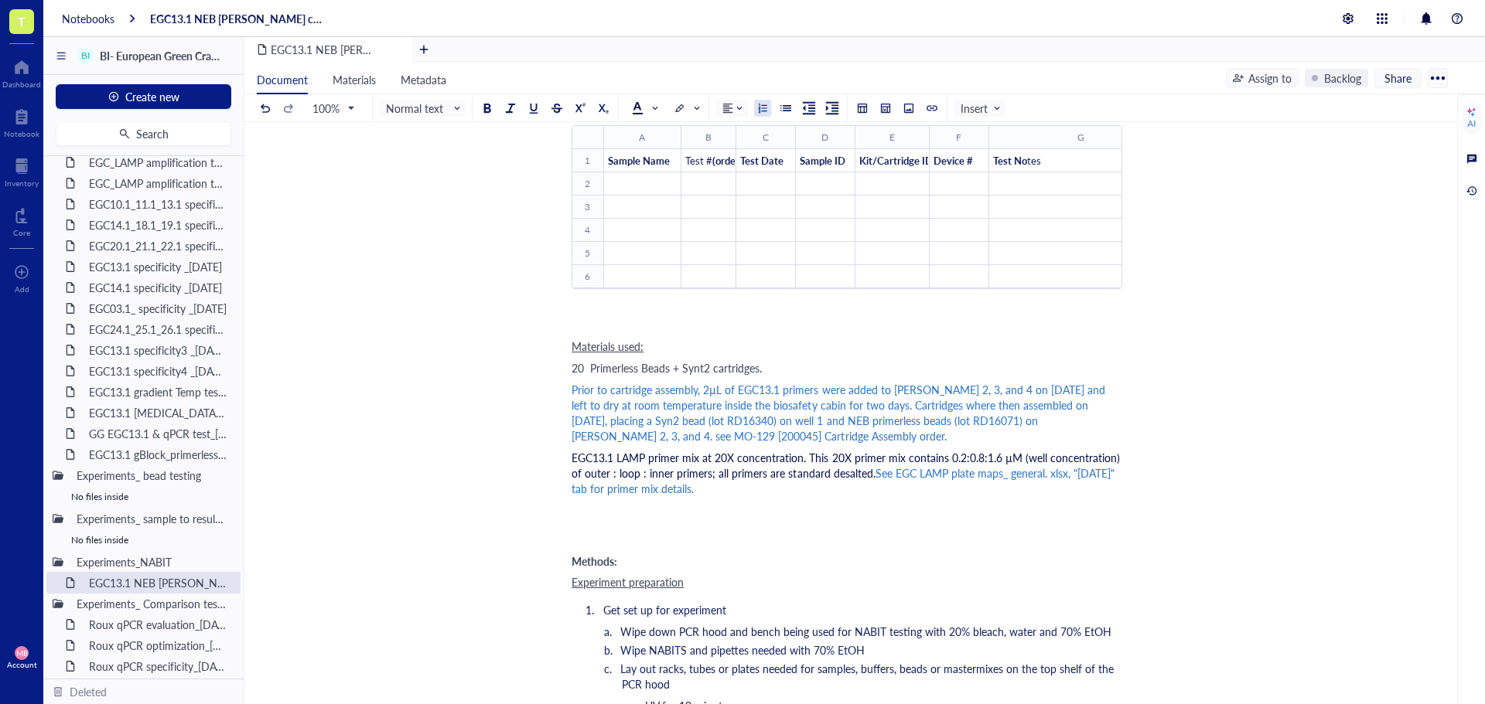
scroll to position [619, 0]
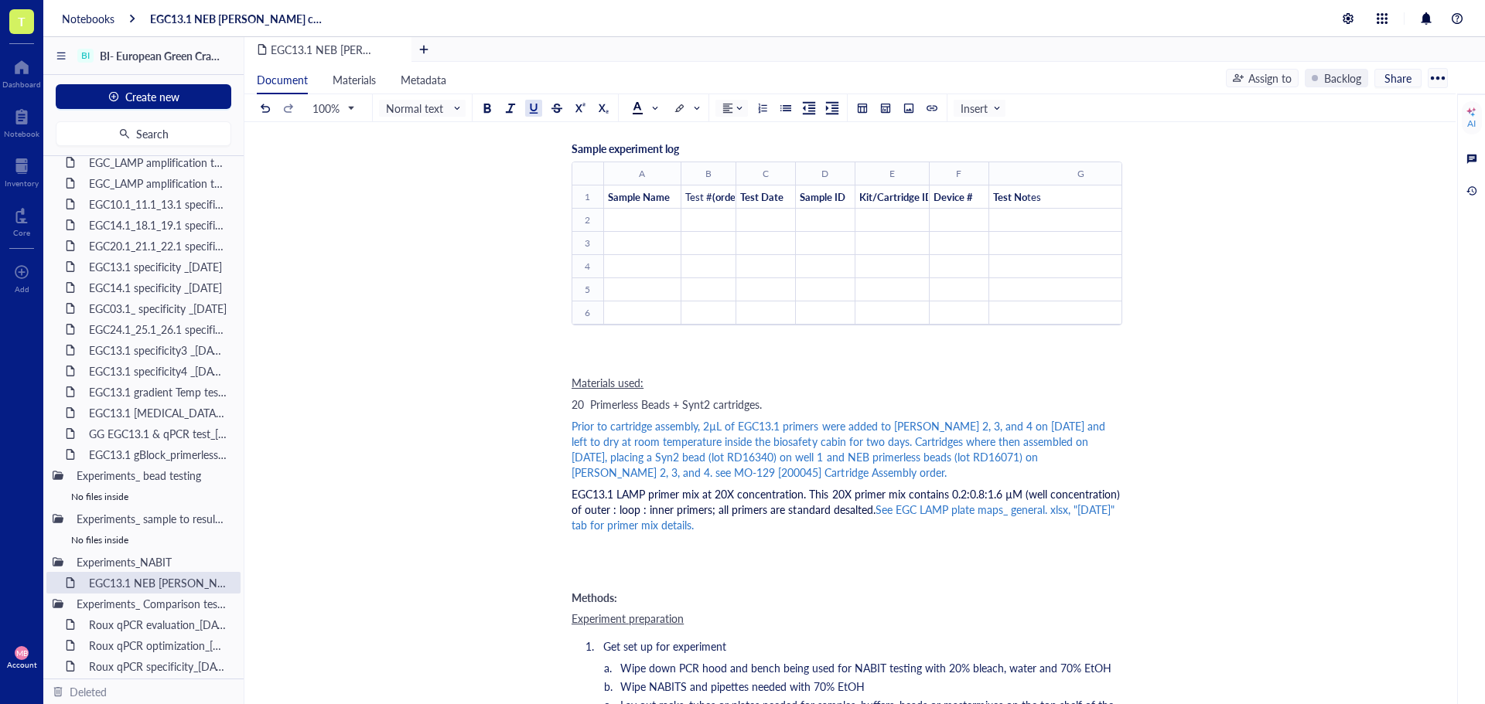
click at [616, 384] on span "Materials used:" at bounding box center [607, 382] width 72 height 15
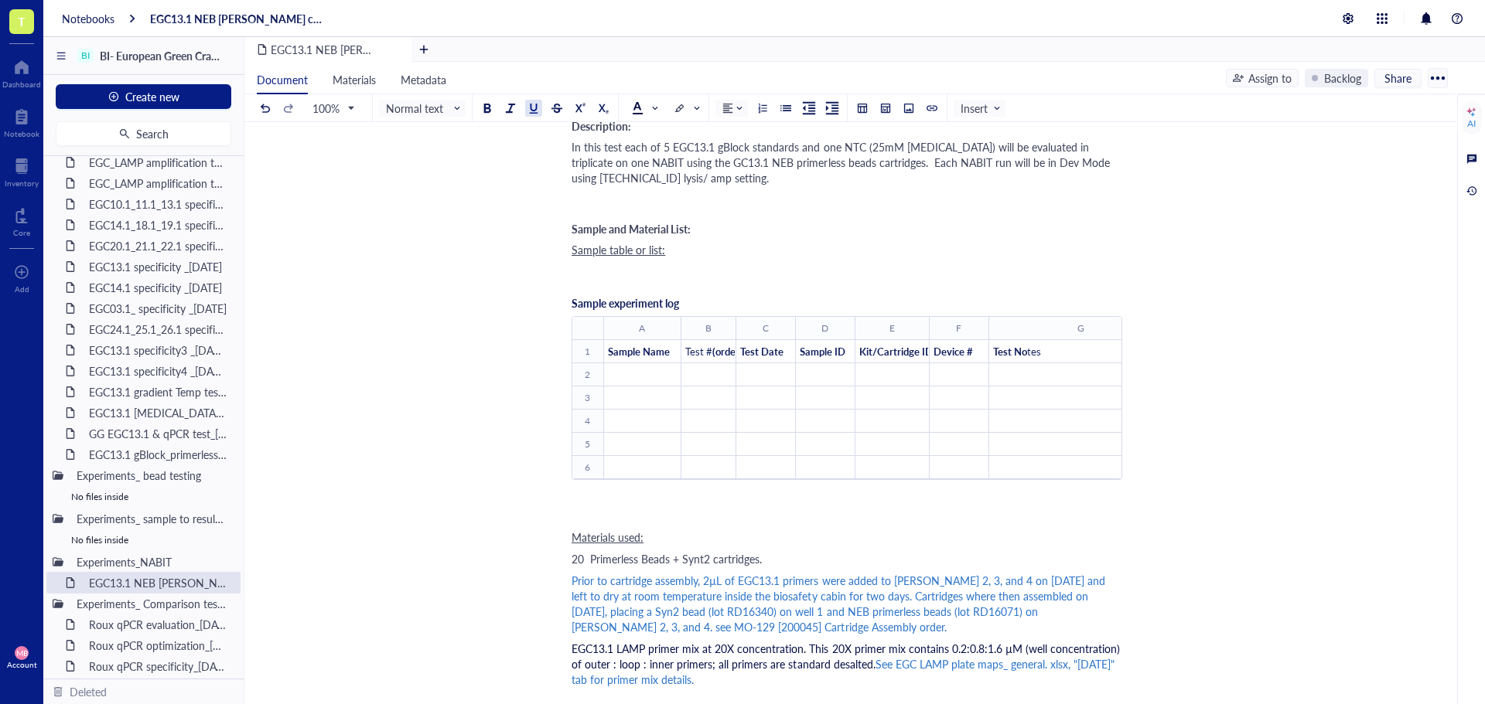
scroll to position [387, 0]
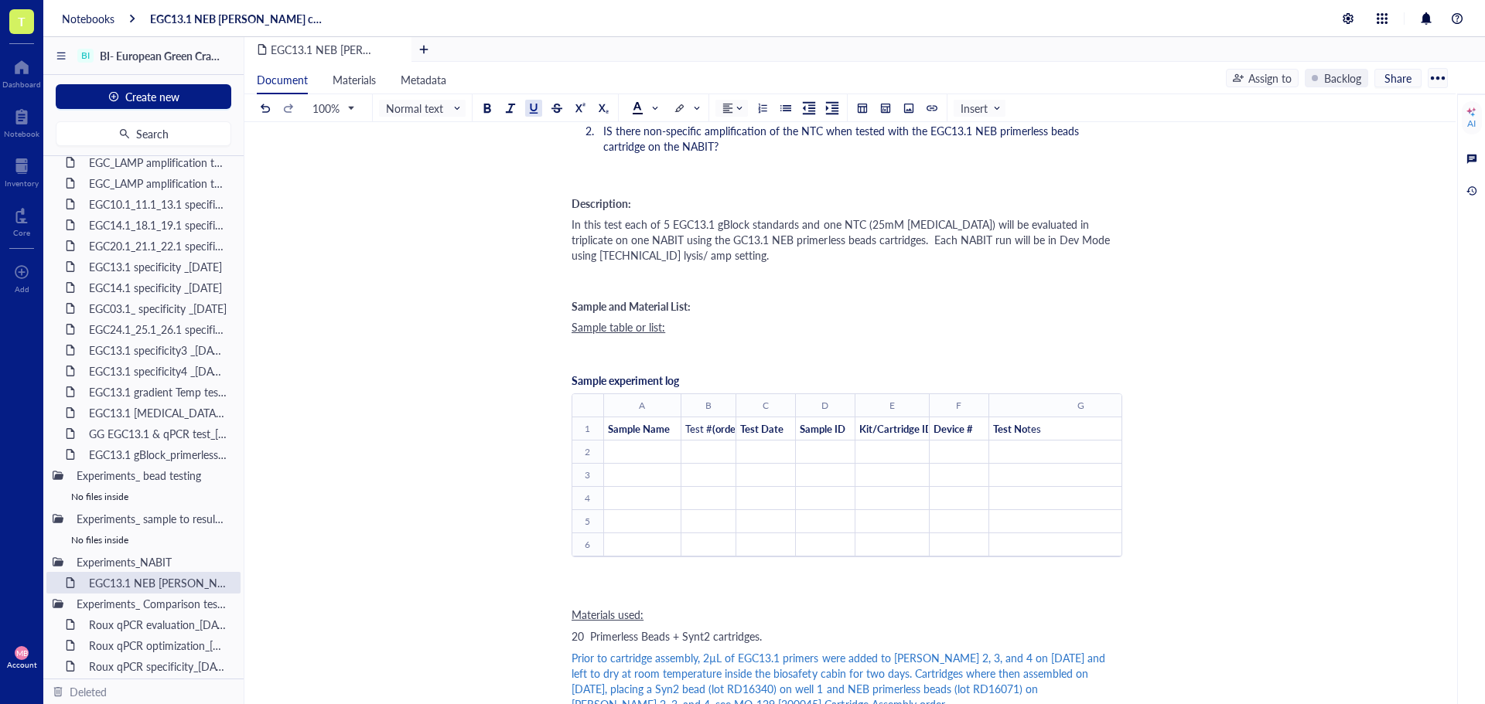
click at [571, 379] on span "Sample experiment log" at bounding box center [624, 380] width 107 height 15
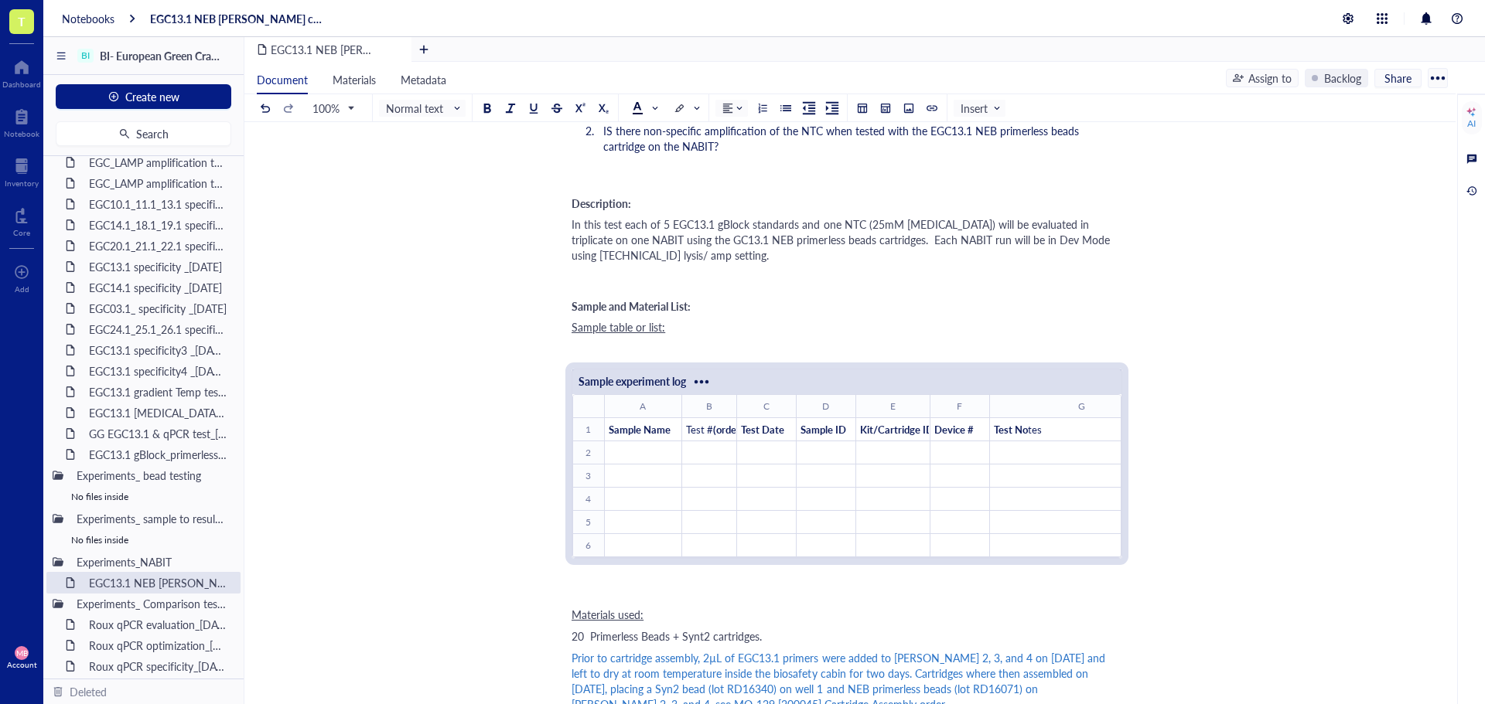
drag, startPoint x: 1110, startPoint y: 376, endPoint x: 709, endPoint y: 389, distance: 401.5
click at [709, 389] on div "Sample experiment log" at bounding box center [846, 382] width 549 height 25
click at [704, 382] on div at bounding box center [701, 382] width 25 height 25
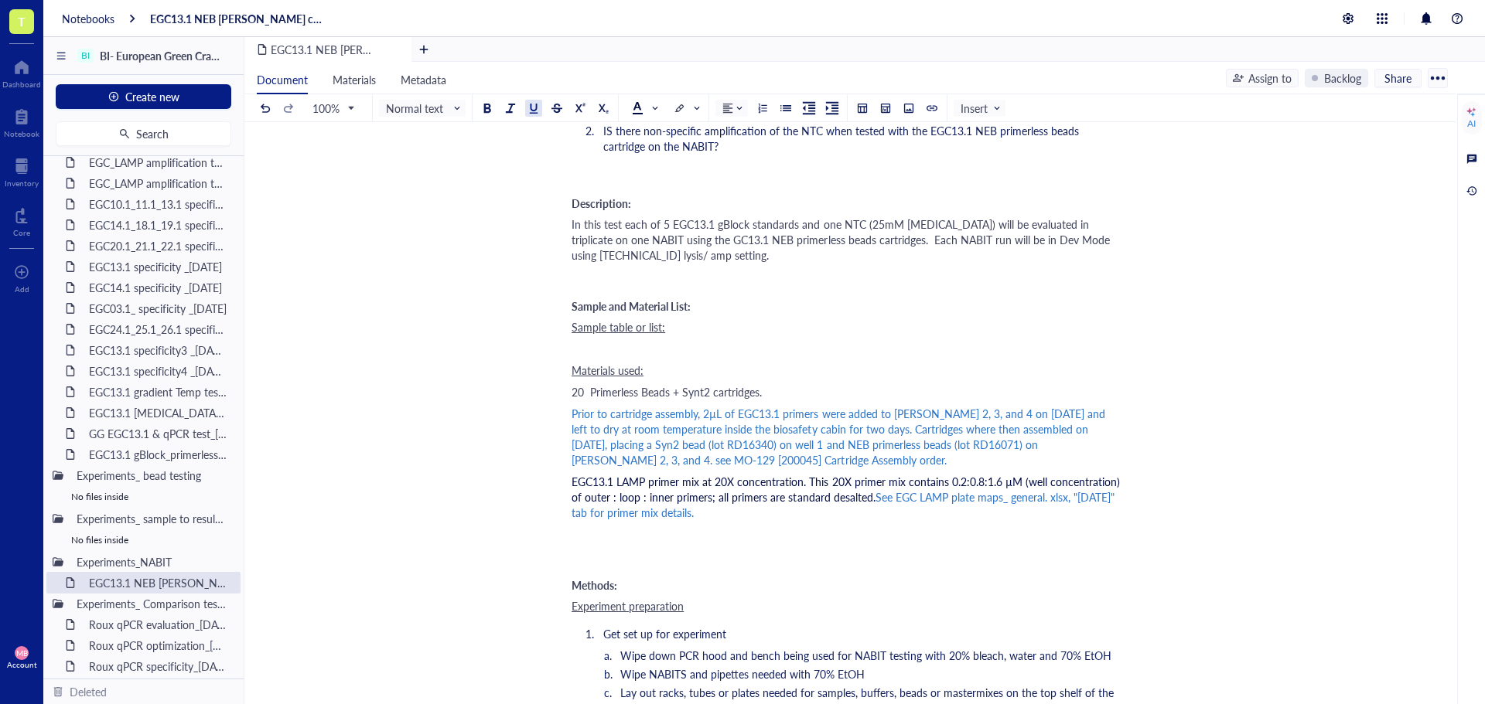
click at [596, 346] on div "﻿" at bounding box center [846, 348] width 551 height 15
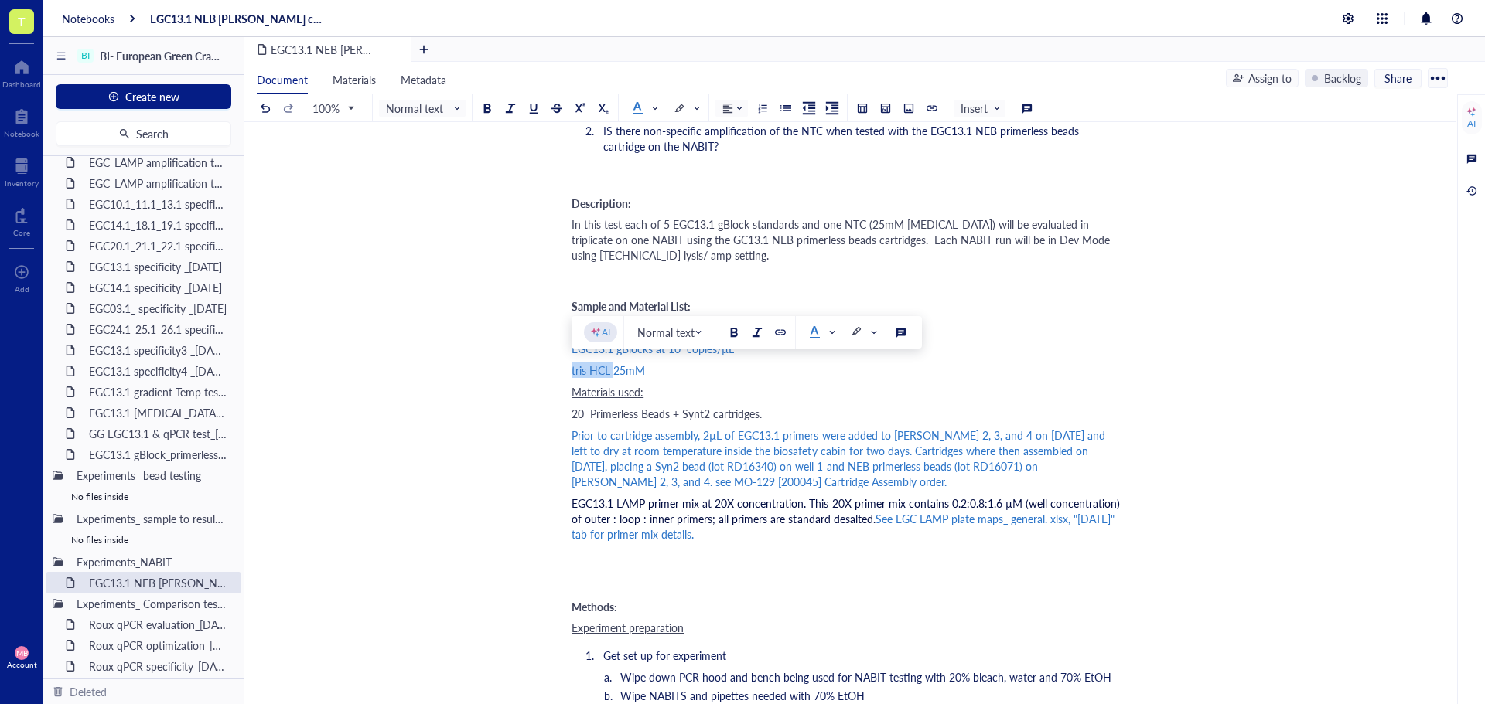
drag, startPoint x: 614, startPoint y: 370, endPoint x: 569, endPoint y: 370, distance: 44.8
click at [618, 376] on div "25mM" at bounding box center [846, 370] width 551 height 15
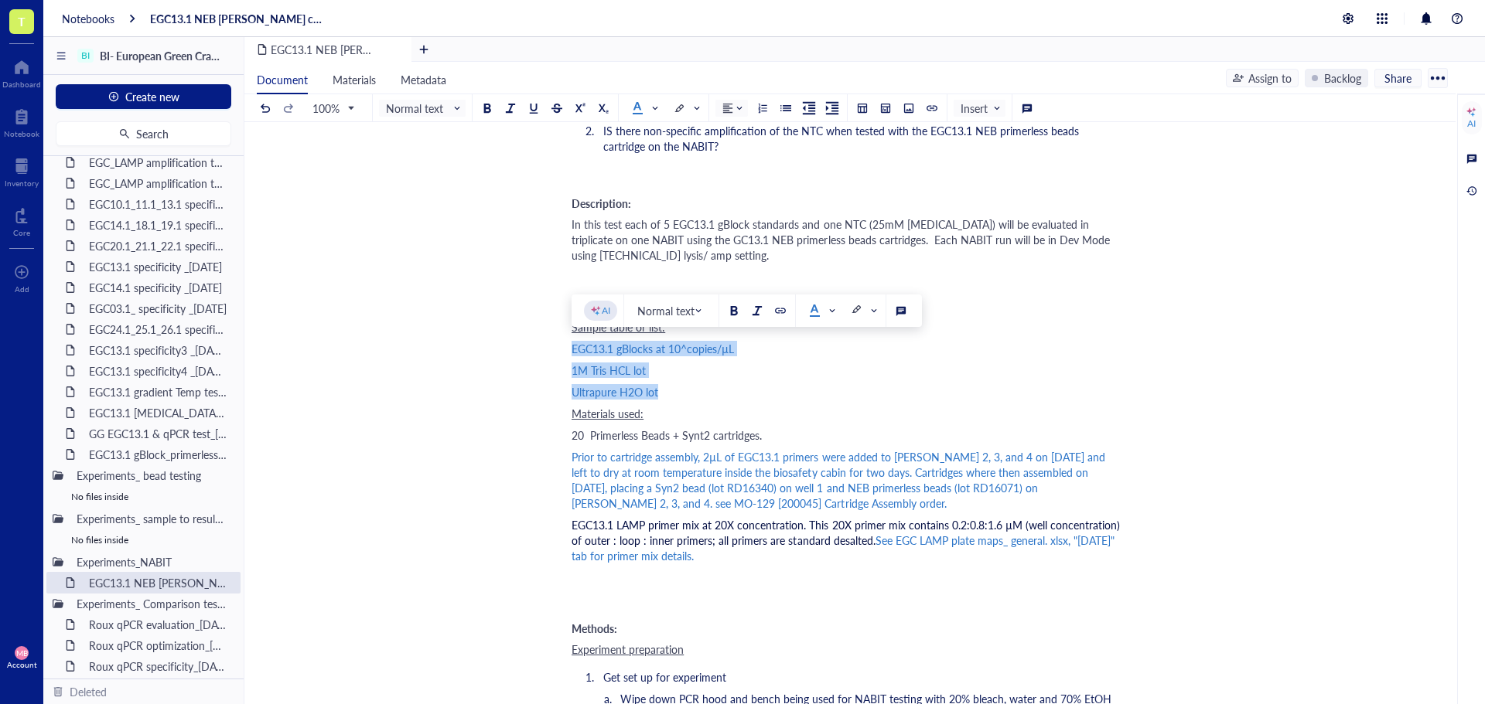
drag, startPoint x: 658, startPoint y: 389, endPoint x: 572, endPoint y: 351, distance: 93.8
click at [636, 111] on div at bounding box center [637, 107] width 11 height 11
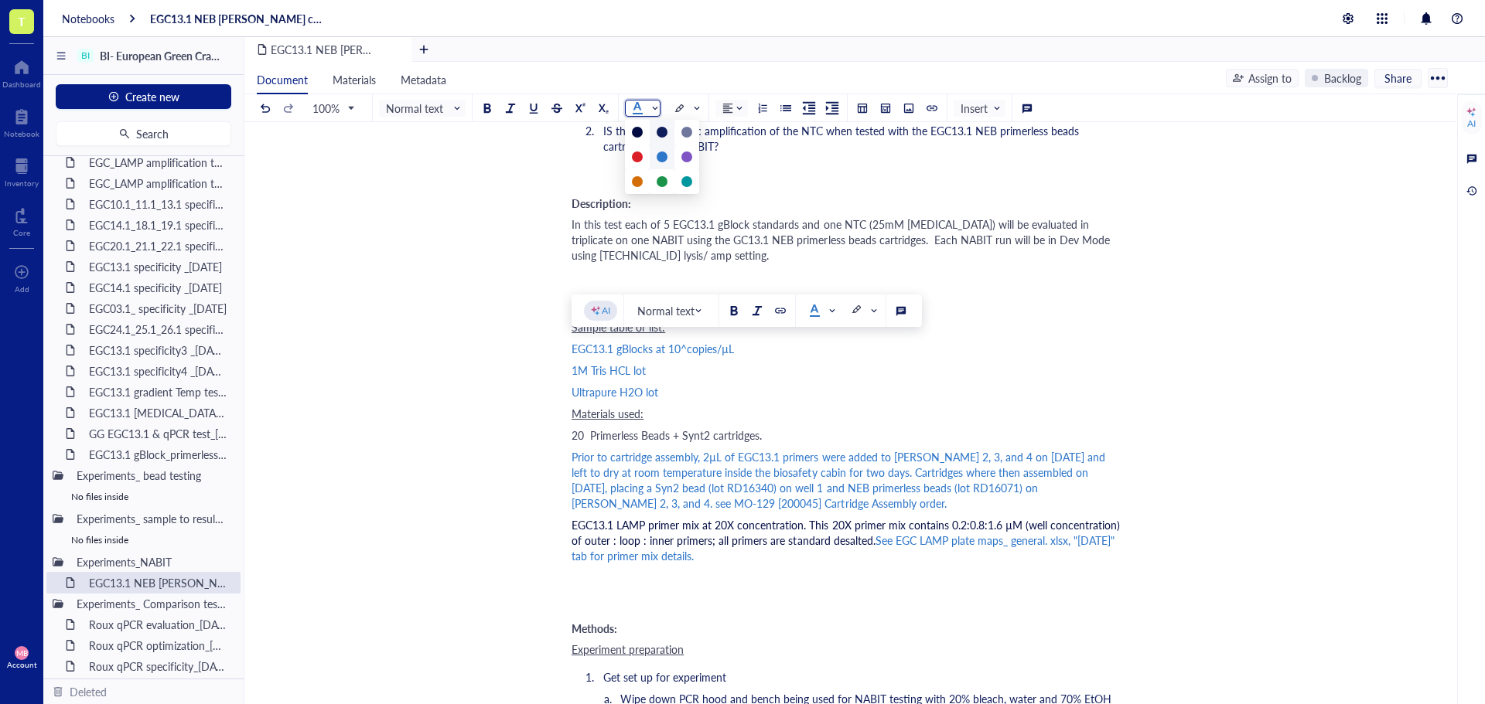
click at [666, 131] on div at bounding box center [661, 132] width 11 height 11
click at [675, 368] on div "1M Tris HCL lot" at bounding box center [846, 370] width 551 height 15
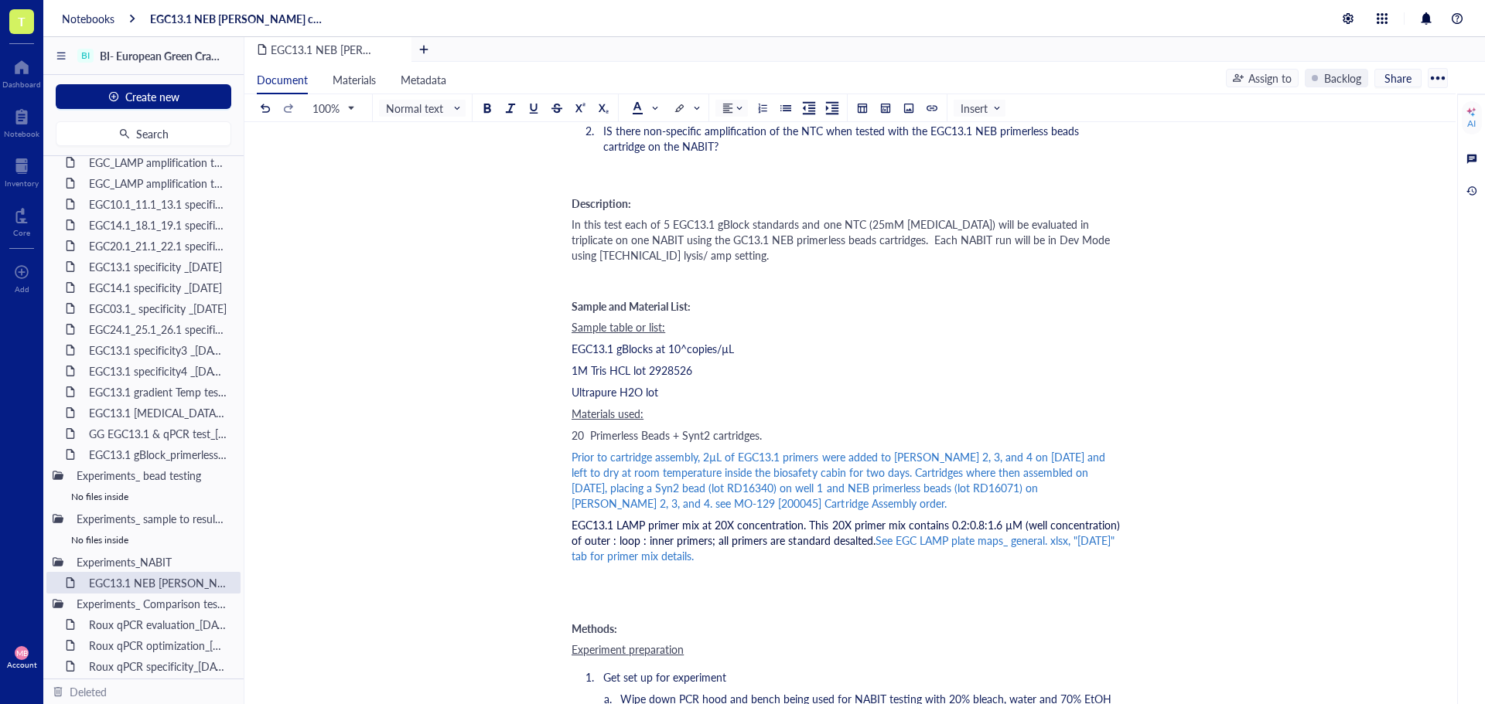
click at [650, 369] on span "1M Tris HCL lot 2928526" at bounding box center [631, 370] width 121 height 15
drag, startPoint x: 651, startPoint y: 369, endPoint x: 713, endPoint y: 368, distance: 61.9
click at [713, 368] on div "1M Tris HCL lot 2928526" at bounding box center [846, 370] width 551 height 15
click at [706, 384] on div "Ultrapure H2O lot" at bounding box center [846, 391] width 551 height 15
drag, startPoint x: 711, startPoint y: 397, endPoint x: 661, endPoint y: 397, distance: 49.5
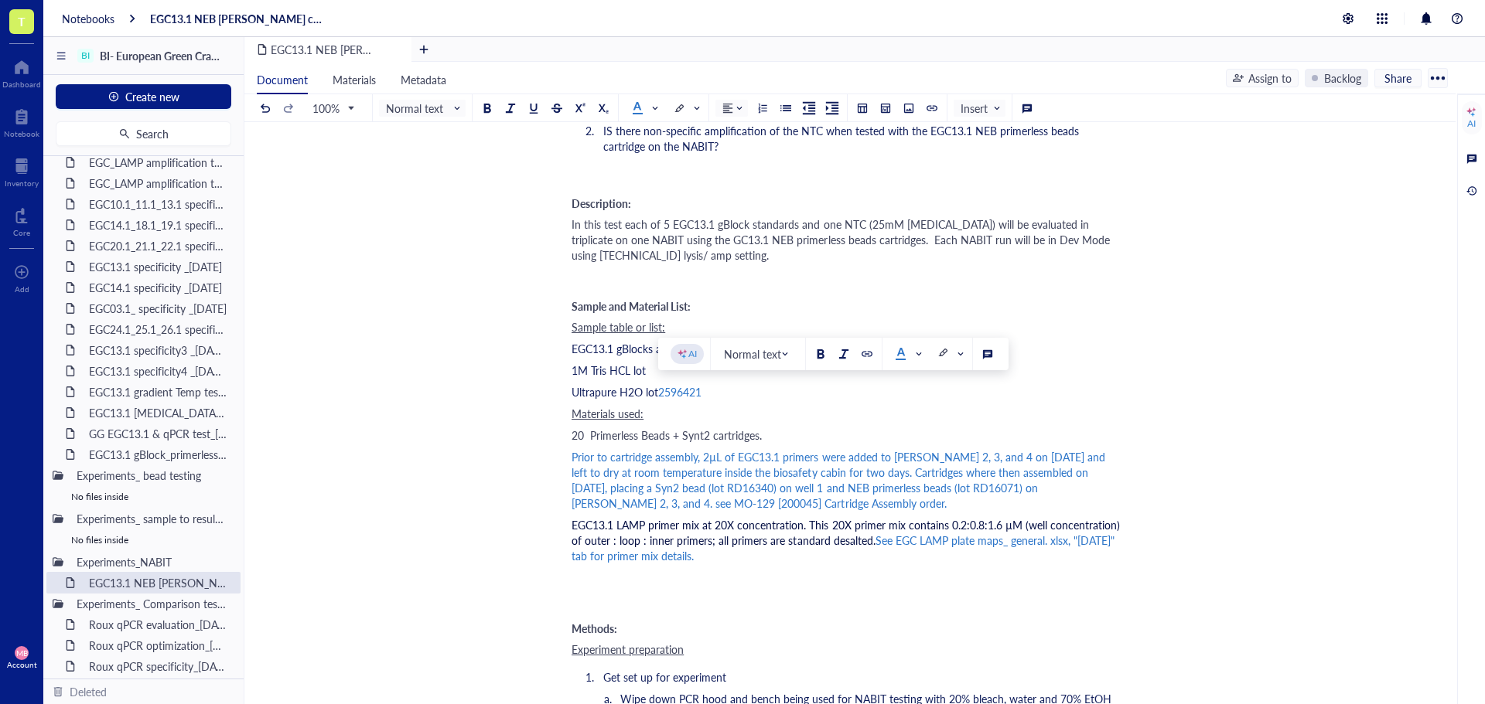
click at [661, 397] on div "Ultrapure H2O lot 2596421" at bounding box center [846, 391] width 551 height 15
click at [653, 111] on span at bounding box center [644, 108] width 25 height 12
click at [639, 136] on div at bounding box center [637, 132] width 11 height 11
click at [856, 406] on div "Materials used:" at bounding box center [846, 413] width 551 height 15
click at [623, 369] on span "1M Tris HCL lot" at bounding box center [608, 370] width 74 height 15
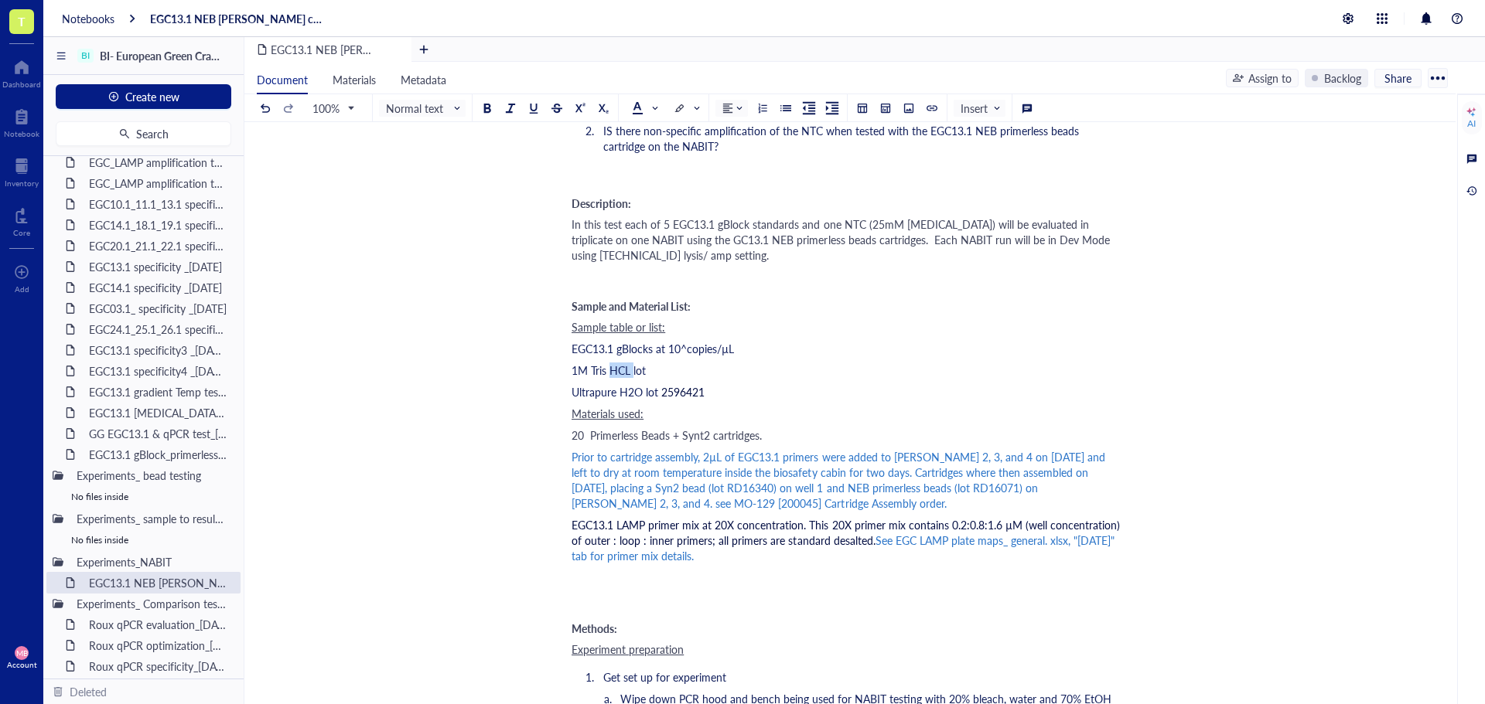
click at [623, 369] on span "1M Tris HCL lot" at bounding box center [608, 370] width 74 height 15
click at [695, 107] on span at bounding box center [685, 108] width 25 height 15
click at [699, 131] on div at bounding box center [703, 132] width 11 height 11
click at [841, 396] on div "Ultrapure H2O lot 2596421" at bounding box center [846, 391] width 551 height 15
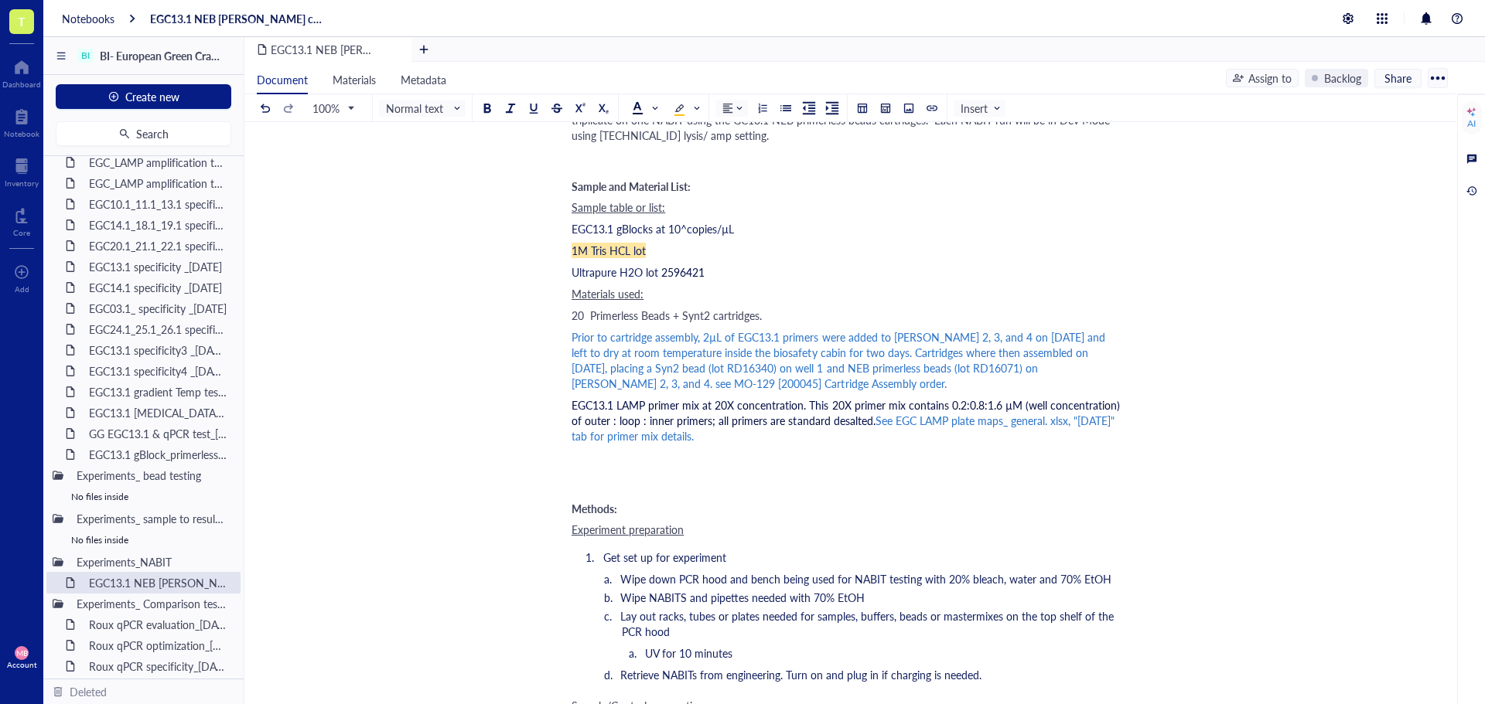
scroll to position [541, 0]
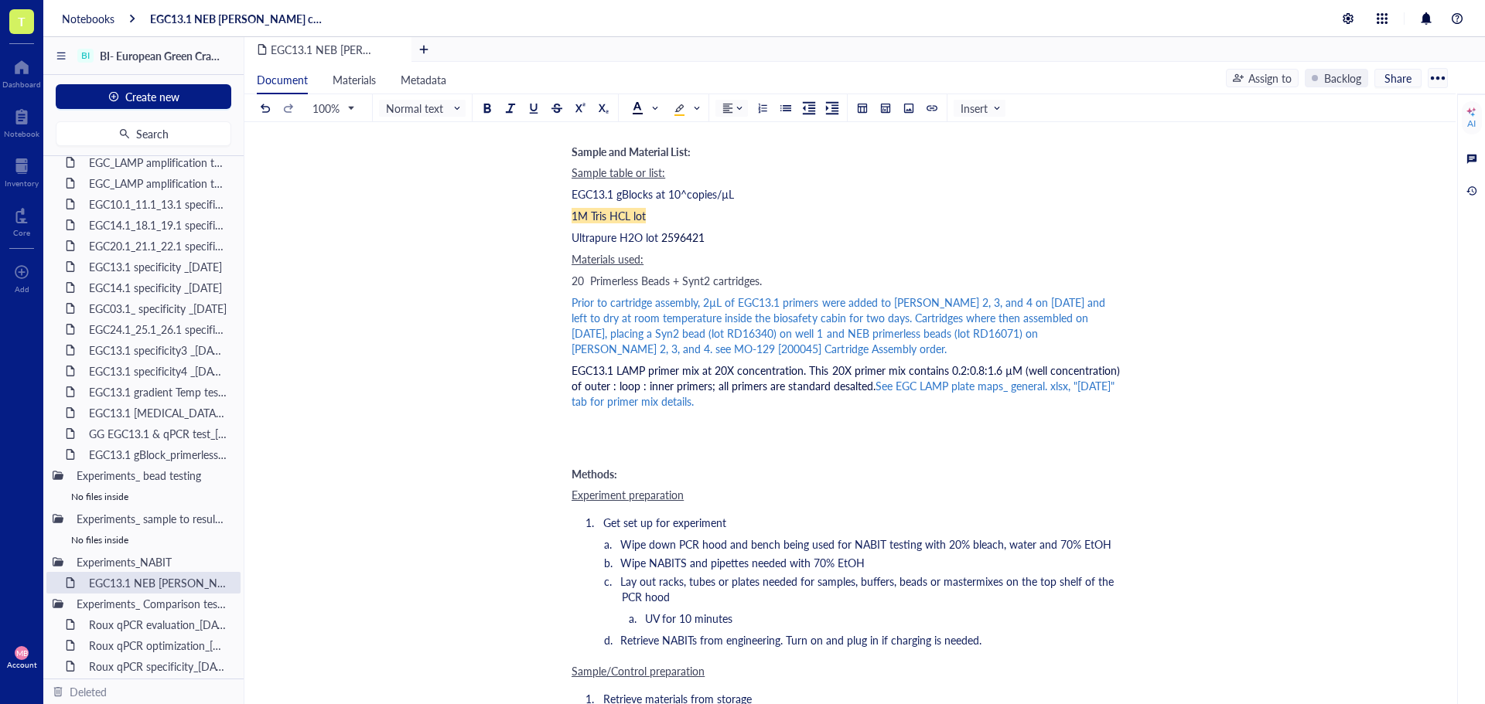
click at [804, 404] on div "EGC13.1 LAMP primer mix at 20X concentration. This 20X primer mix contains 0.2:…" at bounding box center [846, 386] width 551 height 46
click at [588, 430] on div "﻿" at bounding box center [846, 422] width 551 height 15
click at [740, 415] on div "NABITB XX" at bounding box center [846, 422] width 551 height 15
click at [602, 426] on span "NABITB XX" at bounding box center [599, 422] width 56 height 15
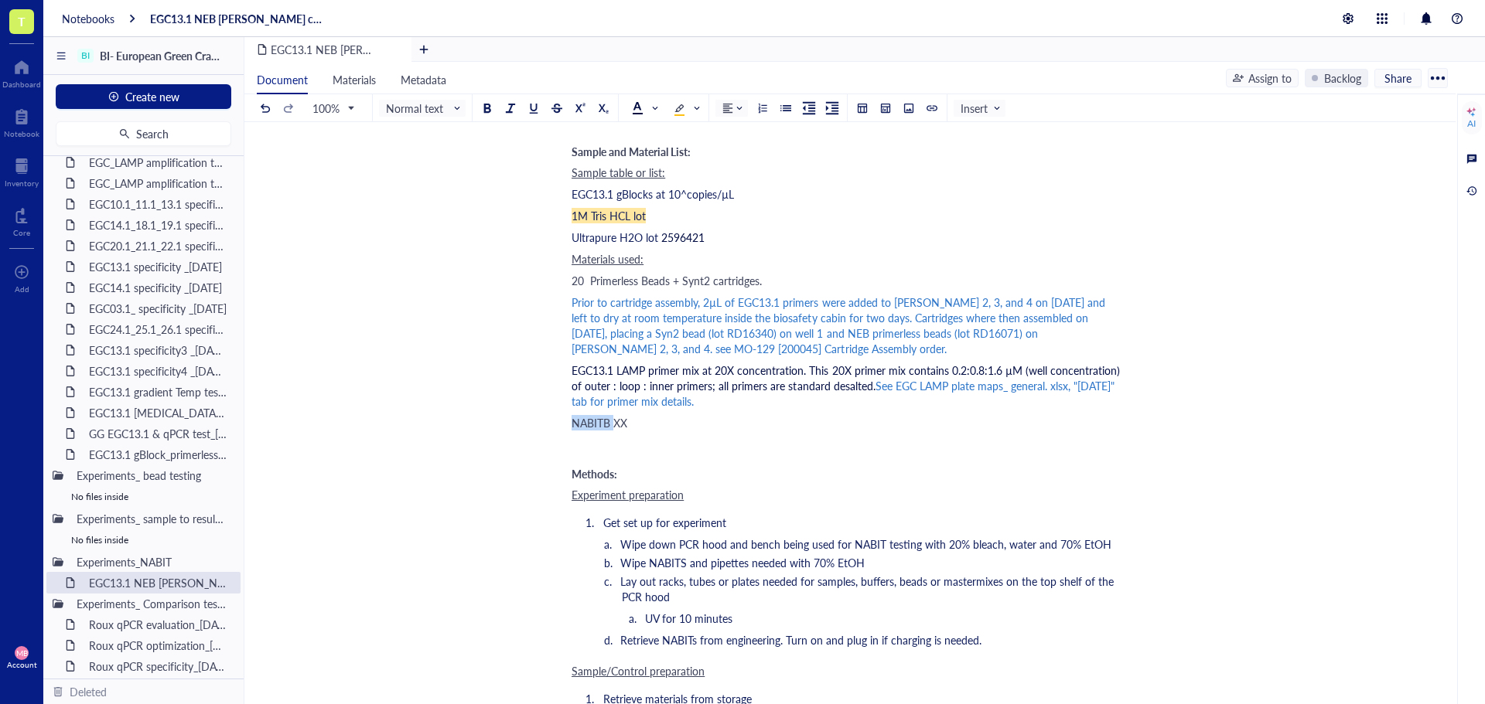
click at [602, 426] on span "NABITB XX" at bounding box center [599, 422] width 56 height 15
click at [682, 111] on div at bounding box center [678, 109] width 11 height 11
click at [825, 448] on div "﻿" at bounding box center [846, 444] width 551 height 15
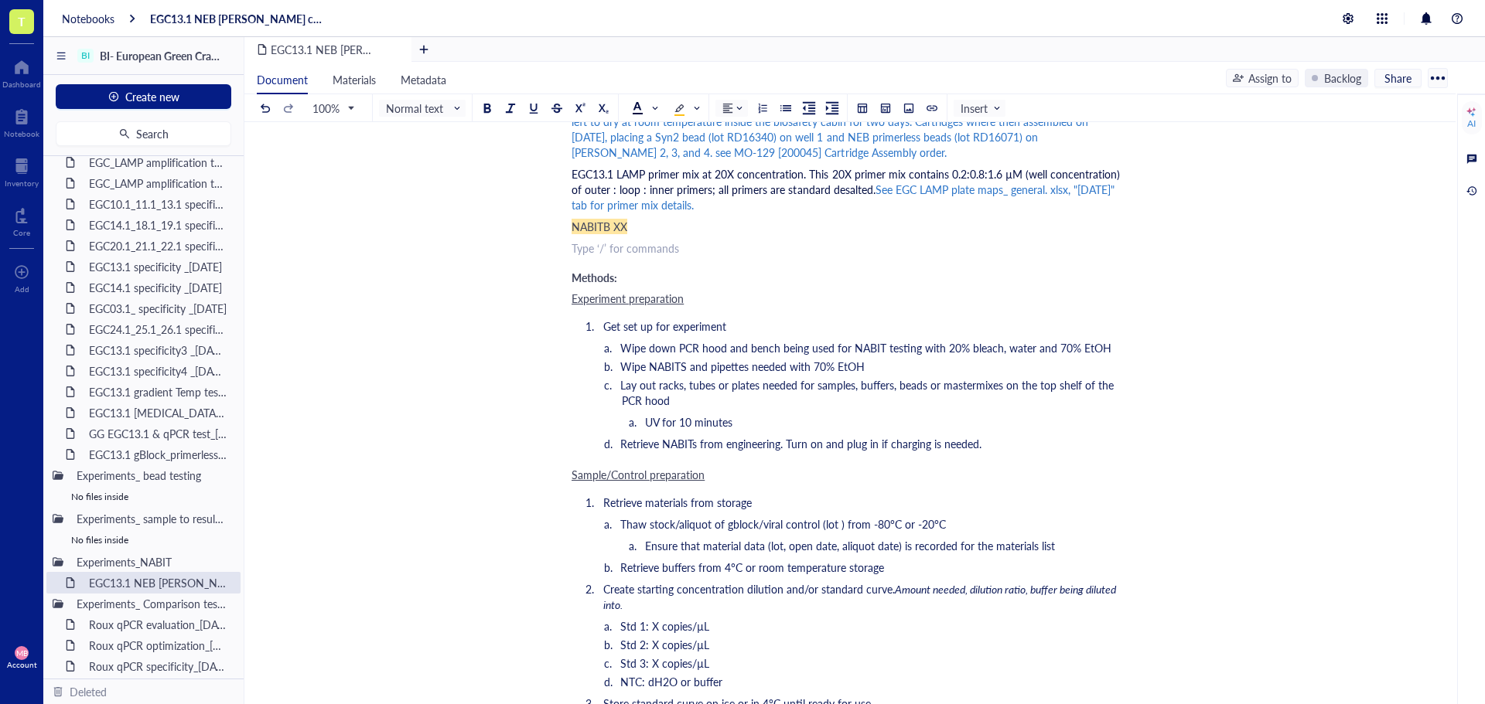
scroll to position [773, 0]
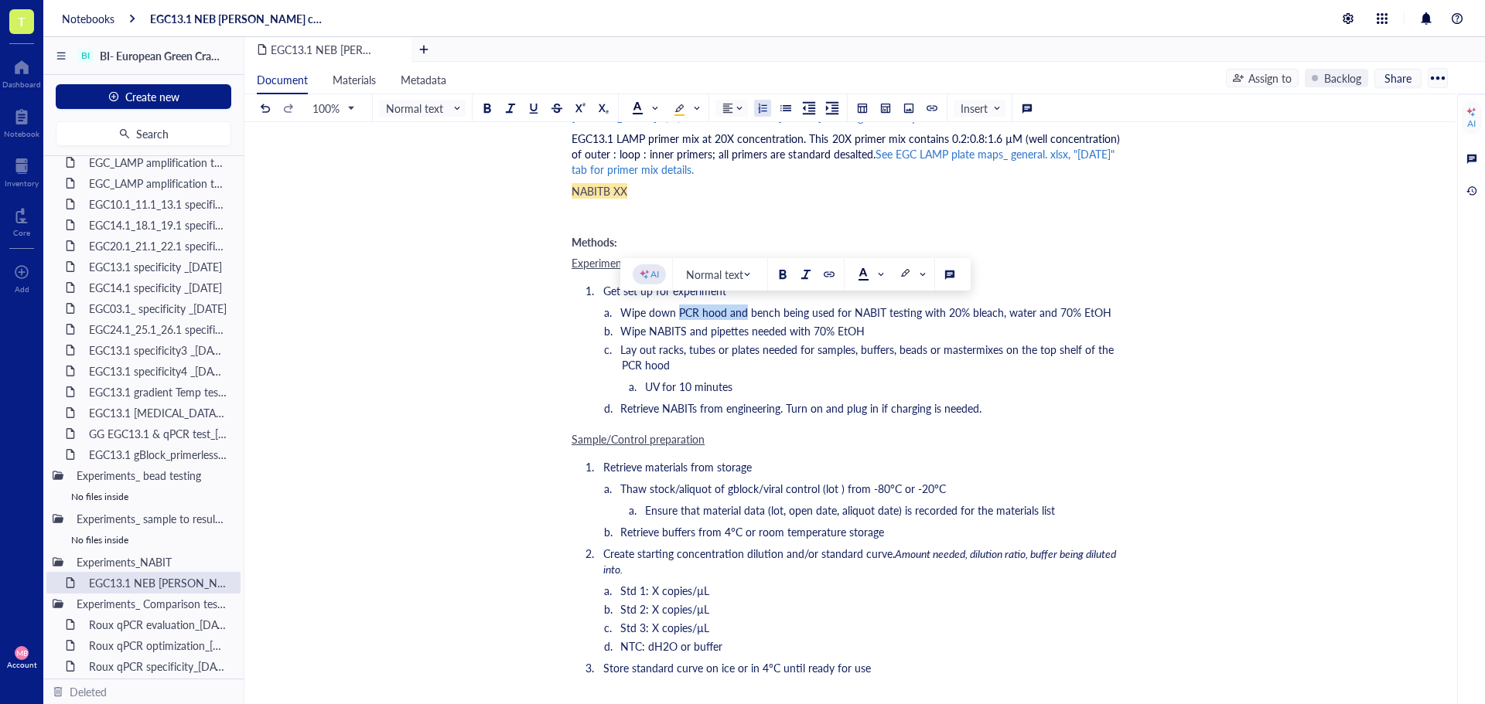
drag, startPoint x: 746, startPoint y: 312, endPoint x: 677, endPoint y: 311, distance: 68.8
click at [677, 311] on span "Wipe down PCR hood and bench being used for NABIT testing with 20% bleach, wate…" at bounding box center [865, 312] width 491 height 15
click at [755, 332] on span "Wipe NABITS and pipettes needed with 70% EtOH" at bounding box center [742, 330] width 244 height 15
click at [687, 328] on span "Wipe NABITS and pipettes needed with 70% EtOH" at bounding box center [742, 330] width 244 height 15
click at [649, 332] on span "Wipe NABIT and pipettes needed with 70% EtOH" at bounding box center [739, 330] width 238 height 15
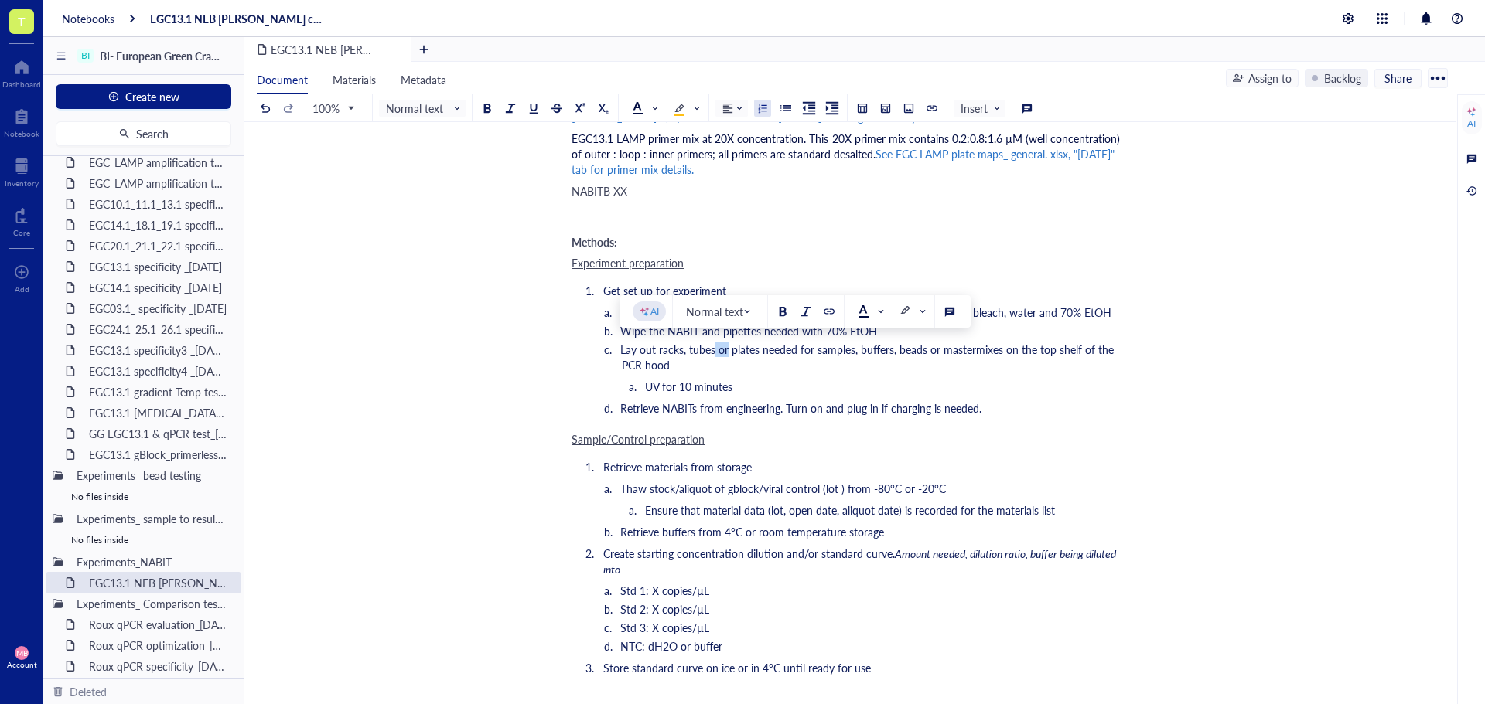
drag, startPoint x: 715, startPoint y: 350, endPoint x: 725, endPoint y: 352, distance: 10.3
click at [725, 352] on span "Lay out racks, tubes or plates needed for samples, buffers, beads or mastermixe…" at bounding box center [868, 357] width 496 height 31
click at [685, 350] on span "Lay out racks, tubes or plates needed for samples, buffers, beads or mastermixe…" at bounding box center [868, 357] width 496 height 31
drag, startPoint x: 775, startPoint y: 353, endPoint x: 731, endPoint y: 354, distance: 43.3
click at [731, 354] on span "Lay out racks and tubes or plates needed for samples, buffers, beads or masterm…" at bounding box center [868, 357] width 496 height 31
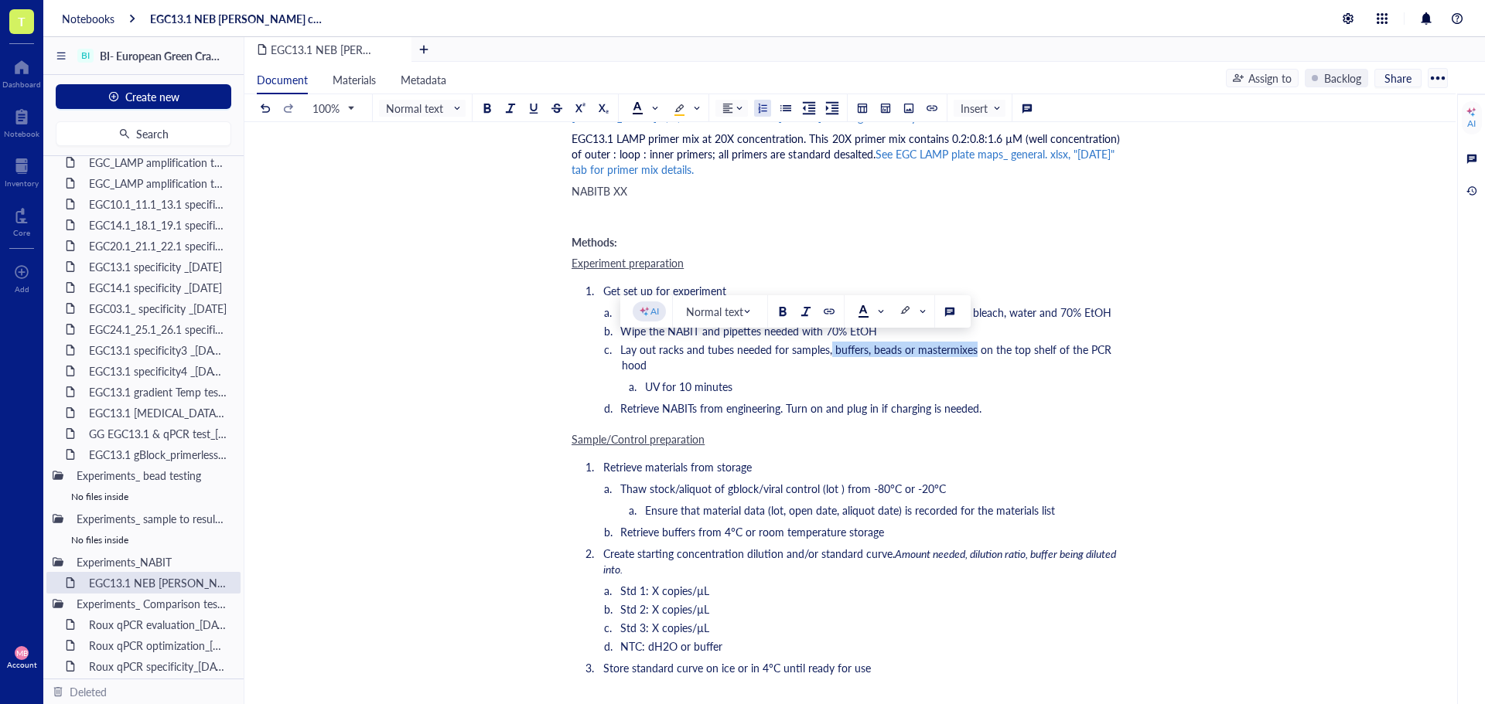
drag, startPoint x: 830, startPoint y: 350, endPoint x: 972, endPoint y: 349, distance: 141.5
click at [972, 349] on span "Lay out racks and tubes needed for samples, buffers, beads or mastermixes on th…" at bounding box center [867, 357] width 494 height 31
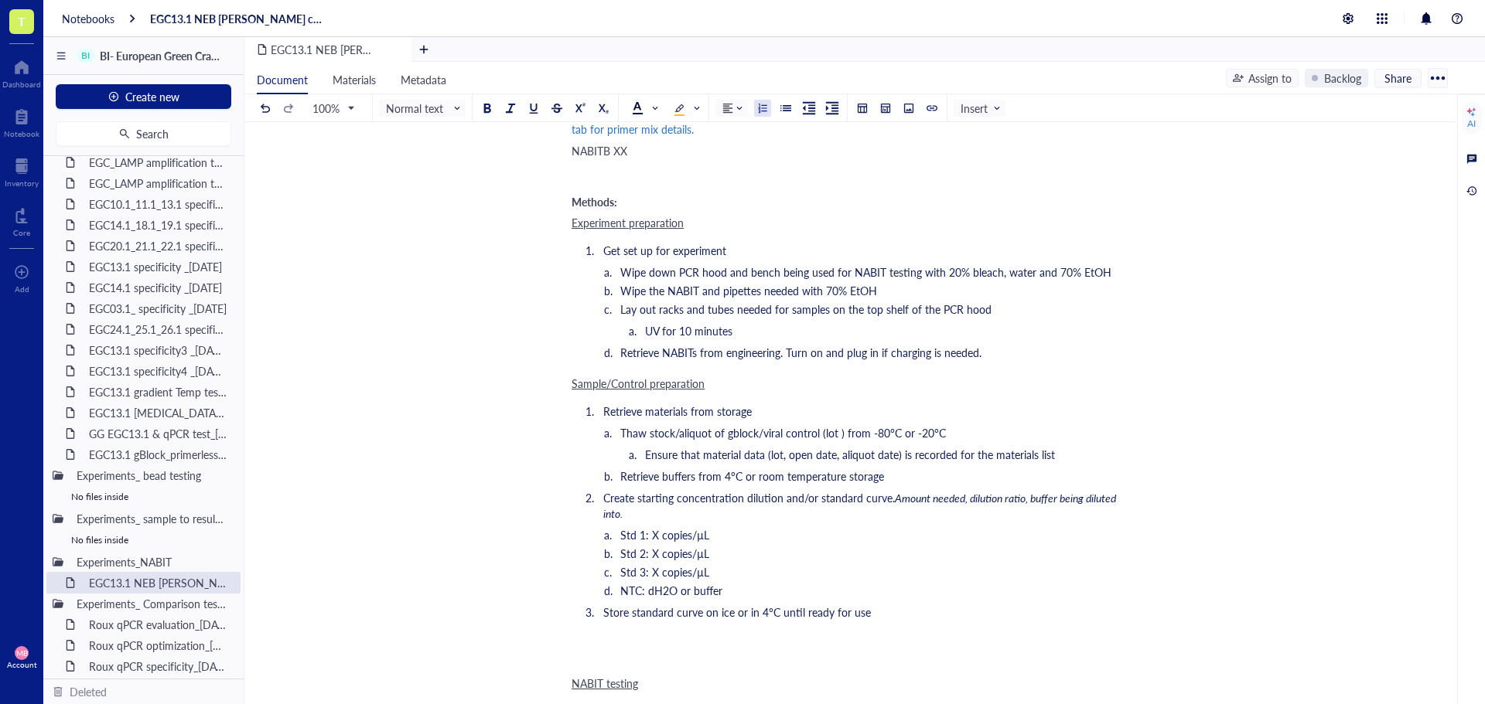
scroll to position [851, 0]
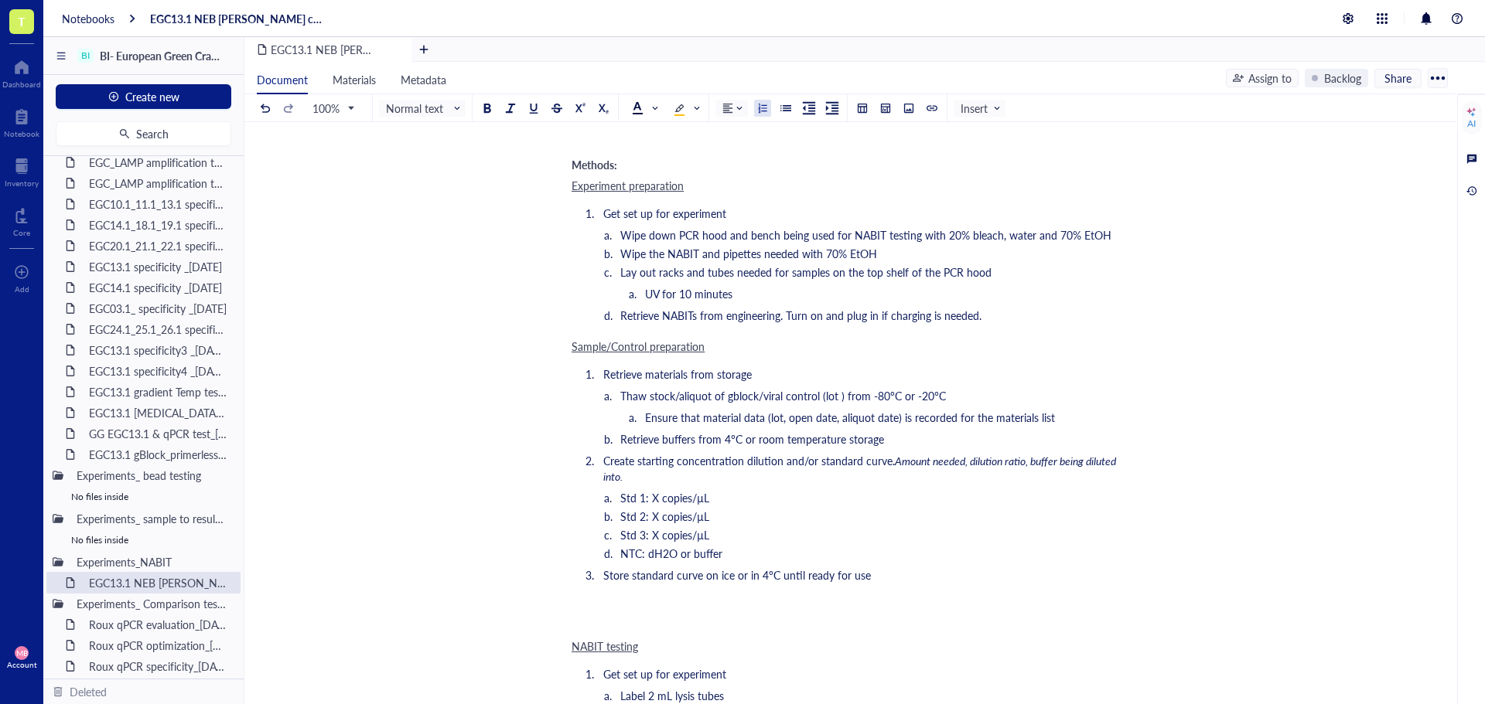
click at [785, 394] on span "Thaw stock/aliquot of gblock/viral control (lot ) from -80°C or -20°C" at bounding box center [783, 395] width 326 height 15
click at [811, 397] on span "Thaw stock/aliquot of gblock control (lot ) from -80°C or -20°C" at bounding box center [771, 395] width 302 height 15
click at [724, 399] on span "Thaw stock/aliquot of gblock control (lot ) from -80°C or -20°C" at bounding box center [771, 395] width 302 height 15
click at [679, 395] on span "Thaw stock/aliquot of EGC gblock control (lot ) from -80°C or -20°C" at bounding box center [783, 395] width 326 height 15
drag, startPoint x: 830, startPoint y: 397, endPoint x: 817, endPoint y: 397, distance: 12.4
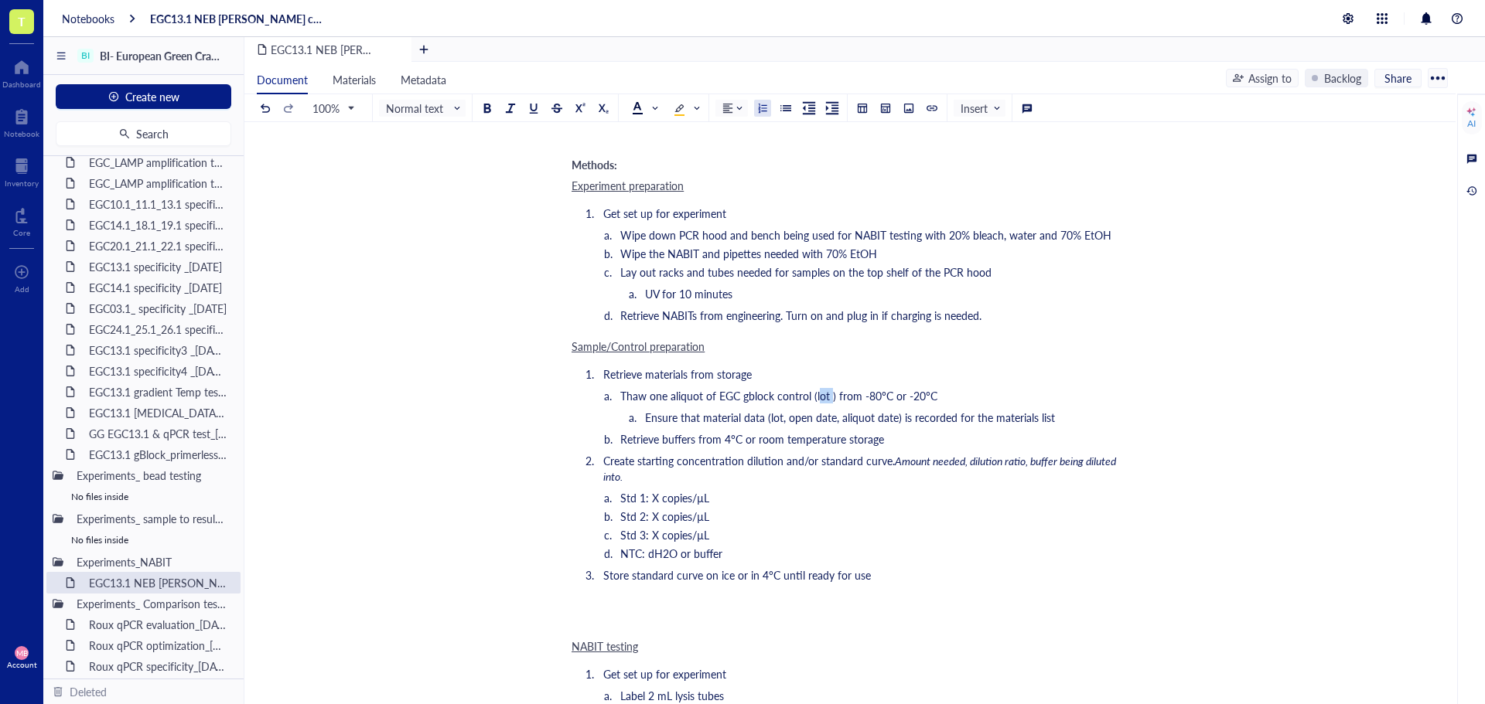
click at [817, 397] on span "Thaw one aliquot of EGC gblock control (lot ) from -80°C or -20°C" at bounding box center [778, 395] width 317 height 15
drag, startPoint x: 834, startPoint y: 398, endPoint x: 811, endPoint y: 397, distance: 22.5
click at [811, 397] on span "Thaw one aliquot of EGC gblock control (lot ) from -80°C or -20°C" at bounding box center [778, 395] width 317 height 15
drag, startPoint x: 1015, startPoint y: 392, endPoint x: 954, endPoint y: 394, distance: 60.4
click at [954, 394] on li "Thaw one aliquot of EGC gblock control made on 18SEP25 from -80°C or -20°C" at bounding box center [872, 395] width 500 height 15
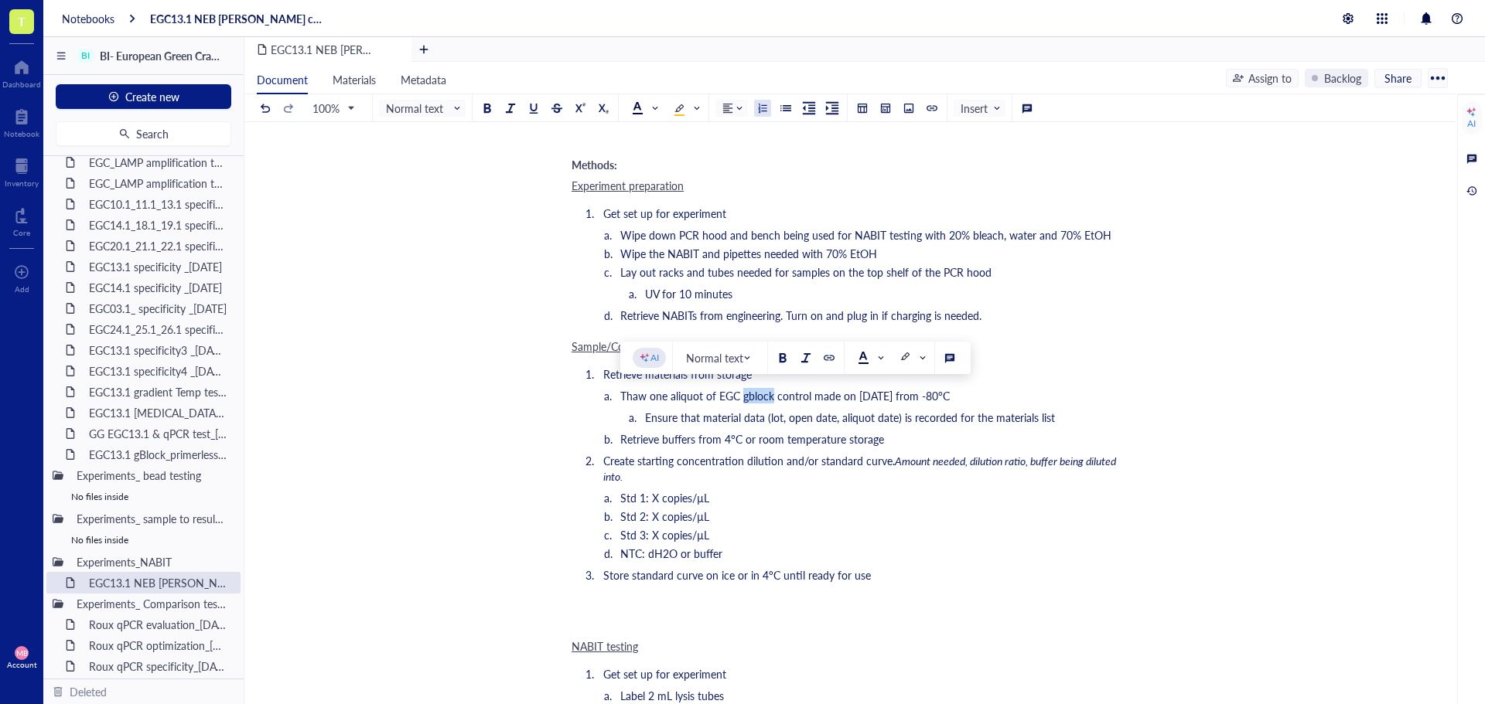
click at [750, 396] on span "Thaw one aliquot of EGC gblock control made on 18SEP25 from -80°C" at bounding box center [784, 395] width 329 height 15
click at [737, 399] on span "Thaw one aliquot of EGC gBlock control made on 18SEP25 from -80°C" at bounding box center [785, 395] width 330 height 15
click at [835, 397] on span "Thaw one aliquot of EGC13.1 gBlock control made on 18SEP25 from -80°C" at bounding box center [795, 395] width 351 height 15
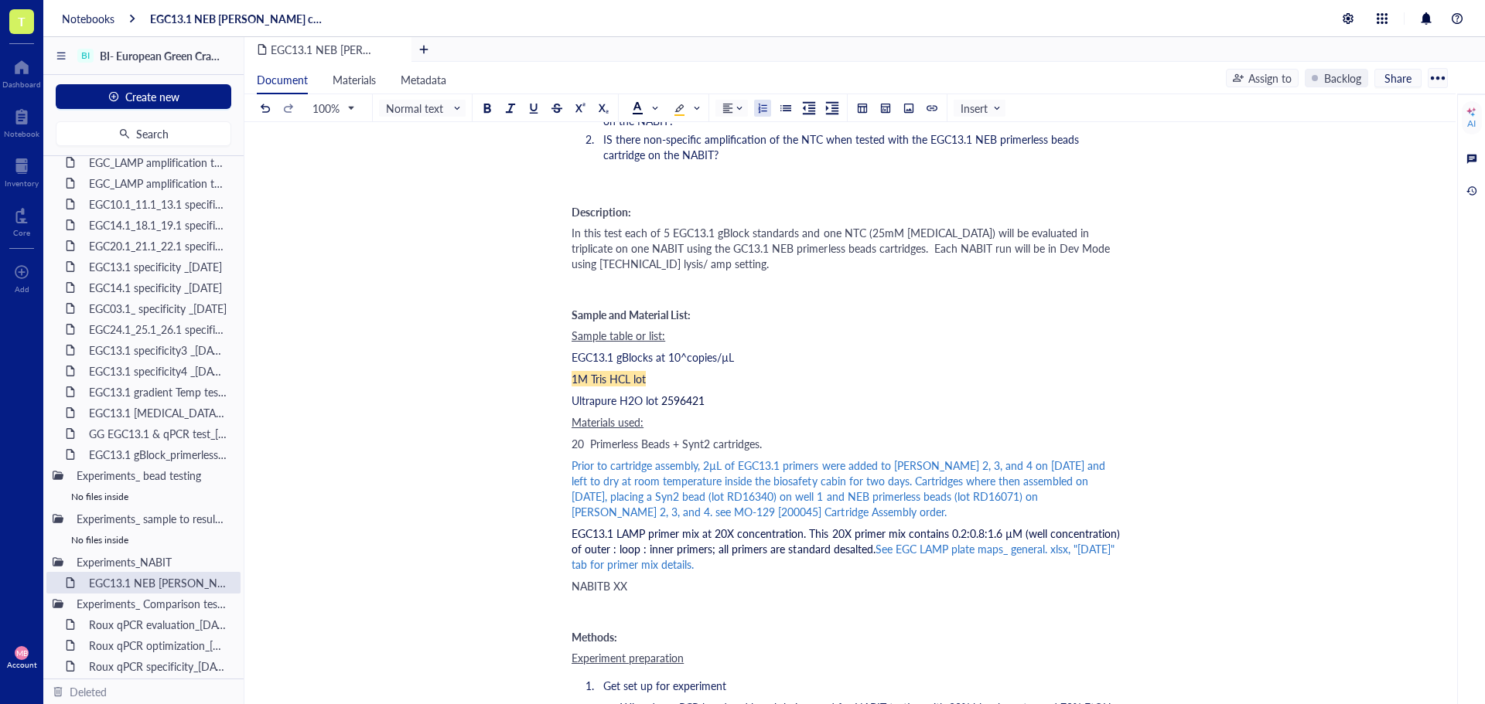
scroll to position [387, 0]
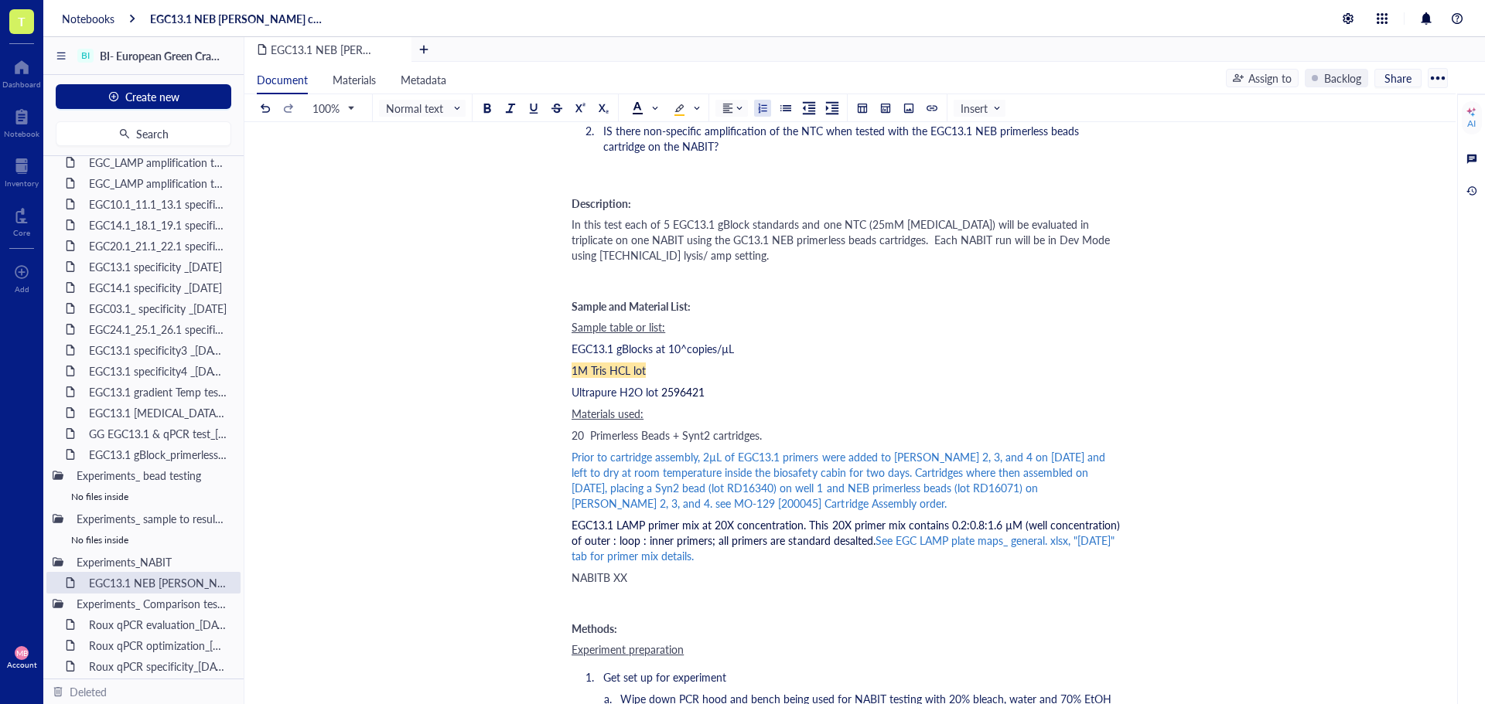
click at [687, 350] on span "EGC13.1 gBlocks at 10^copies/µL" at bounding box center [652, 348] width 162 height 15
drag, startPoint x: 745, startPoint y: 351, endPoint x: 697, endPoint y: 351, distance: 47.9
click at [697, 351] on div "EGC13.1 gBlocks at 10^5 copies/µL" at bounding box center [846, 348] width 551 height 15
copy span "copies/µL"
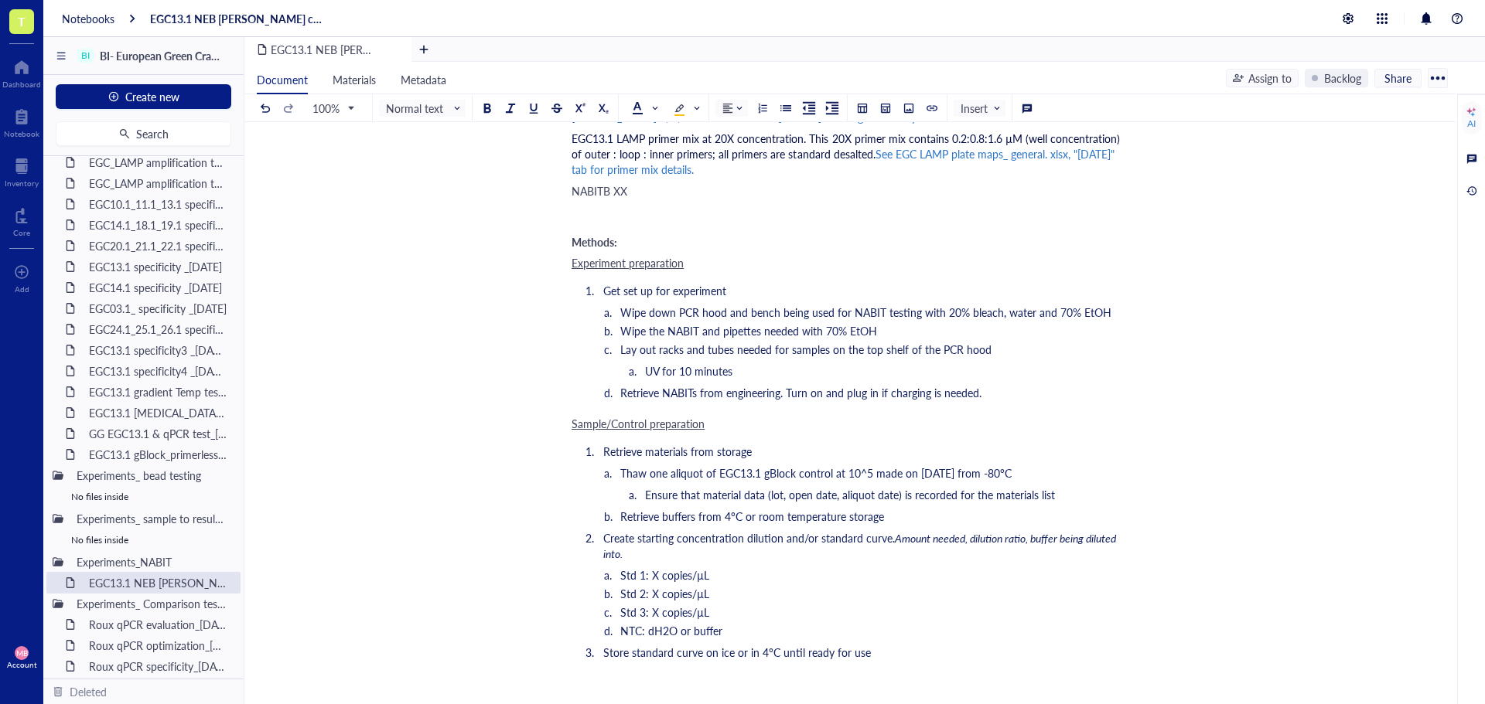
scroll to position [851, 0]
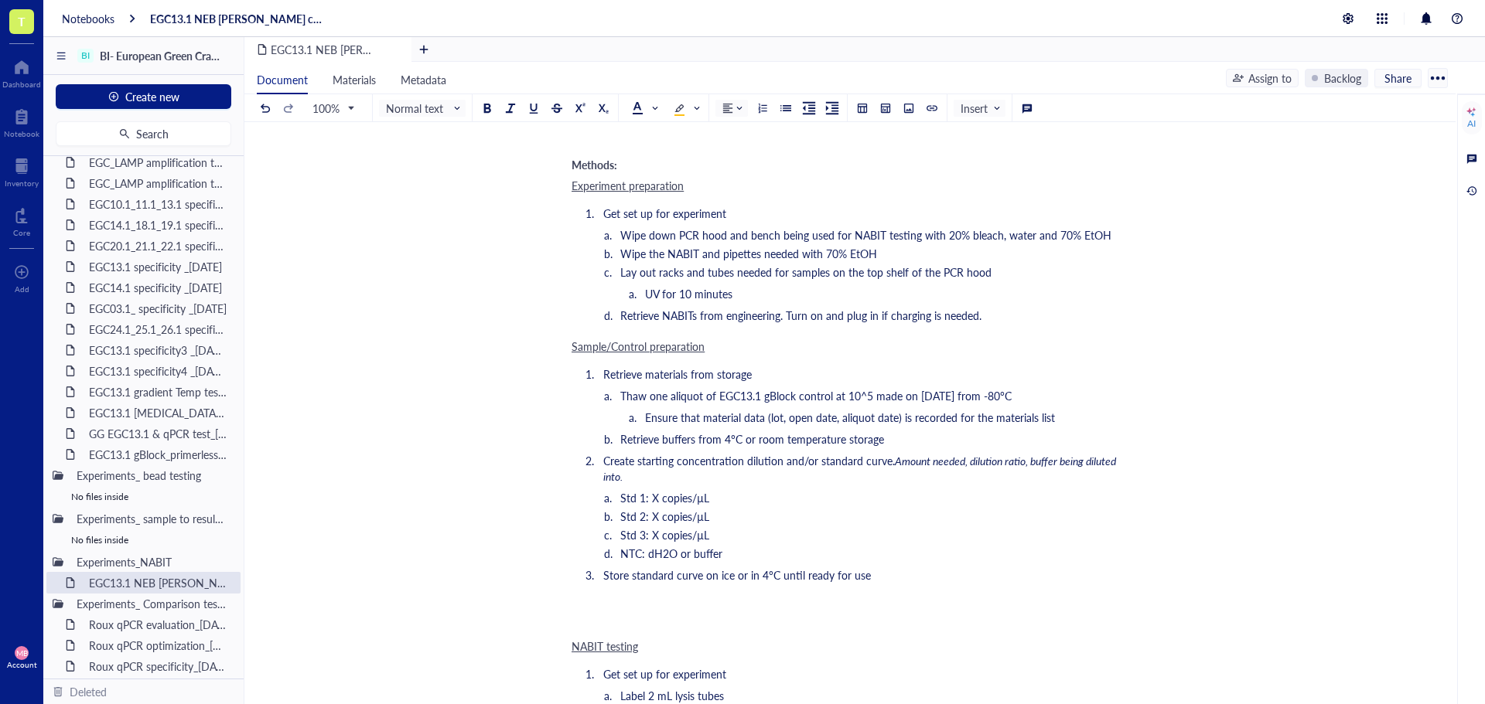
click at [948, 277] on span "Lay out racks and tubes needed for samples on the top shelf of the PCR hood" at bounding box center [805, 271] width 371 height 15
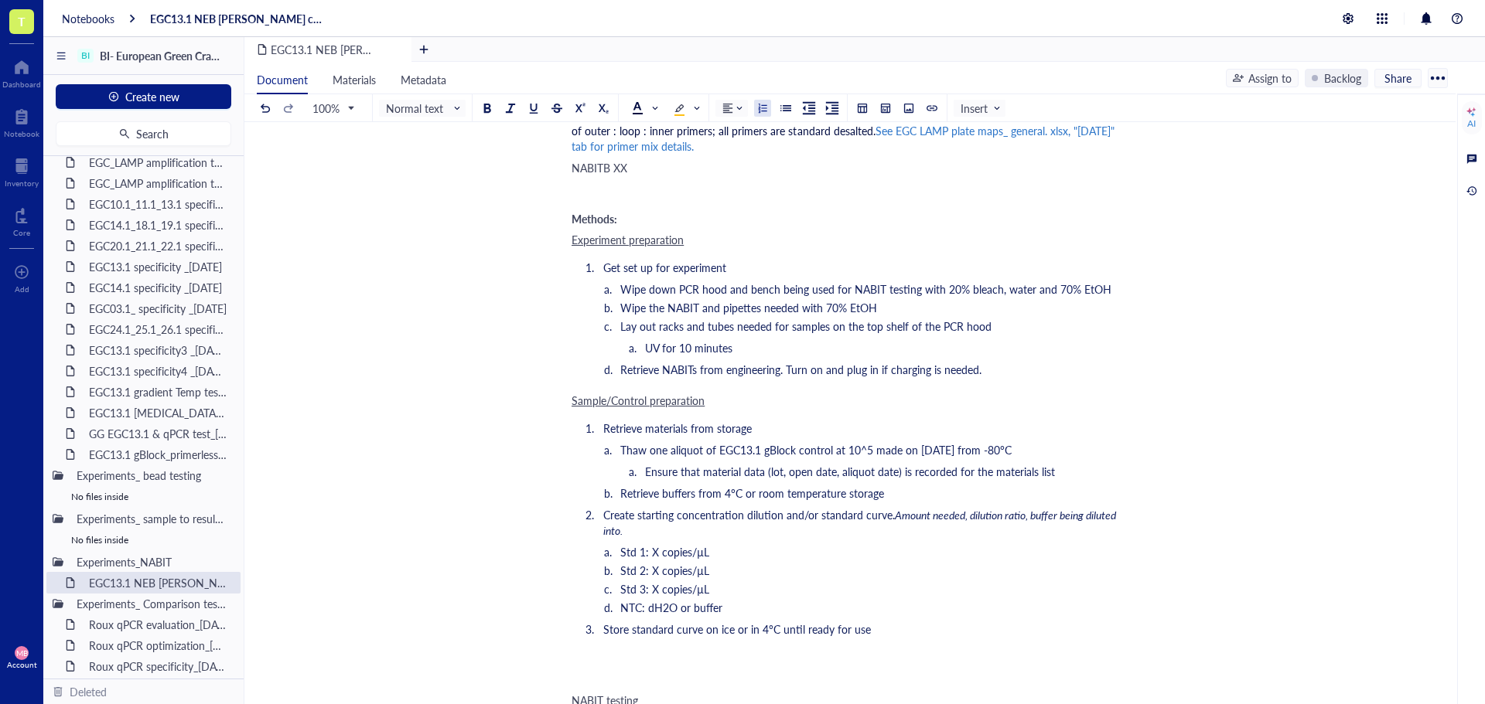
scroll to position [773, 0]
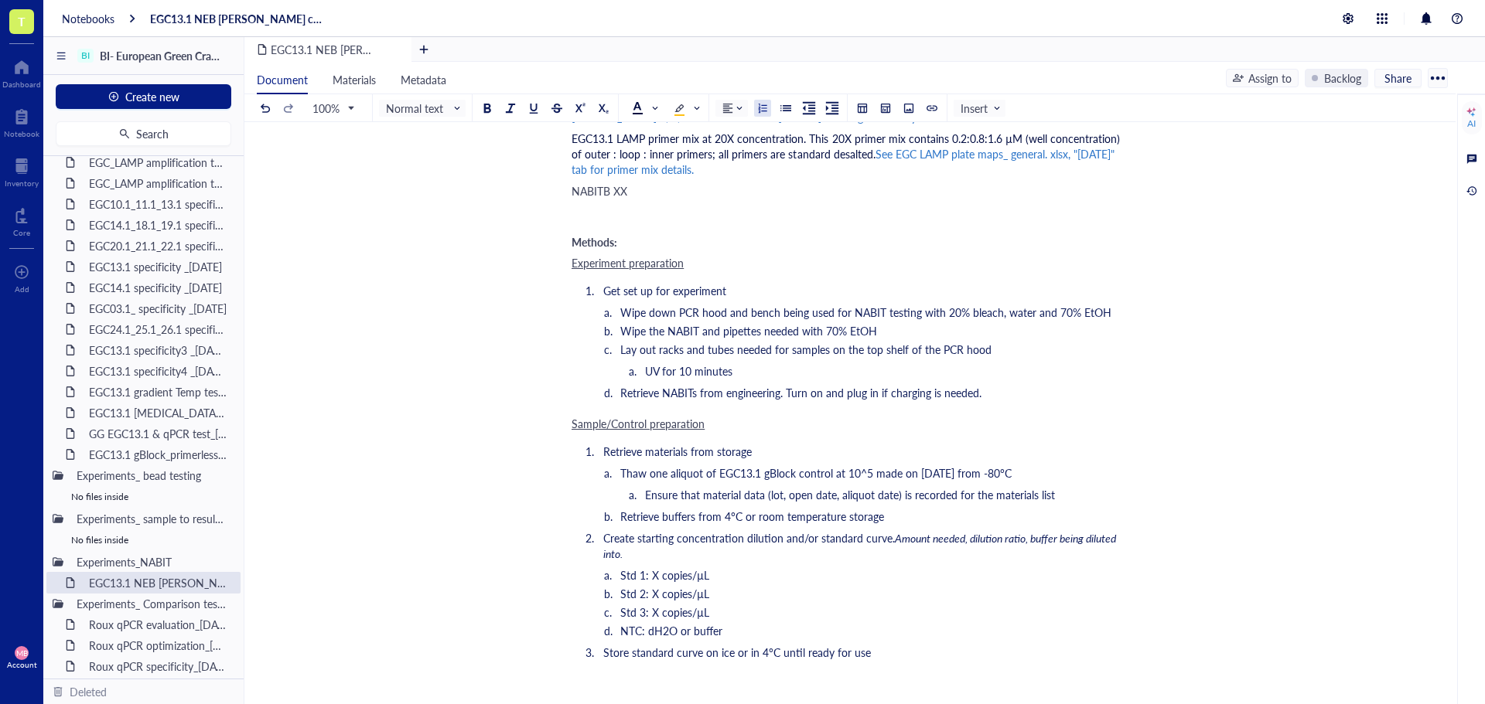
click at [874, 471] on span "Thaw one aliquot of EGC13.1 gBlock control at 10^5 made on 18SEP25 from -80°C" at bounding box center [815, 472] width 391 height 15
click at [873, 476] on span "Thaw one aliquot of EGC13.1 gBlock control at 10^5" at bounding box center [746, 472] width 253 height 15
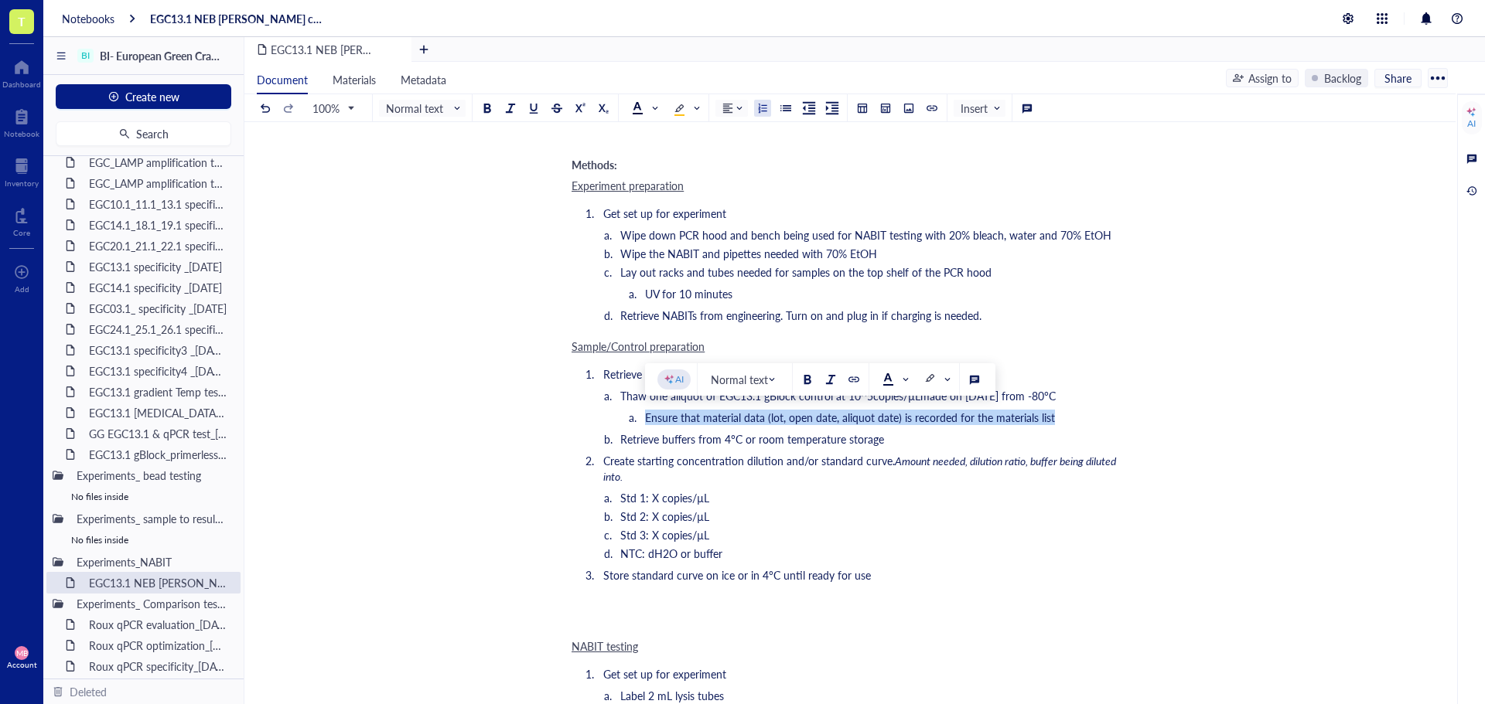
drag, startPoint x: 1055, startPoint y: 418, endPoint x: 636, endPoint y: 418, distance: 418.3
click at [646, 418] on li "Ensure that material data (lot, open date, aliquot date) is recorded for the ma…" at bounding box center [884, 417] width 476 height 15
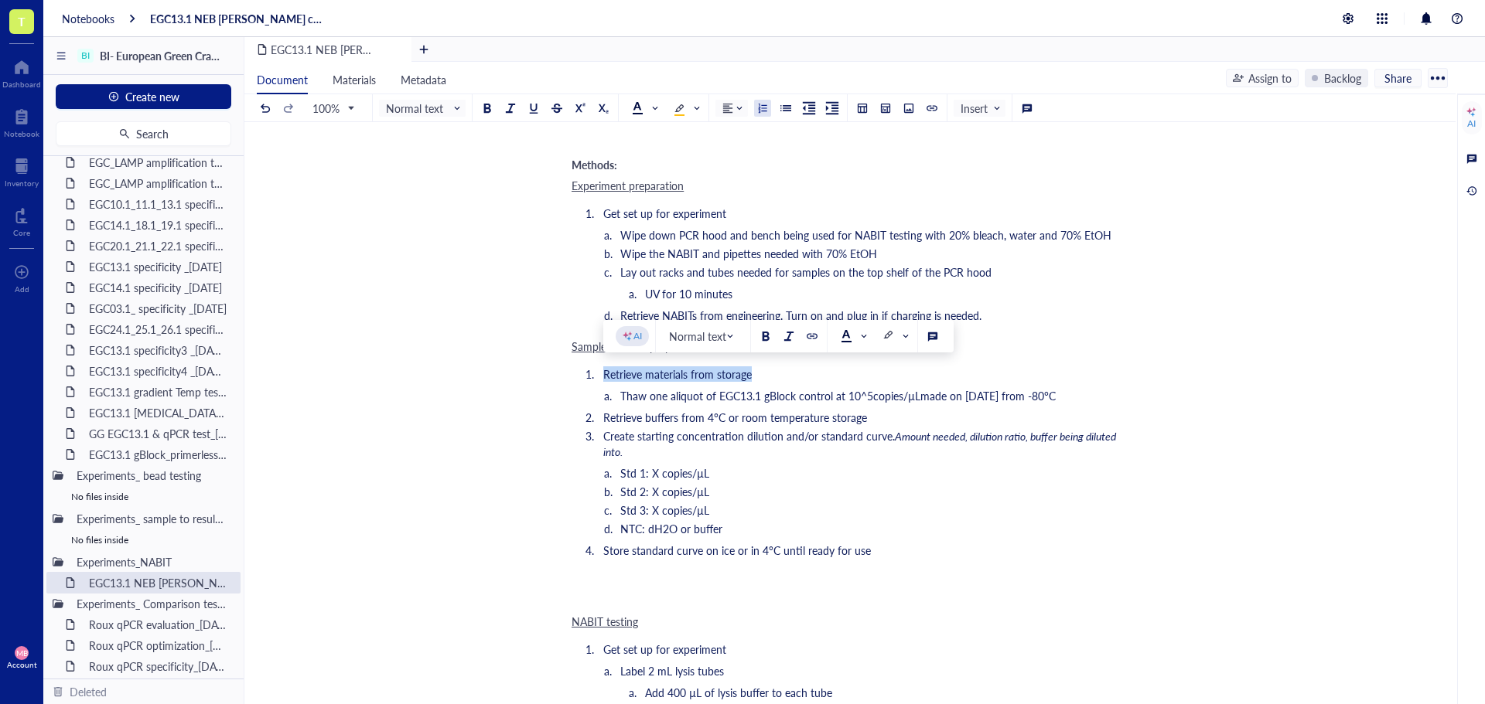
drag, startPoint x: 749, startPoint y: 375, endPoint x: 603, endPoint y: 375, distance: 146.1
click at [603, 375] on span "Retrieve materials from storage" at bounding box center [677, 374] width 148 height 15
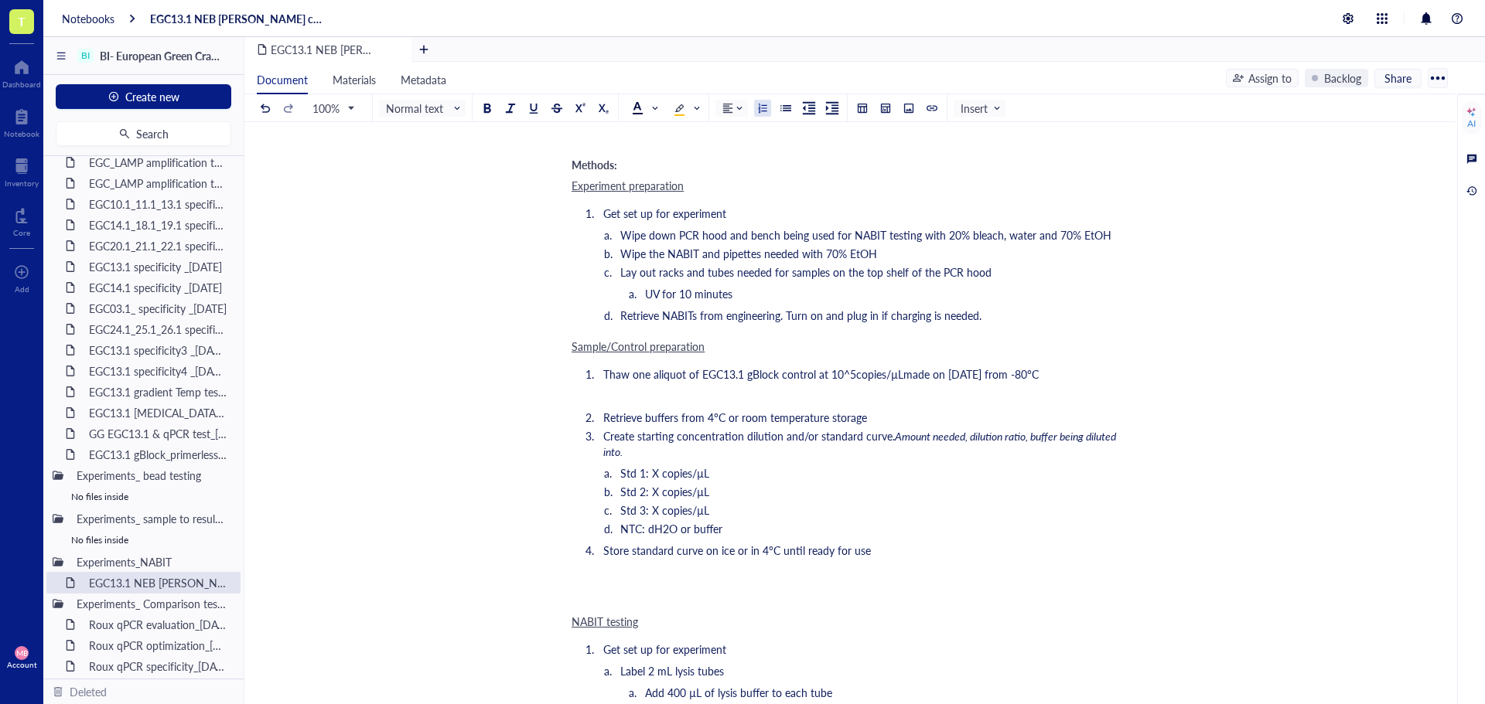
click at [643, 418] on span "Retrieve buffers from 4°C or room temperature storage" at bounding box center [735, 417] width 264 height 15
drag, startPoint x: 789, startPoint y: 418, endPoint x: 798, endPoint y: 418, distance: 8.5
click at [798, 418] on span "Retrieve 1M Tris HCL buffers from 4°C or room temperature storage" at bounding box center [766, 417] width 326 height 15
click at [1038, 424] on li "Retrieve 1M Tris HCL buffers from 4°C and Ultrapure H2O room temperature storage" at bounding box center [859, 417] width 525 height 15
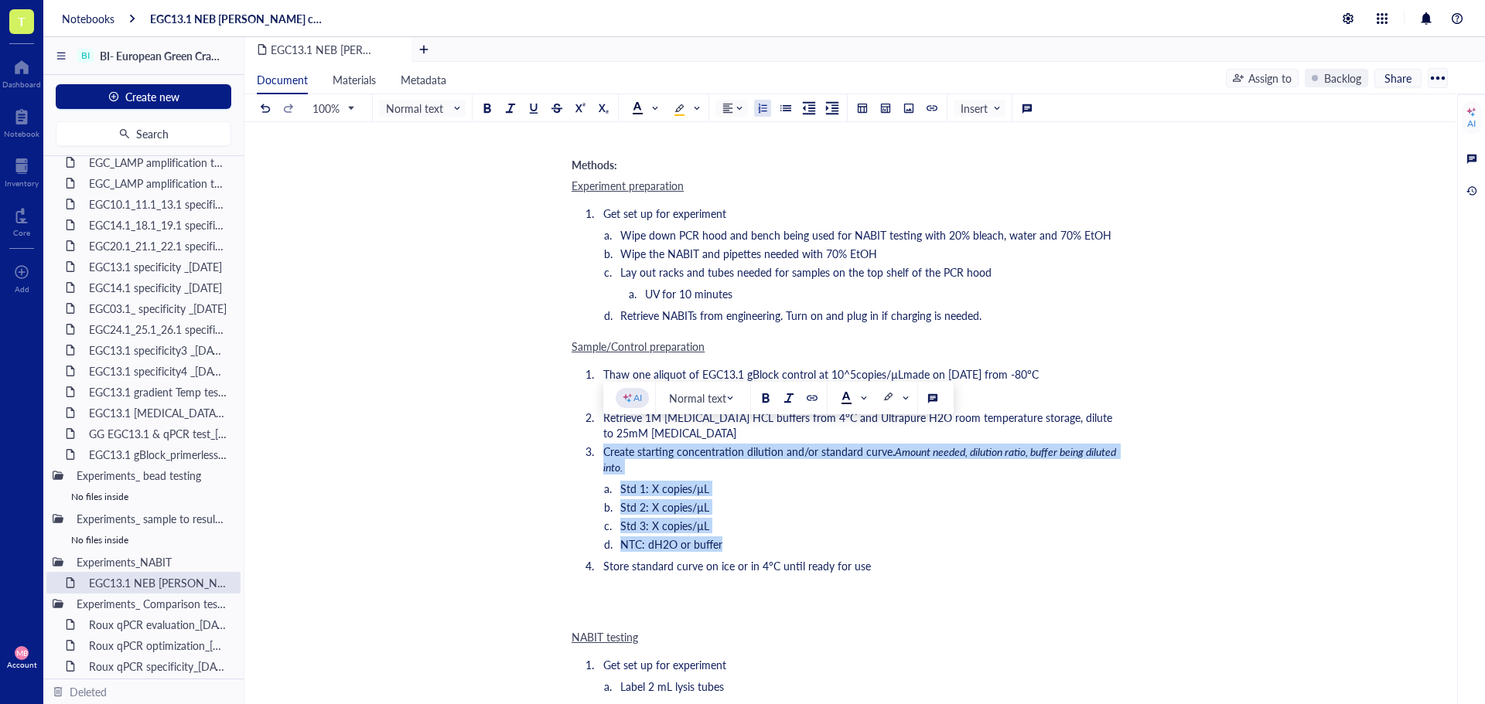
drag, startPoint x: 605, startPoint y: 441, endPoint x: 742, endPoint y: 521, distance: 159.4
click at [742, 521] on ol "Thaw one aliquot of EGC13.1 gBlock control at 10^5 copies/µL made on 18SEP25 fr…" at bounding box center [846, 469] width 551 height 213
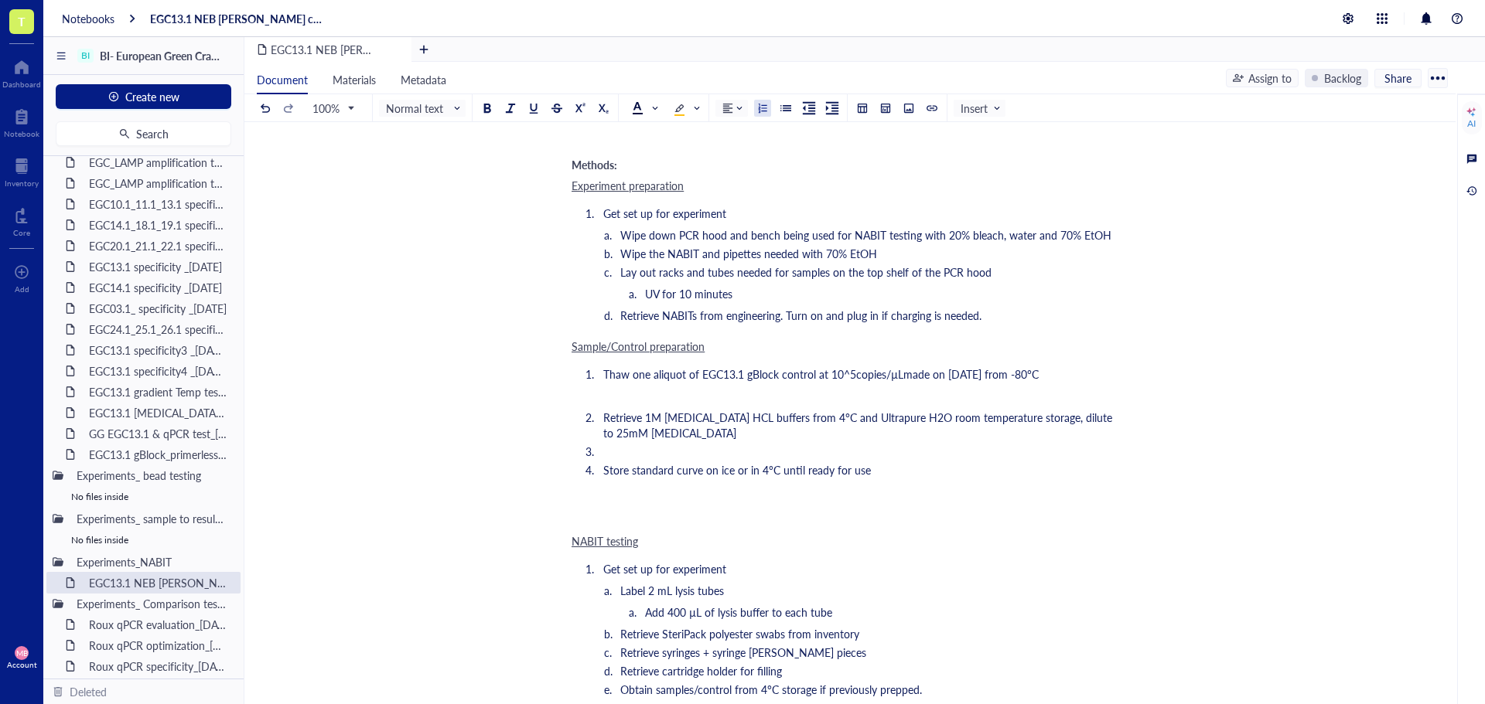
click at [507, 251] on div "EGC13.1 NEB PB NABIT cartridge test_01OCT25 EGC13.1 NEB PB NABIT cartridge test…" at bounding box center [846, 575] width 1205 height 2532
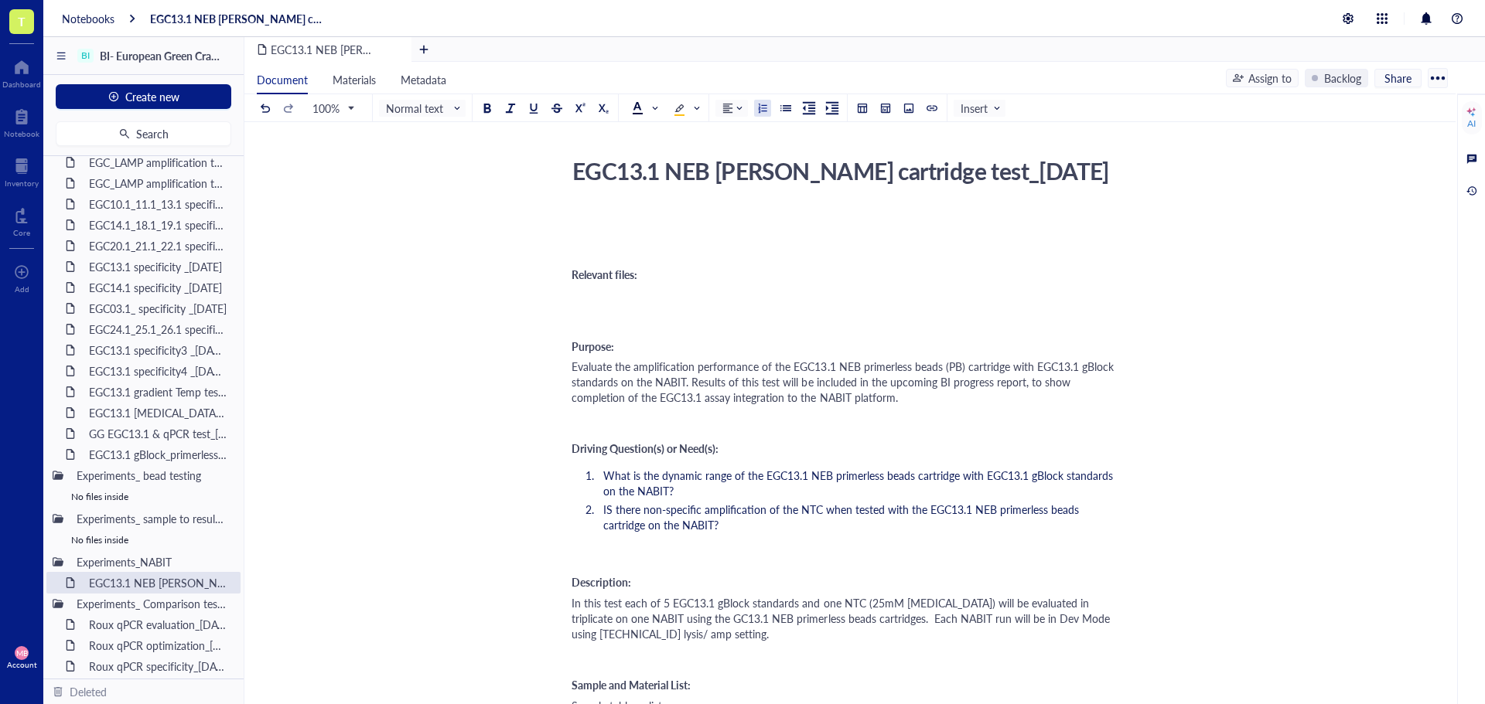
scroll to position [0, 0]
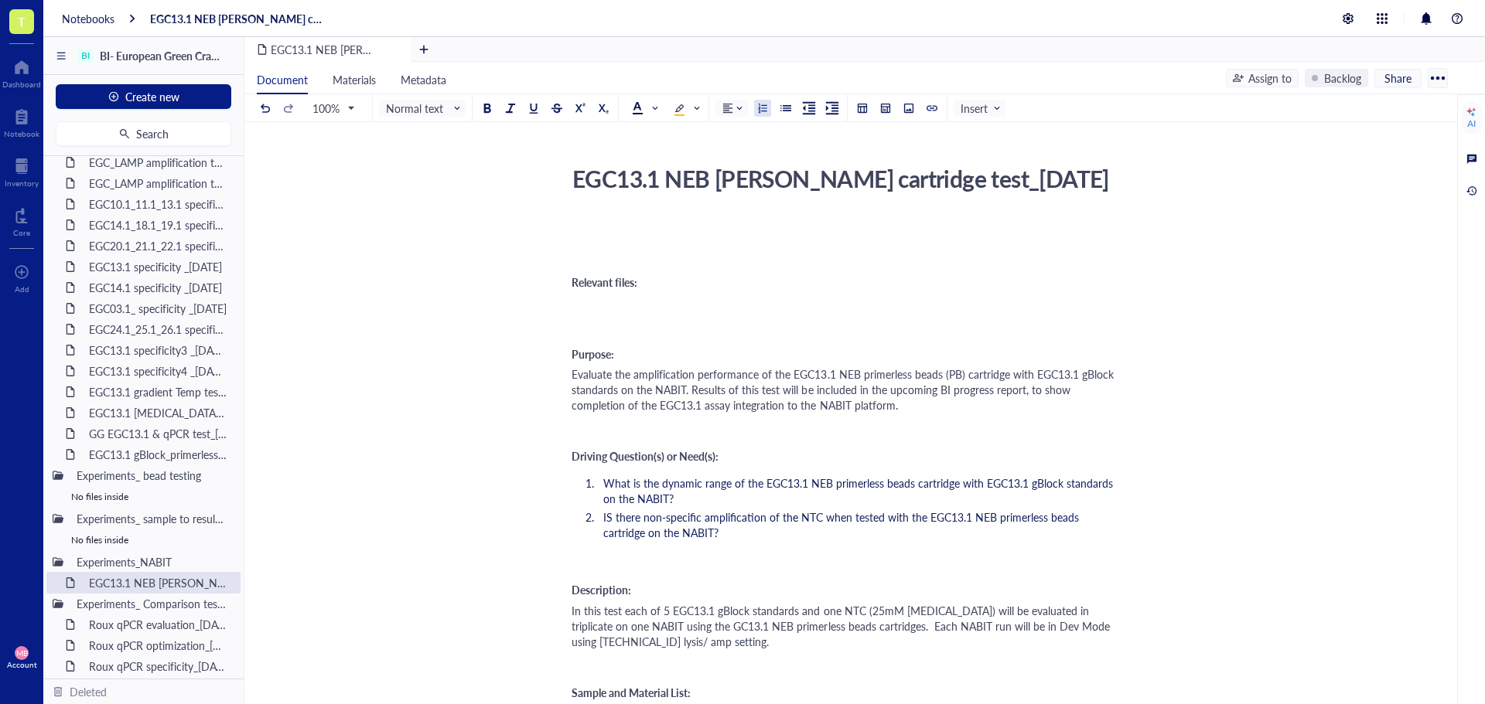
click at [615, 189] on div "EGC13.1 NEB PB NABIT cartridge test_01OCT25" at bounding box center [840, 178] width 551 height 39
click at [615, 189] on textarea "EGC13.1 NEB PB NABIT cartridge test_01OCT25" at bounding box center [840, 178] width 549 height 37
click at [122, 452] on div "EGC13.1 gBlock_primerless beads test_[DATE]" at bounding box center [149, 455] width 135 height 22
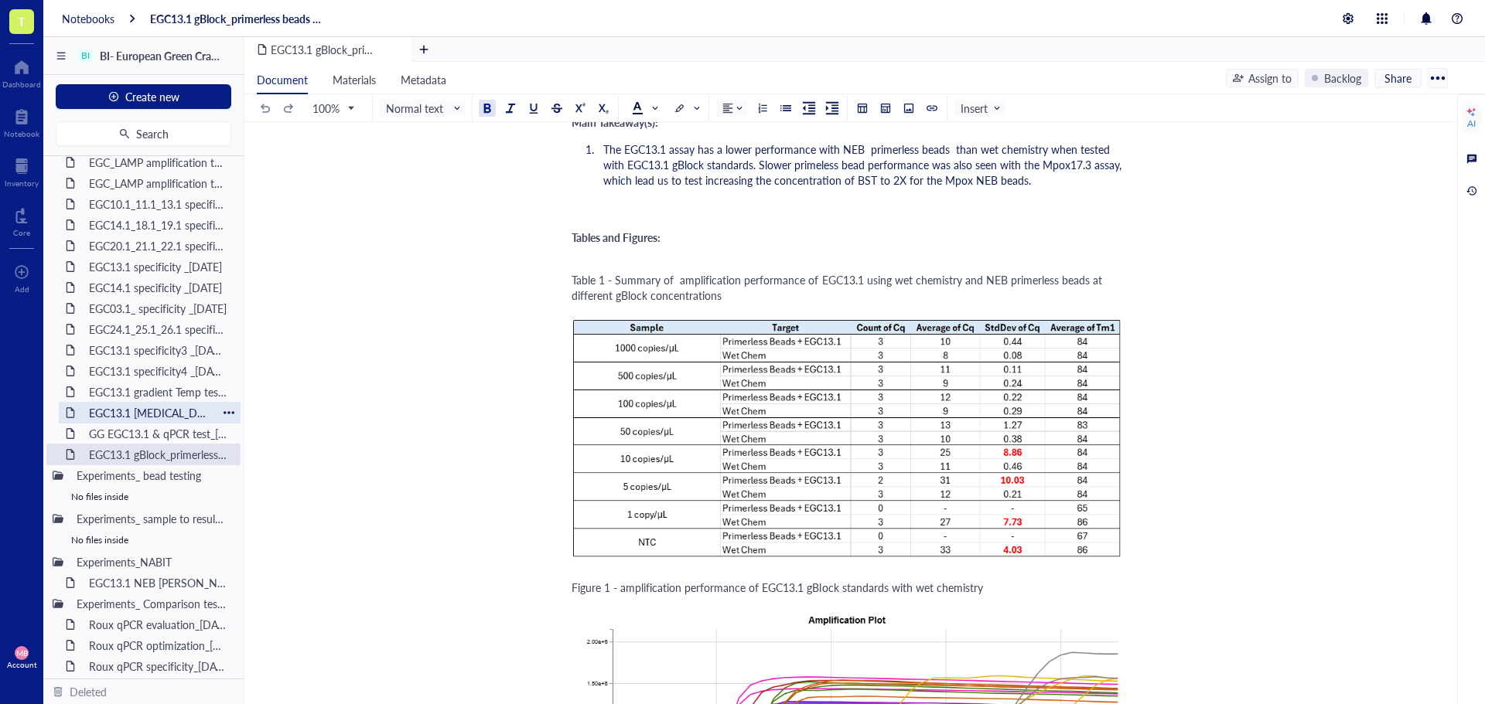
scroll to position [1264, 0]
click at [149, 575] on div "EGC13.1 NEB PB NABIT cartridge test_01OCT25" at bounding box center [149, 582] width 135 height 22
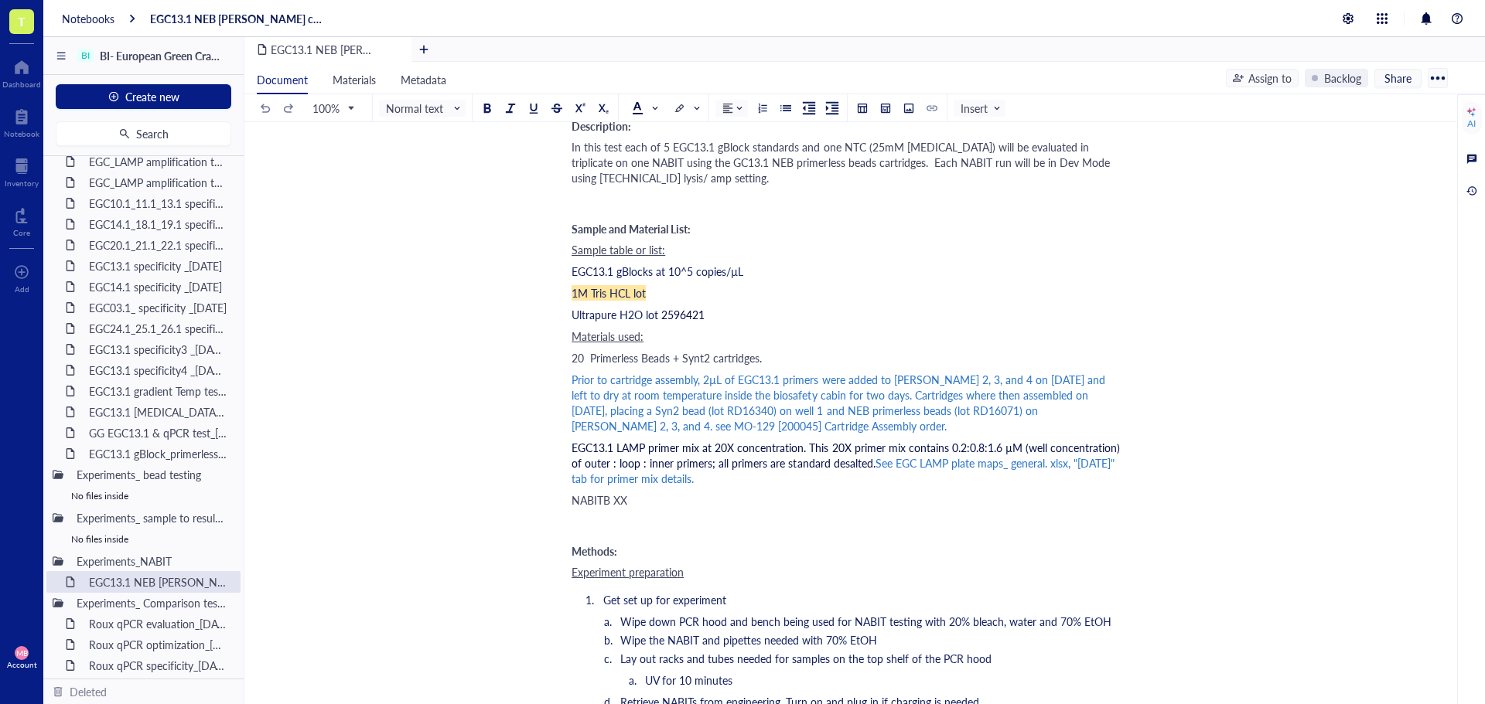
scroll to position [541, 0]
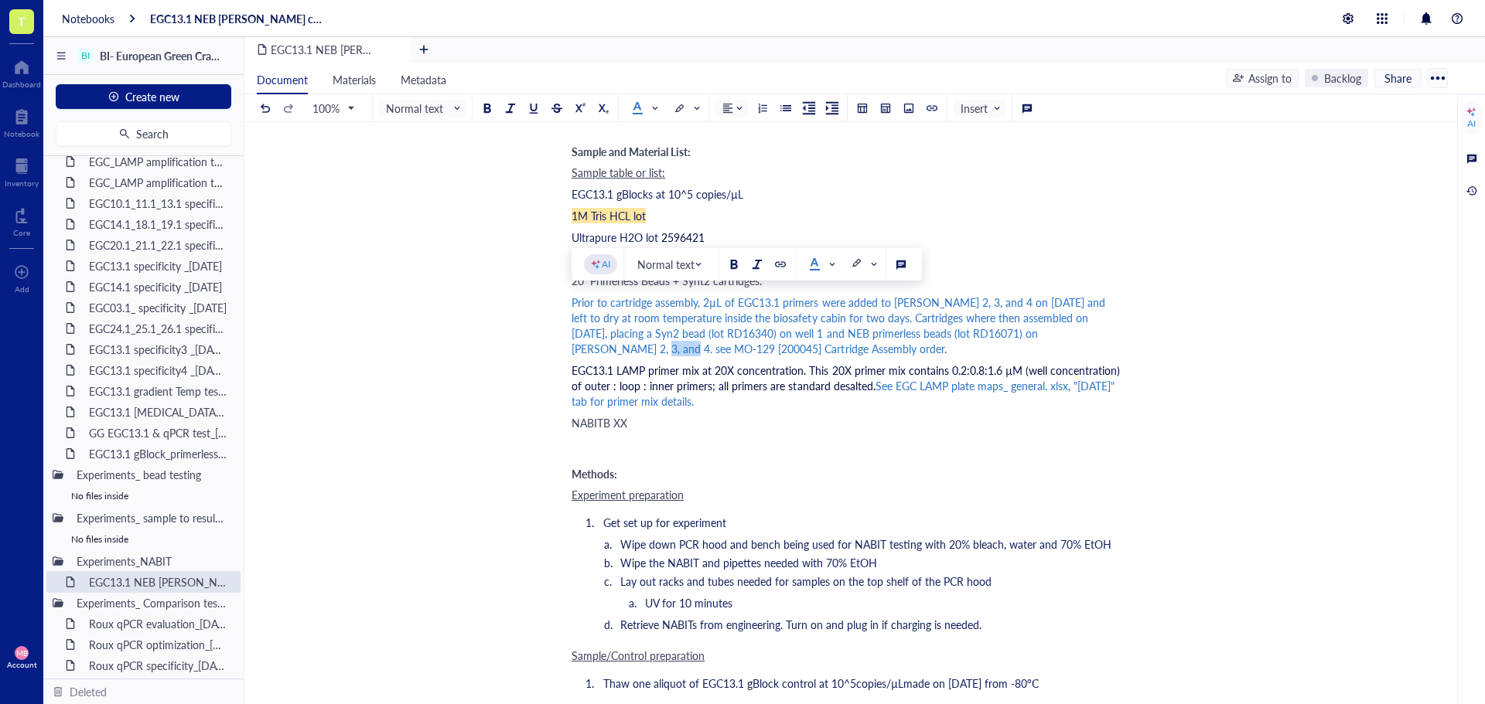
drag, startPoint x: 1095, startPoint y: 338, endPoint x: 1055, endPoint y: 338, distance: 39.4
click at [1055, 338] on span "Prior to cartridge assembly, 2µL of EGC13.1 primers were added to wells 2, 3, a…" at bounding box center [839, 326] width 537 height 62
copy span "MO-129"
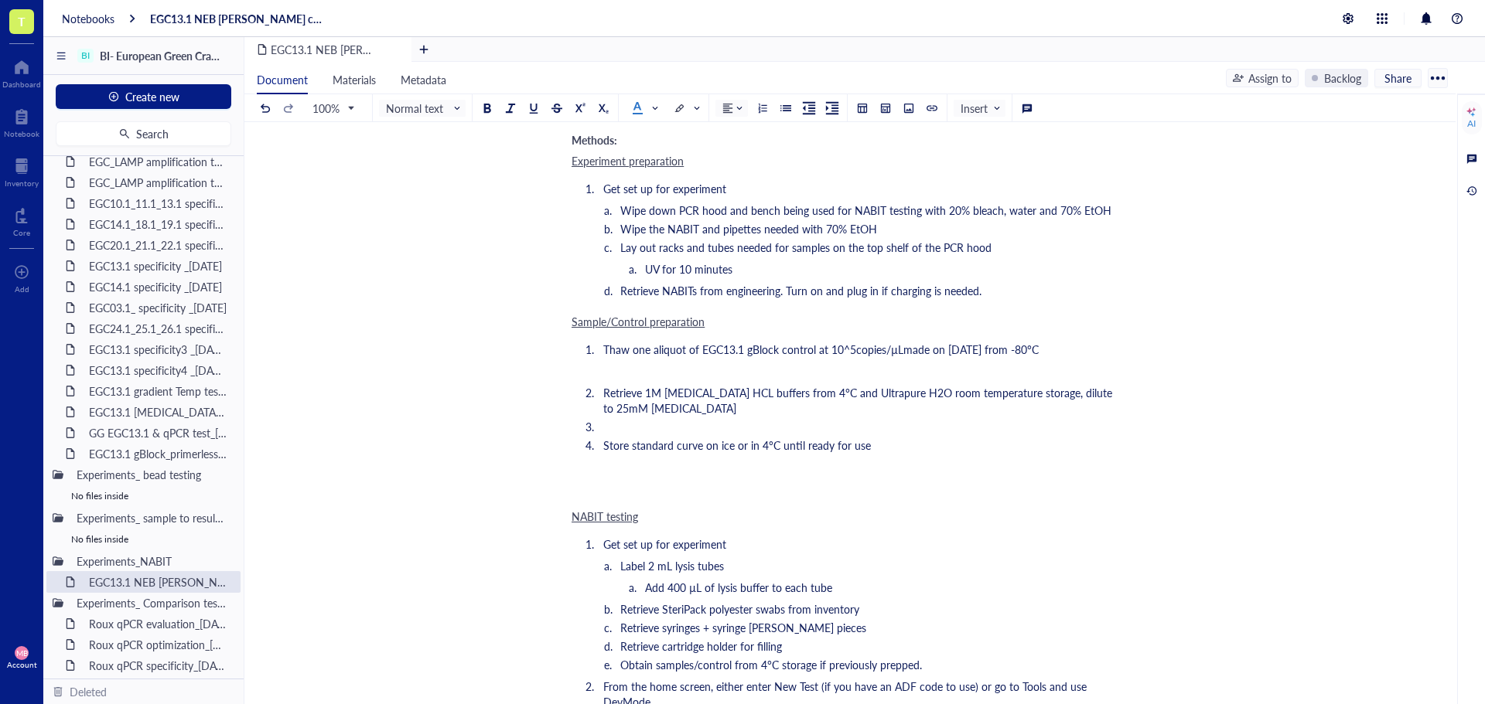
scroll to position [851, 0]
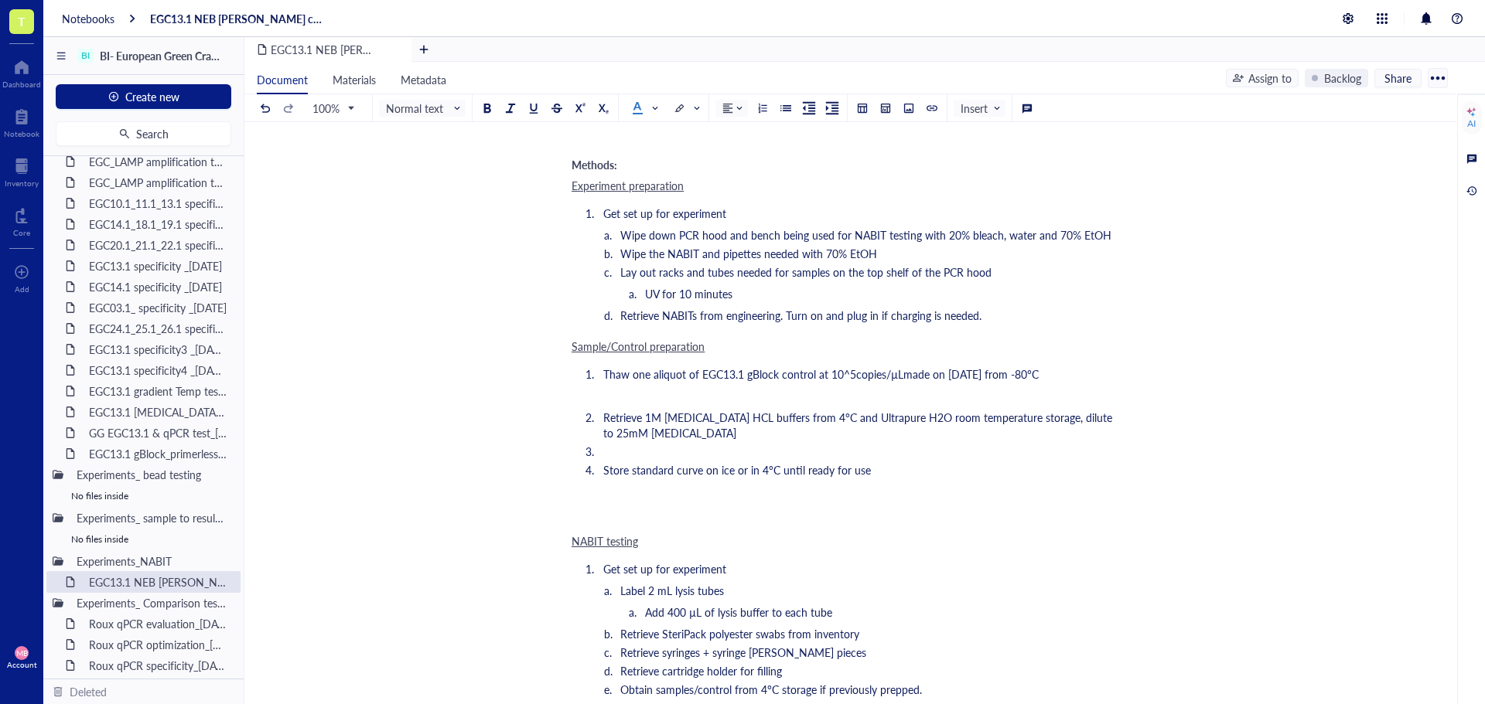
click at [735, 390] on ol "﻿" at bounding box center [846, 395] width 551 height 15
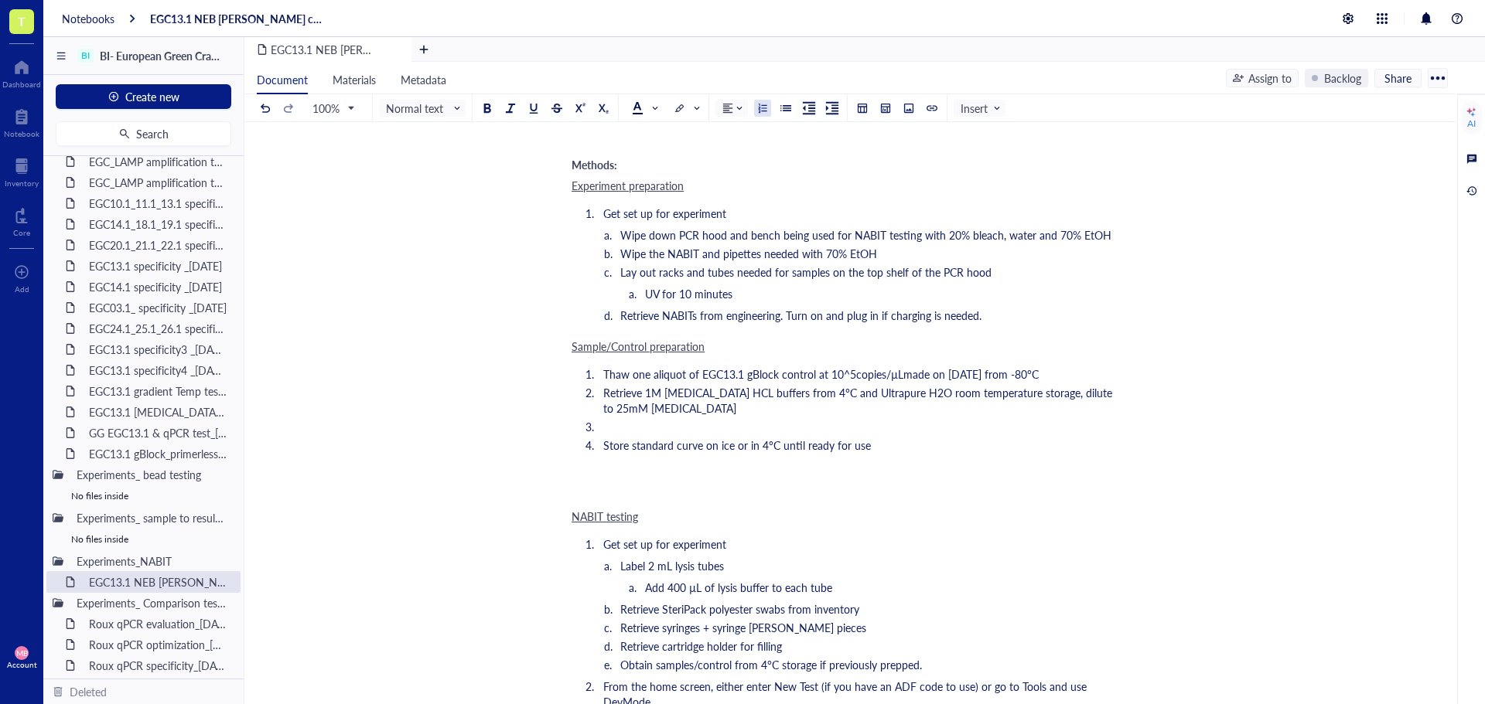
click at [706, 419] on li "﻿" at bounding box center [859, 426] width 525 height 15
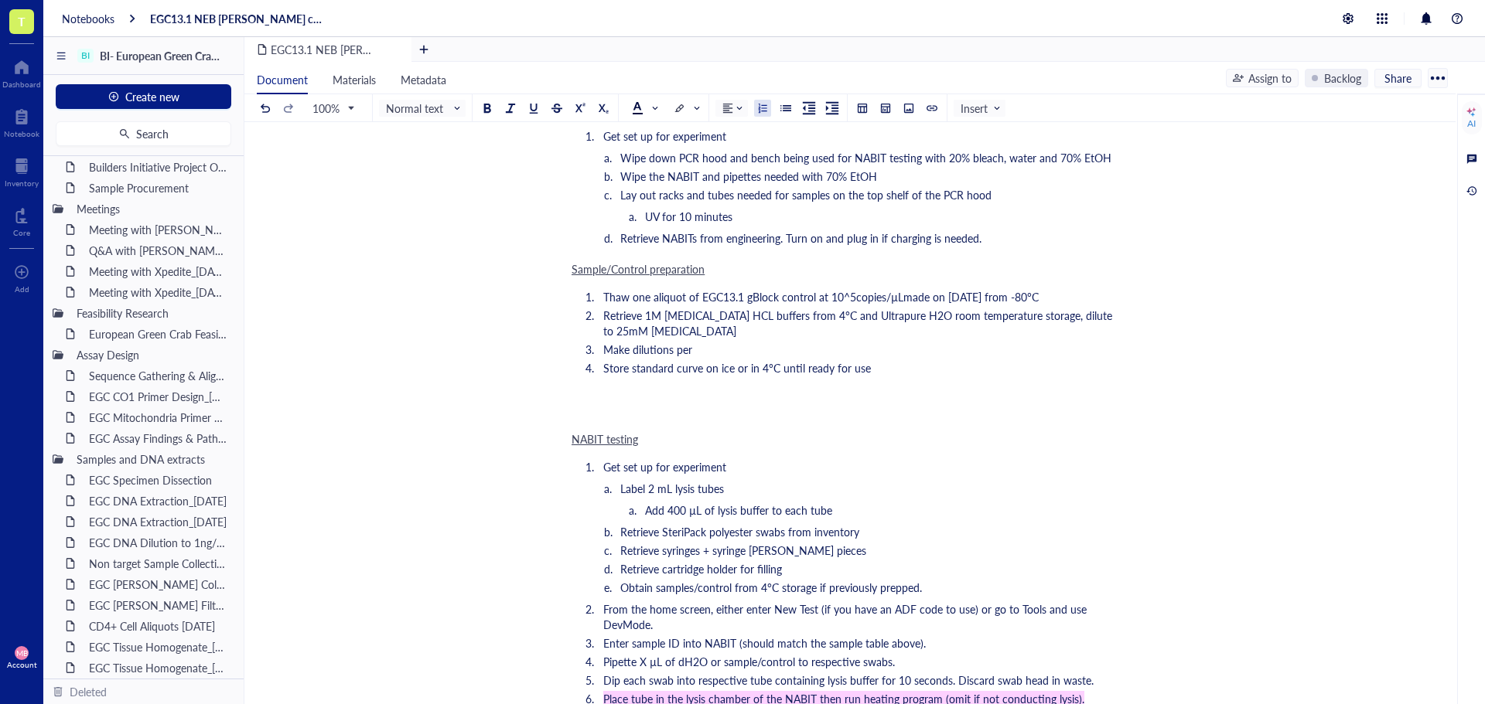
scroll to position [0, 0]
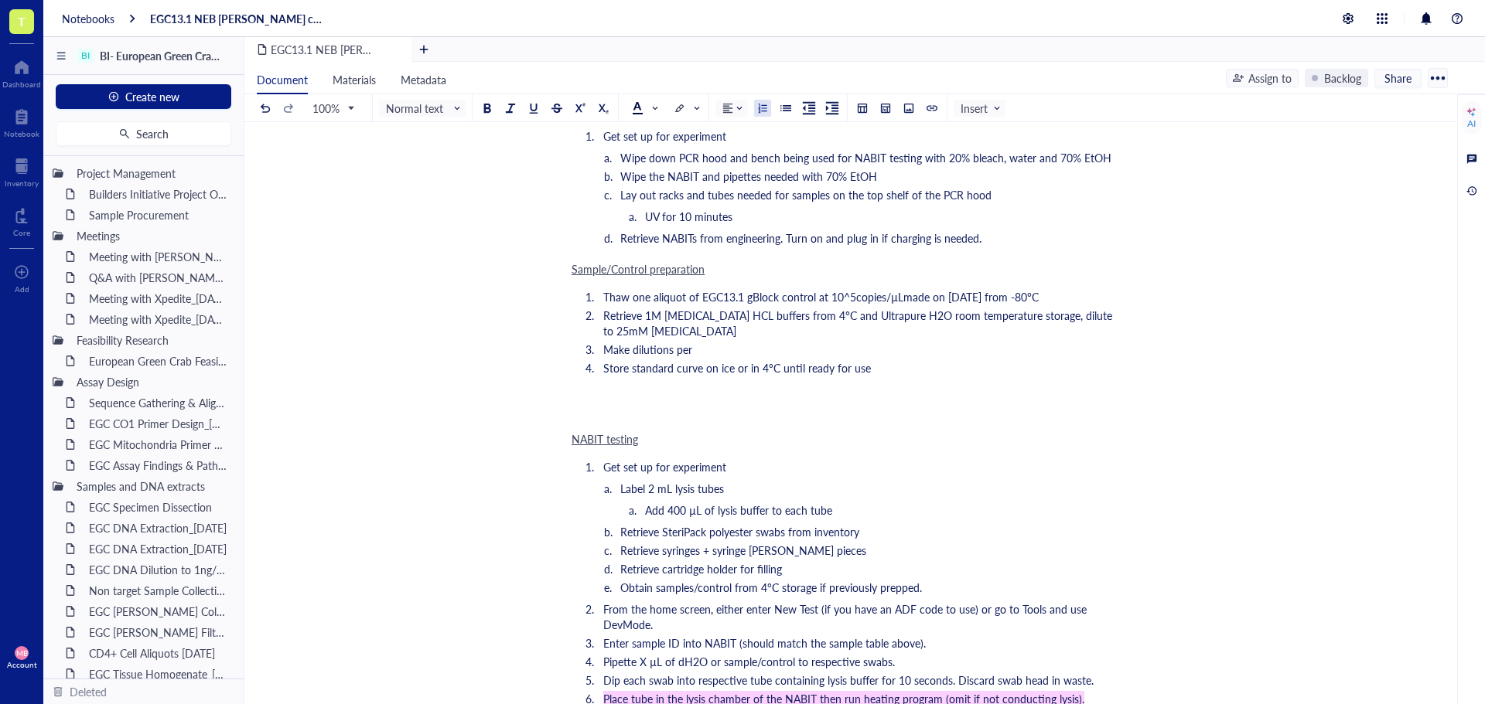
click at [409, 296] on div "EGC13.1 NEB PB NABIT cartridge test_01OCT25 EGC13.1 NEB PB NABIT cartridge test…" at bounding box center [846, 484] width 1205 height 2507
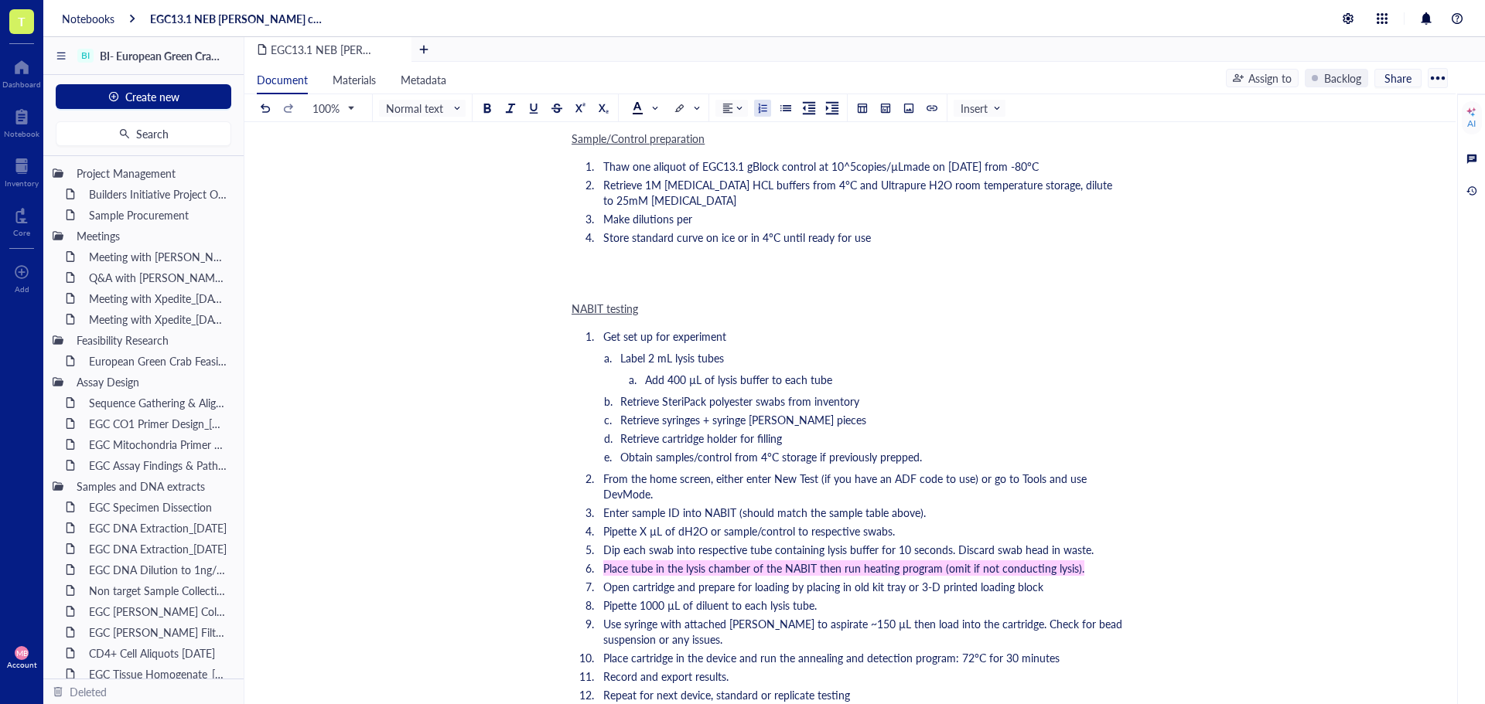
scroll to position [1083, 0]
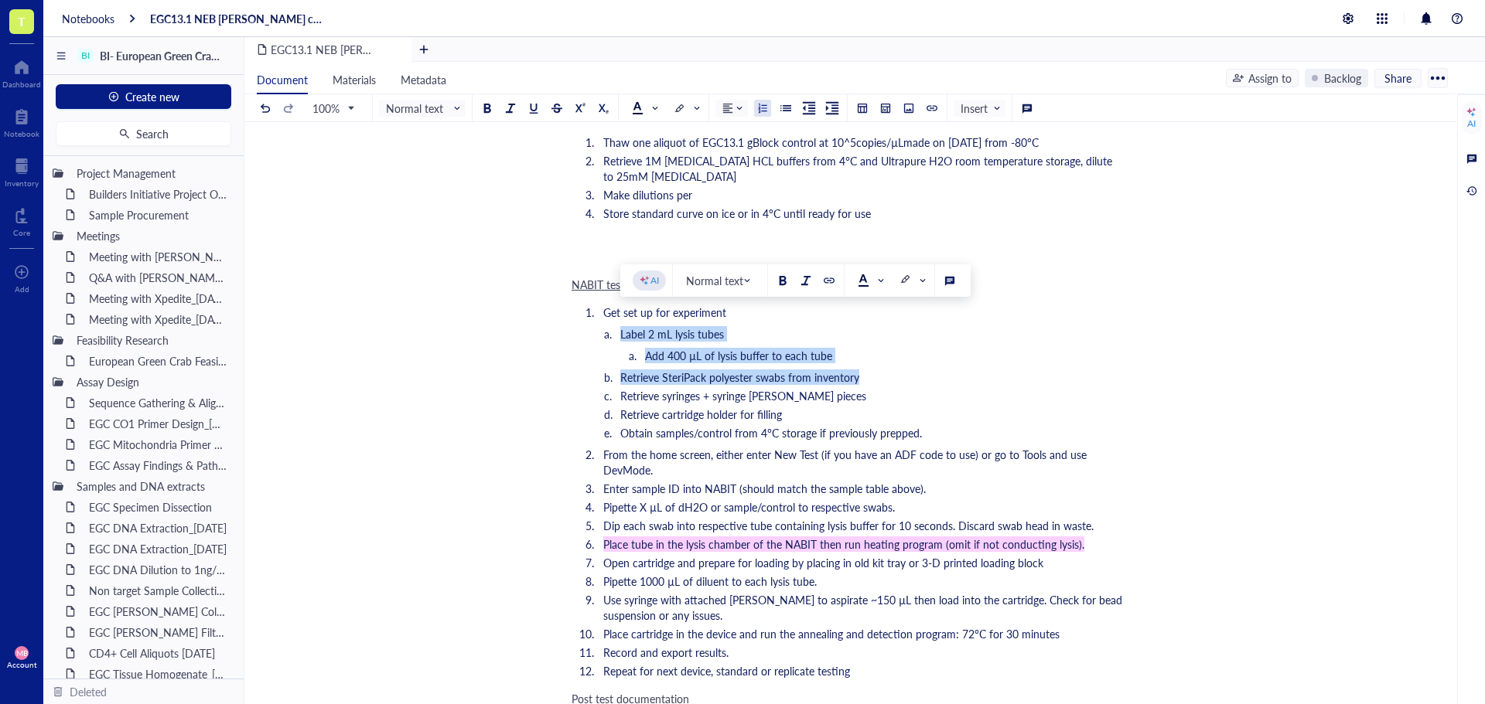
drag, startPoint x: 858, startPoint y: 366, endPoint x: 594, endPoint y: 322, distance: 267.3
click at [594, 326] on ol "Label 2 mL lysis tubes Add 400 µL of lysis buffer to each tube Retrieve SteriPa…" at bounding box center [846, 383] width 551 height 114
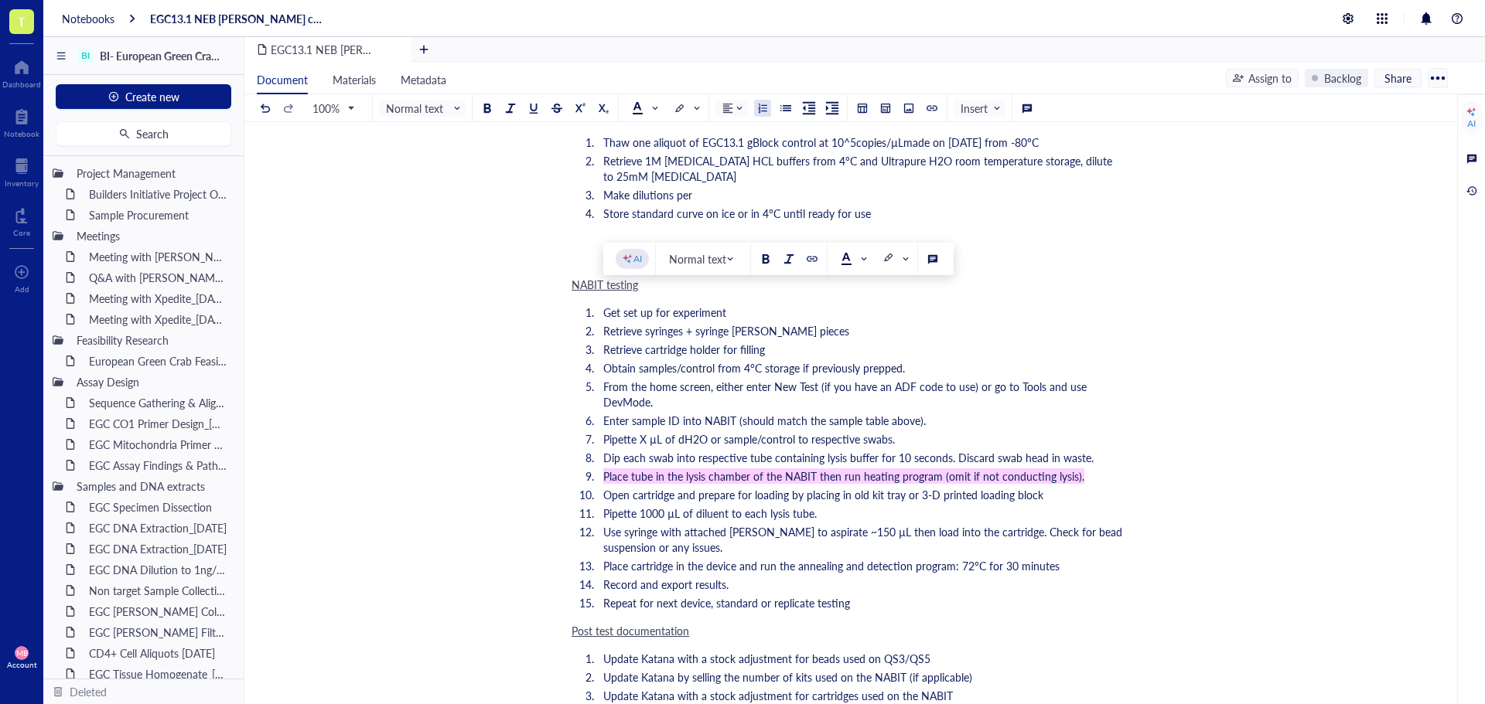
drag, startPoint x: 742, startPoint y: 298, endPoint x: 601, endPoint y: 296, distance: 141.5
click at [601, 305] on li "Get set up for experiment" at bounding box center [859, 312] width 525 height 15
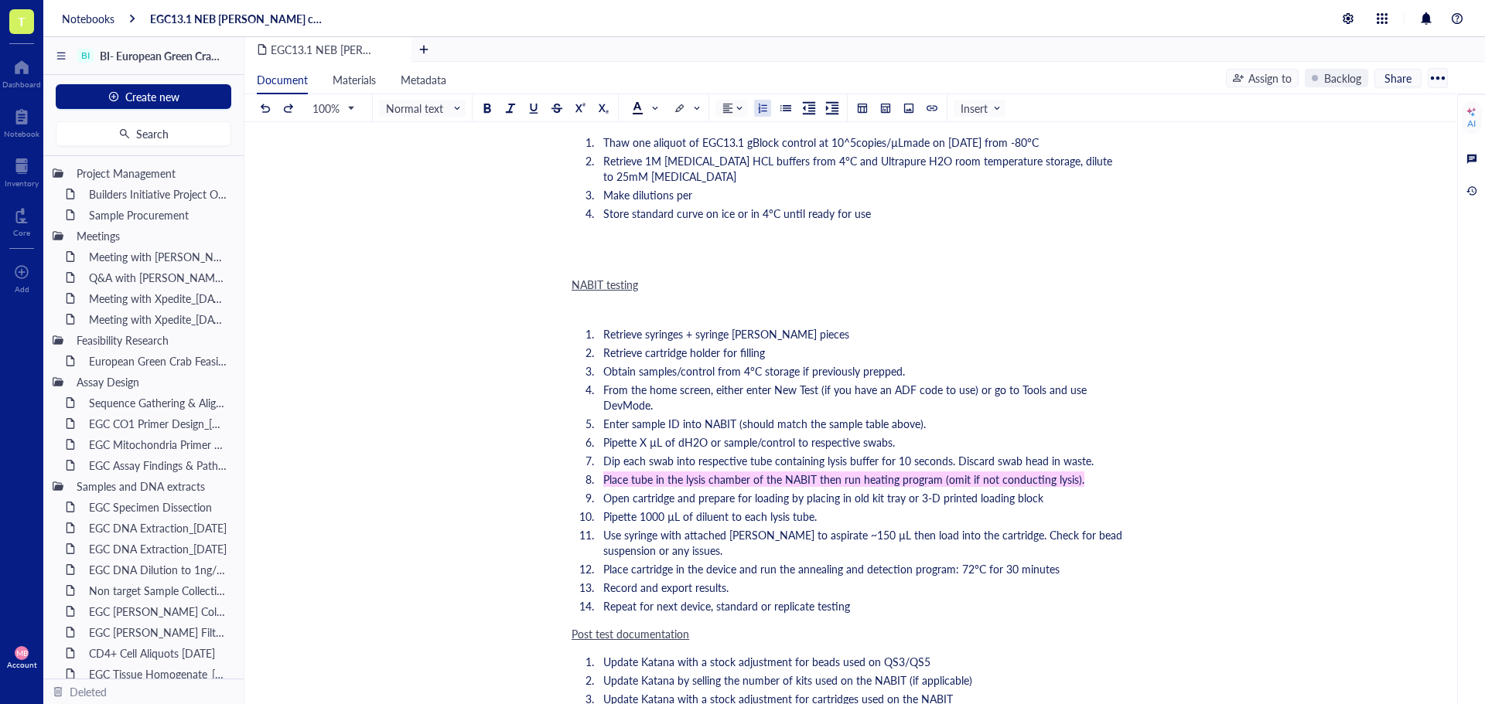
click at [701, 298] on div "﻿" at bounding box center [846, 305] width 551 height 15
click at [698, 277] on div "NABIT testing" at bounding box center [846, 284] width 551 height 15
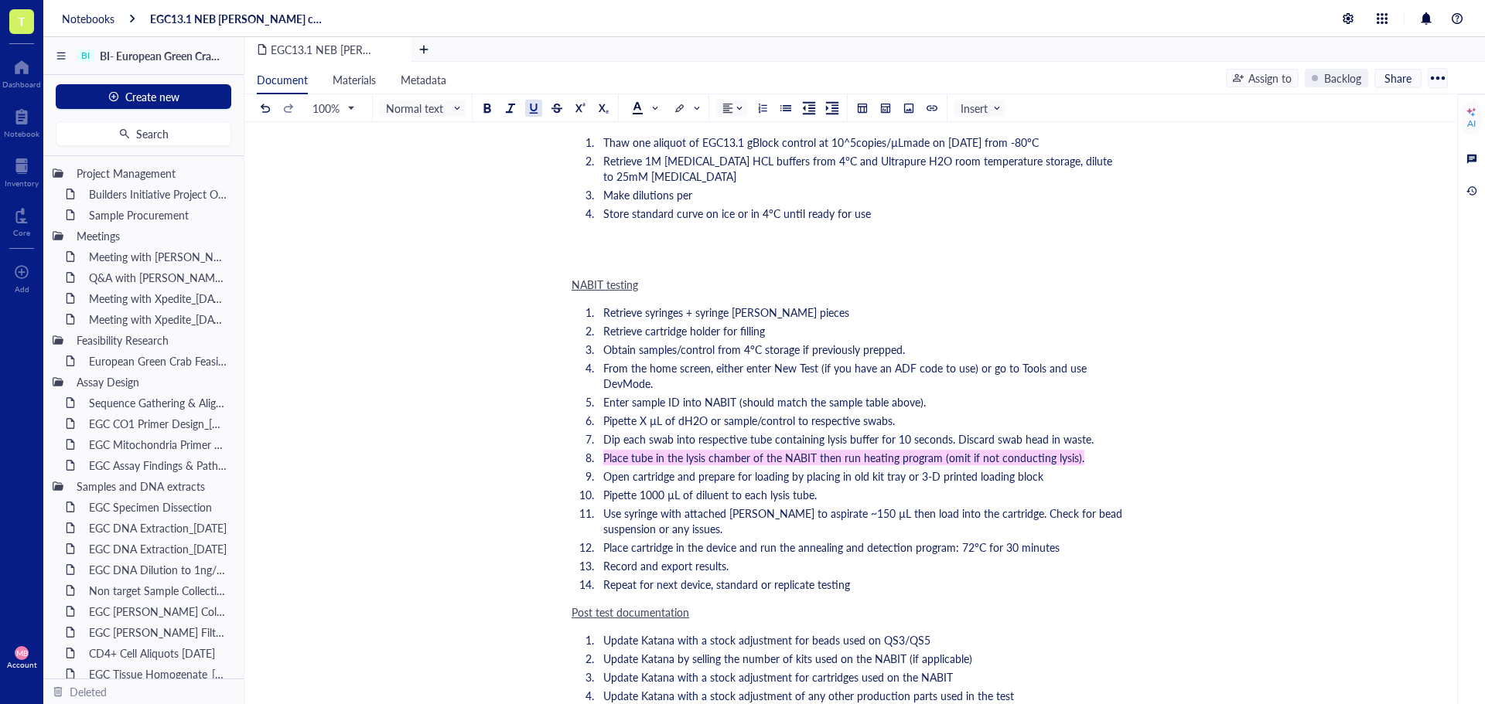
click at [698, 305] on span "Retrieve syringes + syringe hopper pieces" at bounding box center [726, 312] width 246 height 15
click at [692, 323] on span "Retrieve cartridge holder for filling" at bounding box center [684, 330] width 162 height 15
click at [677, 342] on span "Obtain samples/control from 4°C storage if previously prepped." at bounding box center [754, 349] width 302 height 15
click at [688, 360] on span "From the home screen, either enter New Test (if you have an ADF code to use) or…" at bounding box center [846, 375] width 486 height 31
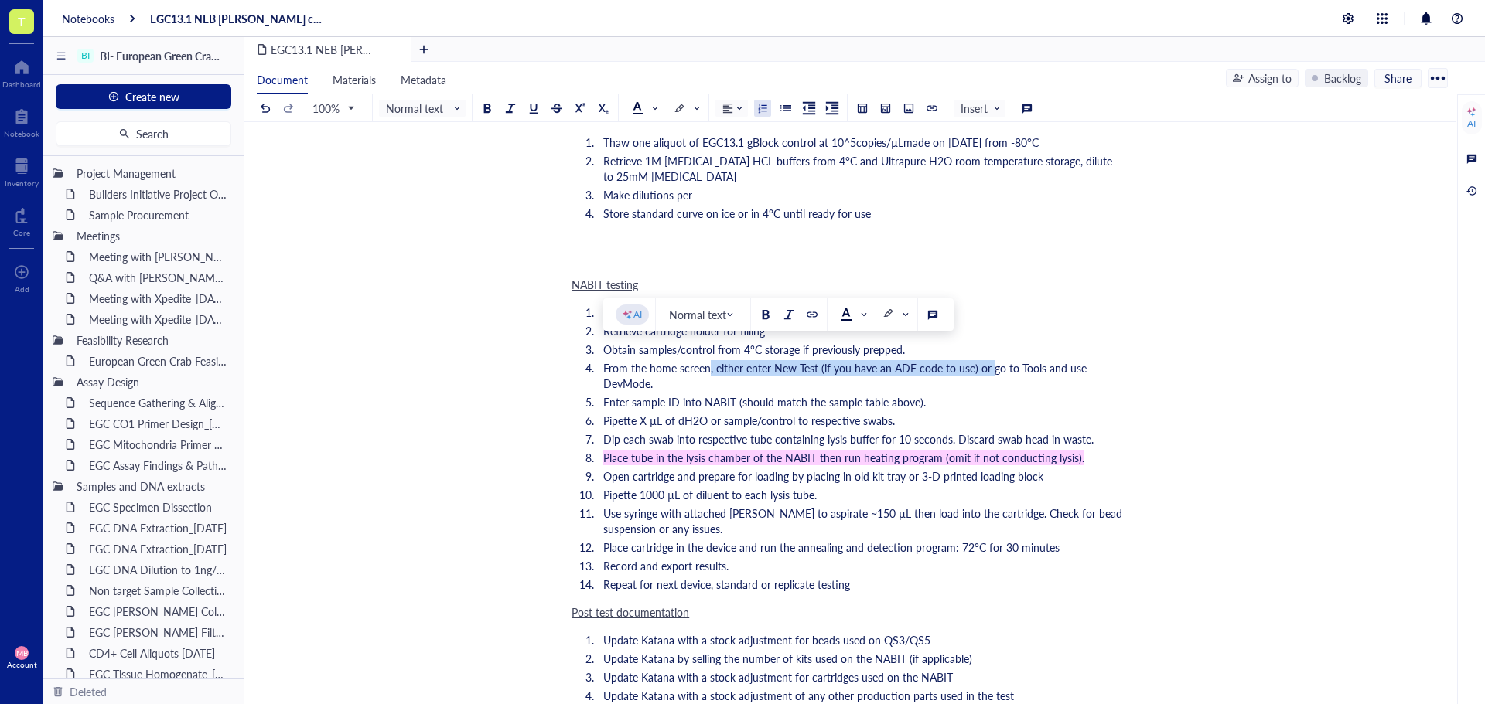
drag, startPoint x: 987, startPoint y: 353, endPoint x: 708, endPoint y: 350, distance: 278.4
click at [708, 360] on span "From the home screen, either enter New Test (if you have an ADF code to use) or…" at bounding box center [846, 375] width 486 height 31
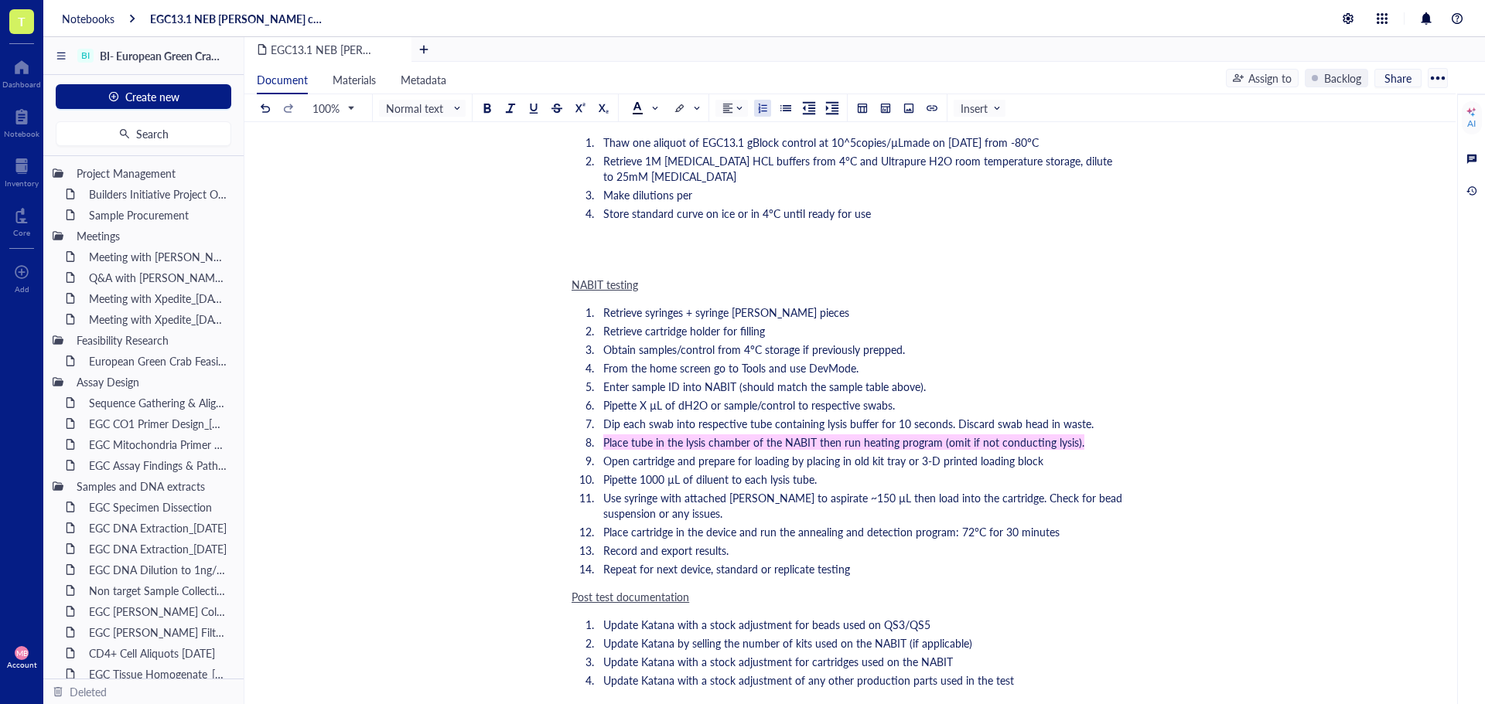
scroll to position [1160, 0]
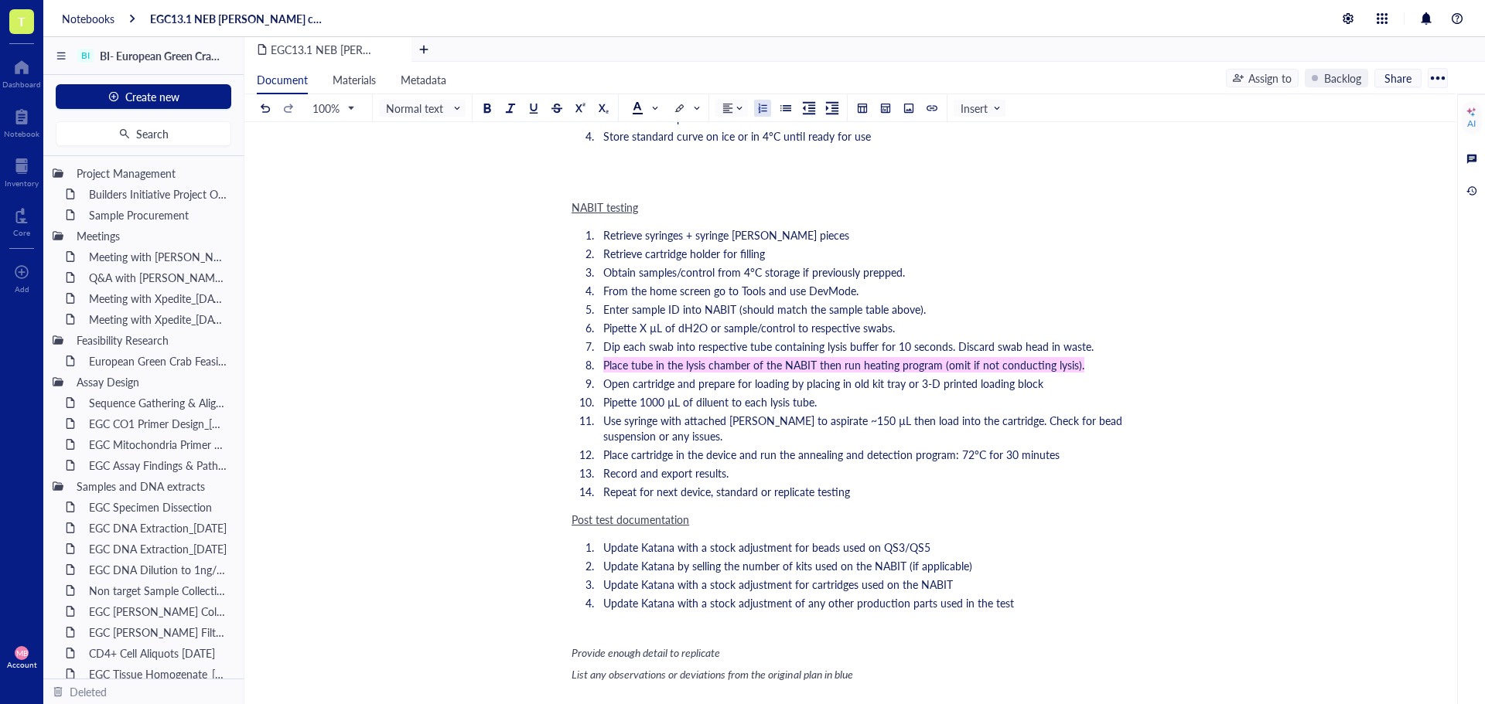
click at [697, 302] on span "Enter sample ID into NABIT (should match the sample table above)." at bounding box center [764, 309] width 322 height 15
drag, startPoint x: 933, startPoint y: 293, endPoint x: 604, endPoint y: 284, distance: 329.5
click at [604, 284] on ol "Retrieve syringes + syringe hopper pieces Retrieve cartridge holder for filling…" at bounding box center [846, 363] width 551 height 278
click at [652, 320] on span "Pipette X µL of dH2O or sample/control to respective swabs." at bounding box center [749, 327] width 292 height 15
click at [847, 357] on span "Place tube in the lysis chamber of the NABIT then run heating program (omit if …" at bounding box center [843, 364] width 481 height 15
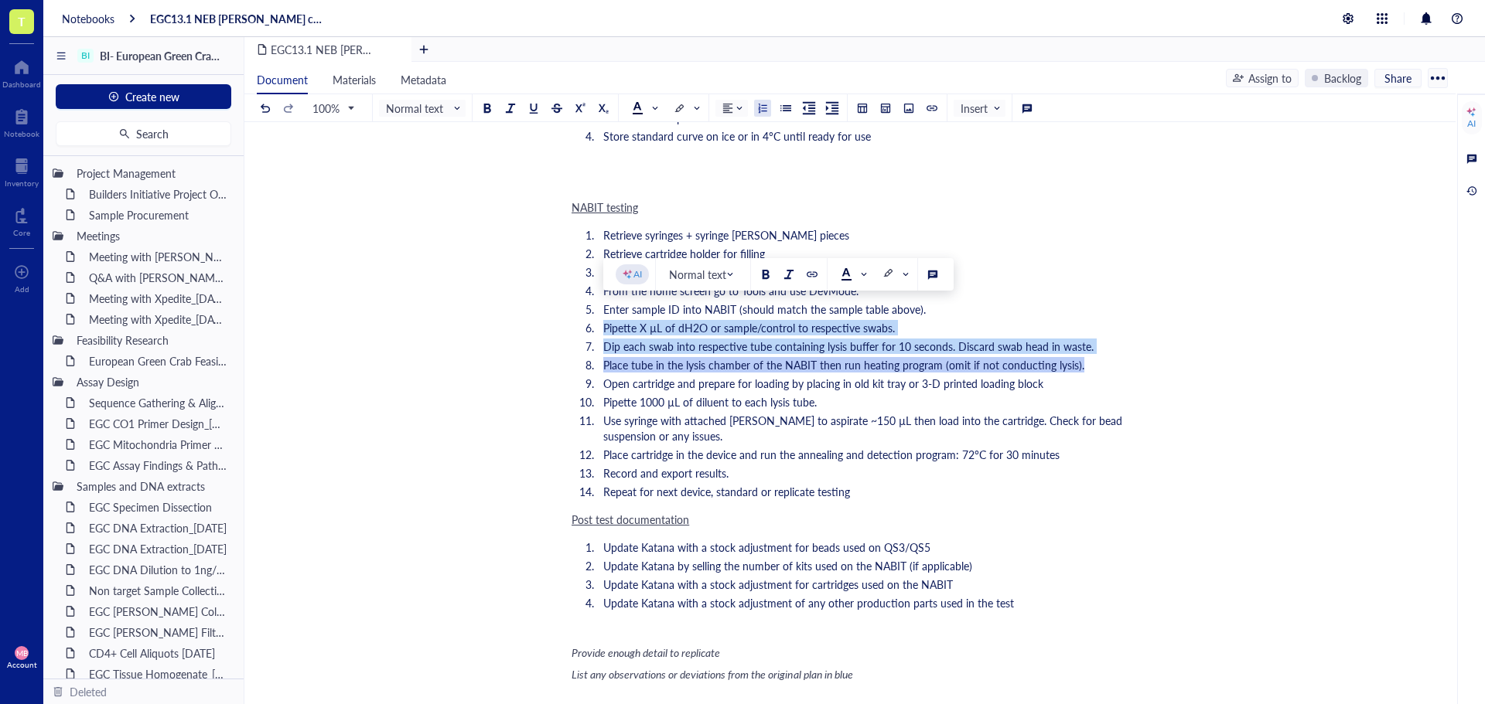
drag, startPoint x: 1080, startPoint y: 351, endPoint x: 592, endPoint y: 315, distance: 489.3
click at [592, 315] on ol "Retrieve syringes + syringe hopper pieces Retrieve cartridge holder for filling…" at bounding box center [846, 363] width 551 height 278
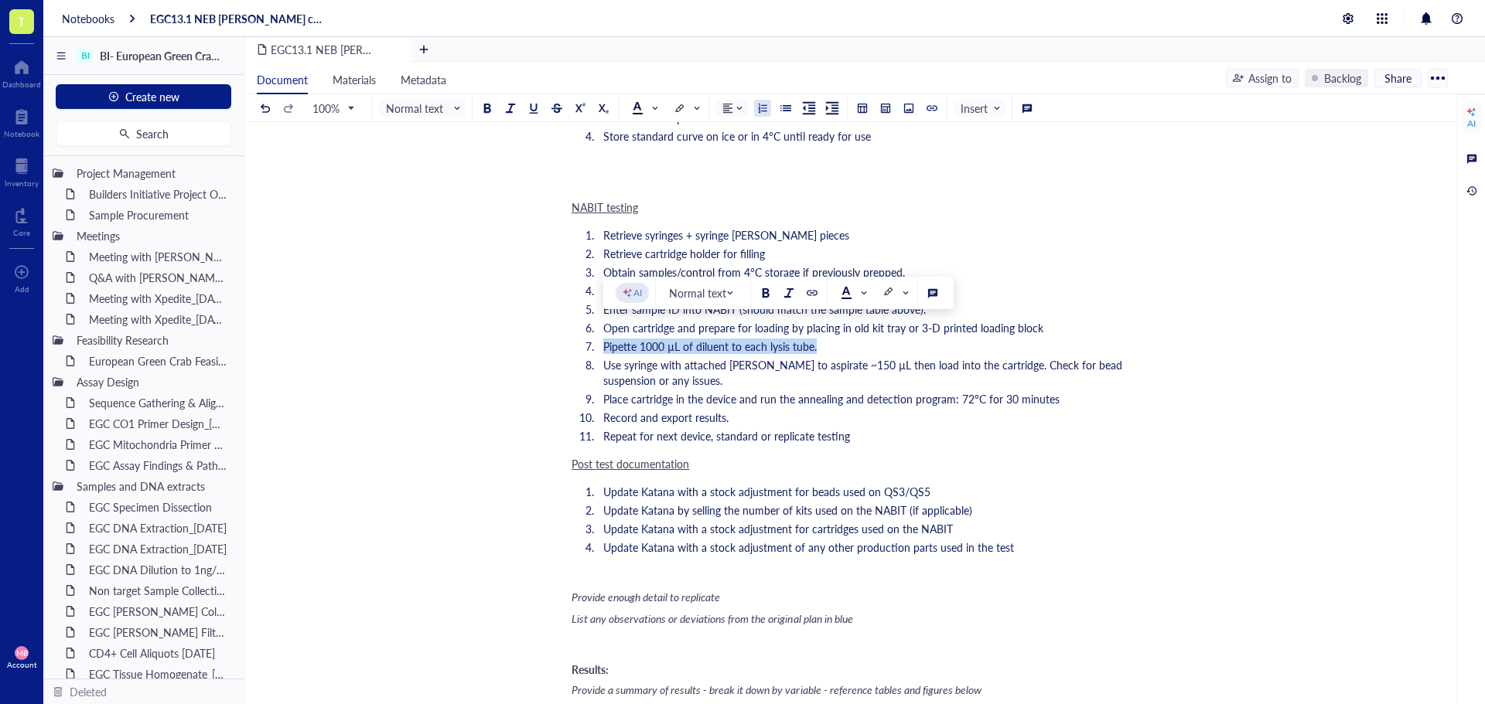
drag, startPoint x: 837, startPoint y: 335, endPoint x: 600, endPoint y: 326, distance: 237.6
click at [600, 339] on li "Pipette 1000 µL of diluent to each lysis tube." at bounding box center [859, 346] width 525 height 15
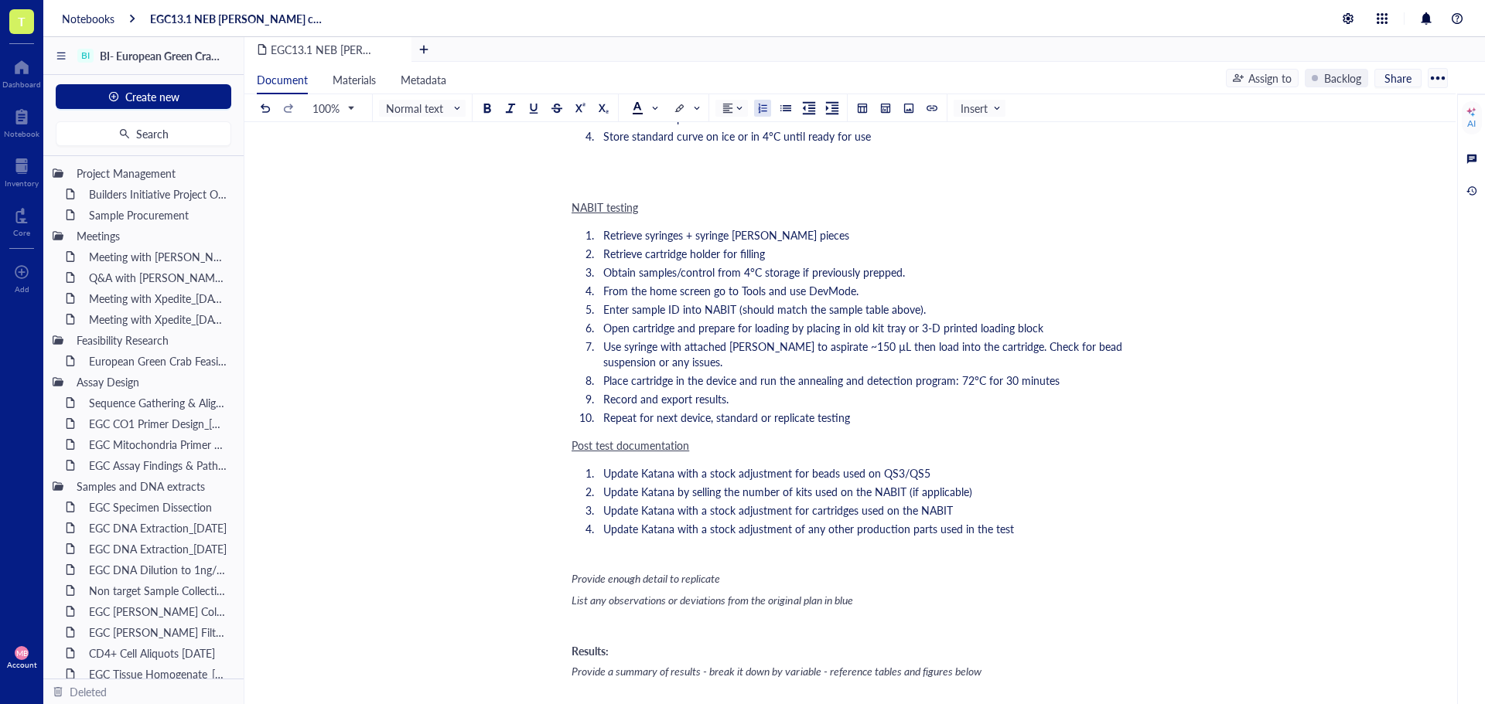
click at [772, 350] on li "Use syringe with attached hopper to aspirate ~150 µL then load into the cartrid…" at bounding box center [859, 354] width 525 height 31
click at [765, 391] on li "Record and export results." at bounding box center [859, 398] width 525 height 15
drag, startPoint x: 847, startPoint y: 408, endPoint x: 603, endPoint y: 401, distance: 243.7
click at [603, 410] on span "Repeat for next device, standard or replicate testing" at bounding box center [726, 417] width 247 height 15
click at [768, 422] on div "﻿ Relevant files: ﻿ ﻿ Purpose: Evaluate the amplification performance of the EG…" at bounding box center [846, 195] width 551 height 2276
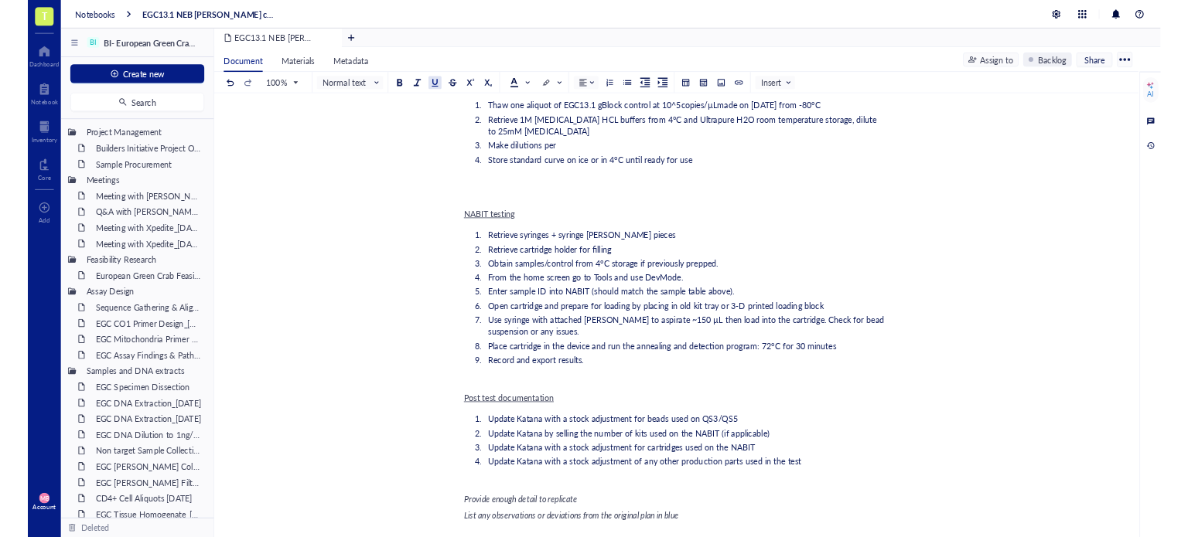
scroll to position [1049, 0]
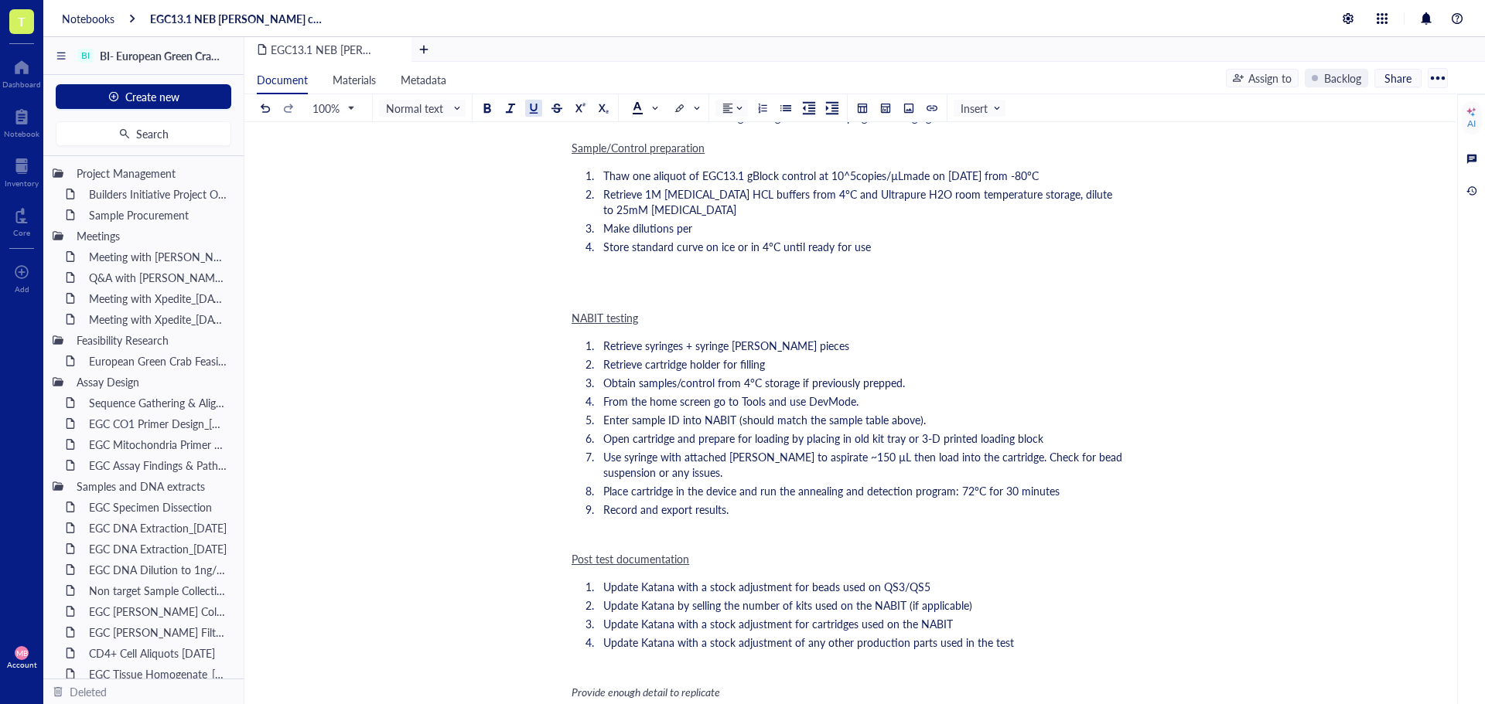
click at [714, 412] on span "Enter sample ID into NABIT (should match the sample table above)." at bounding box center [764, 419] width 322 height 15
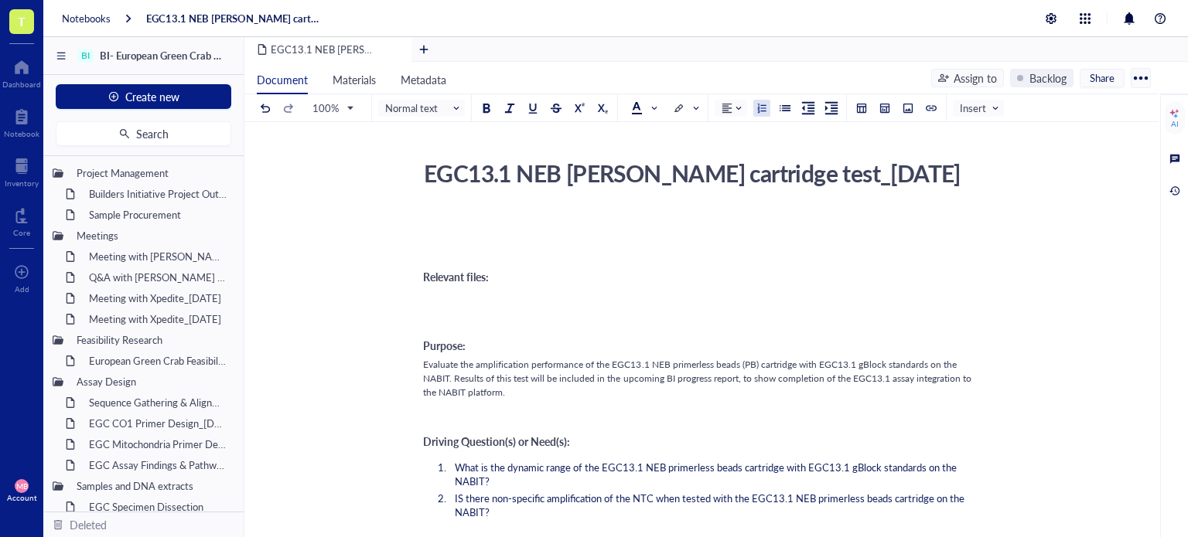
scroll to position [0, 0]
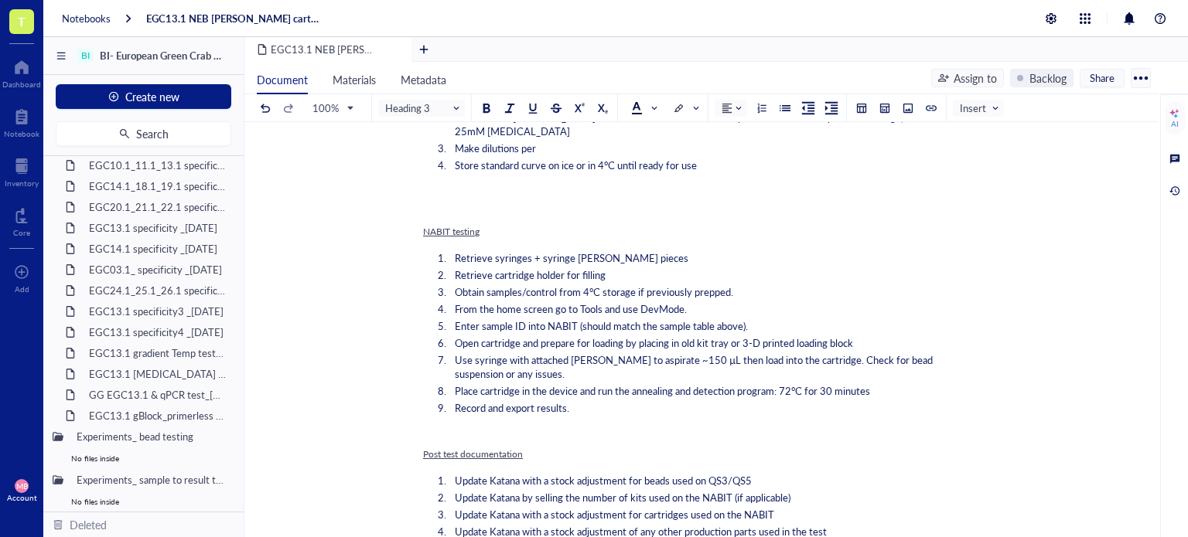
scroll to position [1431, 0]
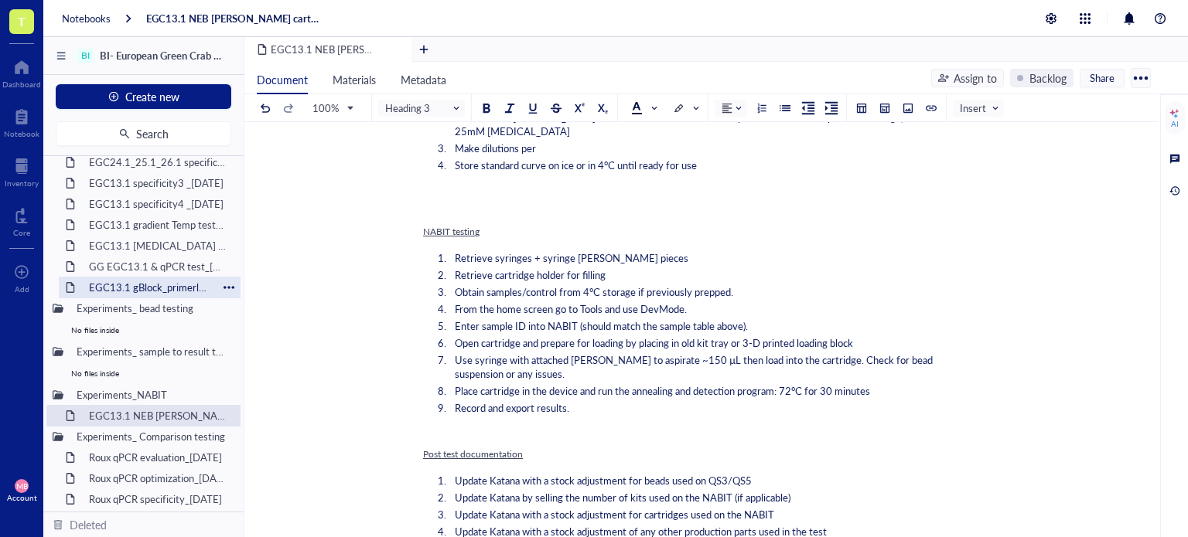
click at [105, 290] on div "EGC13.1 gBlock_primerless beads test_[DATE]" at bounding box center [149, 288] width 135 height 22
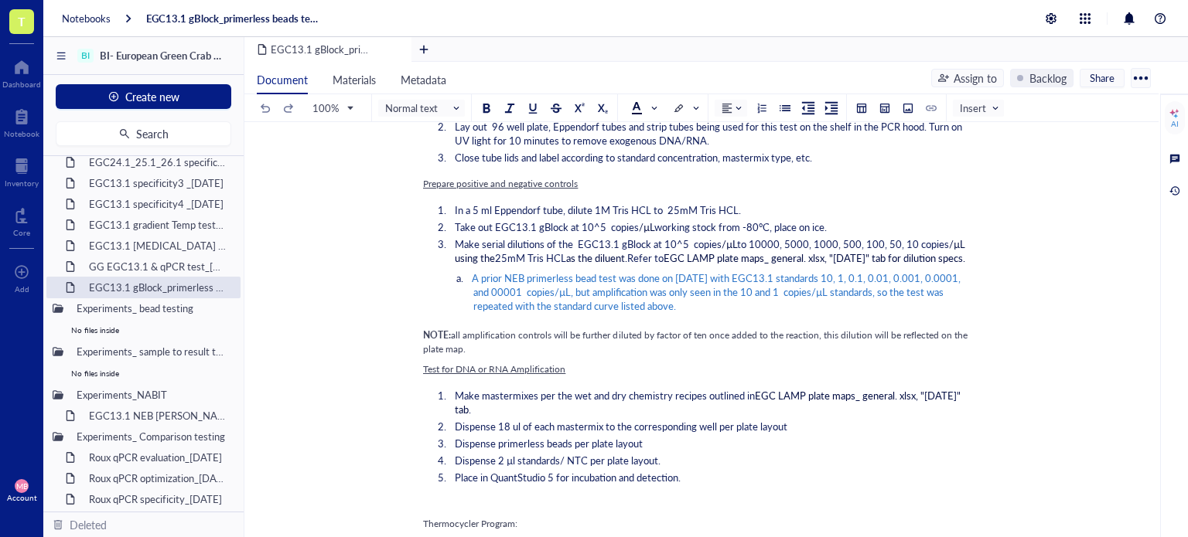
scroll to position [1141, 0]
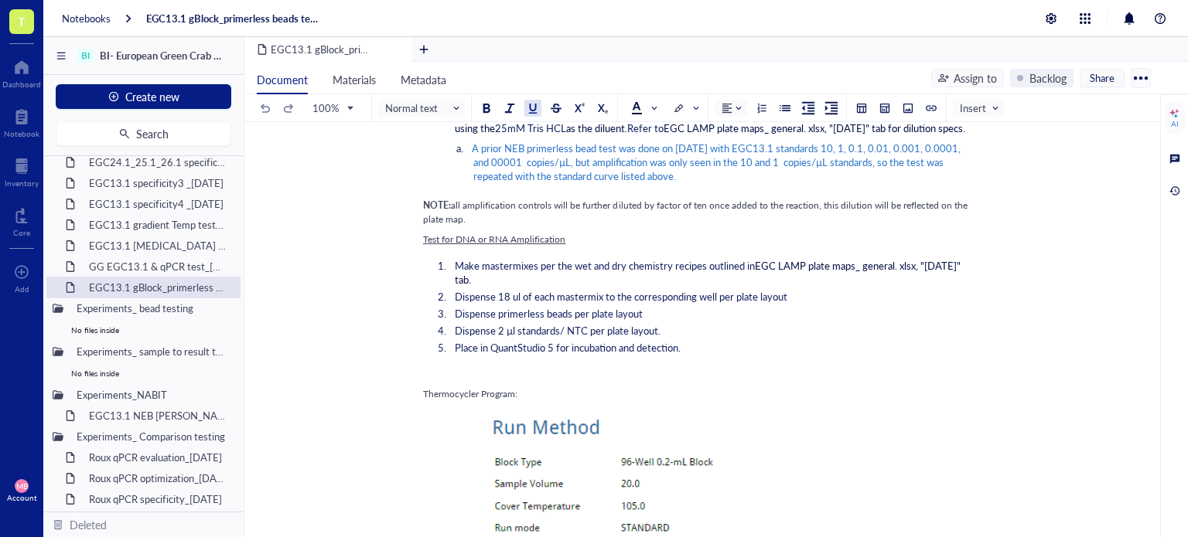
click at [507, 246] on span "Test for DNA or RNA Amplification" at bounding box center [494, 239] width 142 height 13
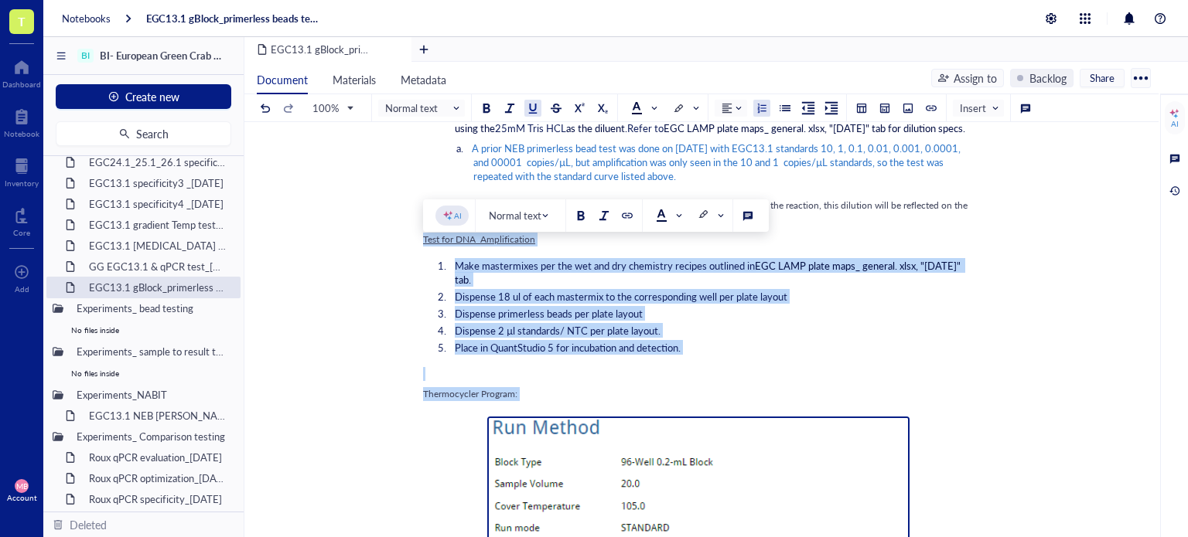
drag, startPoint x: 422, startPoint y: 257, endPoint x: 583, endPoint y: 477, distance: 272.2
copy div "Test for DNA Amplification Make mastermixes per the wet and dry chemistry recip…"
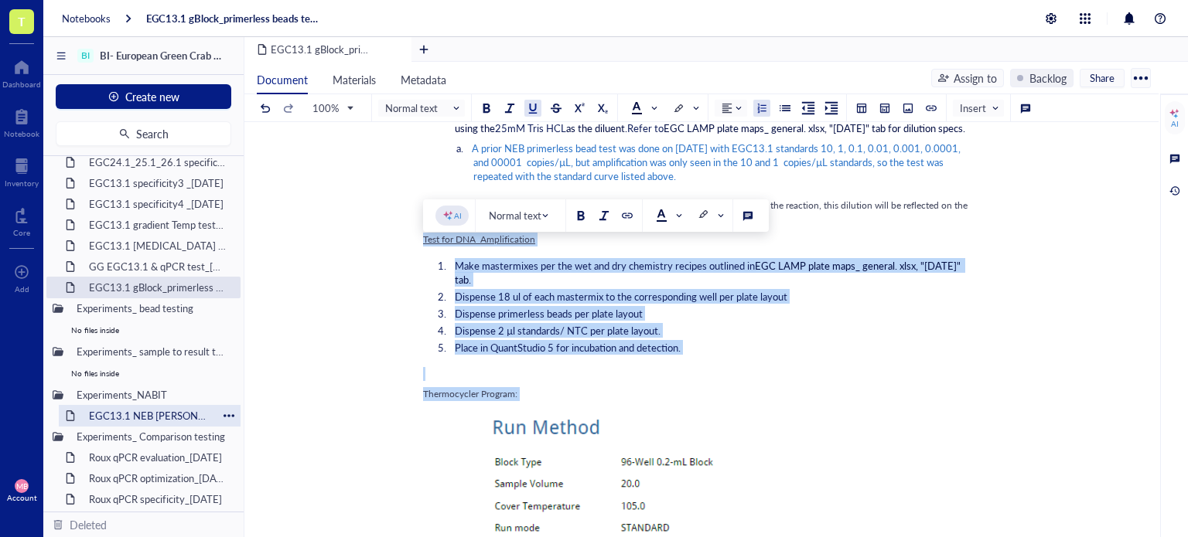
click at [158, 411] on div "EGC13.1 NEB PB NABIT cartridge test_01OCT25" at bounding box center [149, 416] width 135 height 22
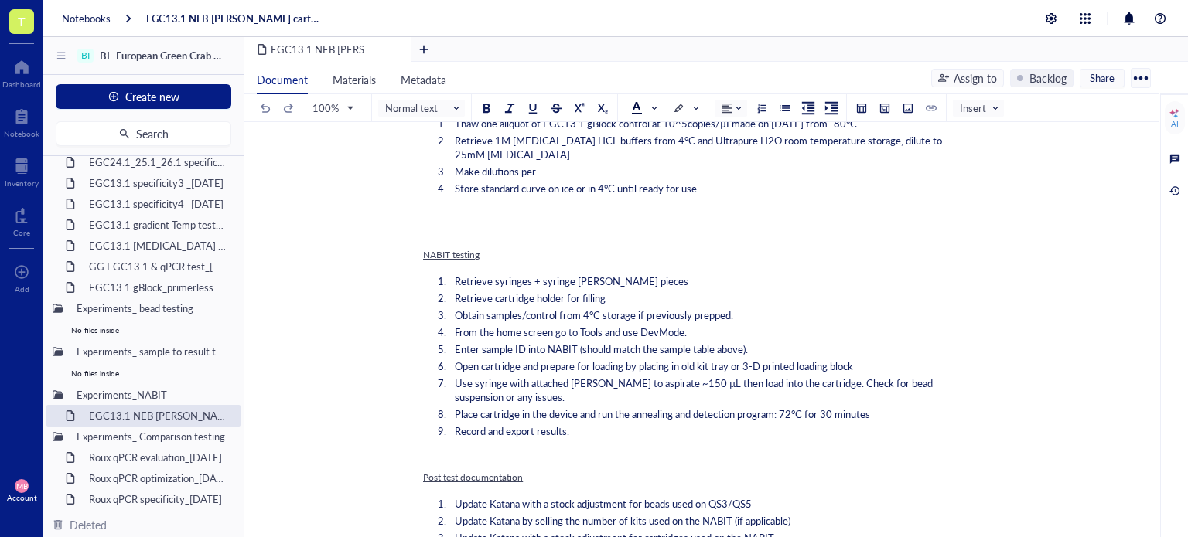
scroll to position [875, 0]
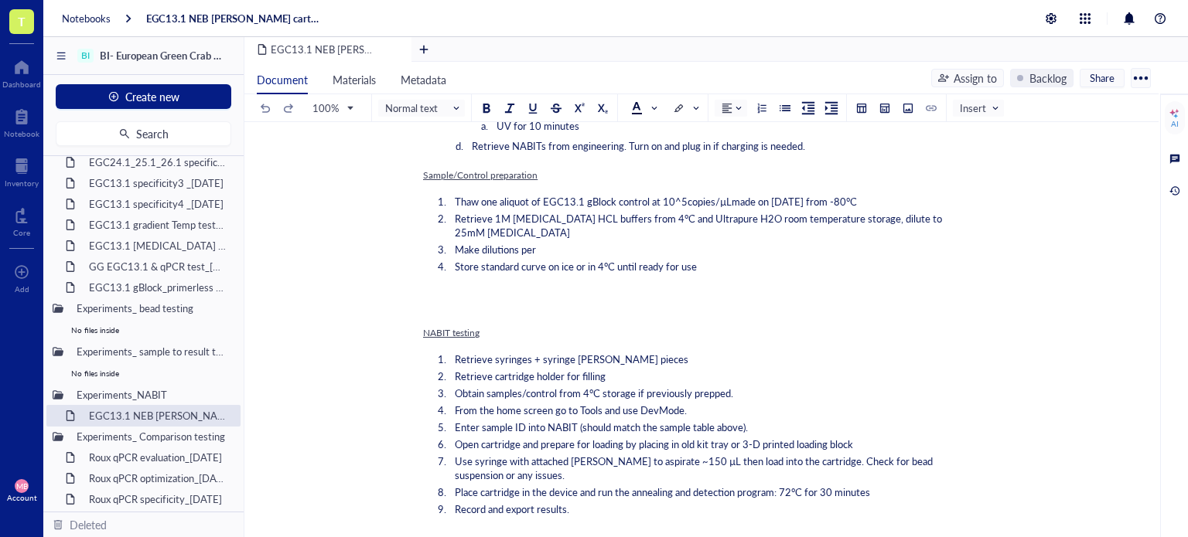
click at [428, 288] on div "Relevant files: ﻿ ﻿ Purpose: Evaluate the amplification performance of the EGC1…" at bounding box center [698, 373] width 551 height 2062
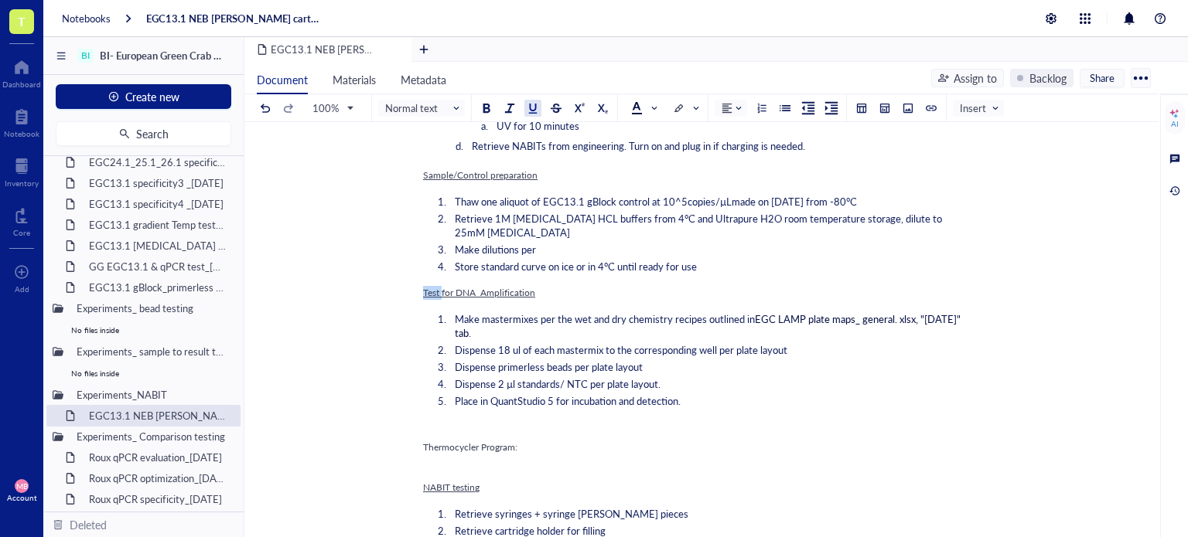
click at [428, 288] on div "Relevant files: ﻿ ﻿ Purpose: Evaluate the amplification performance of the EGC1…" at bounding box center [698, 450] width 551 height 2217
click at [476, 327] on ol "Make mastermixes per the wet and dry chemistry recipes outlined in EGC LAMP pla…" at bounding box center [698, 360] width 551 height 102
click at [538, 286] on div "Test for DNA Amplification" at bounding box center [698, 293] width 551 height 14
click at [535, 312] on span "Make mastermixes per the wet and dry chemistry recipes outlined in" at bounding box center [605, 319] width 300 height 15
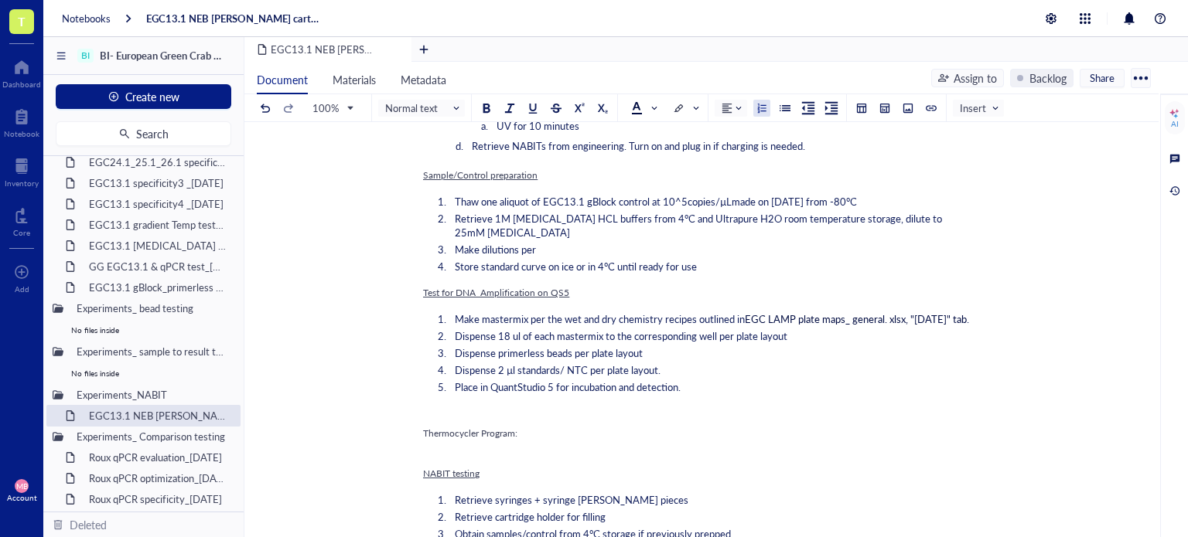
click at [602, 312] on span "Make mastermix per the wet and dry chemistry recipes outlined in" at bounding box center [600, 319] width 290 height 15
click at [654, 312] on span "Make mastermix per the dry chemistry recipes outlined in" at bounding box center [581, 319] width 253 height 15
click at [659, 312] on span "Make mastermix per the dry chemistry recipes outlined in" at bounding box center [581, 319] width 253 height 15
click at [730, 312] on span "EGC LAMP plate maps_ general. xlsx, "[DATE]" tab" at bounding box center [814, 319] width 222 height 15
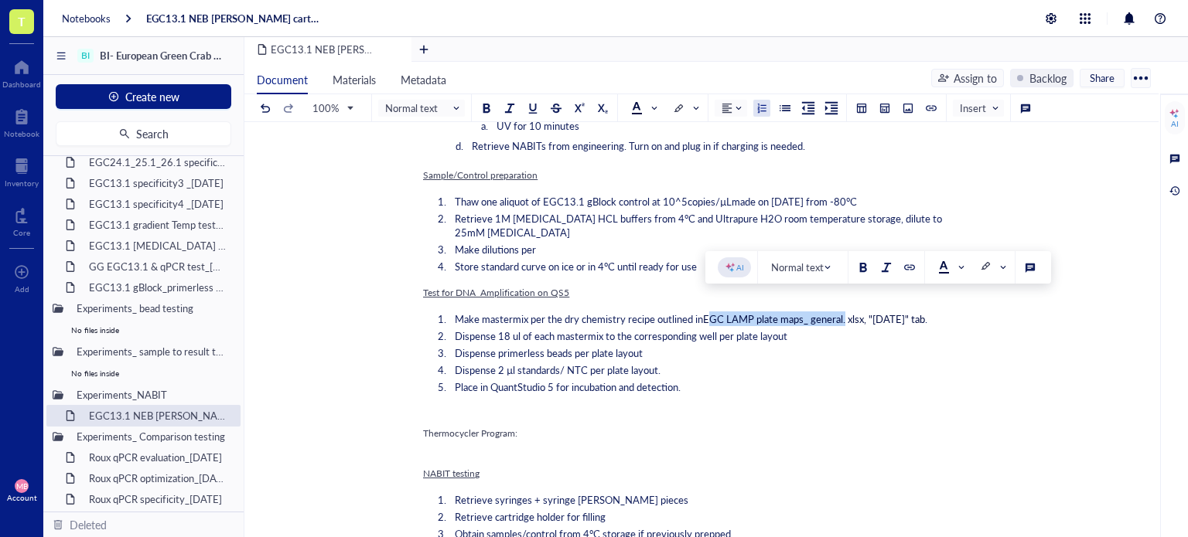
drag, startPoint x: 846, startPoint y: 306, endPoint x: 708, endPoint y: 307, distance: 138.4
click at [708, 312] on span "EGC LAMP plate maps_ general. xlsx, "[DATE]" tab" at bounding box center [814, 319] width 222 height 15
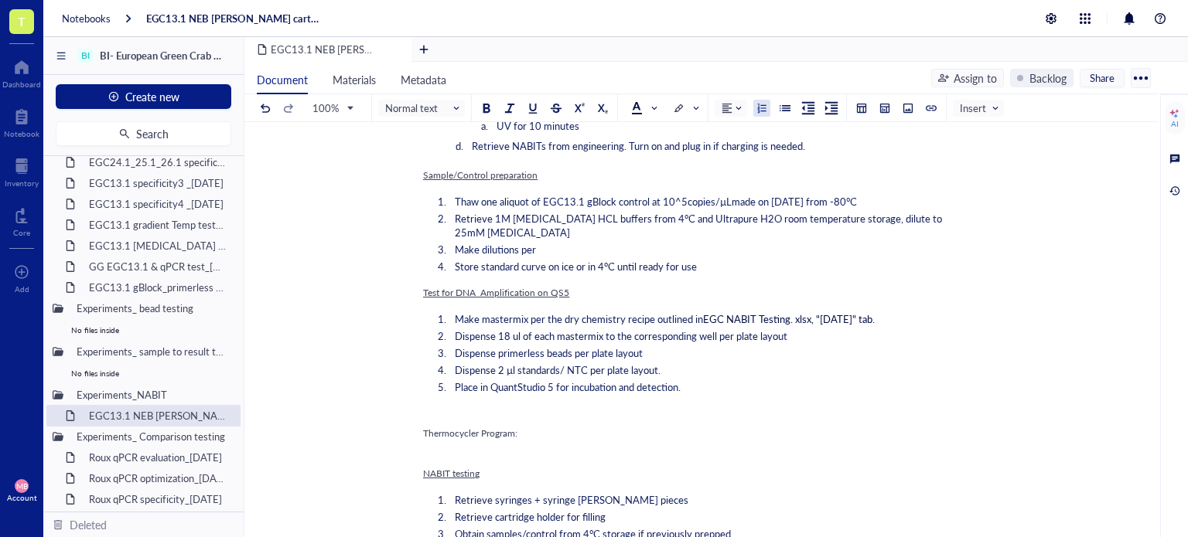
click at [854, 312] on span "EGC NABIT Testing. xlsx, "24SEP25" tab" at bounding box center [787, 319] width 169 height 15
click at [557, 329] on span "Dispense 18 ul of each mastermix to the corresponding well per plate layout" at bounding box center [621, 336] width 332 height 15
click at [660, 363] on span "Dispense 2 µl standards/ NTC per plate layout." at bounding box center [558, 370] width 206 height 15
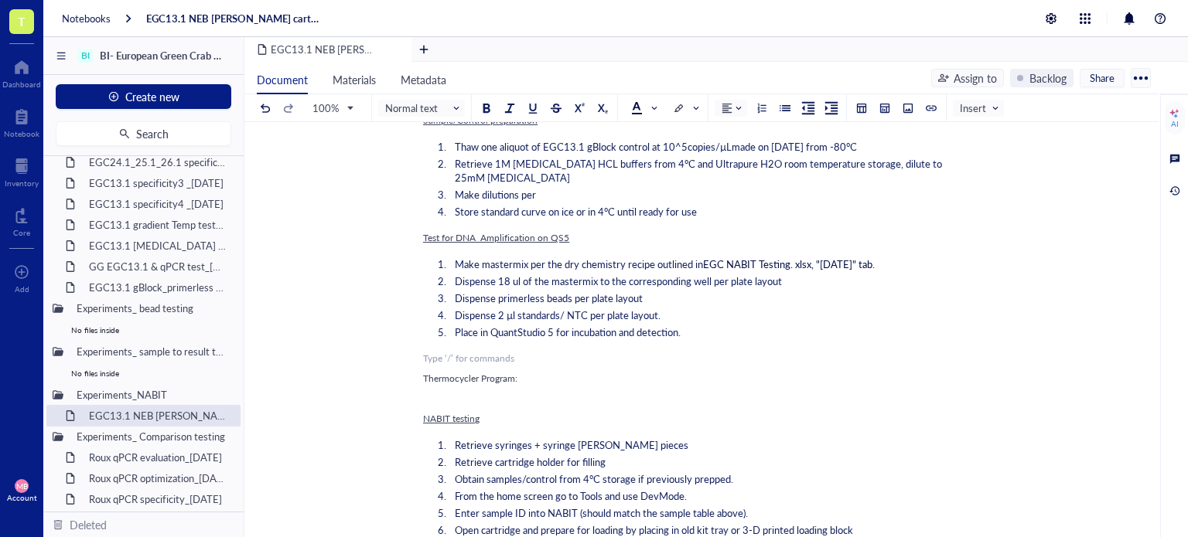
click at [476, 352] on div "﻿ Type ‘/’ for commands" at bounding box center [698, 359] width 551 height 14
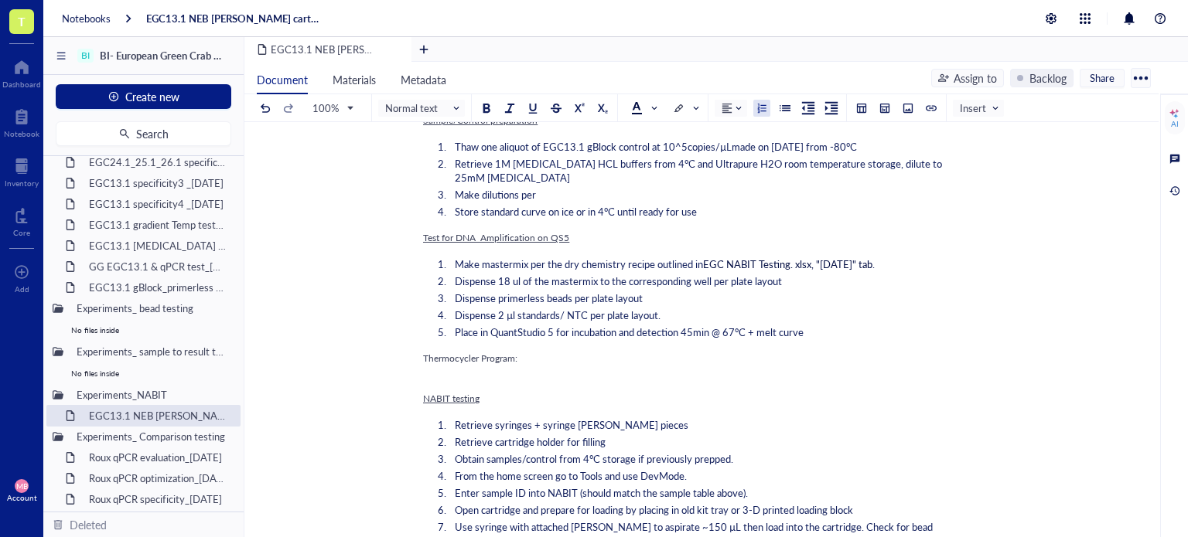
click at [686, 325] on span "Place in QuantStudio 5 for incubation and detection 45min @ 67°C + melt curve" at bounding box center [629, 332] width 349 height 15
click at [448, 352] on span "Thermocycler Program:" at bounding box center [470, 358] width 94 height 13
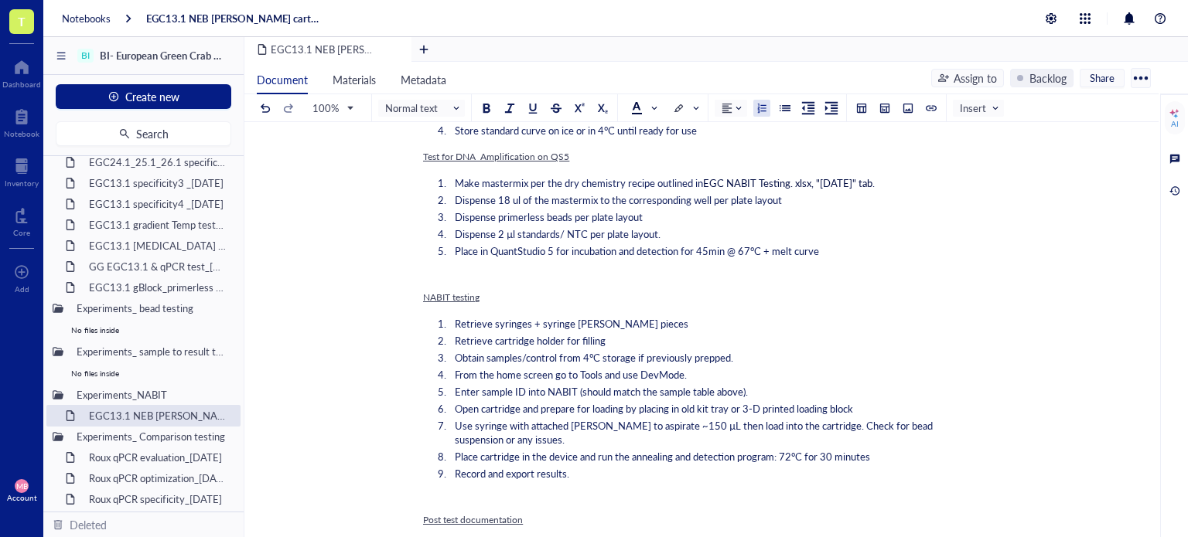
scroll to position [1066, 0]
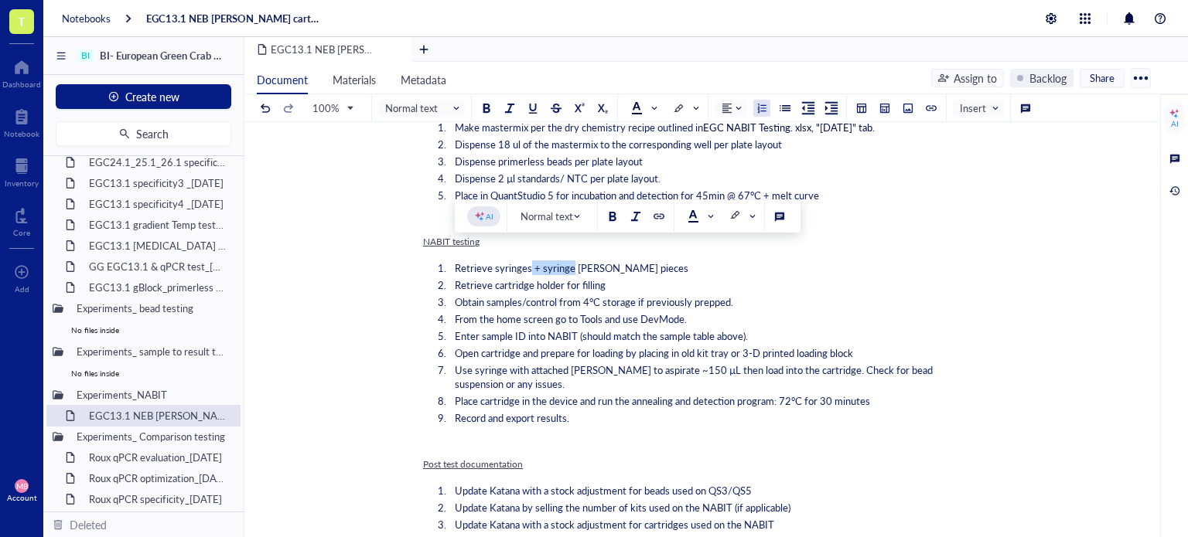
drag, startPoint x: 530, startPoint y: 255, endPoint x: 572, endPoint y: 257, distance: 41.8
click at [572, 261] on span "Retrieve syringes + syringe hopper pieces" at bounding box center [572, 268] width 234 height 15
click at [626, 261] on li "Retrieve syringes with hopper pieces" at bounding box center [710, 268] width 525 height 14
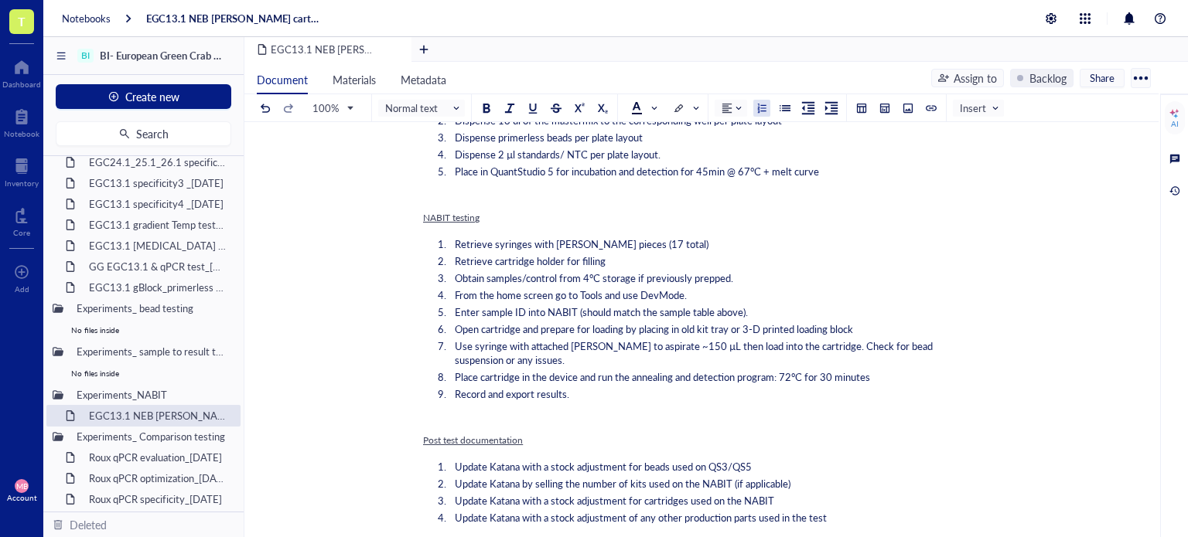
scroll to position [1091, 0]
click at [753, 305] on li "Enter sample ID into NABIT (should match the sample table above)." at bounding box center [710, 312] width 525 height 14
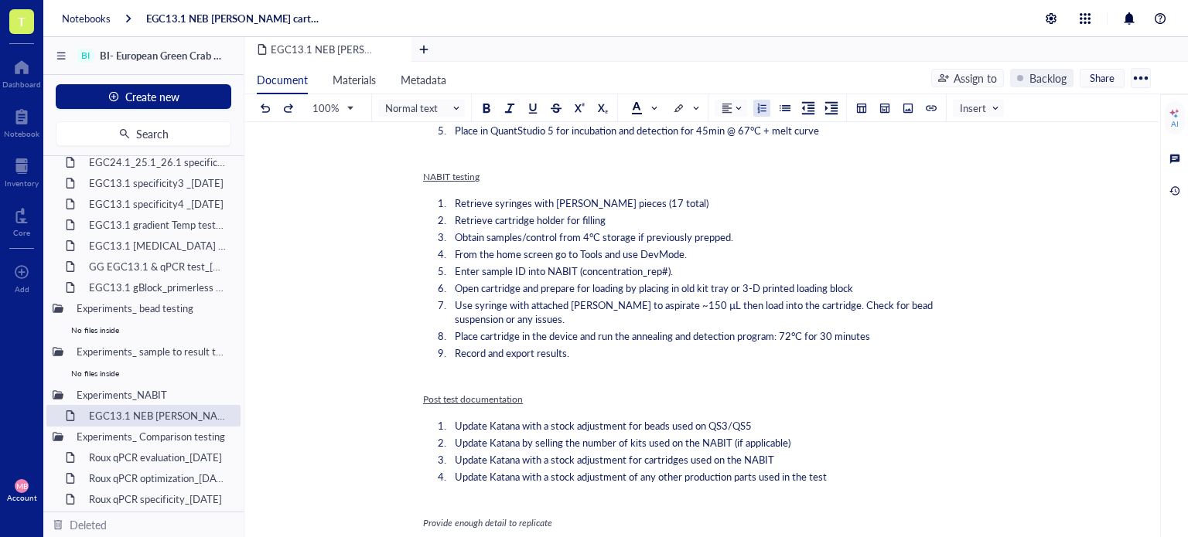
click at [718, 281] on span "Open cartridge and prepare for loading by placing in old kit tray or 3-D printe…" at bounding box center [654, 288] width 398 height 15
click at [747, 281] on span "Open cartridge and prepare for loading by placing in old kit tray or 3-D printe…" at bounding box center [654, 288] width 398 height 15
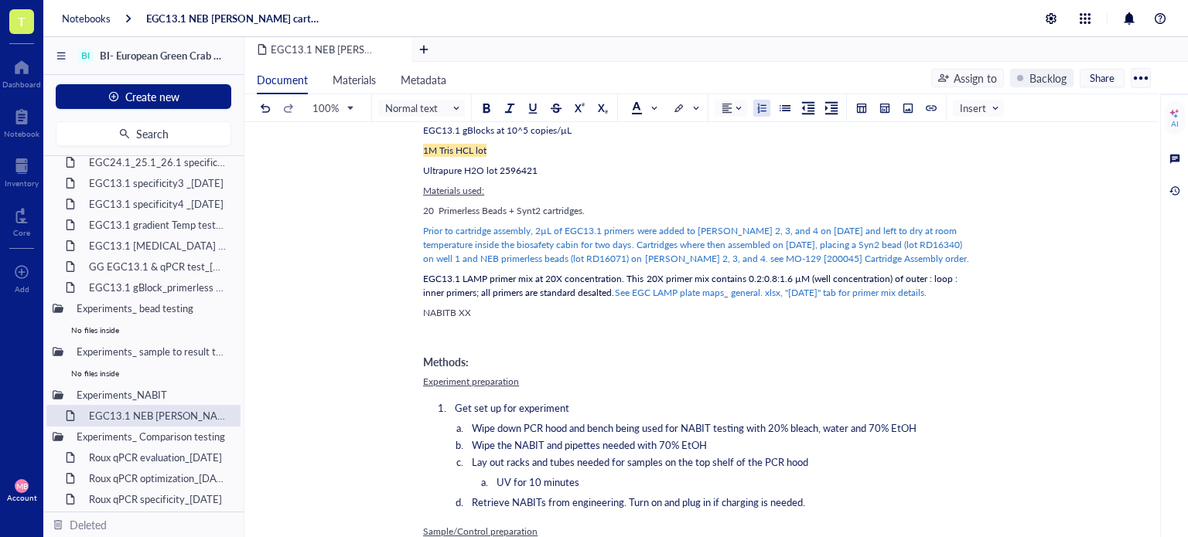
scroll to position [0, 0]
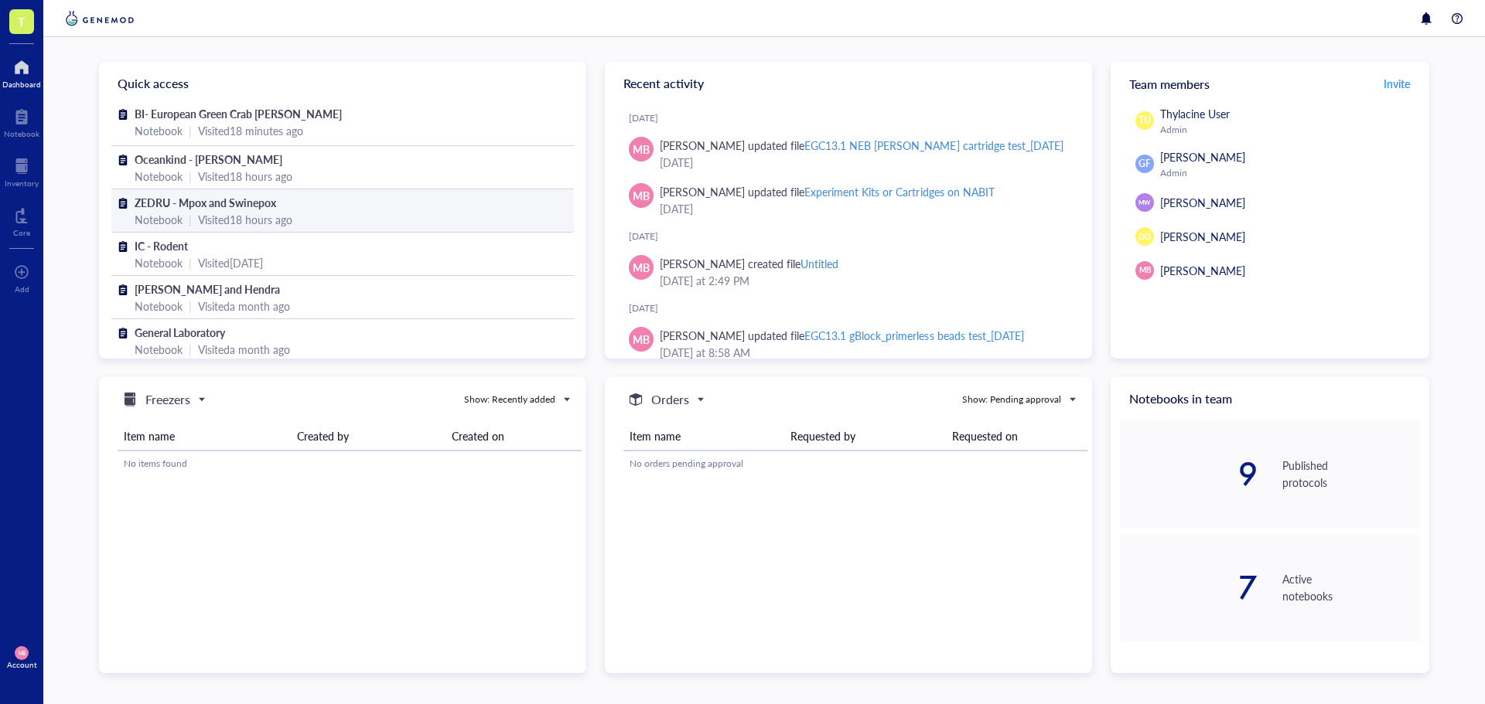
click at [225, 211] on div "Visited 18 hours ago" at bounding box center [245, 219] width 94 height 17
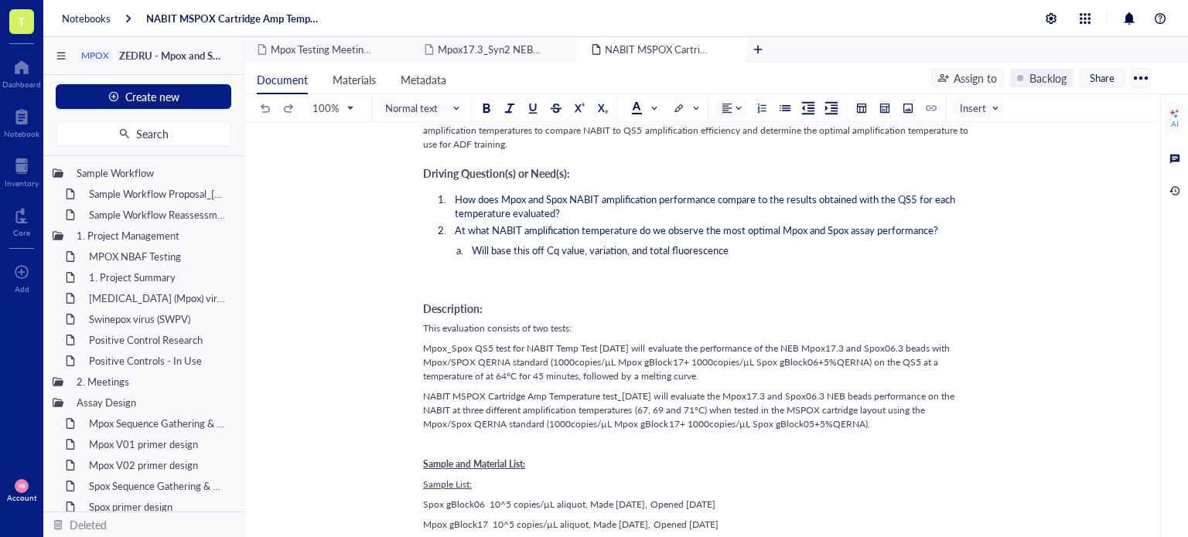
scroll to position [541, 0]
click at [76, 15] on div "Notebooks" at bounding box center [86, 19] width 49 height 14
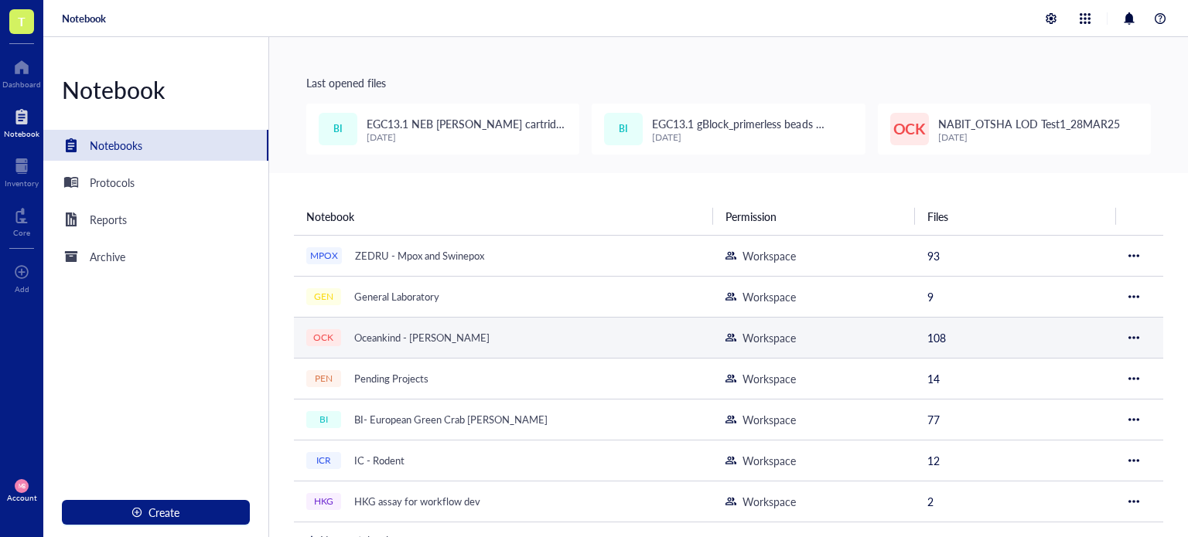
click at [418, 336] on div "Oceankind - [PERSON_NAME]" at bounding box center [421, 338] width 149 height 22
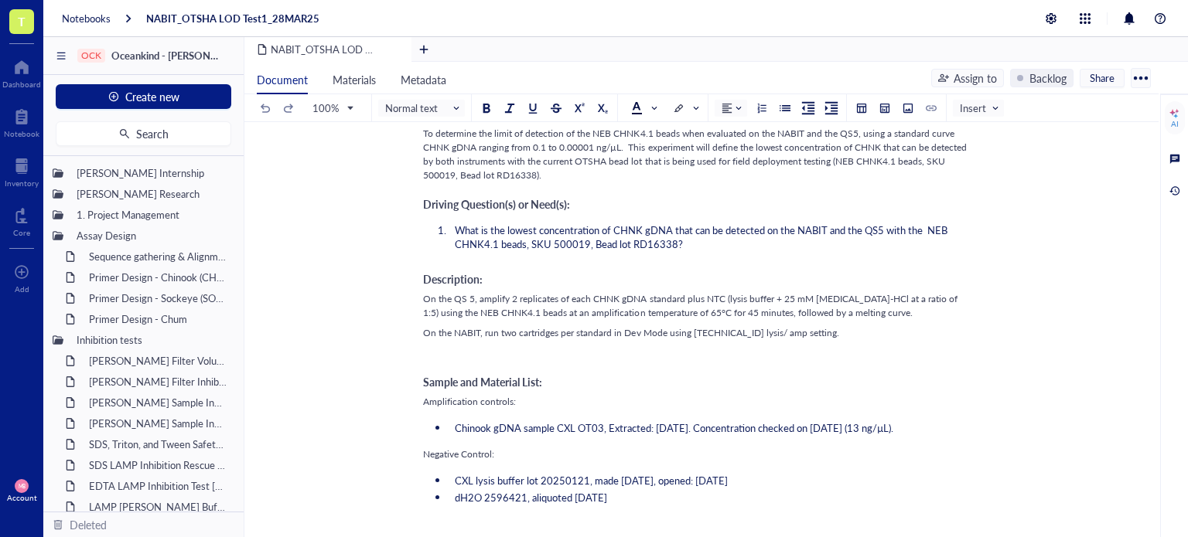
scroll to position [350, 0]
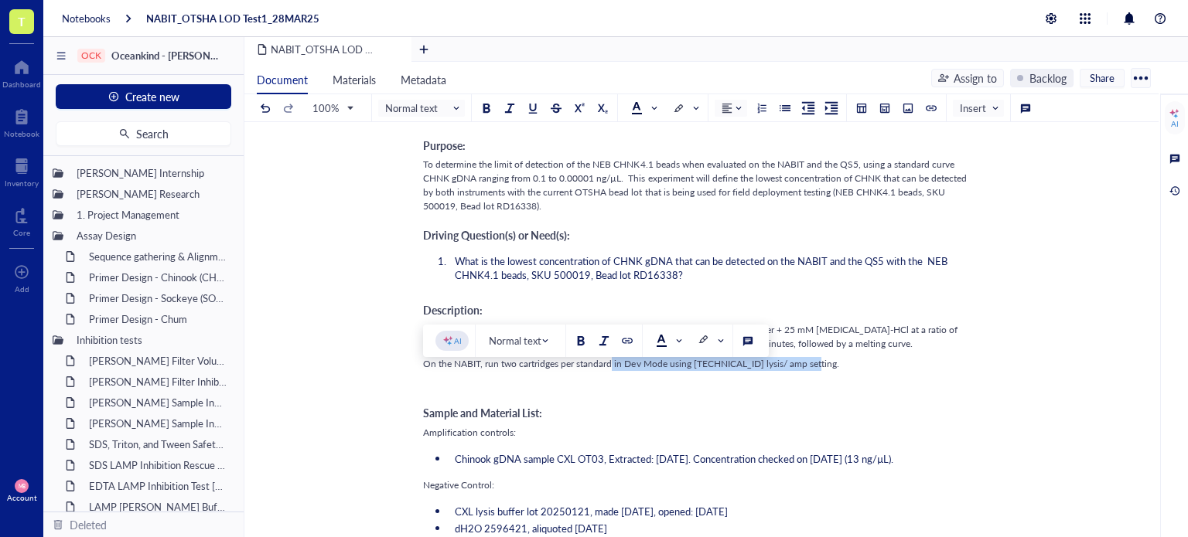
drag, startPoint x: 612, startPoint y: 376, endPoint x: 811, endPoint y: 381, distance: 198.8
click at [811, 371] on div "On the NABIT, run two cartridges per standard in Dev Mode using 5.0.69.35 lysis…" at bounding box center [698, 364] width 551 height 14
copy span "in Dev Mode using 5.0.69.35 lysis/ amp setting."
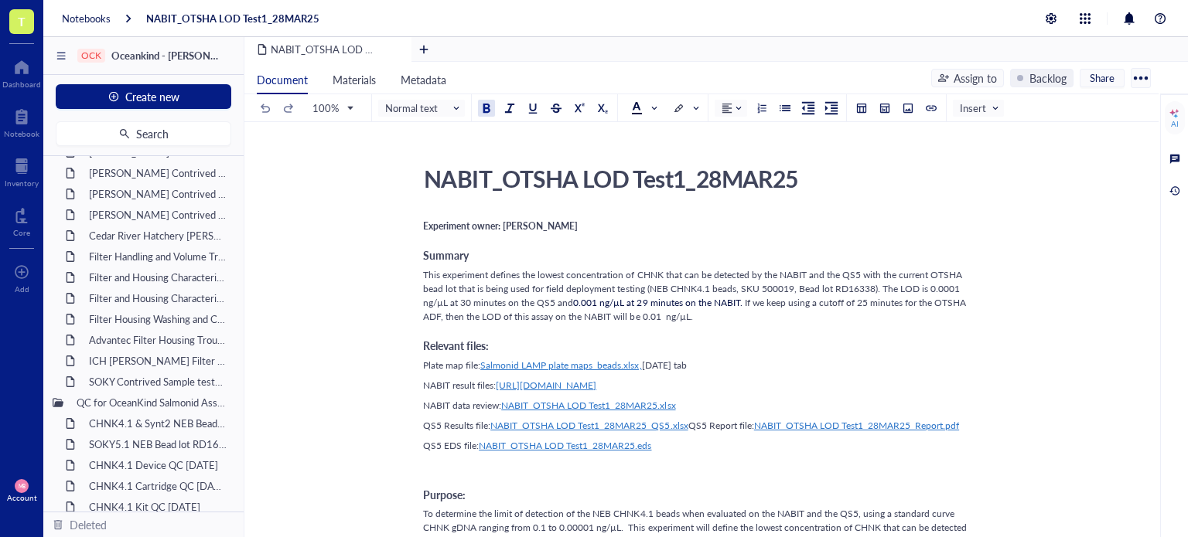
scroll to position [1504, 0]
click at [129, 366] on div "ICH [PERSON_NAME] Filter Troubleshooting [DATE]" at bounding box center [149, 361] width 135 height 22
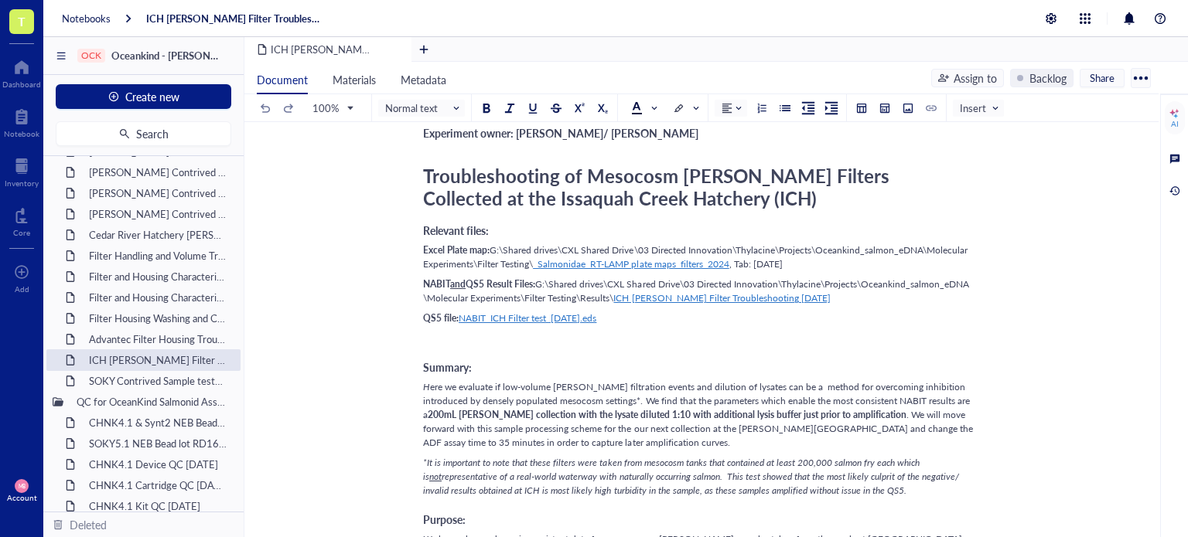
scroll to position [104, 0]
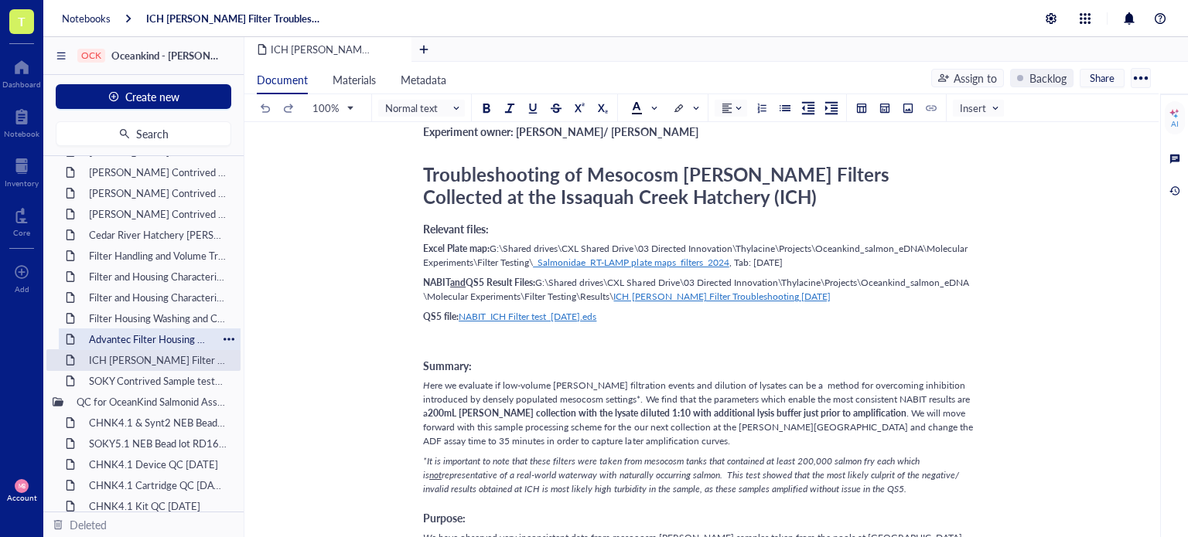
click at [163, 343] on div "Advantec Filter Housing Troubleshooting [DATE]" at bounding box center [149, 340] width 135 height 22
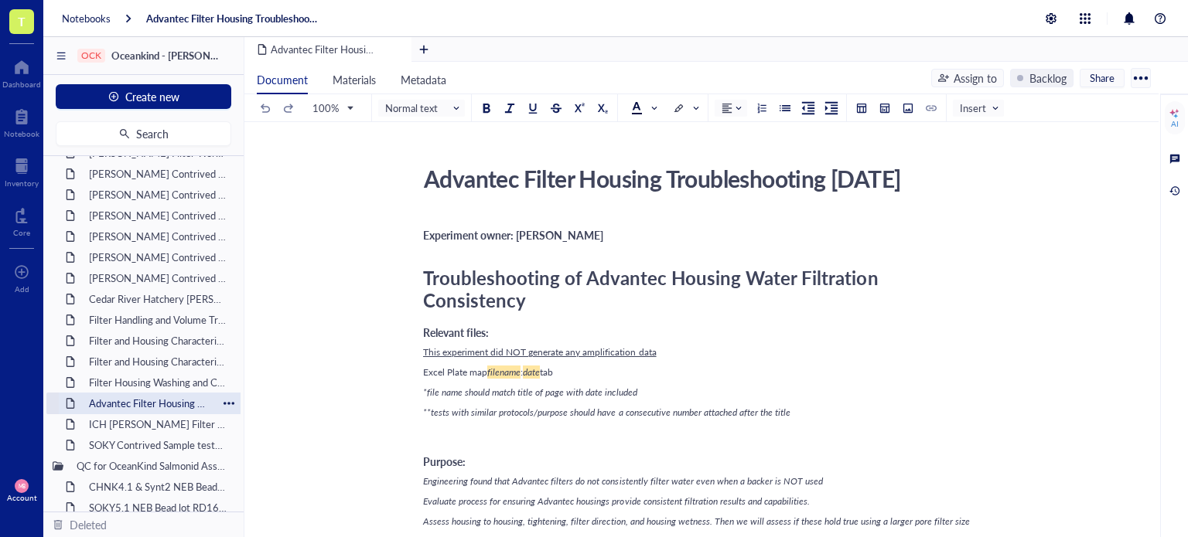
scroll to position [1429, 0]
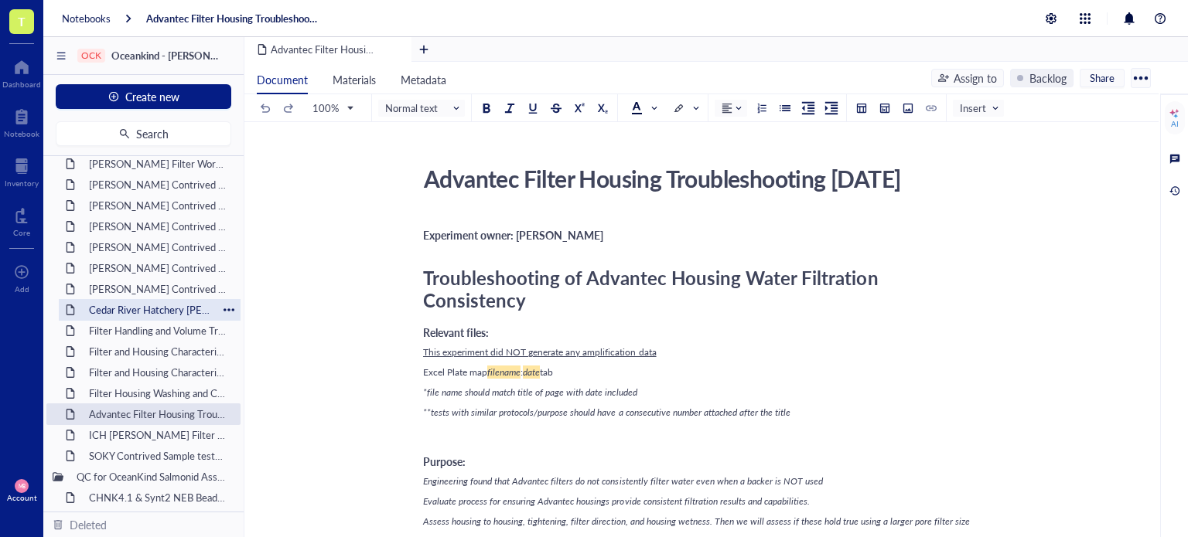
click at [151, 305] on div "Cedar River Hatchery [PERSON_NAME] Collection [DATE]" at bounding box center [149, 310] width 135 height 22
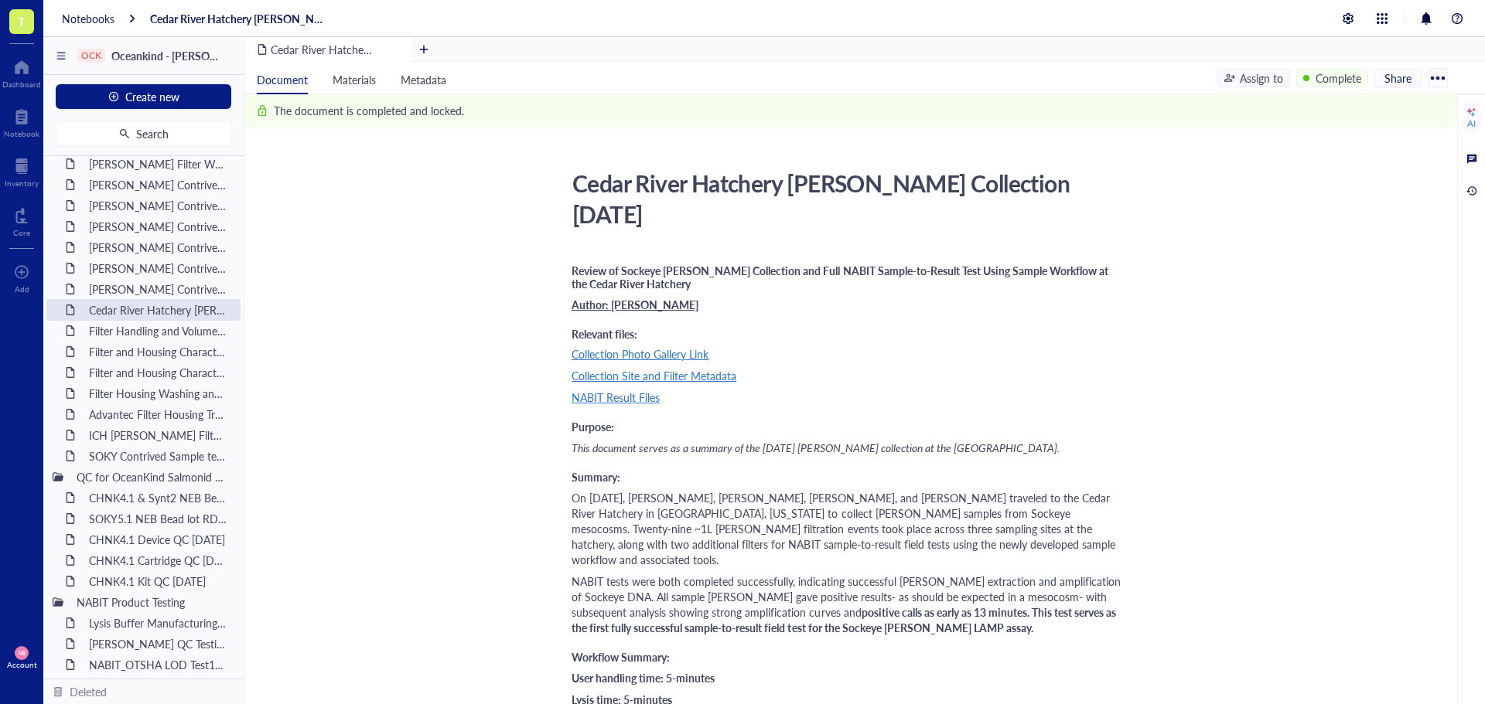
scroll to position [1429, 0]
click at [770, 490] on span "On October 3rd, 2024, David Day, Maria Baron, Gareth Fotouhi, and David Fox tra…" at bounding box center [844, 528] width 547 height 77
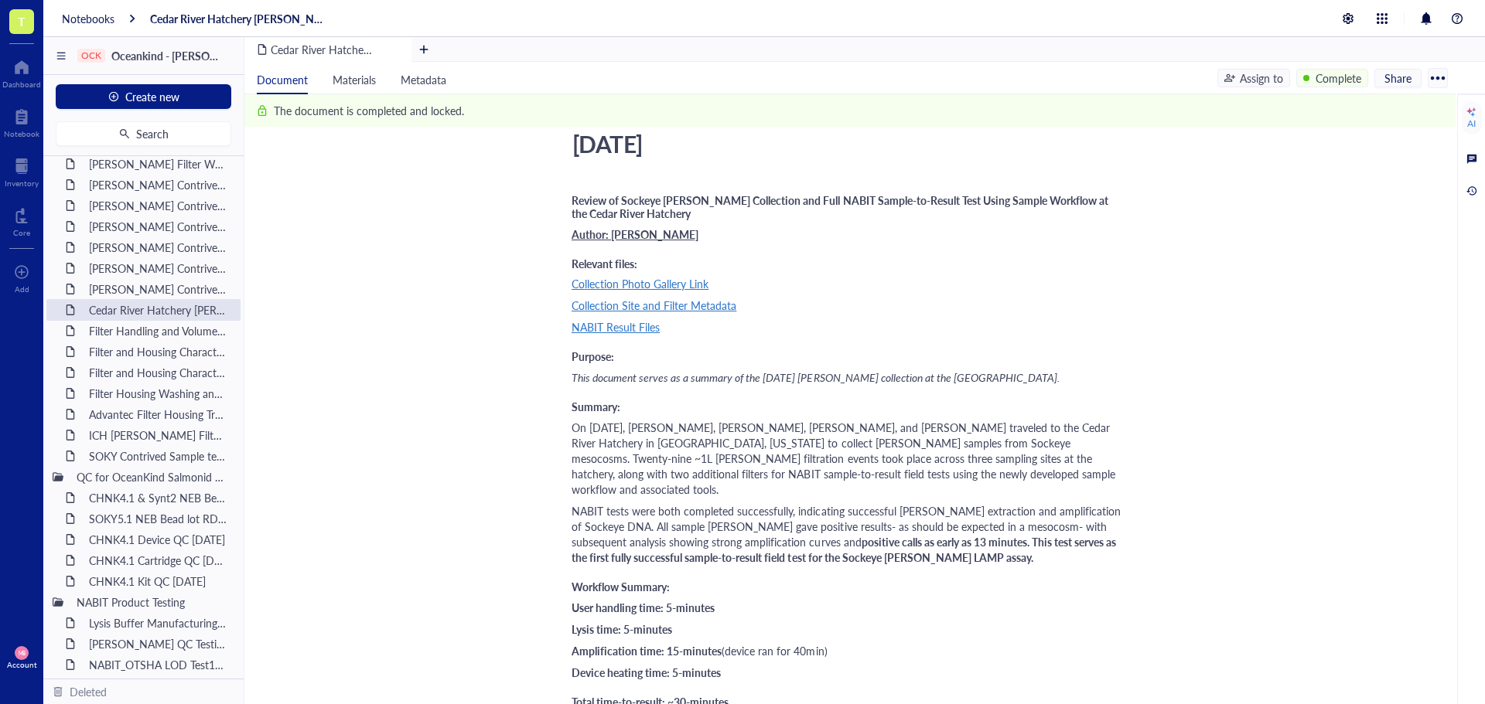
scroll to position [0, 0]
